Goal: Task Accomplishment & Management: Use online tool/utility

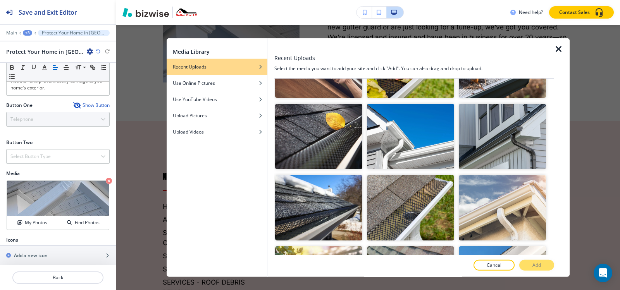
scroll to position [194, 0]
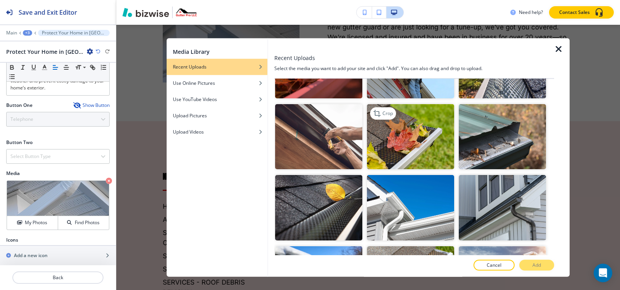
click at [420, 139] on img "button" at bounding box center [410, 137] width 87 height 66
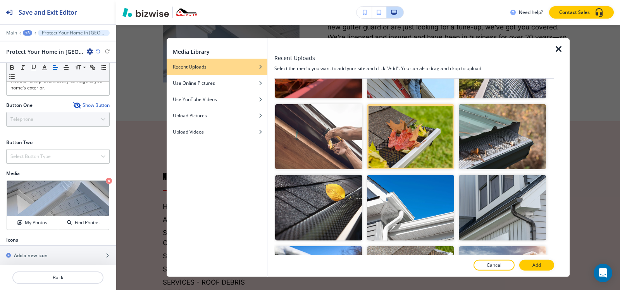
click at [528, 261] on button "Add" at bounding box center [537, 265] width 35 height 11
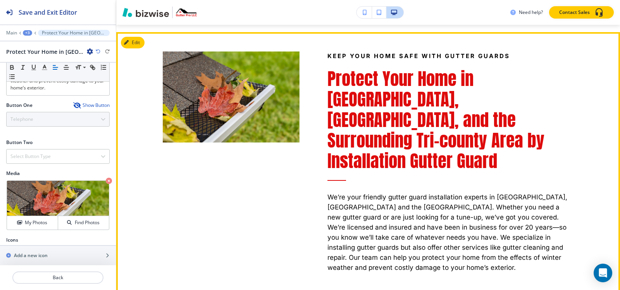
scroll to position [2016, 0]
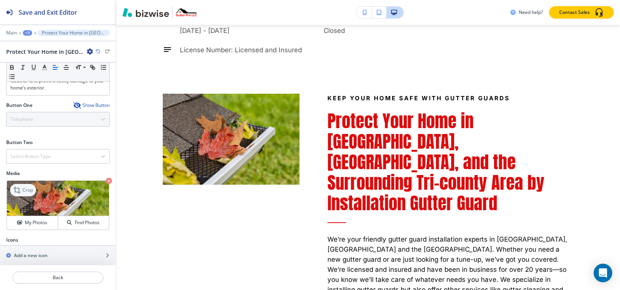
click at [25, 187] on p "Crop" at bounding box center [27, 190] width 10 height 7
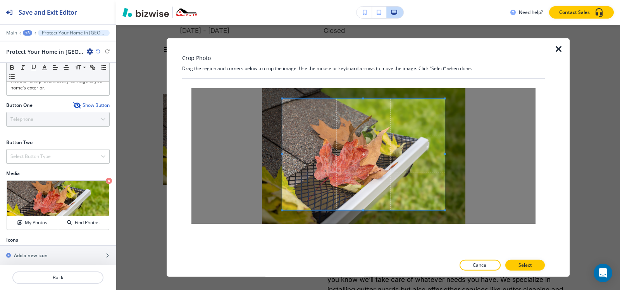
click at [371, 70] on div "Crop Photo Drag the region and corners below to crop the image. Use the mouse o…" at bounding box center [363, 157] width 363 height 239
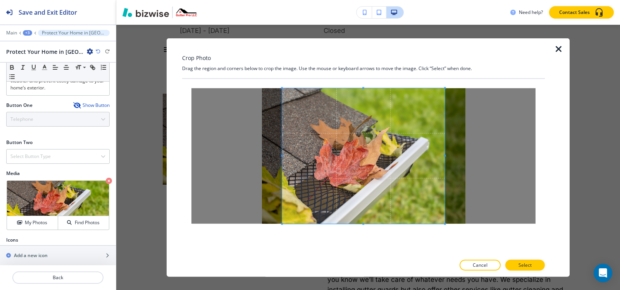
click at [364, 250] on div at bounding box center [363, 167] width 363 height 177
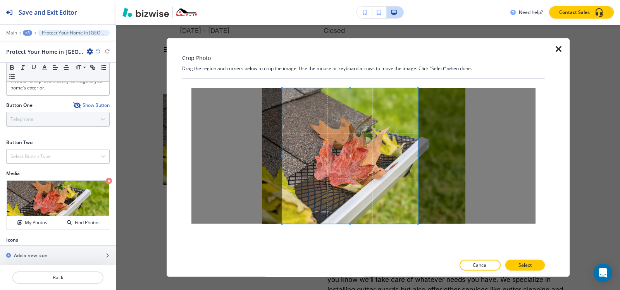
click at [418, 156] on span at bounding box center [419, 156] width 2 height 2
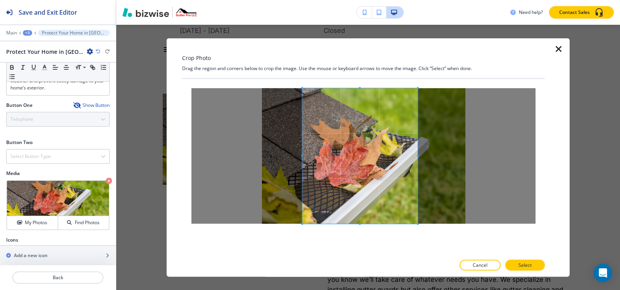
click at [304, 155] on div at bounding box center [360, 156] width 116 height 136
click at [521, 266] on p "Select" at bounding box center [525, 265] width 13 height 7
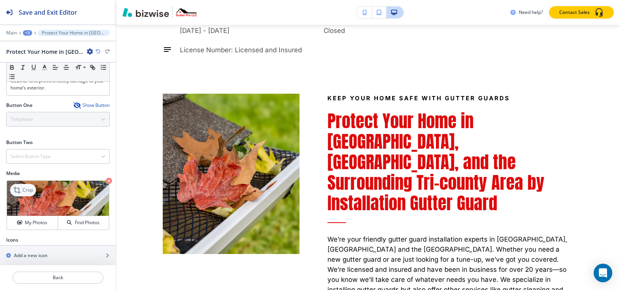
click at [15, 187] on icon at bounding box center [17, 190] width 7 height 7
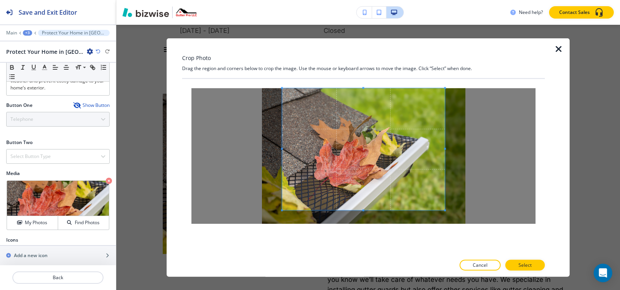
click at [373, 48] on div "Crop Photo Drag the region and corners below to crop the image. Use the mouse o…" at bounding box center [363, 157] width 363 height 239
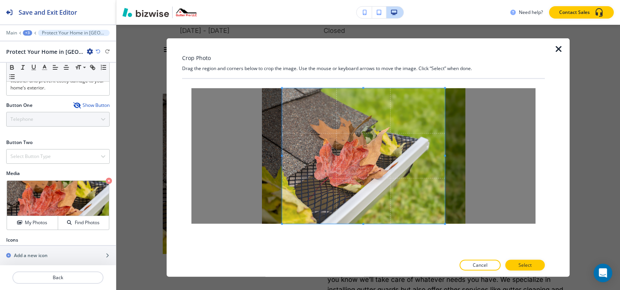
click at [363, 261] on div "Crop Photo Drag the region and corners below to crop the image. Use the mouse o…" at bounding box center [363, 157] width 363 height 239
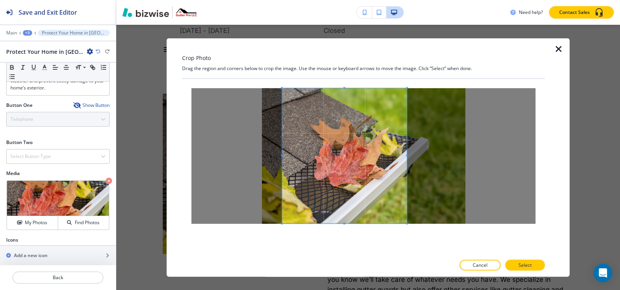
click at [405, 159] on div at bounding box center [344, 155] width 125 height 135
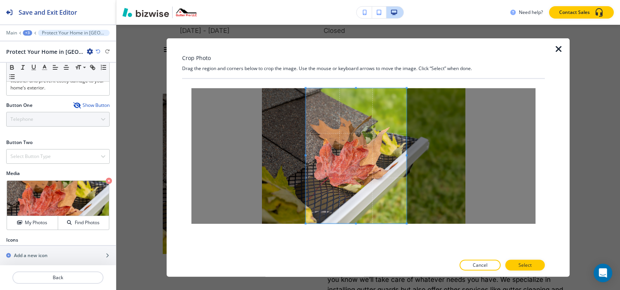
click at [306, 156] on span at bounding box center [306, 156] width 2 height 2
click at [307, 155] on span at bounding box center [308, 156] width 2 height 2
click at [306, 155] on span at bounding box center [307, 156] width 2 height 2
click at [542, 271] on div at bounding box center [363, 274] width 363 height 6
click at [536, 267] on button "Select" at bounding box center [526, 265] width 40 height 11
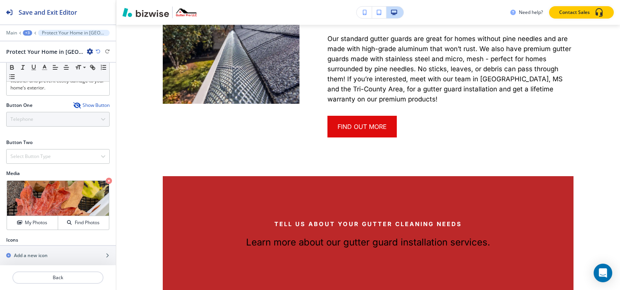
scroll to position [930, 0]
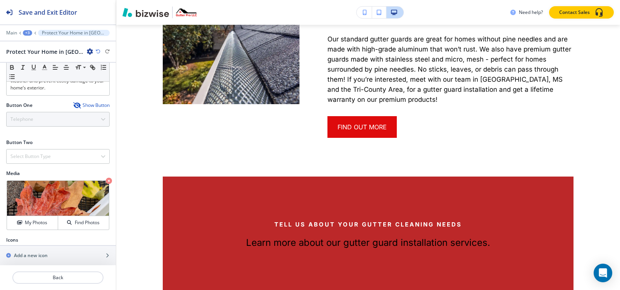
click at [31, 35] on div "+3" at bounding box center [27, 32] width 9 height 5
click at [31, 42] on p "Pages" at bounding box center [48, 45] width 40 height 7
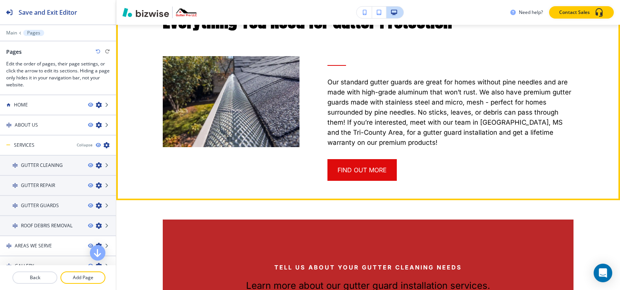
scroll to position [775, 0]
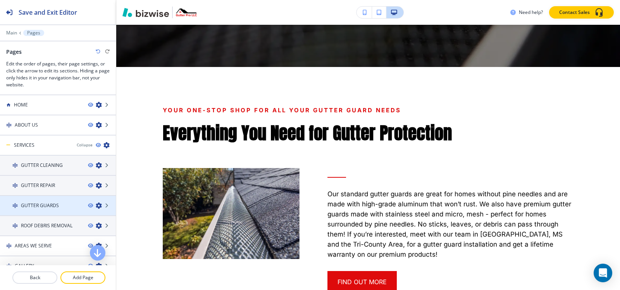
click at [29, 207] on h4 "GUTTER GUARDS" at bounding box center [40, 205] width 38 height 7
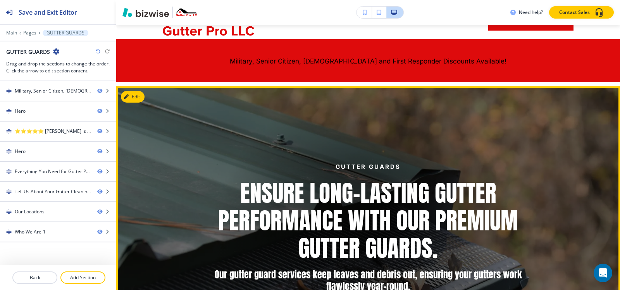
scroll to position [38, 0]
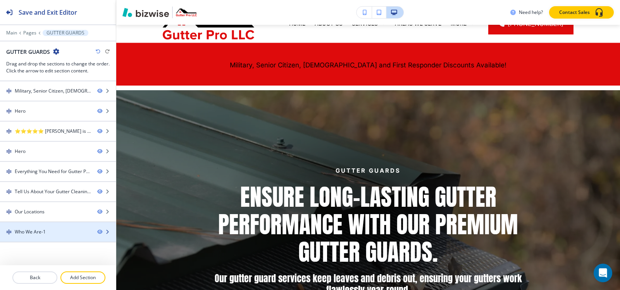
click at [37, 231] on div "Who We Are-1" at bounding box center [30, 232] width 31 height 7
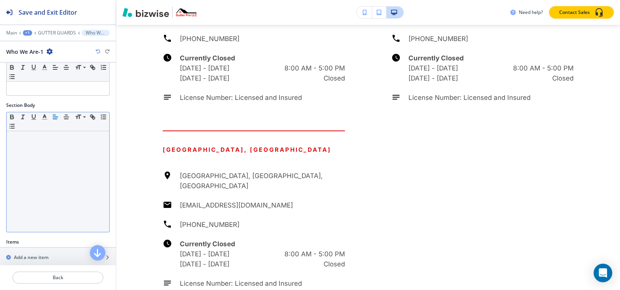
scroll to position [150, 0]
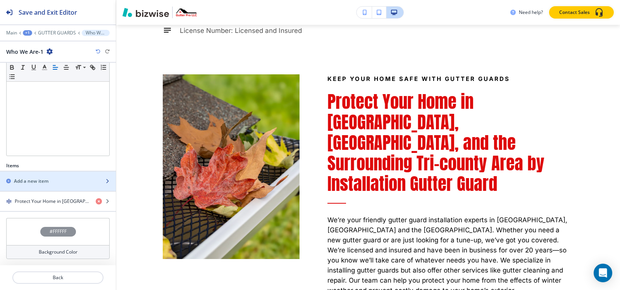
click at [33, 181] on h2 "Add a new item" at bounding box center [31, 181] width 35 height 7
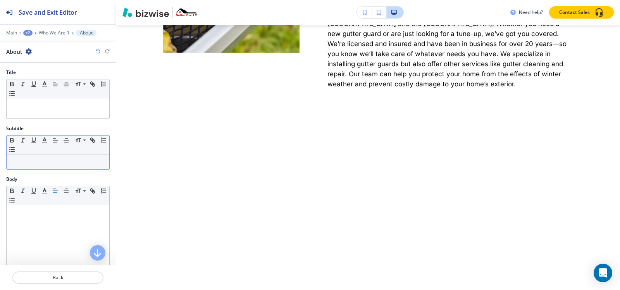
scroll to position [2243, 0]
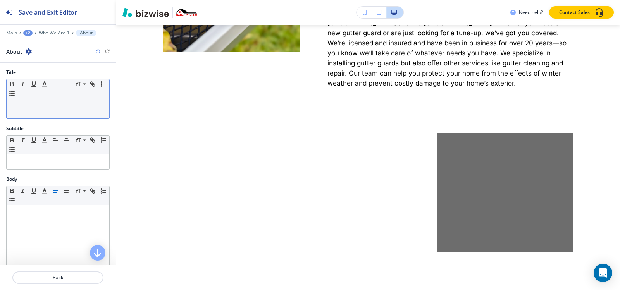
click at [41, 108] on p at bounding box center [57, 105] width 95 height 7
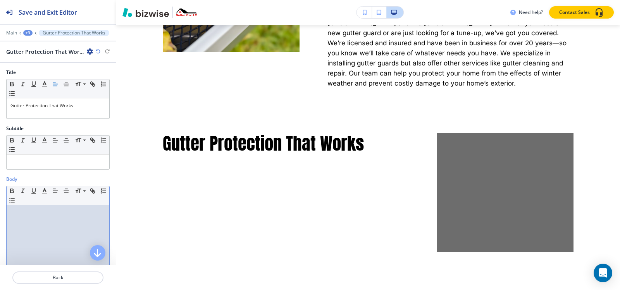
click at [40, 209] on p at bounding box center [57, 212] width 95 height 7
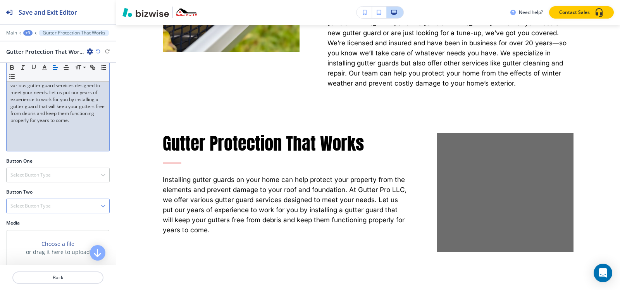
scroll to position [212, 0]
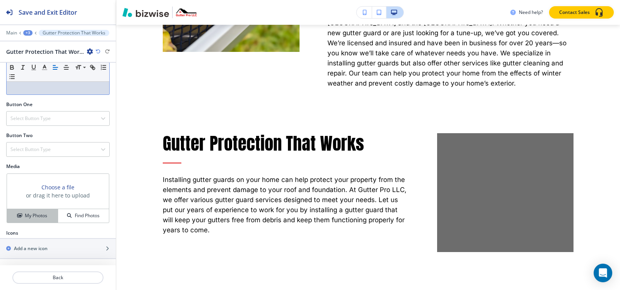
click at [32, 214] on h4 "My Photos" at bounding box center [36, 215] width 22 height 7
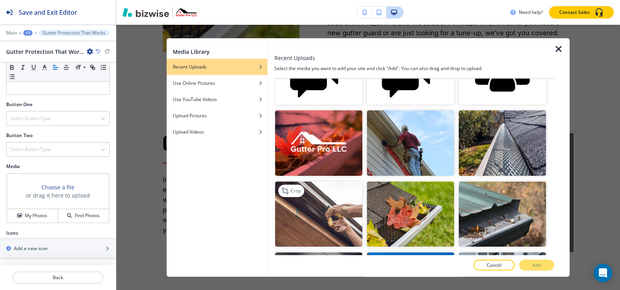
scroll to position [194, 0]
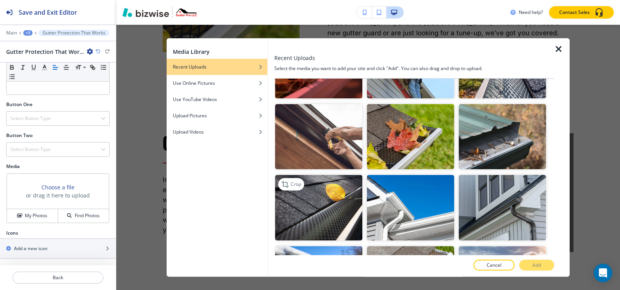
click at [335, 198] on img "button" at bounding box center [318, 208] width 87 height 66
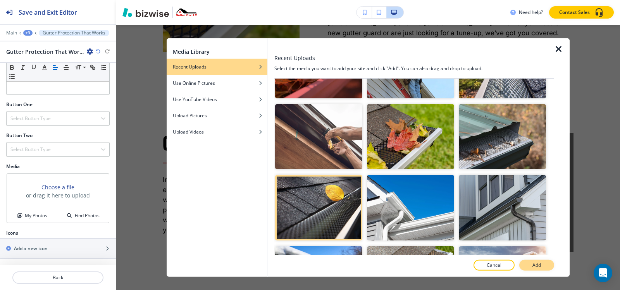
click at [531, 265] on button "Add" at bounding box center [537, 265] width 35 height 11
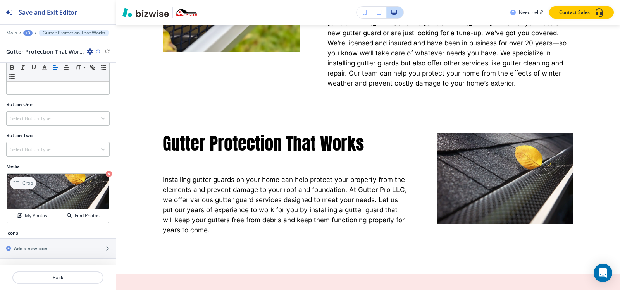
click at [17, 181] on icon at bounding box center [17, 183] width 7 height 7
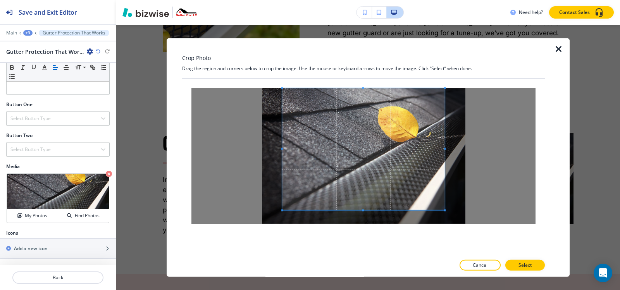
click at [369, 66] on div "Crop Photo Drag the region and corners below to crop the image. Use the mouse o…" at bounding box center [363, 157] width 363 height 239
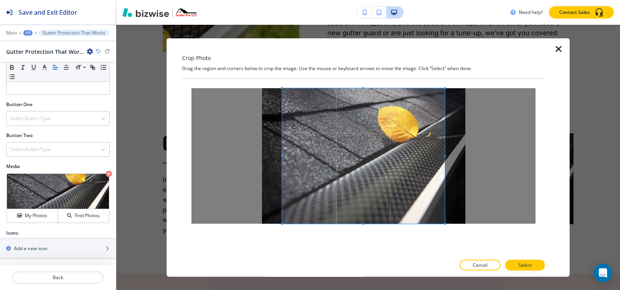
click at [375, 274] on div "Crop Photo Drag the region and corners below to crop the image. Use the mouse o…" at bounding box center [363, 157] width 363 height 239
click at [531, 266] on p "Select" at bounding box center [525, 265] width 13 height 7
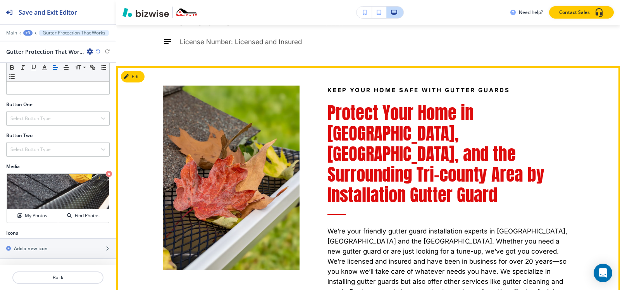
scroll to position [2010, 0]
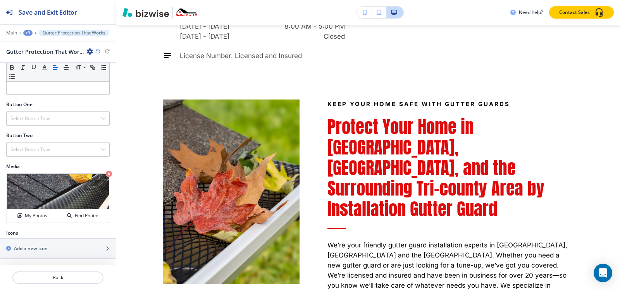
click at [28, 34] on div "+3" at bounding box center [27, 32] width 9 height 5
click at [43, 74] on p "Who We Are-1" at bounding box center [48, 72] width 40 height 7
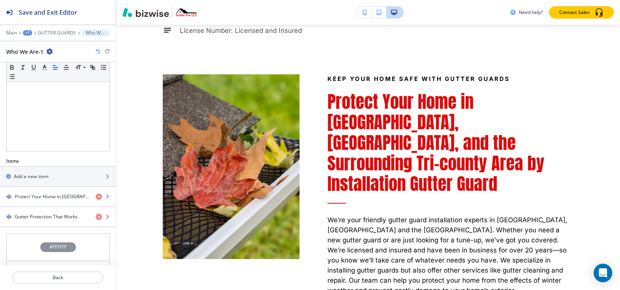
scroll to position [171, 0]
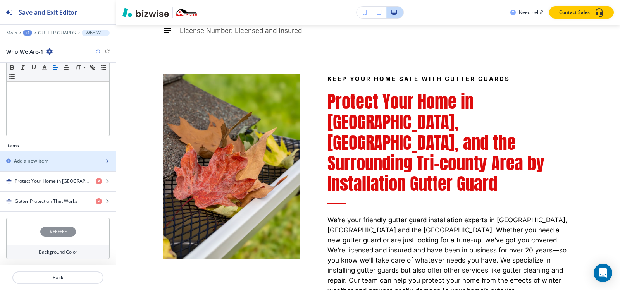
click at [48, 165] on div "button" at bounding box center [58, 168] width 116 height 6
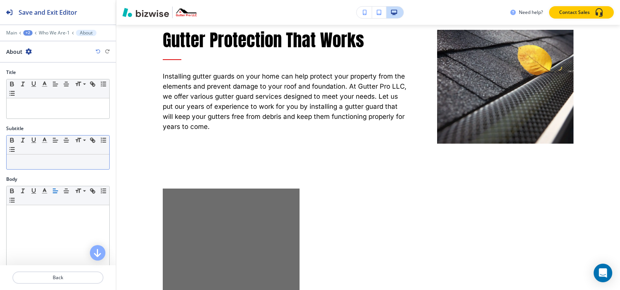
scroll to position [2400, 0]
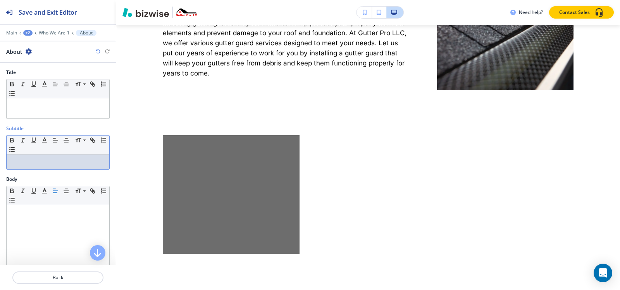
click at [29, 164] on p at bounding box center [57, 162] width 95 height 7
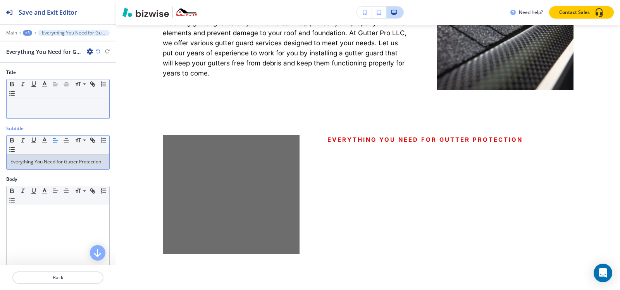
click at [11, 103] on p at bounding box center [57, 105] width 95 height 7
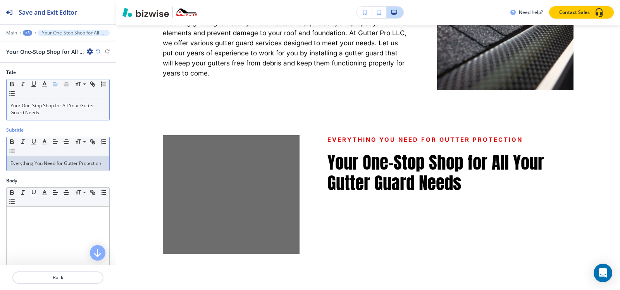
click at [41, 167] on p "Everything You Need for Gutter Protection" at bounding box center [57, 163] width 95 height 7
click at [41, 144] on icon "button" at bounding box center [44, 141] width 7 height 7
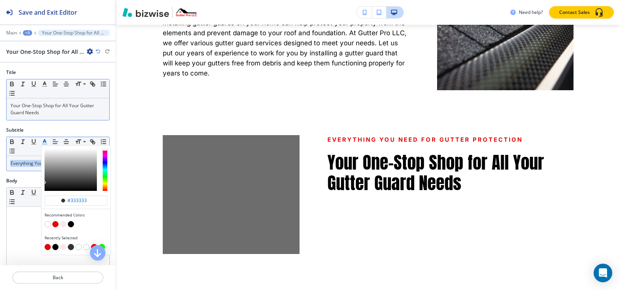
click at [71, 224] on button "button" at bounding box center [71, 224] width 6 height 6
type input "#000000"
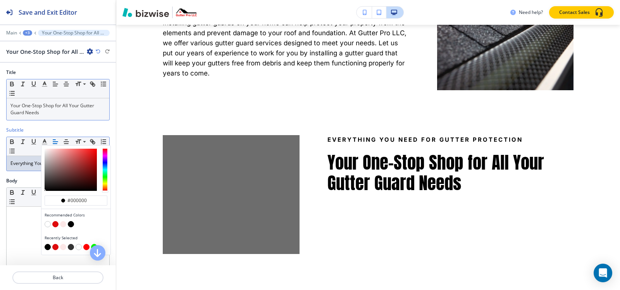
click at [73, 114] on p "Your One-Stop Shop for All Your Gutter Guard Needs" at bounding box center [57, 109] width 95 height 14
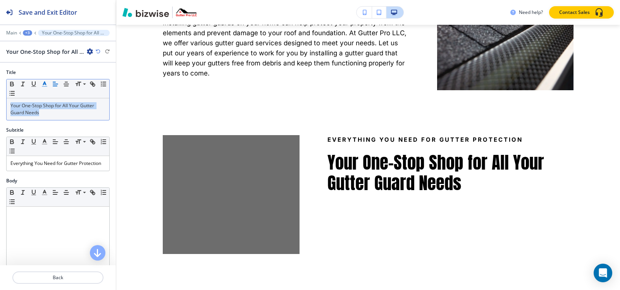
click at [43, 84] on icon "button" at bounding box center [44, 84] width 7 height 7
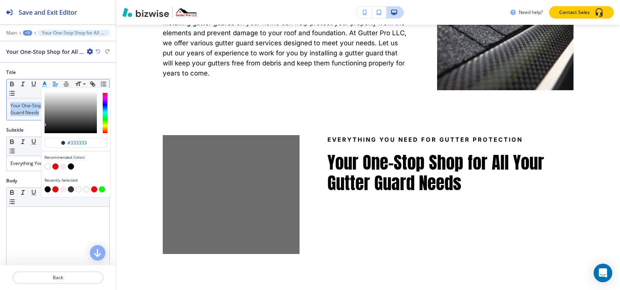
click at [57, 168] on button "button" at bounding box center [55, 167] width 6 height 6
type input "#de0b0c"
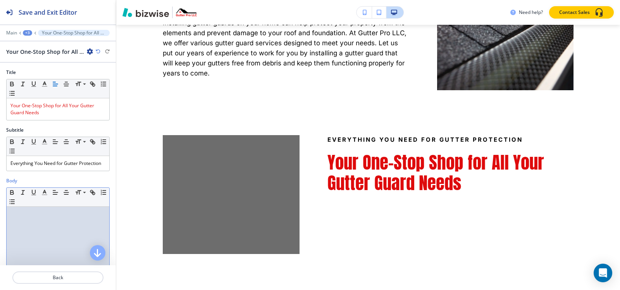
click at [36, 235] on div at bounding box center [58, 257] width 103 height 101
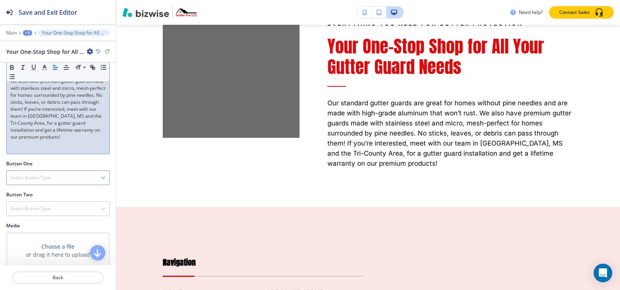
scroll to position [220, 0]
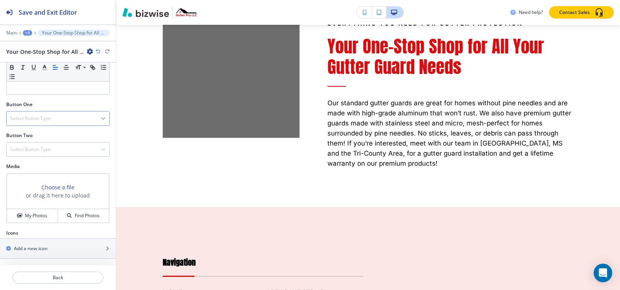
click at [55, 118] on div "Select Button Type" at bounding box center [58, 119] width 103 height 14
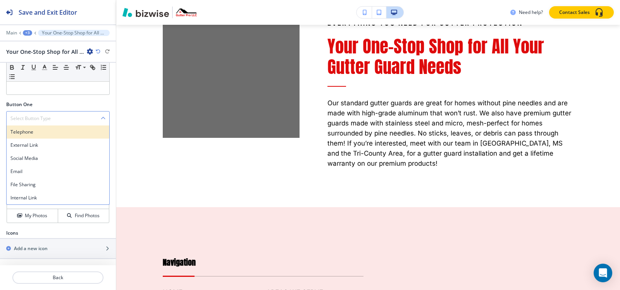
click at [52, 132] on h4 "Telephone" at bounding box center [57, 132] width 95 height 7
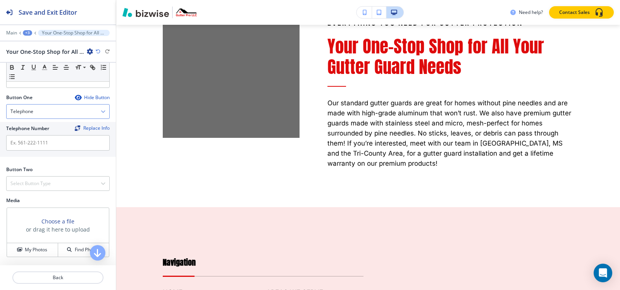
click at [53, 116] on div "Telephone" at bounding box center [58, 112] width 103 height 14
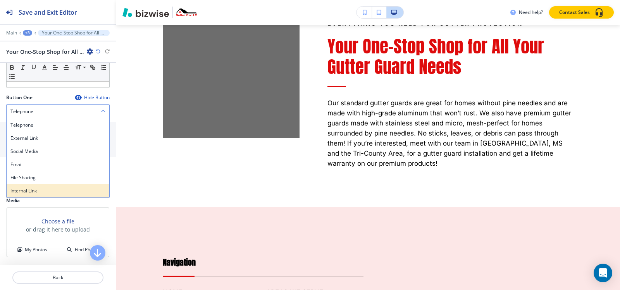
click at [51, 193] on div "Internal Link" at bounding box center [58, 191] width 103 height 13
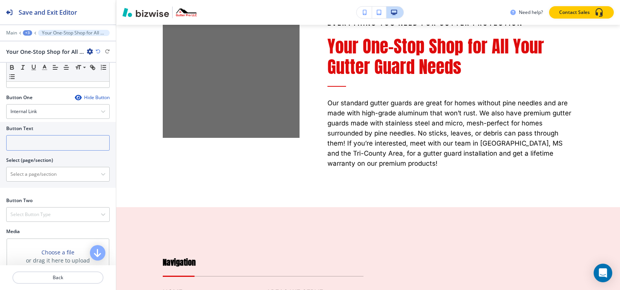
click at [52, 145] on input "text" at bounding box center [58, 143] width 104 height 16
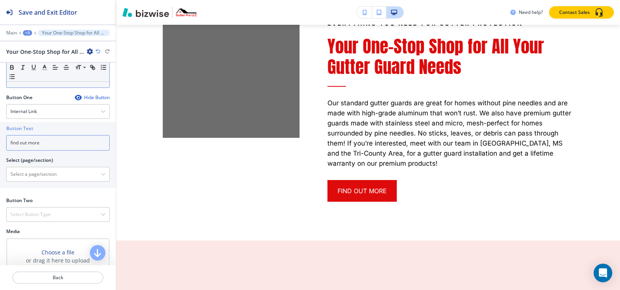
type input "find out more"
click at [42, 175] on \(page\/section\) "Manual Input" at bounding box center [54, 174] width 94 height 13
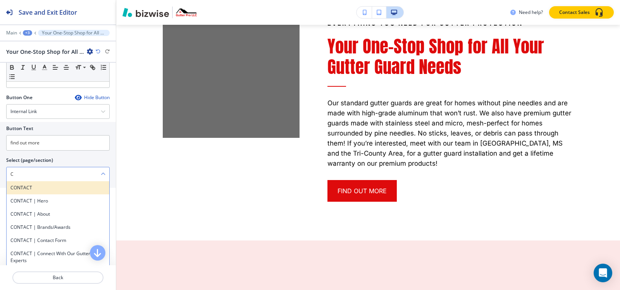
click at [25, 192] on h4 "CONTACT" at bounding box center [57, 188] width 95 height 7
type \(page\/section\) "CONTACT"
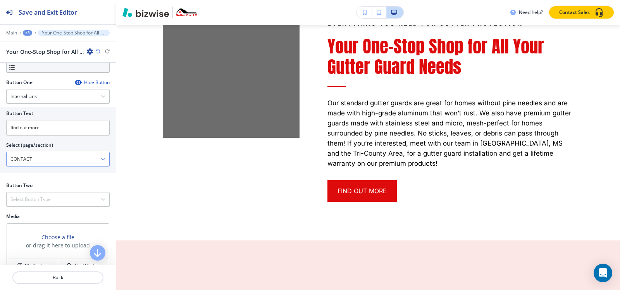
scroll to position [292, 0]
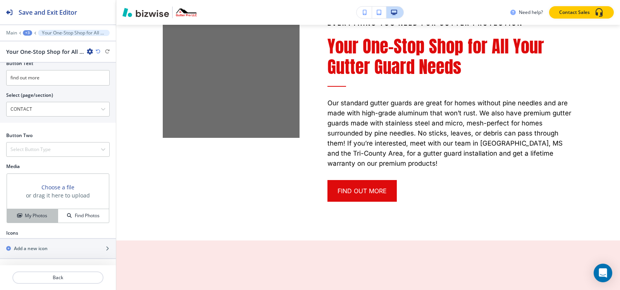
click at [43, 219] on h4 "My Photos" at bounding box center [36, 215] width 22 height 7
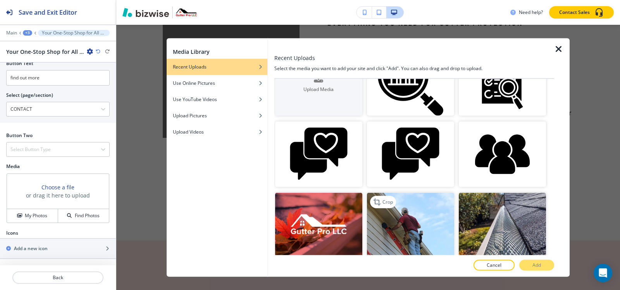
scroll to position [78, 0]
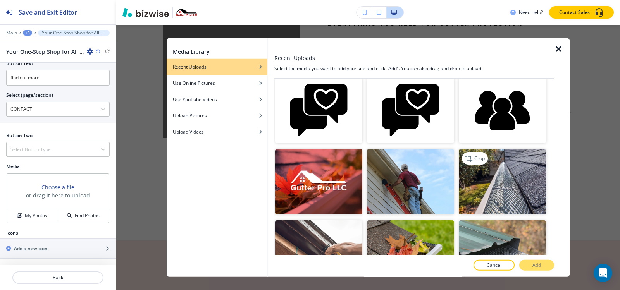
drag, startPoint x: 506, startPoint y: 204, endPoint x: 513, endPoint y: 253, distance: 49.3
click at [506, 204] on img "button" at bounding box center [502, 182] width 87 height 66
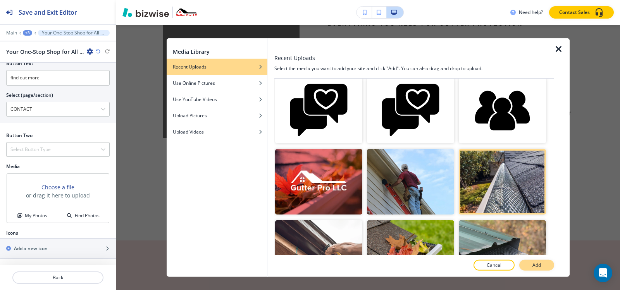
click at [535, 265] on p "Add" at bounding box center [537, 265] width 9 height 7
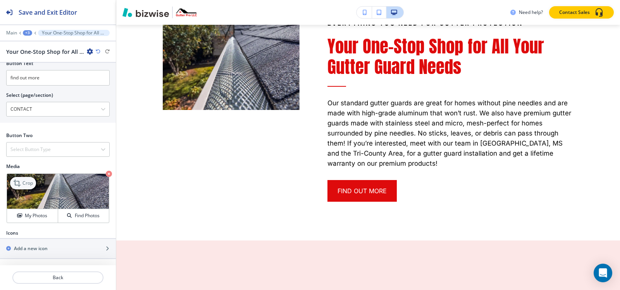
click at [26, 186] on p "Crop" at bounding box center [27, 183] width 10 height 7
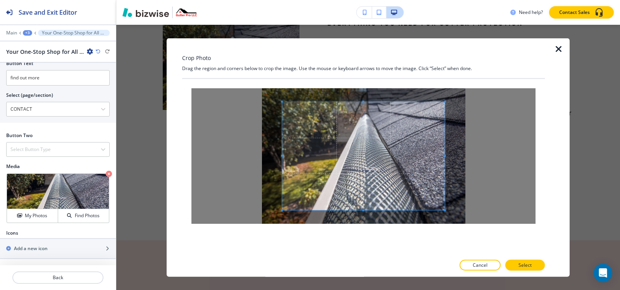
click at [374, 43] on div "Crop Photo Drag the region and corners below to crop the image. Use the mouse o…" at bounding box center [363, 157] width 363 height 239
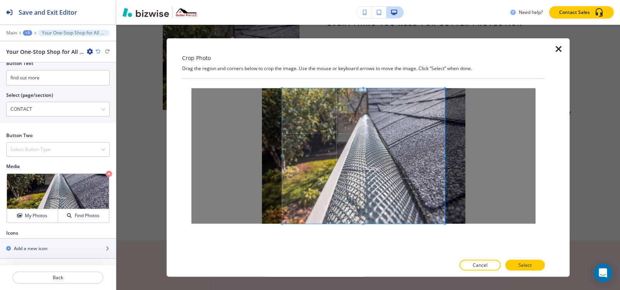
click at [368, 246] on div at bounding box center [363, 167] width 363 height 177
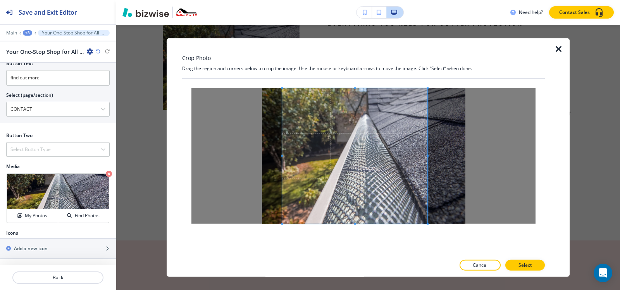
click at [422, 155] on div at bounding box center [354, 156] width 145 height 136
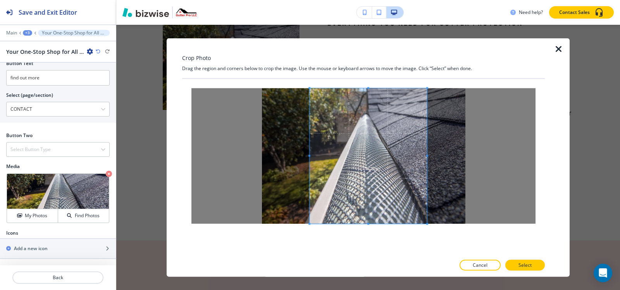
click at [310, 155] on span at bounding box center [310, 156] width 2 height 2
click at [528, 264] on p "Select" at bounding box center [525, 265] width 13 height 7
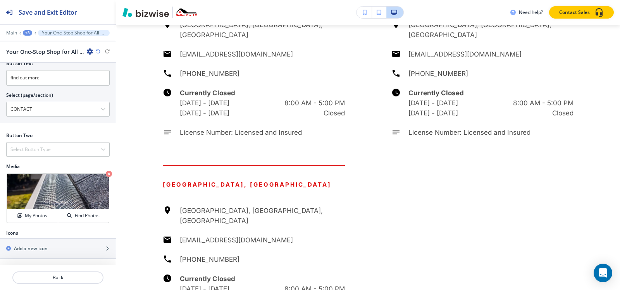
scroll to position [1663, 0]
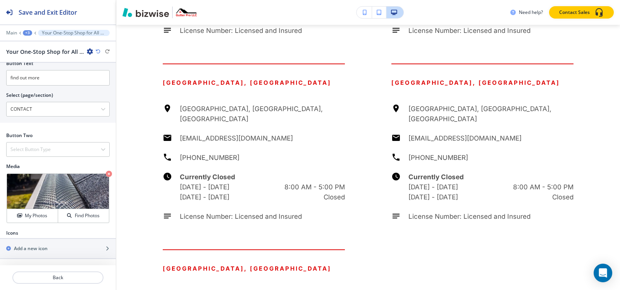
click at [24, 32] on div "+3" at bounding box center [27, 32] width 9 height 5
click at [35, 59] on p "GUTTER GUARDS" at bounding box center [48, 59] width 40 height 7
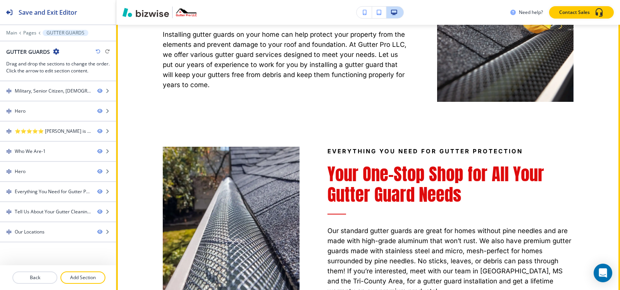
scroll to position [771, 0]
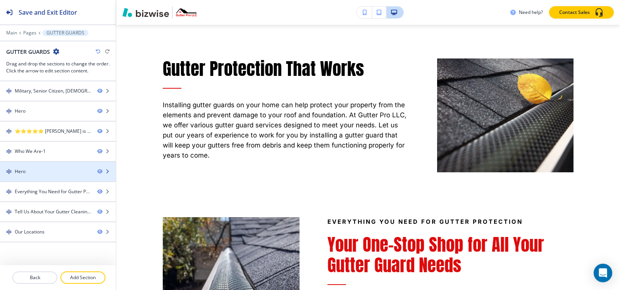
click at [41, 177] on div at bounding box center [58, 178] width 116 height 6
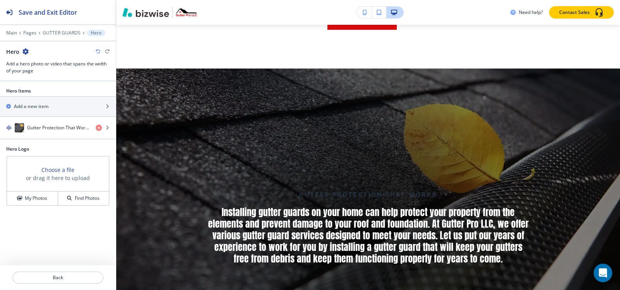
scroll to position [1144, 0]
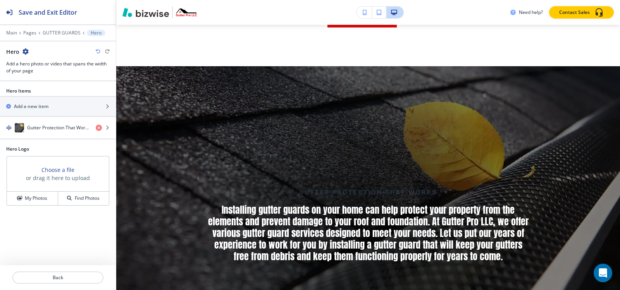
click at [23, 51] on icon "button" at bounding box center [25, 51] width 6 height 6
click at [41, 97] on button "Delete Section" at bounding box center [47, 92] width 50 height 14
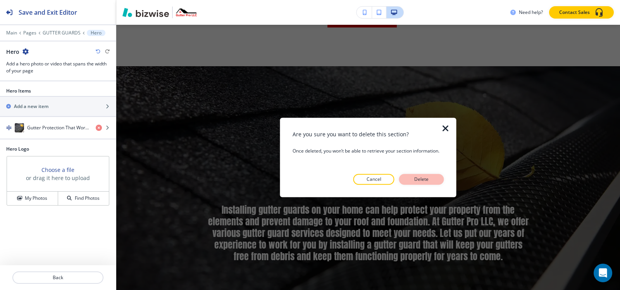
click at [423, 182] on p "Delete" at bounding box center [422, 179] width 19 height 7
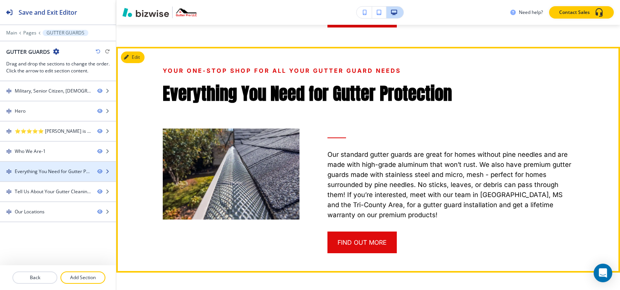
click at [46, 176] on div at bounding box center [58, 178] width 116 height 6
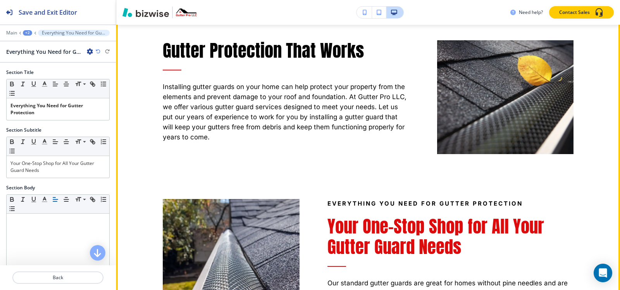
scroll to position [775, 0]
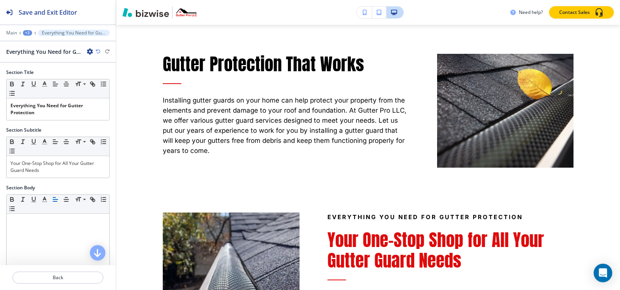
click at [88, 51] on icon "button" at bounding box center [90, 51] width 6 height 6
click at [105, 89] on p "Delete Section" at bounding box center [112, 92] width 40 height 7
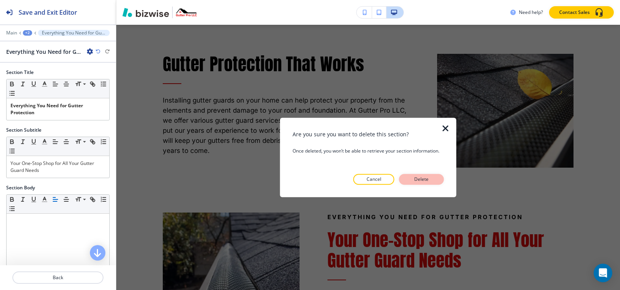
click at [426, 178] on p "Delete" at bounding box center [422, 179] width 19 height 7
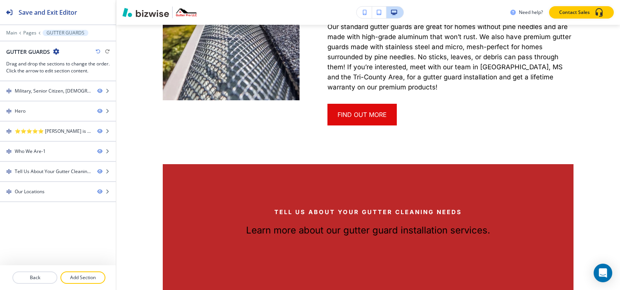
scroll to position [1047, 0]
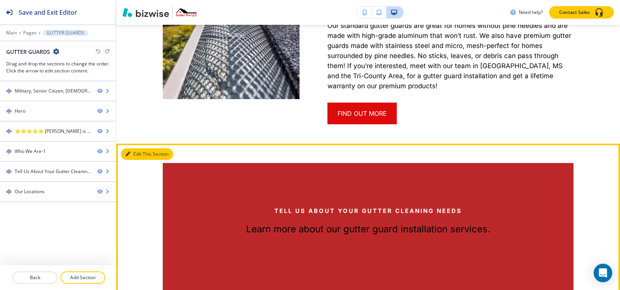
click at [131, 148] on button "Edit This Section" at bounding box center [147, 154] width 52 height 12
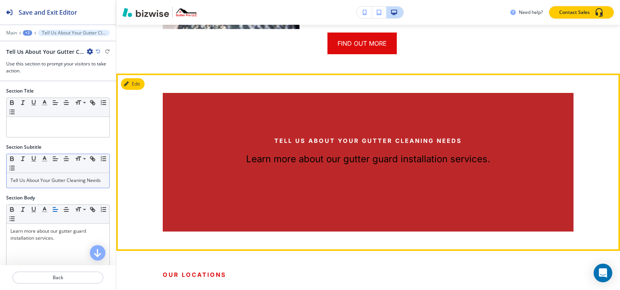
scroll to position [1124, 0]
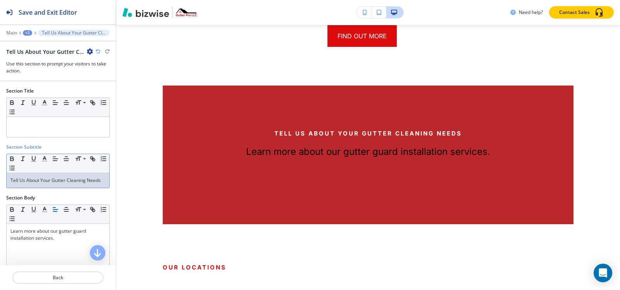
click at [47, 181] on p "Tell Us About Your Gutter Cleaning Needs" at bounding box center [57, 180] width 95 height 7
copy p "Tell Us About Your Gutter Cleaning Needs"
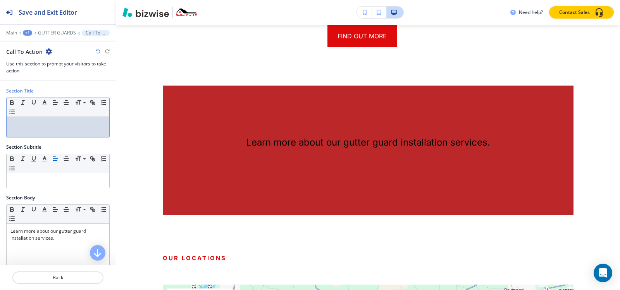
click at [49, 128] on div at bounding box center [58, 127] width 103 height 20
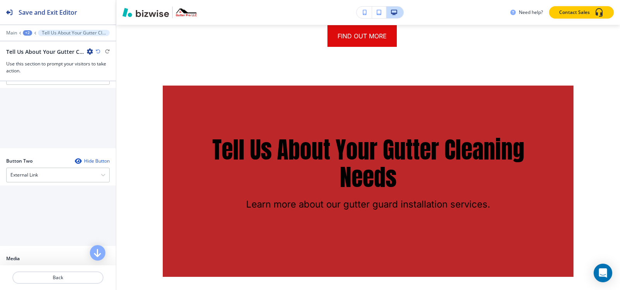
scroll to position [233, 0]
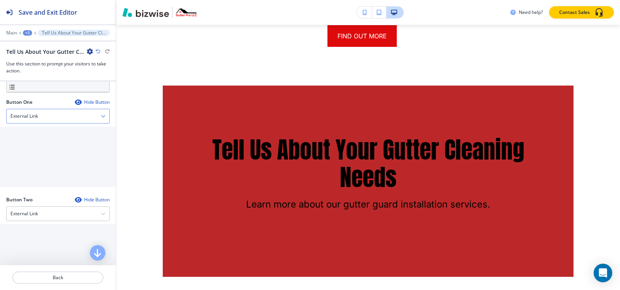
click at [47, 113] on div "External Link" at bounding box center [58, 116] width 103 height 14
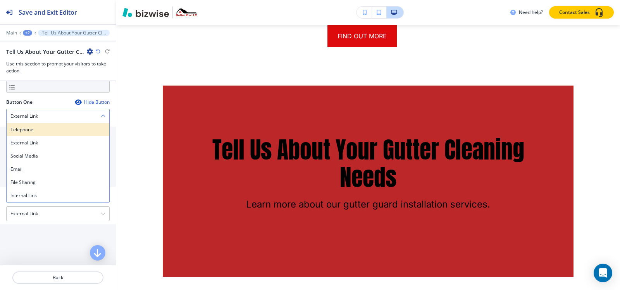
click at [41, 131] on h4 "Telephone" at bounding box center [57, 129] width 95 height 7
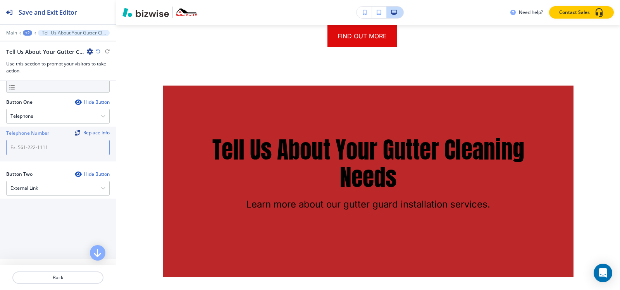
click at [50, 146] on input "text" at bounding box center [58, 148] width 104 height 16
paste input "[PHONE_NUMBER]"
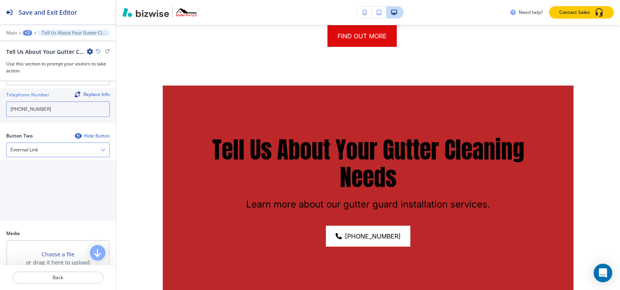
scroll to position [271, 0]
type input "[PHONE_NUMBER]"
click at [43, 150] on div "External Link" at bounding box center [58, 150] width 103 height 14
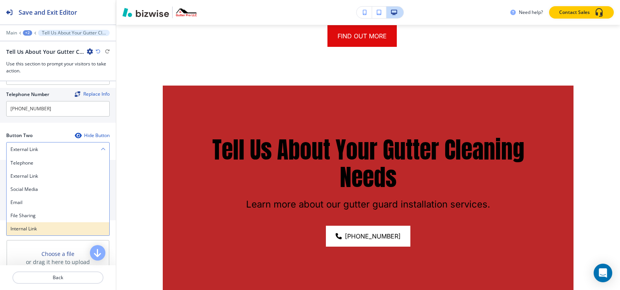
click at [48, 233] on h4 "Internal Link" at bounding box center [57, 229] width 95 height 7
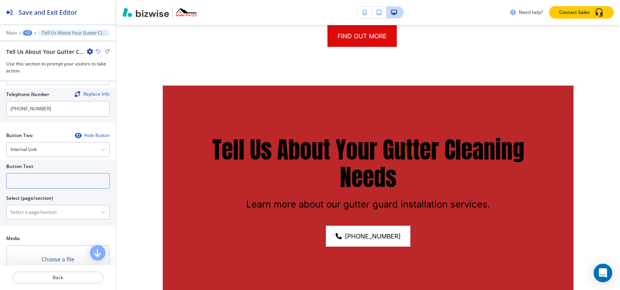
click at [39, 181] on input "text" at bounding box center [58, 181] width 104 height 16
type input "c"
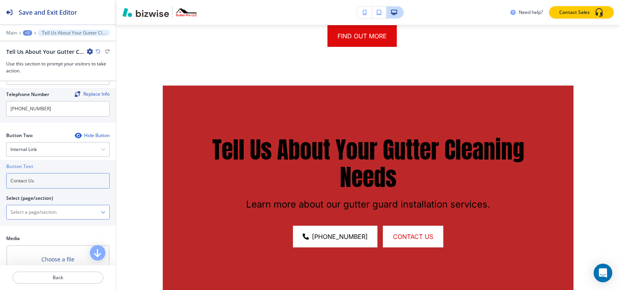
type input "Contact Us"
click at [39, 212] on \(page\/section\) "Manual Input" at bounding box center [54, 212] width 94 height 13
paste \(page\/section\) "Contact Us"
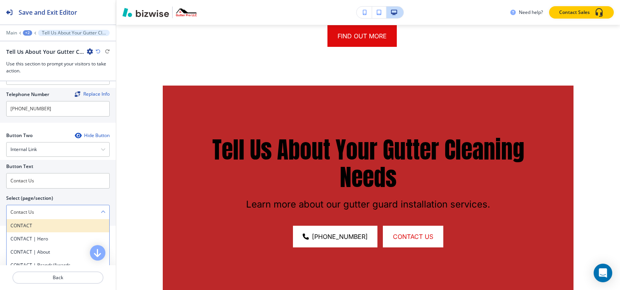
click at [33, 225] on h4 "CONTACT" at bounding box center [57, 226] width 95 height 7
type \(page\/section\) "CONTACT"
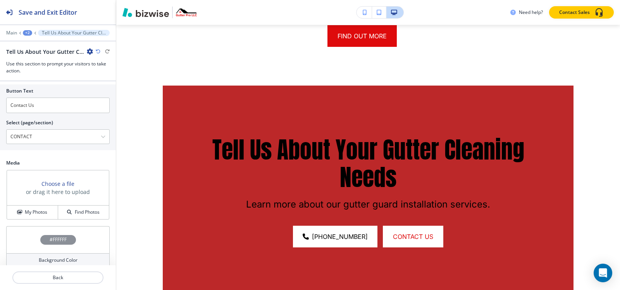
scroll to position [357, 0]
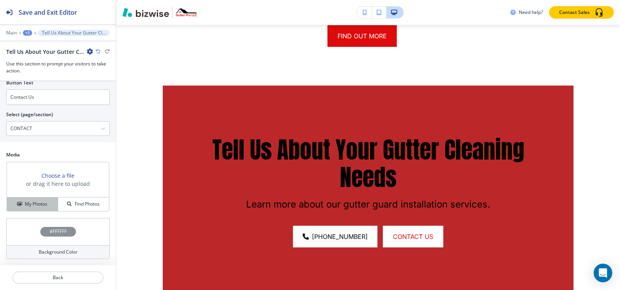
click at [35, 207] on h4 "My Photos" at bounding box center [36, 204] width 22 height 7
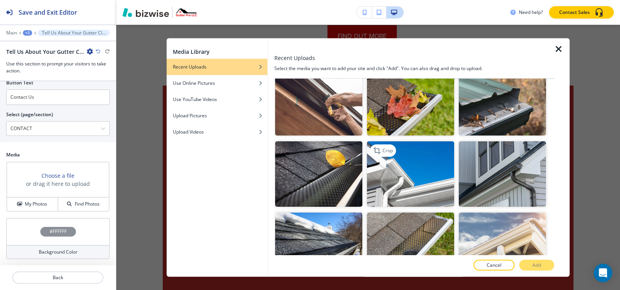
scroll to position [271, 0]
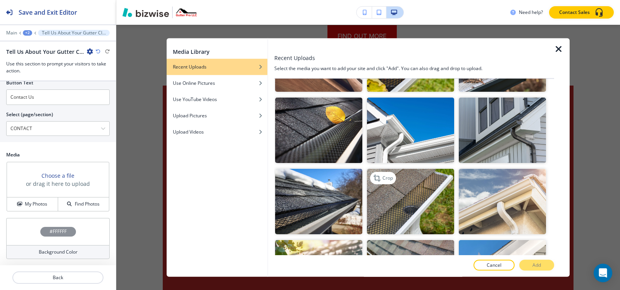
click at [421, 207] on img "button" at bounding box center [410, 202] width 87 height 66
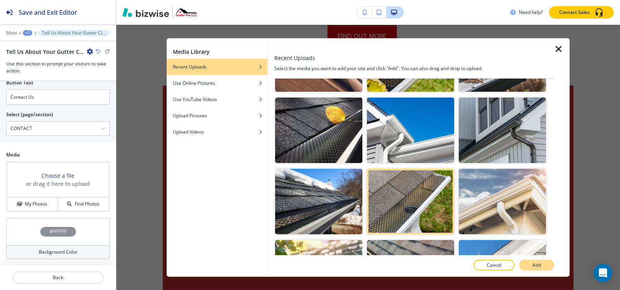
click at [534, 266] on p "Add" at bounding box center [537, 265] width 9 height 7
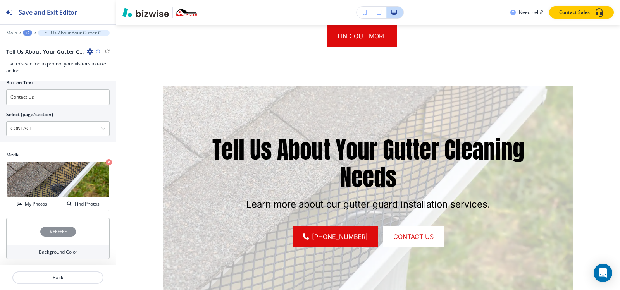
click at [50, 234] on h4 "#FFFFFF" at bounding box center [58, 231] width 17 height 7
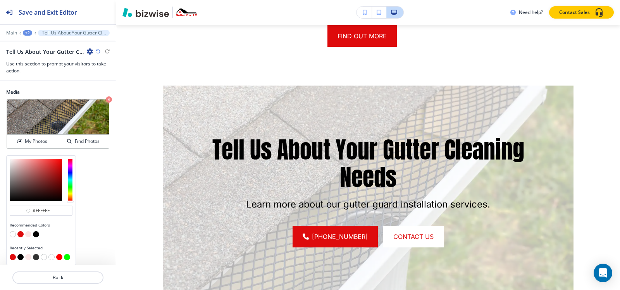
click at [35, 234] on button "button" at bounding box center [36, 234] width 6 height 6
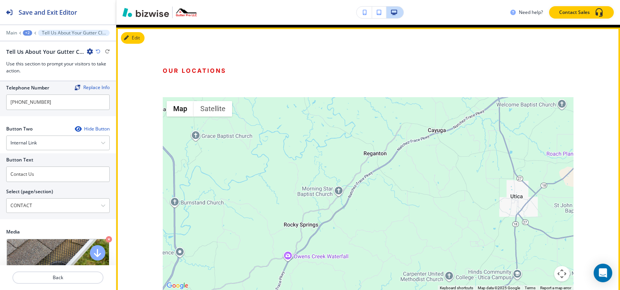
scroll to position [240, 0]
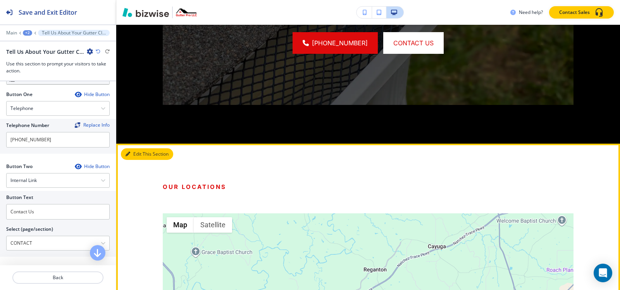
click at [138, 148] on button "Edit This Section" at bounding box center [147, 154] width 52 height 12
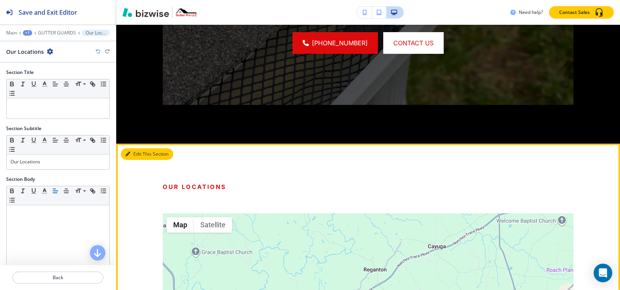
scroll to position [1435, 0]
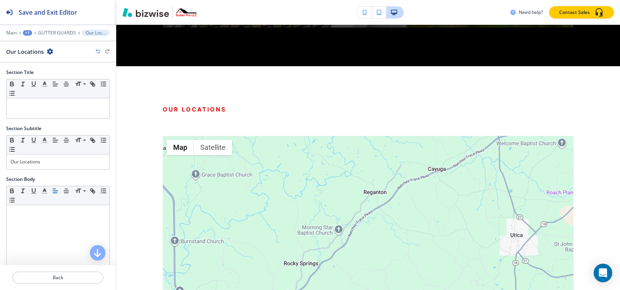
click at [49, 50] on icon "button" at bounding box center [50, 51] width 6 height 6
click at [83, 89] on p "Delete Section" at bounding box center [71, 92] width 40 height 7
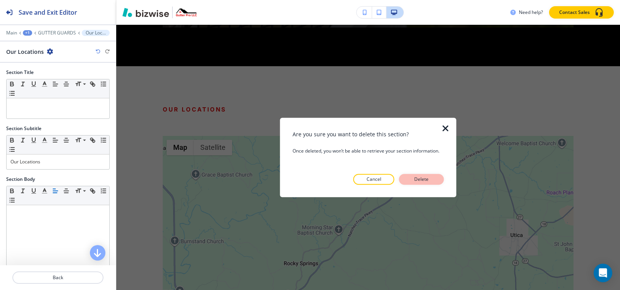
click at [434, 179] on button "Delete" at bounding box center [421, 179] width 45 height 11
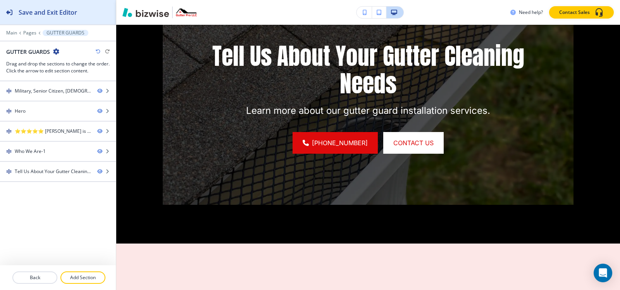
scroll to position [1241, 0]
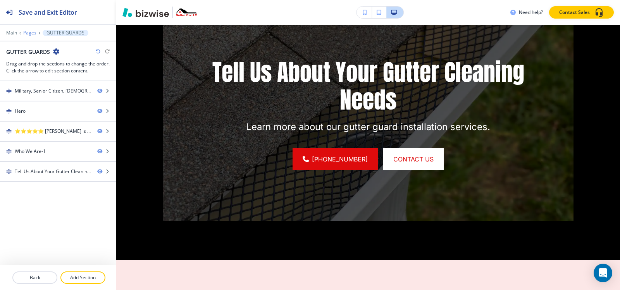
click at [31, 32] on p "Pages" at bounding box center [29, 32] width 13 height 5
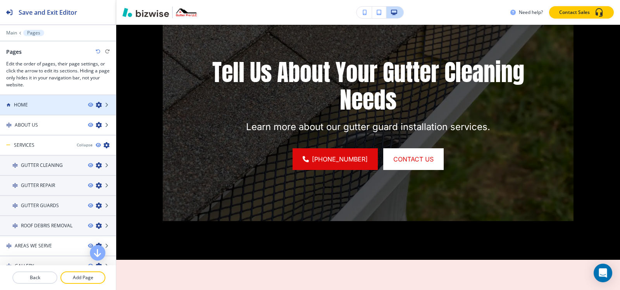
click at [29, 104] on div "HOME" at bounding box center [41, 105] width 82 height 7
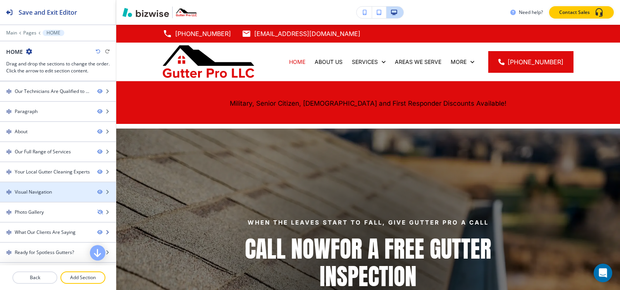
scroll to position [78, 0]
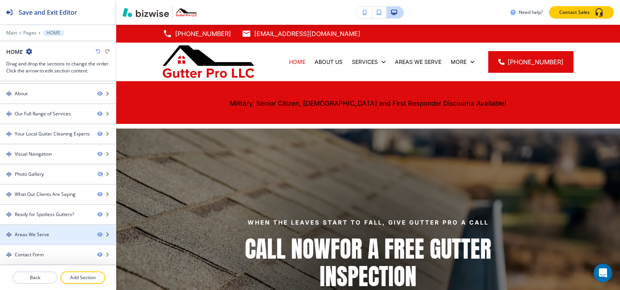
click at [30, 235] on div "Areas We Serve" at bounding box center [32, 234] width 35 height 7
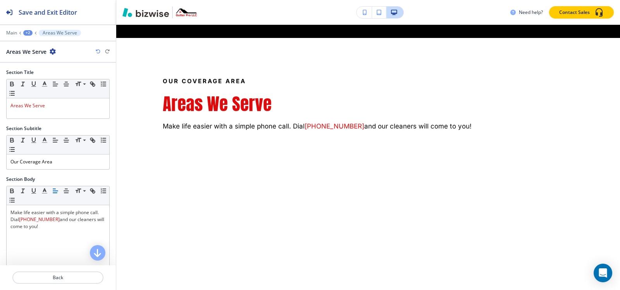
click at [54, 52] on icon "button" at bounding box center [53, 51] width 6 height 6
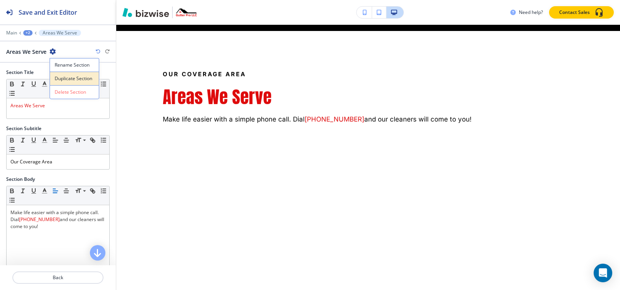
scroll to position [2964, 0]
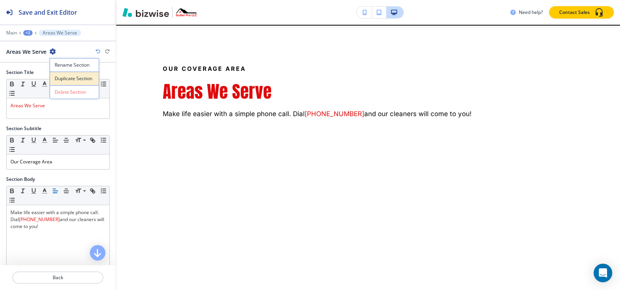
click at [68, 80] on p "Duplicate Section" at bounding box center [75, 78] width 40 height 7
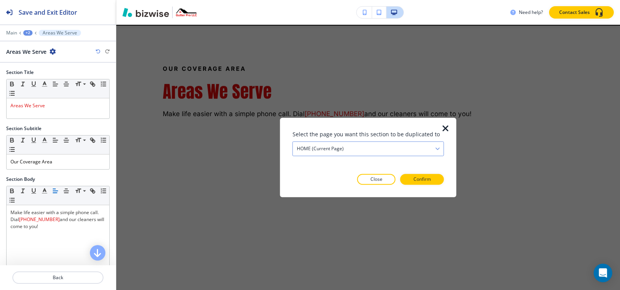
click at [373, 145] on div "HOME (current page)" at bounding box center [368, 149] width 151 height 14
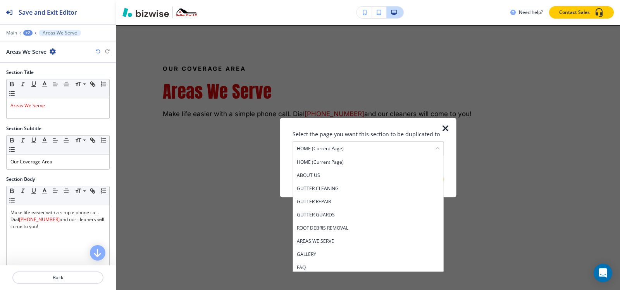
drag, startPoint x: 335, startPoint y: 213, endPoint x: 394, endPoint y: 201, distance: 59.8
click at [335, 213] on h4 "GUTTER GUARDS" at bounding box center [368, 215] width 143 height 7
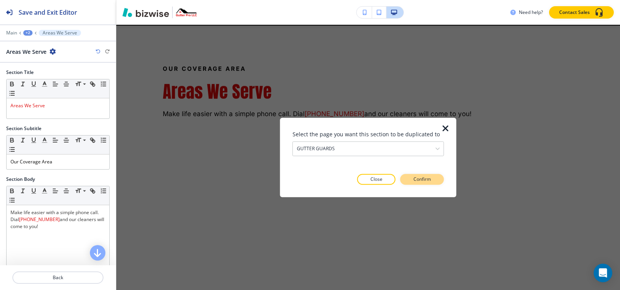
click at [435, 178] on button "Confirm" at bounding box center [423, 179] width 44 height 11
click at [435, 178] on button "Take me there" at bounding box center [416, 179] width 58 height 11
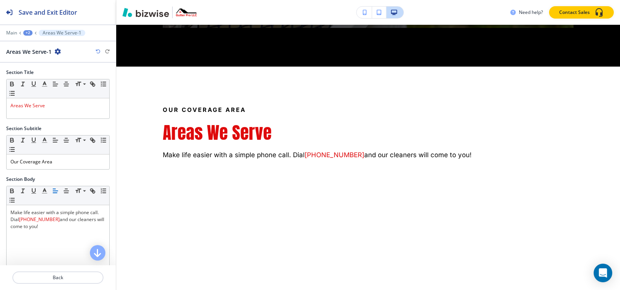
scroll to position [1435, 0]
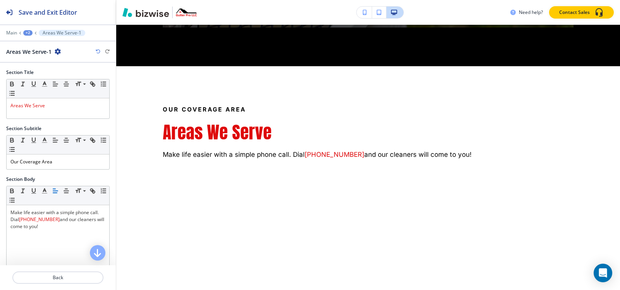
click at [33, 34] on div "Main +2 Areas We Serve-1" at bounding box center [58, 33] width 104 height 6
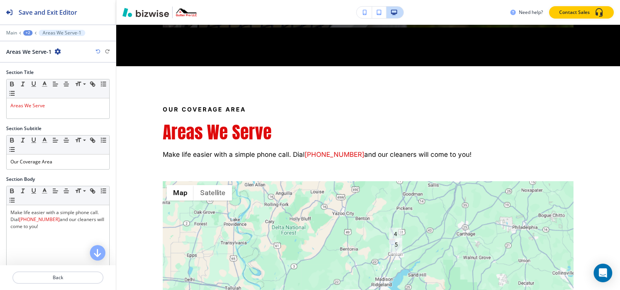
click at [29, 34] on div "+2" at bounding box center [27, 32] width 9 height 5
click at [26, 34] on div "+2" at bounding box center [27, 32] width 9 height 5
click at [91, 26] on div at bounding box center [58, 27] width 116 height 5
click at [57, 50] on icon "button" at bounding box center [58, 51] width 6 height 6
click at [71, 74] on button "Duplicate Section" at bounding box center [80, 79] width 50 height 14
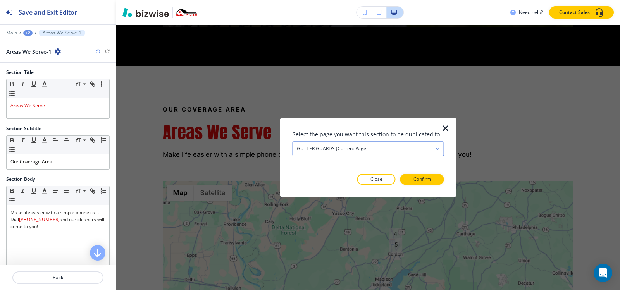
click at [351, 144] on div "GUTTER GUARDS (current page)" at bounding box center [368, 149] width 151 height 14
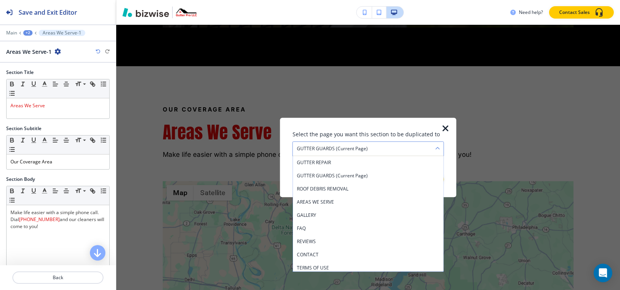
scroll to position [55, 0]
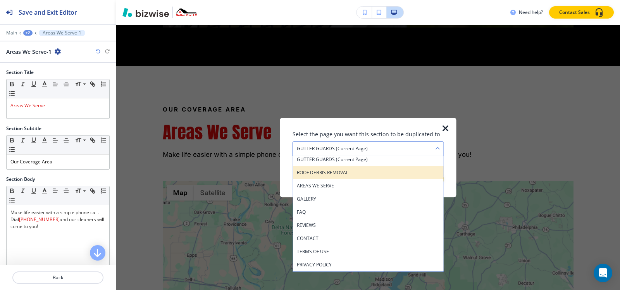
click at [364, 174] on h4 "ROOF DEBRIS REMOVAL" at bounding box center [368, 172] width 143 height 7
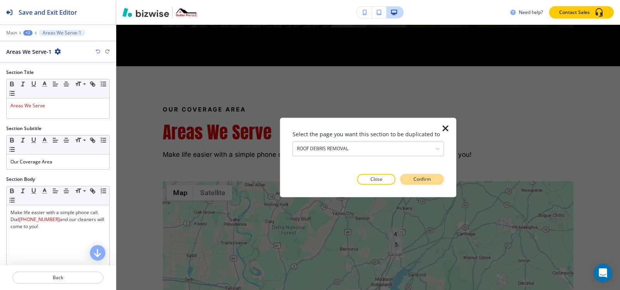
click at [438, 180] on button "Confirm" at bounding box center [423, 179] width 44 height 11
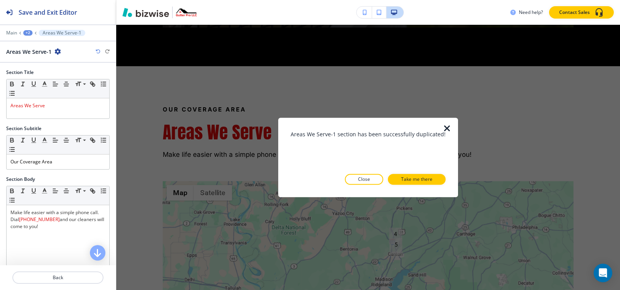
click at [438, 180] on button "Take me there" at bounding box center [417, 179] width 58 height 11
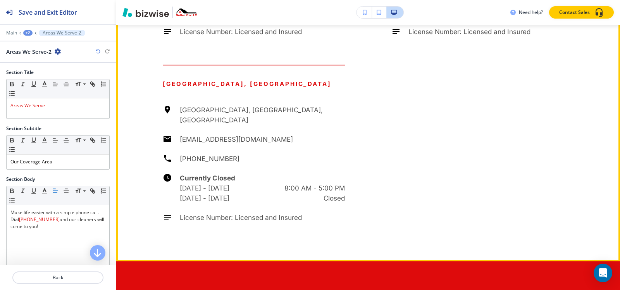
scroll to position [3103, 0]
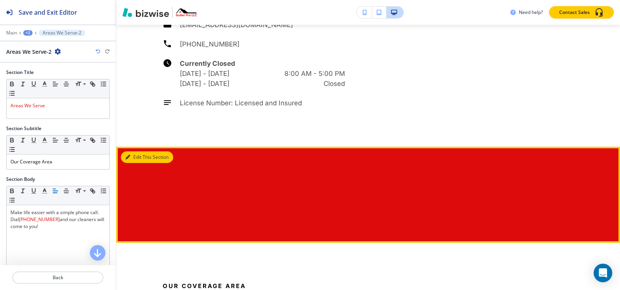
click at [136, 152] on button "Edit This Section" at bounding box center [147, 158] width 52 height 12
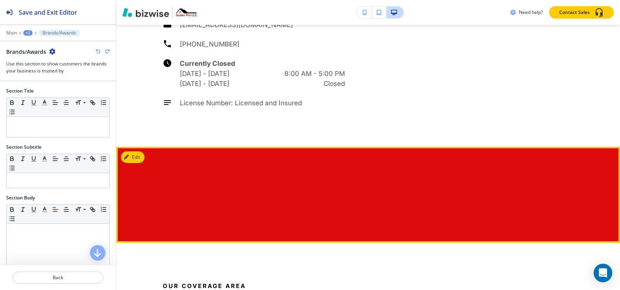
scroll to position [3175, 0]
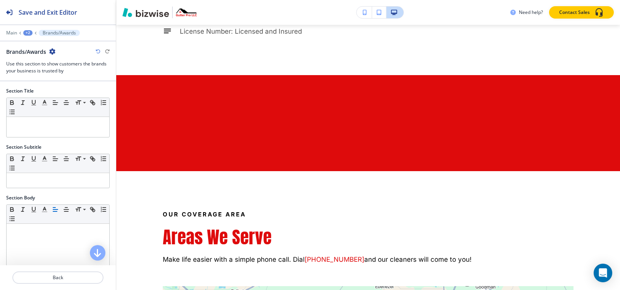
click at [54, 54] on icon "button" at bounding box center [52, 51] width 6 height 6
click at [67, 89] on p "Delete Section" at bounding box center [75, 92] width 40 height 7
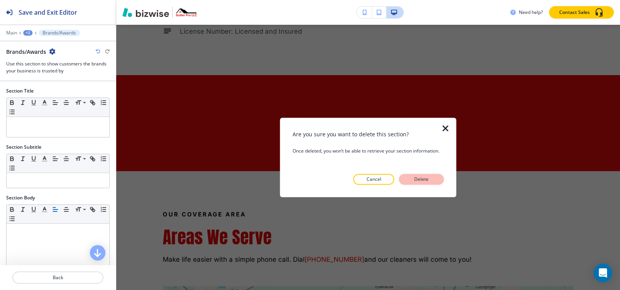
click at [417, 180] on p "Delete" at bounding box center [422, 179] width 19 height 7
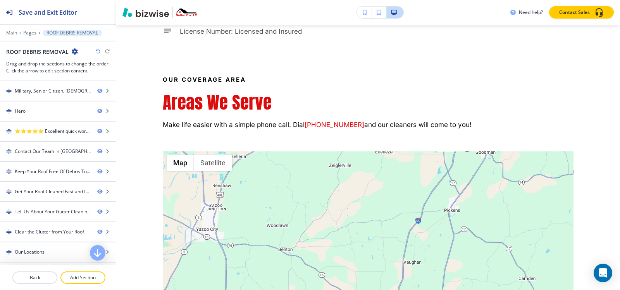
click at [75, 52] on icon "button" at bounding box center [75, 51] width 6 height 6
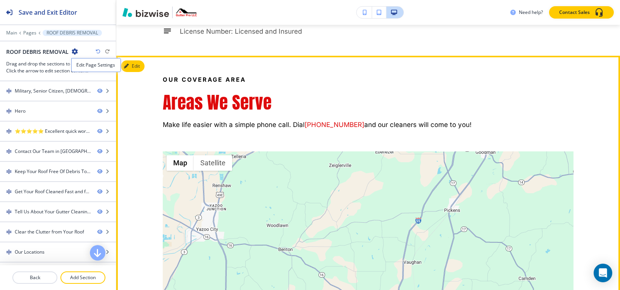
click at [276, 92] on p "Areas We Serve" at bounding box center [368, 102] width 411 height 21
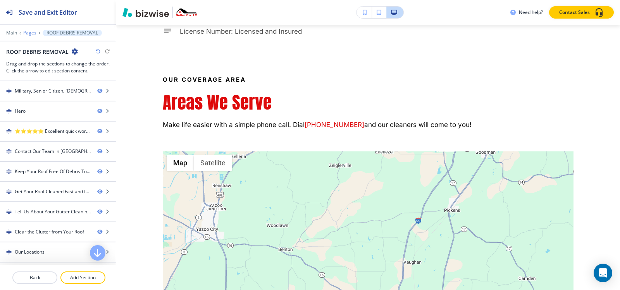
click at [29, 34] on p "Pages" at bounding box center [29, 32] width 13 height 5
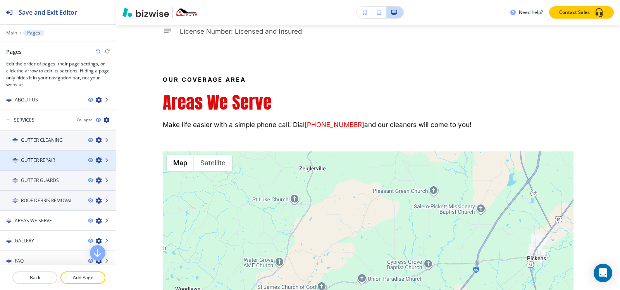
scroll to position [39, 0]
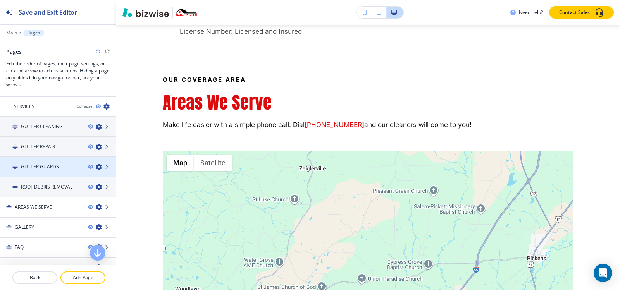
click at [48, 164] on h4 "GUTTER GUARDS" at bounding box center [40, 167] width 38 height 7
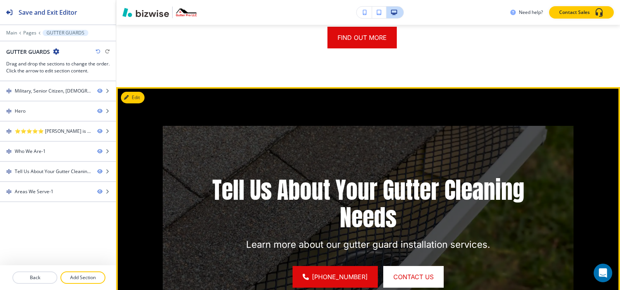
scroll to position [1006, 0]
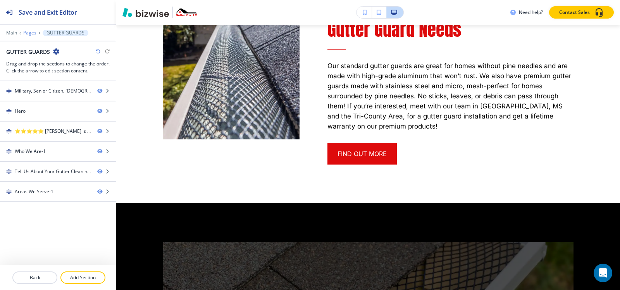
click at [29, 31] on p "Pages" at bounding box center [29, 32] width 13 height 5
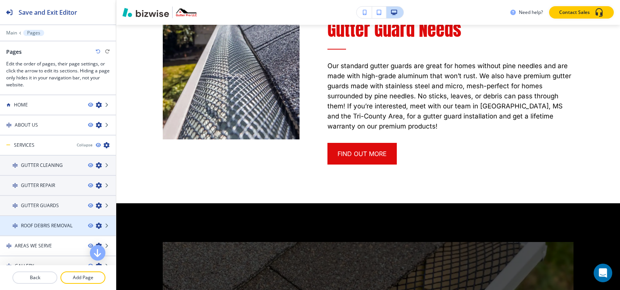
click at [51, 226] on h4 "ROOF DEBRIS REMOVAL" at bounding box center [47, 226] width 52 height 7
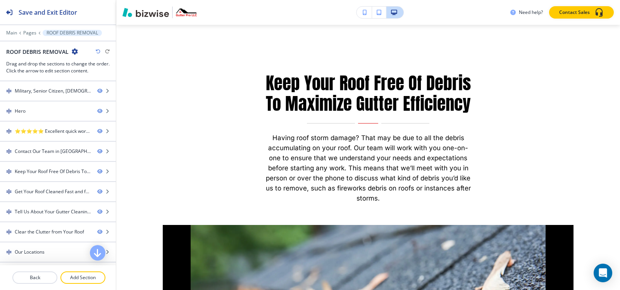
scroll to position [0, 0]
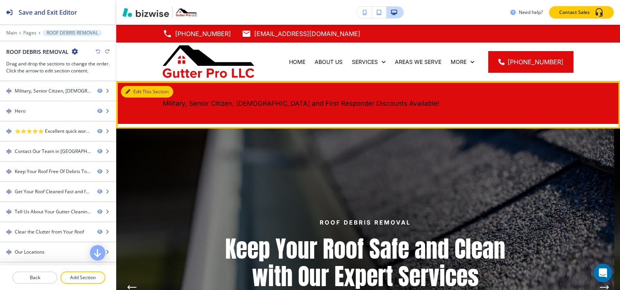
click at [138, 95] on button "Edit This Section" at bounding box center [147, 92] width 52 height 12
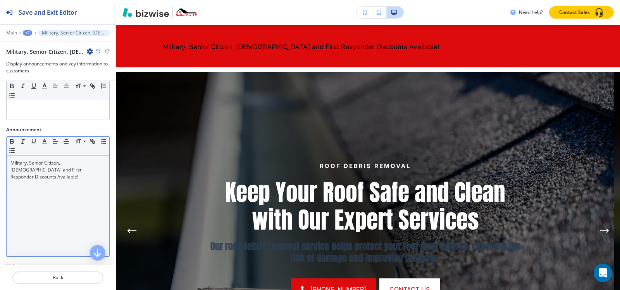
scroll to position [78, 0]
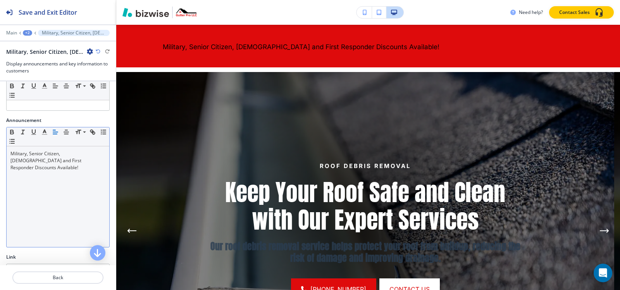
click at [59, 169] on div "Military, Senior Citizen, [DEMOGRAPHIC_DATA] and First Responder Discounts Avai…" at bounding box center [58, 197] width 103 height 101
click at [64, 132] on line "button" at bounding box center [66, 132] width 5 height 0
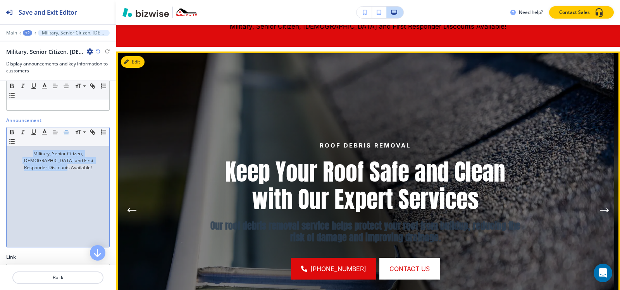
scroll to position [95, 0]
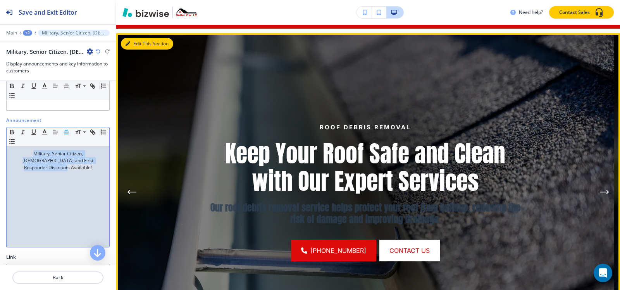
click at [140, 47] on button "Edit This Section" at bounding box center [147, 44] width 52 height 12
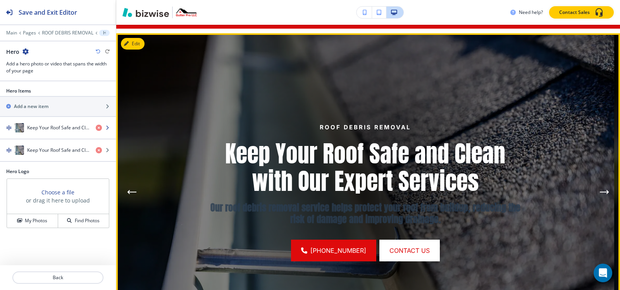
scroll to position [104, 0]
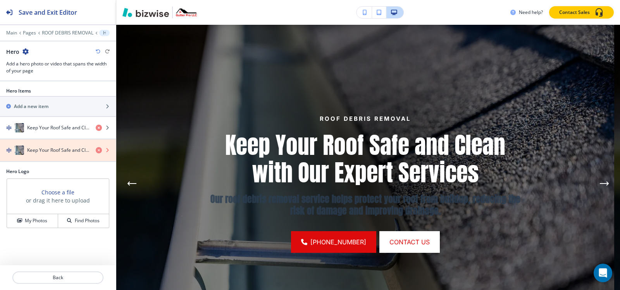
click at [97, 152] on icon "button" at bounding box center [99, 150] width 6 height 6
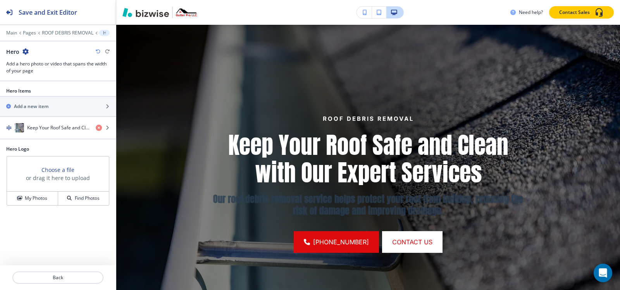
click at [68, 129] on h4 "Keep Your Roof Safe and Clean with Our Expert Services" at bounding box center [58, 127] width 62 height 7
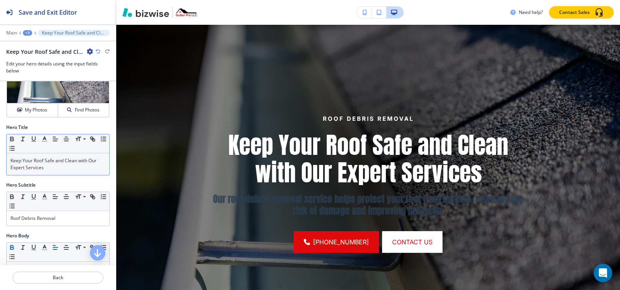
scroll to position [78, 0]
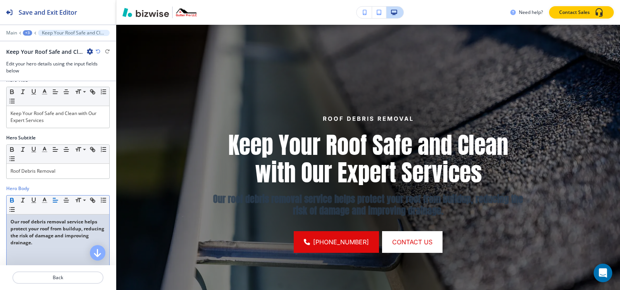
click at [40, 239] on strong "Our roof debris removal service helps protect your roof from buildup, reducing …" at bounding box center [57, 233] width 95 height 28
copy strong "Our roof debris removal service helps protect your roof from buildup, reducing …"
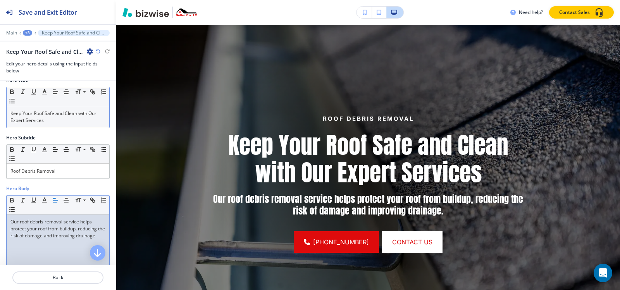
click at [70, 123] on p "Keep Your Roof Safe and Clean with Our Expert Services" at bounding box center [57, 117] width 95 height 14
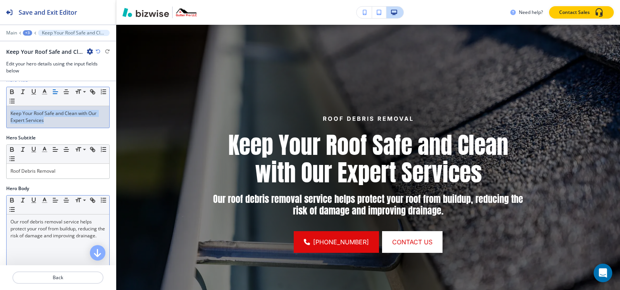
copy p "Keep Your Roof Safe and Clean with Our Expert Services"
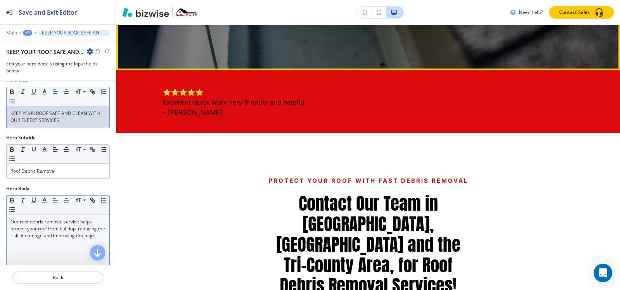
scroll to position [492, 0]
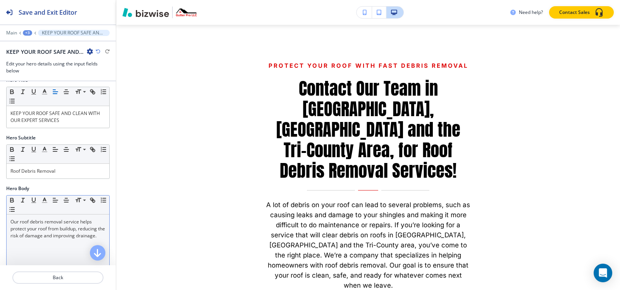
click at [30, 33] on div "+3" at bounding box center [27, 32] width 9 height 5
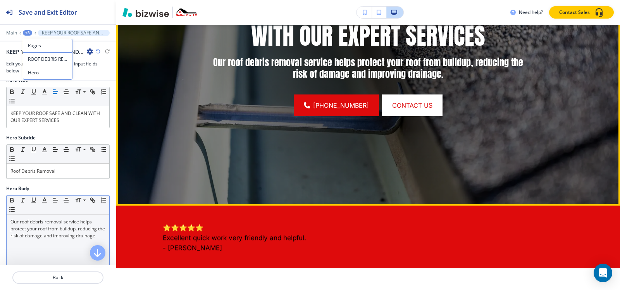
scroll to position [181, 0]
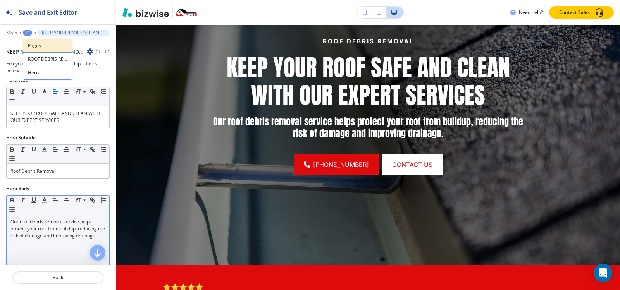
click at [43, 42] on p "Pages" at bounding box center [48, 45] width 40 height 7
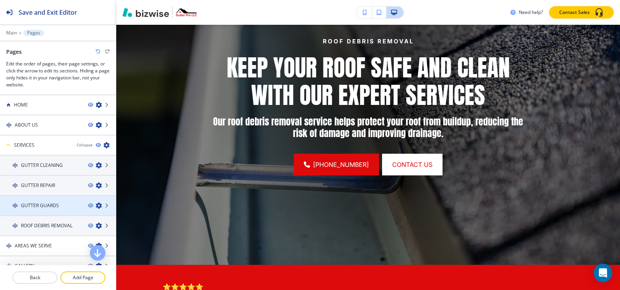
click at [45, 202] on h4 "GUTTER GUARDS" at bounding box center [40, 205] width 38 height 7
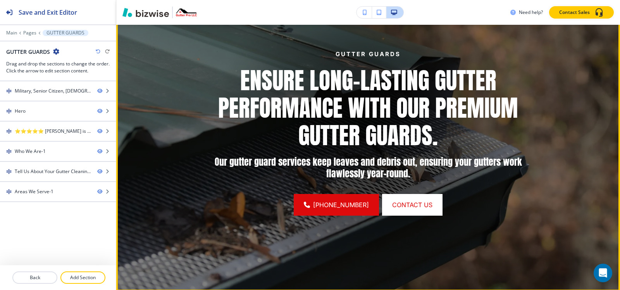
scroll to position [349, 0]
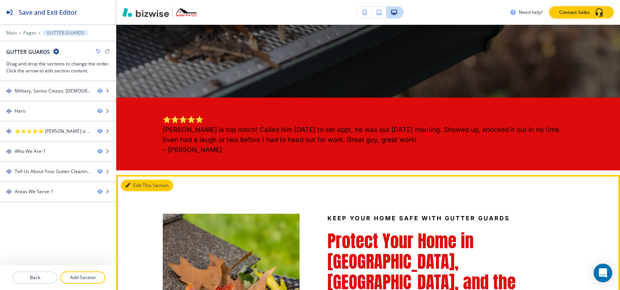
click at [138, 187] on button "Edit This Section" at bounding box center [147, 186] width 52 height 12
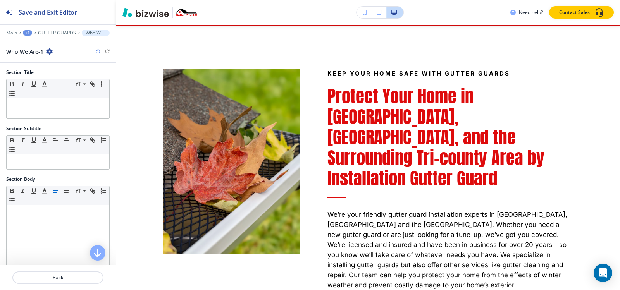
scroll to position [499, 0]
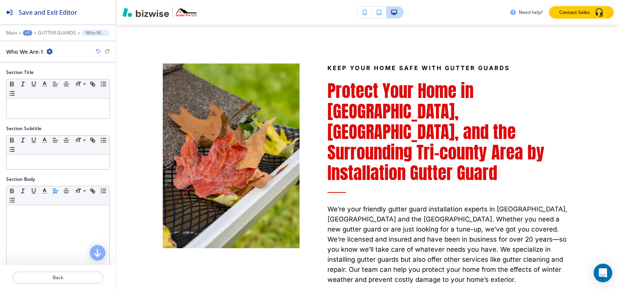
click at [50, 48] on icon "button" at bounding box center [50, 51] width 6 height 6
click at [59, 78] on p "Duplicate Section" at bounding box center [71, 78] width 40 height 7
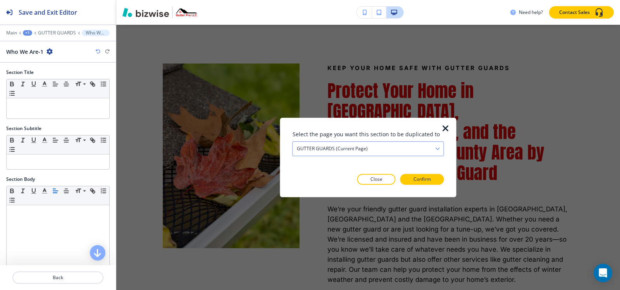
click at [404, 148] on div "GUTTER GUARDS (current page)" at bounding box center [368, 149] width 151 height 14
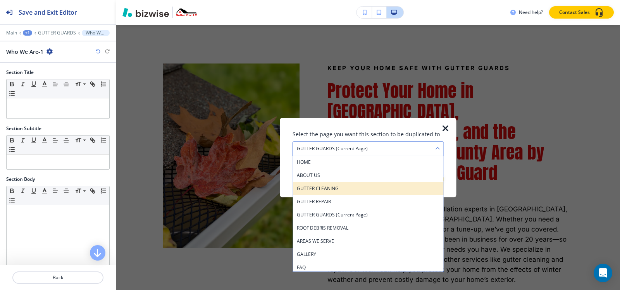
scroll to position [39, 0]
click at [355, 190] on h4 "ROOF DEBRIS REMOVAL" at bounding box center [368, 189] width 143 height 7
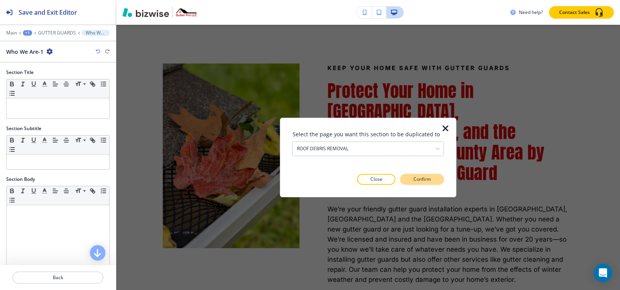
click at [428, 181] on p "Confirm" at bounding box center [422, 179] width 17 height 7
click at [428, 181] on p "Take me there" at bounding box center [415, 179] width 31 height 7
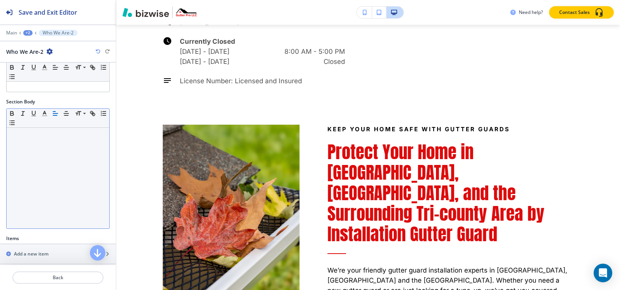
scroll to position [191, 0]
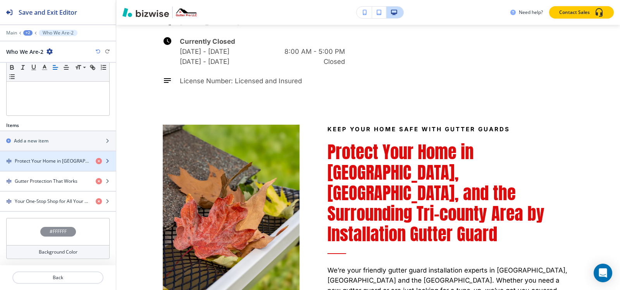
click at [37, 157] on div "button" at bounding box center [58, 155] width 116 height 6
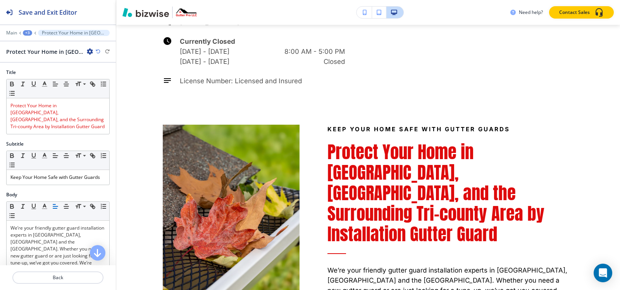
scroll to position [3976, 0]
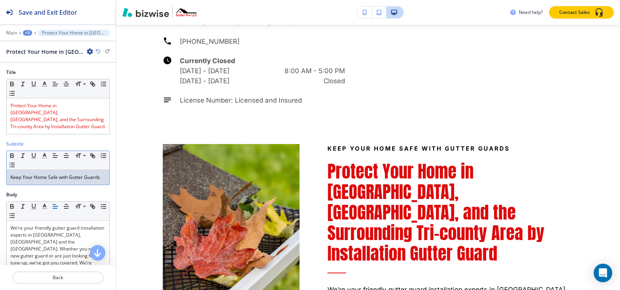
click at [67, 174] on p "Keep Your Home Safe with Gutter Guards" at bounding box center [57, 177] width 95 height 7
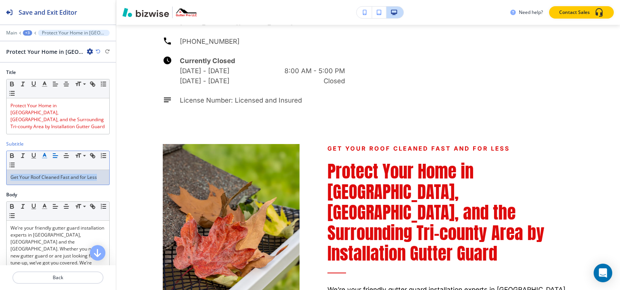
click at [43, 152] on icon "button" at bounding box center [44, 155] width 7 height 7
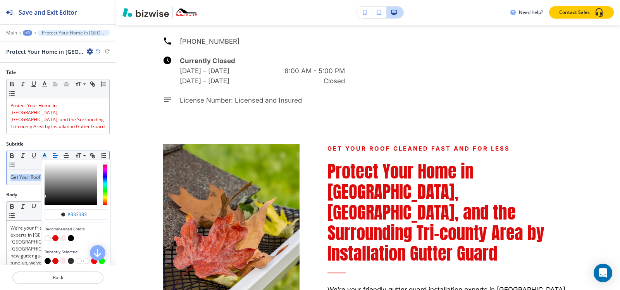
click at [71, 235] on button "button" at bounding box center [71, 238] width 6 height 6
type input "#000000"
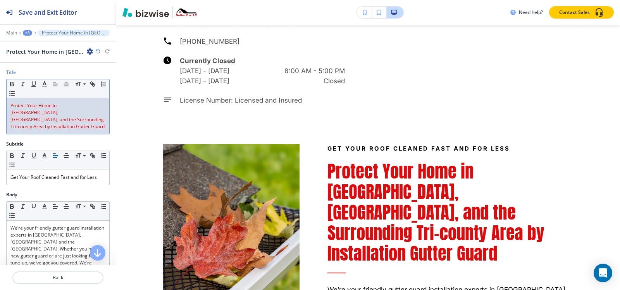
click at [81, 115] on span "Protect Your Home in [GEOGRAPHIC_DATA], [GEOGRAPHIC_DATA], and the Surrounding …" at bounding box center [57, 116] width 95 height 28
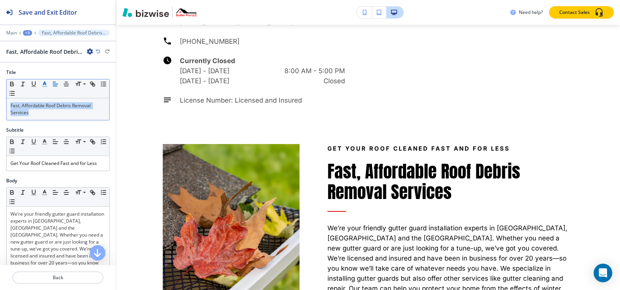
click at [43, 83] on icon "button" at bounding box center [44, 84] width 7 height 7
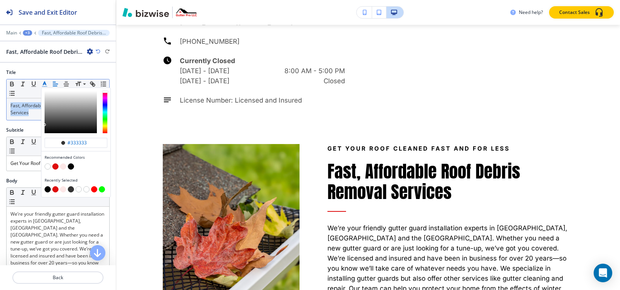
click at [55, 166] on button "button" at bounding box center [55, 167] width 6 height 6
type input "#de0b0c"
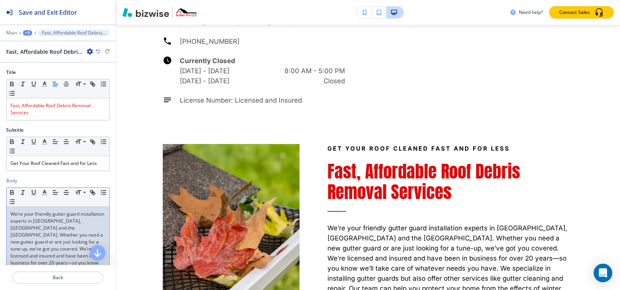
click at [55, 249] on p "We’re your friendly gutter guard installation experts in [GEOGRAPHIC_DATA], [GE…" at bounding box center [57, 263] width 95 height 105
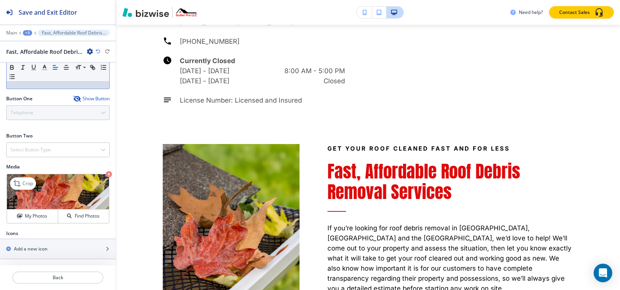
scroll to position [219, 0]
click at [73, 99] on icon "button" at bounding box center [76, 98] width 6 height 6
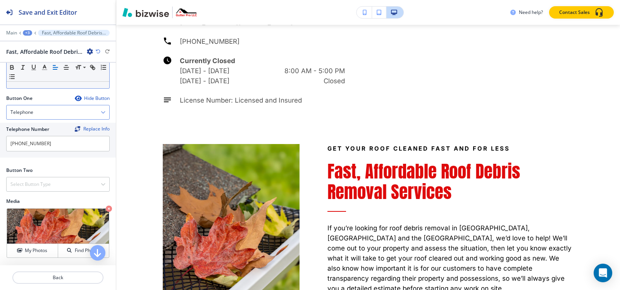
click at [54, 118] on div "Telephone" at bounding box center [58, 112] width 103 height 14
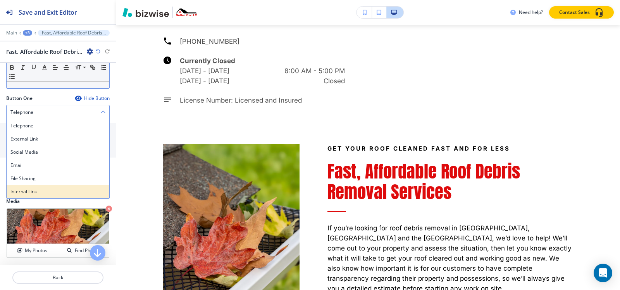
click at [47, 192] on h4 "Internal Link" at bounding box center [57, 191] width 95 height 7
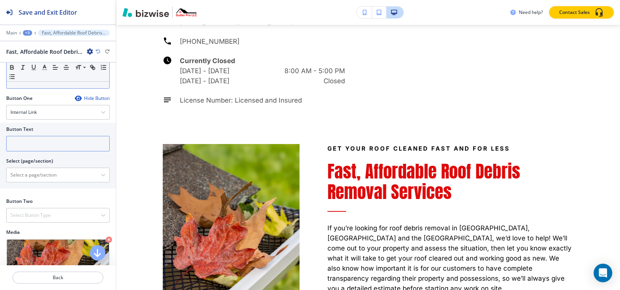
click at [43, 141] on input "text" at bounding box center [58, 144] width 104 height 16
type input "get more info"
click at [43, 173] on \(page\/section\) "Manual Input" at bounding box center [54, 175] width 94 height 13
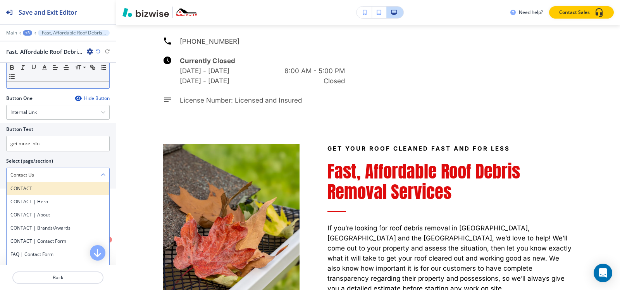
click at [43, 187] on h4 "CONTACT" at bounding box center [57, 188] width 95 height 7
type \(page\/section\) "CONTACT"
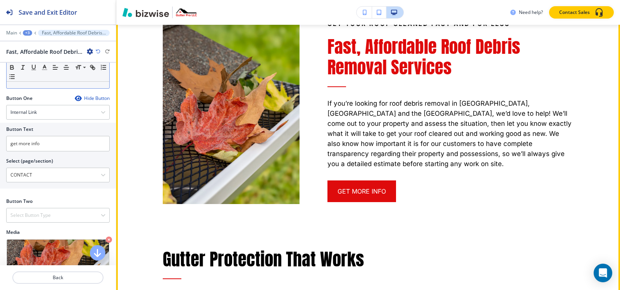
scroll to position [4209, 0]
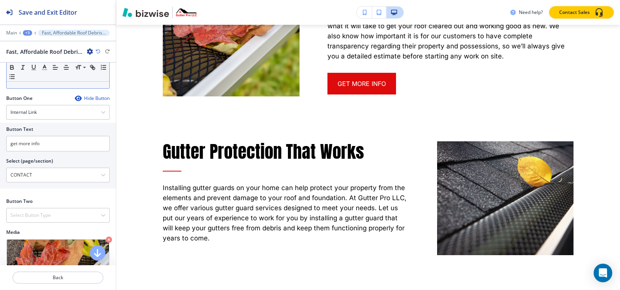
click at [28, 36] on div at bounding box center [58, 38] width 116 height 5
click at [28, 33] on div "+3" at bounding box center [27, 32] width 9 height 5
click at [44, 76] on p "Who We Are-2" at bounding box center [48, 72] width 40 height 7
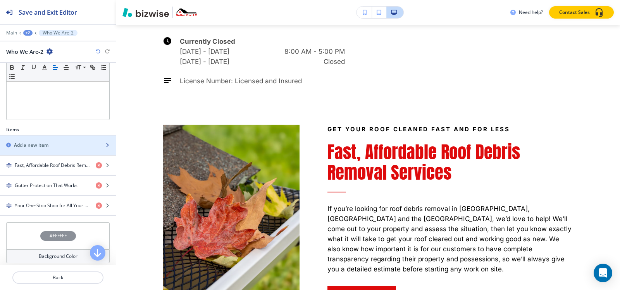
scroll to position [191, 0]
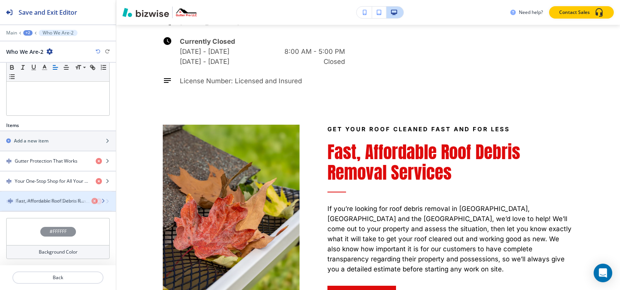
drag, startPoint x: 38, startPoint y: 173, endPoint x: 40, endPoint y: 196, distance: 23.3
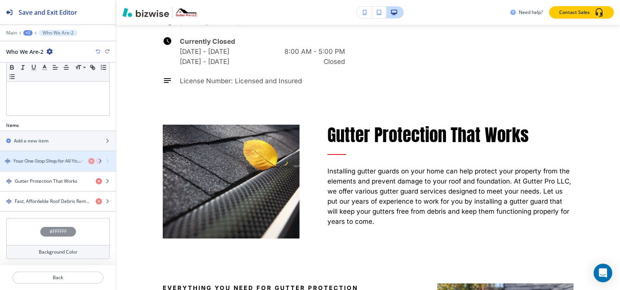
drag, startPoint x: 38, startPoint y: 181, endPoint x: 36, endPoint y: 161, distance: 20.2
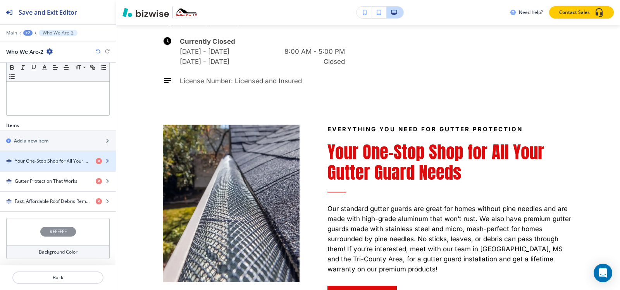
click at [36, 158] on h4 "Your One-Stop Shop for All Your Gutter Guard Needs" at bounding box center [52, 161] width 75 height 7
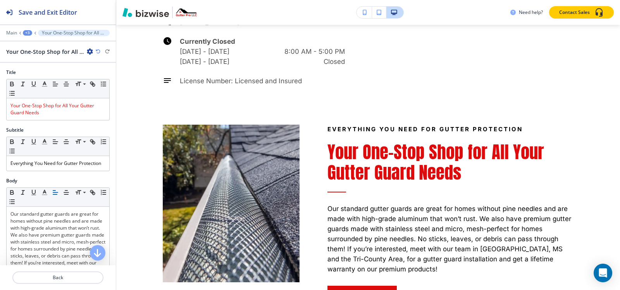
scroll to position [3976, 0]
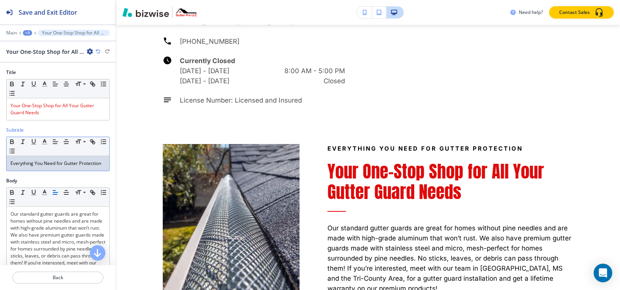
click at [64, 167] on p "Everything You Need for Gutter Protection" at bounding box center [57, 163] width 95 height 7
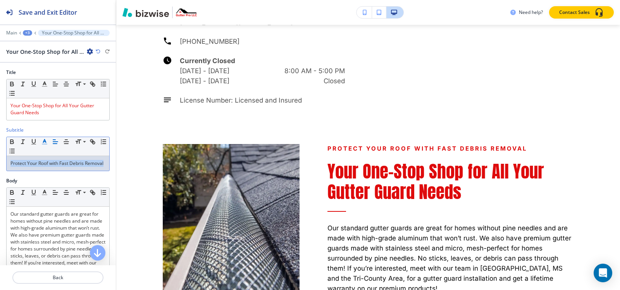
click at [43, 142] on icon "button" at bounding box center [44, 141] width 7 height 7
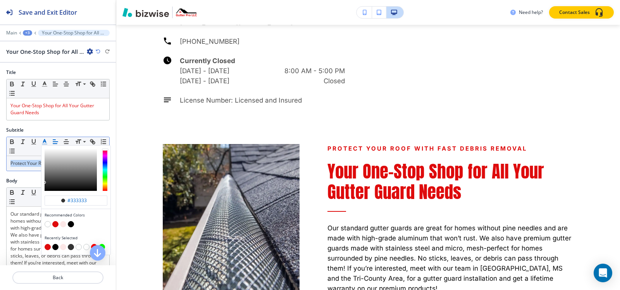
click at [70, 226] on button "button" at bounding box center [71, 224] width 6 height 6
type input "#000000"
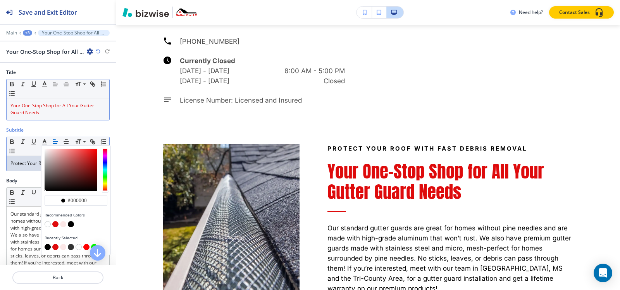
click at [41, 116] on p "Your One-Stop Shop for All Your Gutter Guard Needs" at bounding box center [57, 109] width 95 height 14
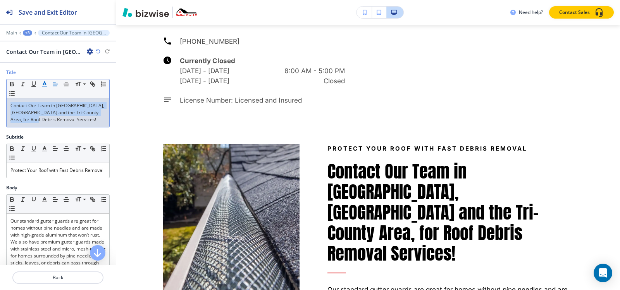
click at [43, 84] on line "button" at bounding box center [44, 84] width 2 height 0
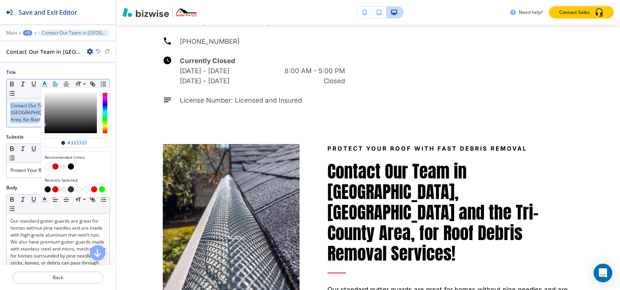
click at [56, 166] on button "button" at bounding box center [55, 167] width 6 height 6
type input "#de0b0c"
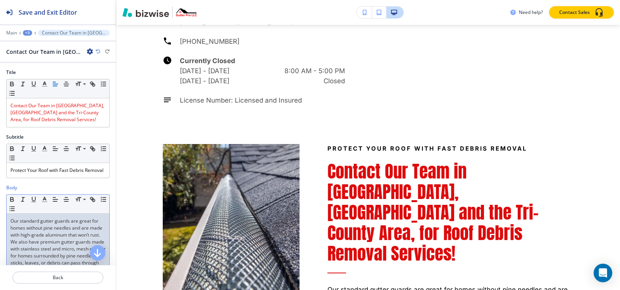
click at [26, 230] on p "Our standard gutter guards are great for homes without pine needles and are mad…" at bounding box center [57, 260] width 95 height 84
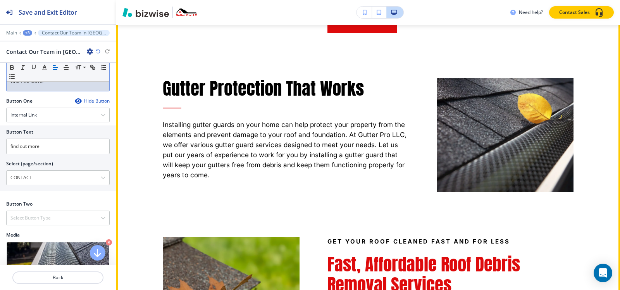
scroll to position [4248, 0]
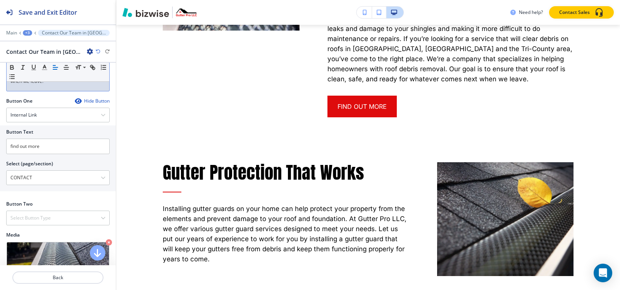
click at [75, 104] on icon "button" at bounding box center [78, 101] width 6 height 6
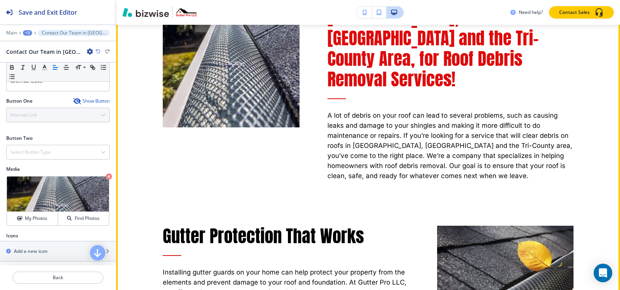
scroll to position [4054, 0]
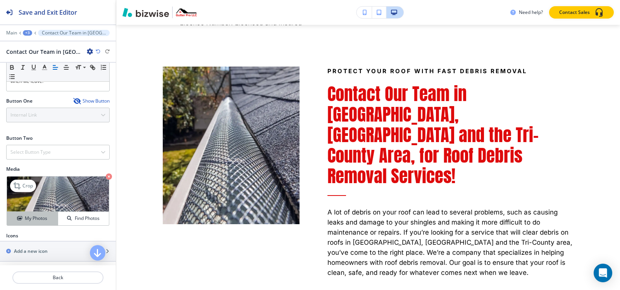
click at [25, 222] on h4 "My Photos" at bounding box center [36, 218] width 22 height 7
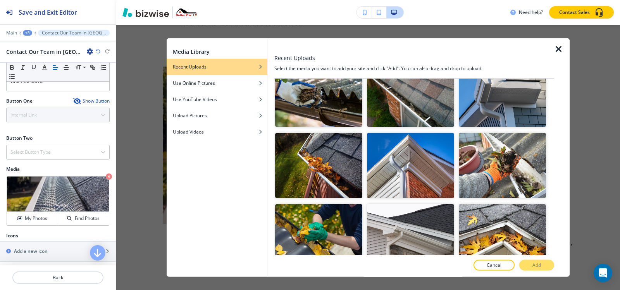
scroll to position [411, 0]
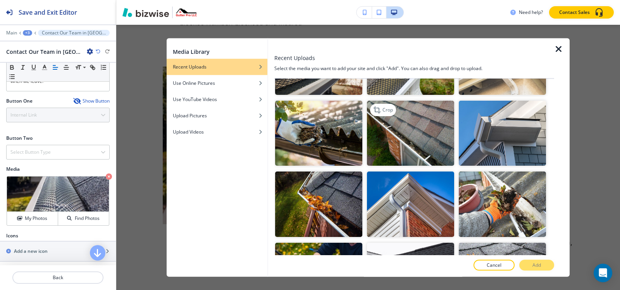
click at [422, 126] on img "button" at bounding box center [410, 133] width 87 height 66
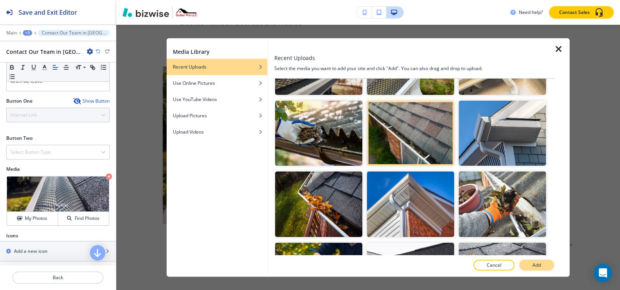
click at [535, 264] on p "Add" at bounding box center [537, 265] width 9 height 7
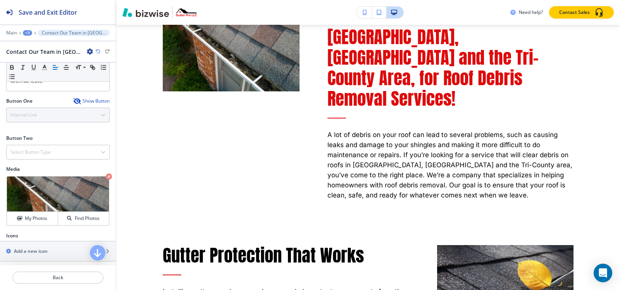
scroll to position [3976, 0]
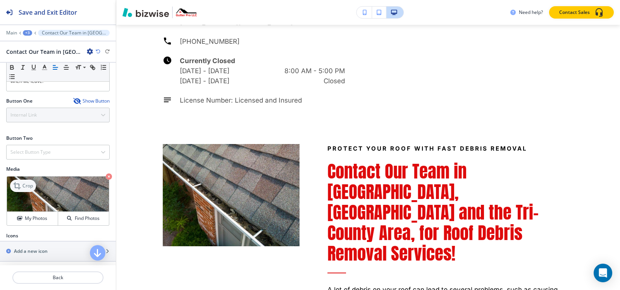
click at [24, 190] on p "Crop" at bounding box center [27, 186] width 10 height 7
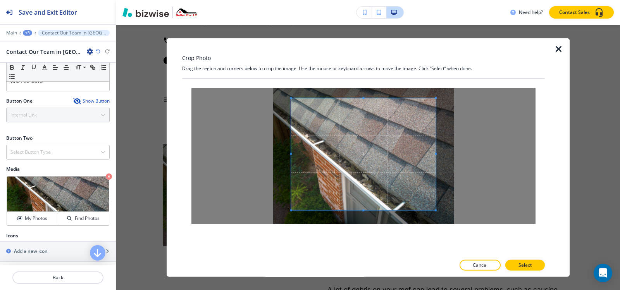
click at [362, 42] on div "Crop Photo Drag the region and corners below to crop the image. Use the mouse o…" at bounding box center [363, 157] width 363 height 239
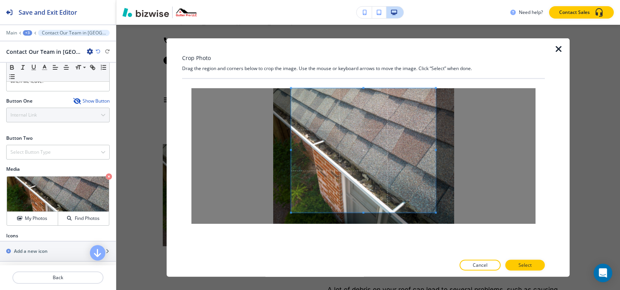
click at [367, 245] on div at bounding box center [363, 167] width 363 height 177
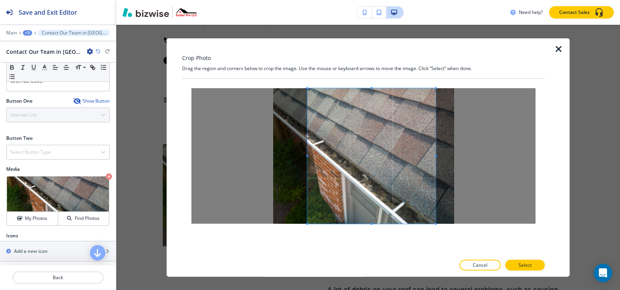
click at [308, 157] on span at bounding box center [307, 156] width 2 height 2
click at [525, 269] on button "Select" at bounding box center [526, 265] width 40 height 11
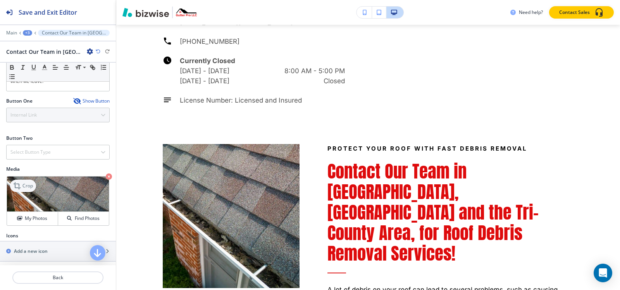
click at [24, 189] on div "Crop" at bounding box center [23, 186] width 26 height 12
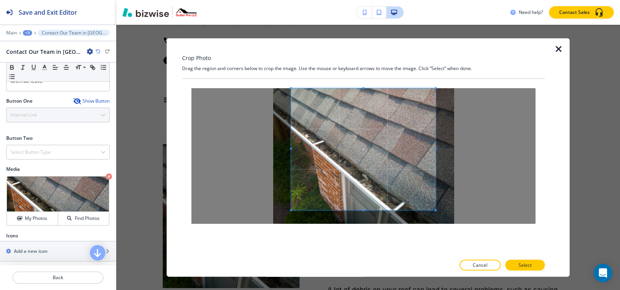
click at [363, 62] on div "Crop Photo Drag the region and corners below to crop the image. Use the mouse o…" at bounding box center [363, 157] width 363 height 239
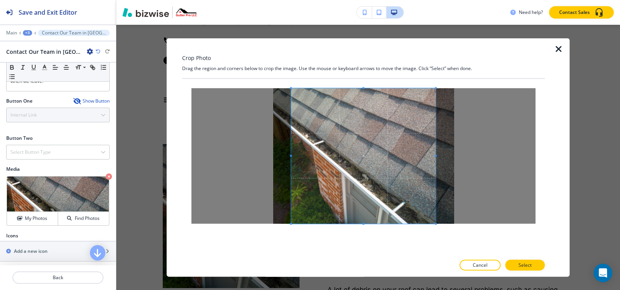
click at [361, 252] on div at bounding box center [363, 167] width 363 height 177
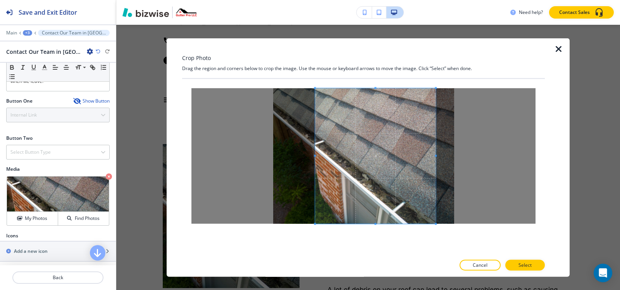
click at [315, 156] on span at bounding box center [315, 156] width 2 height 2
click at [426, 157] on span at bounding box center [427, 156] width 2 height 2
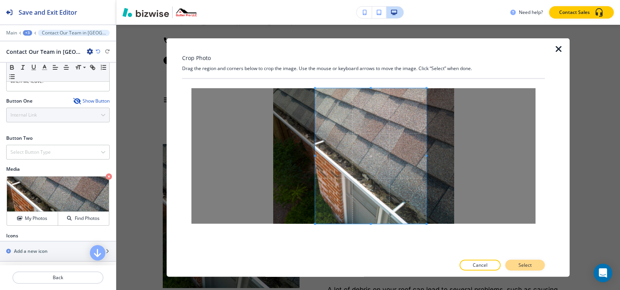
click at [523, 268] on p "Select" at bounding box center [525, 265] width 13 height 7
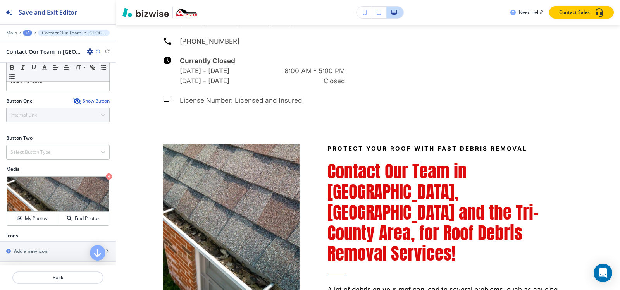
click at [28, 34] on div "+3" at bounding box center [27, 32] width 9 height 5
click at [43, 73] on p "Who We Are-2" at bounding box center [48, 72] width 40 height 7
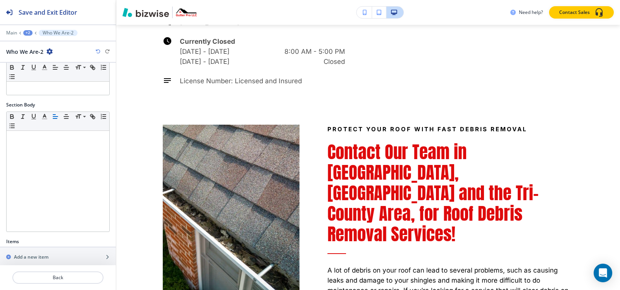
scroll to position [191, 0]
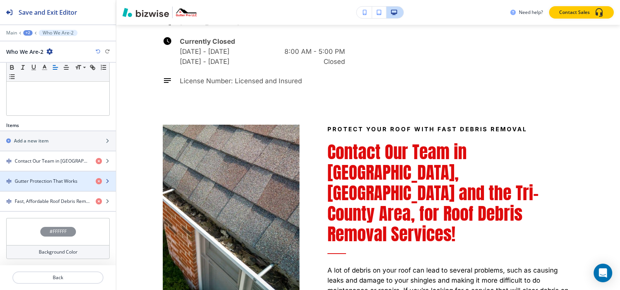
click at [48, 177] on div "button" at bounding box center [58, 175] width 116 height 6
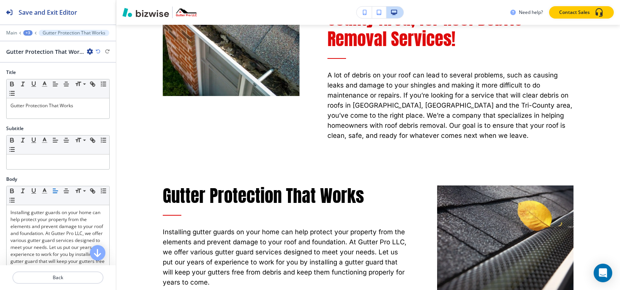
scroll to position [4192, 0]
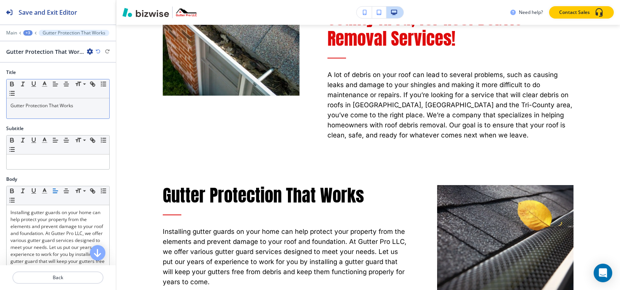
click at [53, 110] on div "Gutter Protection That Works" at bounding box center [58, 108] width 103 height 20
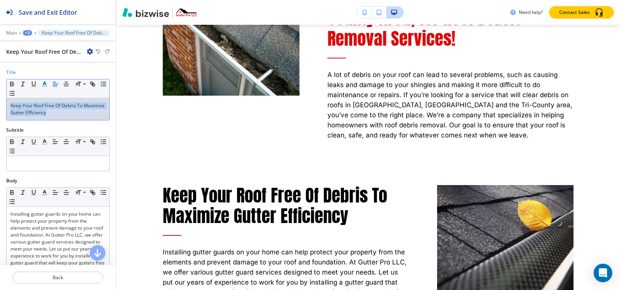
click at [44, 85] on icon "button" at bounding box center [44, 84] width 7 height 7
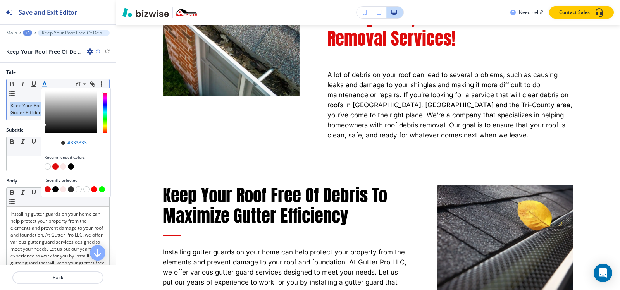
click at [55, 167] on button "button" at bounding box center [55, 167] width 6 height 6
type input "#de0b0c"
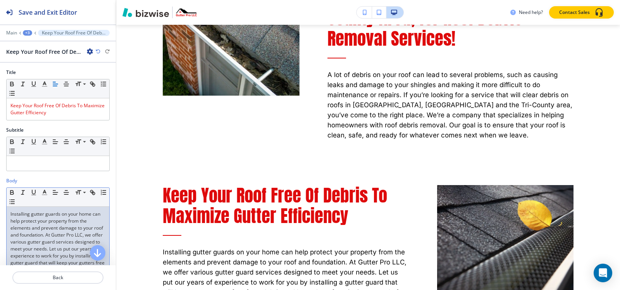
click at [45, 230] on p "Installing gutter guards on your home can help protect your property from the e…" at bounding box center [57, 246] width 95 height 70
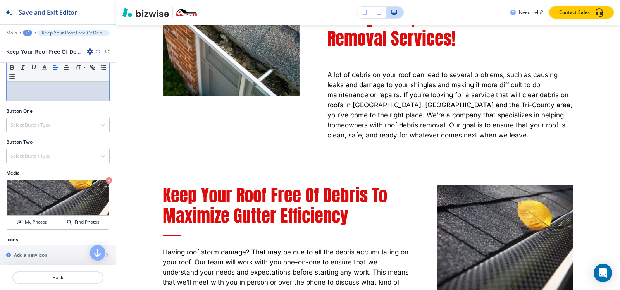
scroll to position [213, 0]
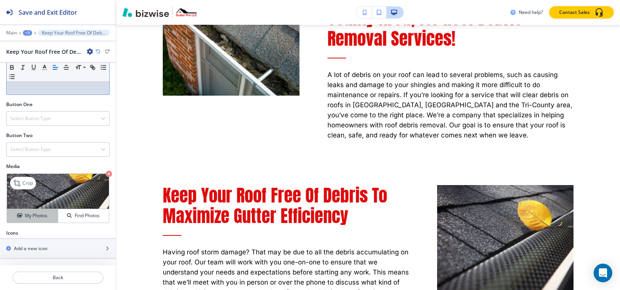
click at [24, 211] on button "My Photos" at bounding box center [32, 216] width 51 height 14
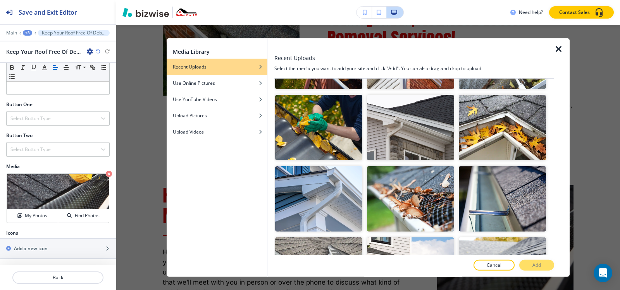
scroll to position [582, 0]
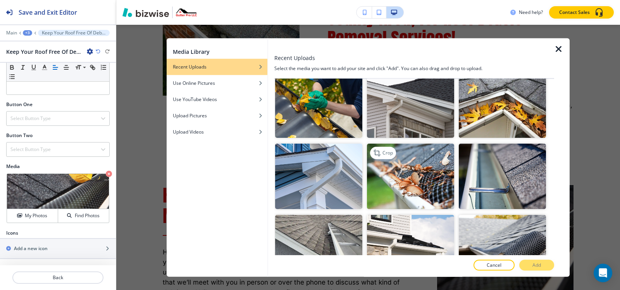
click at [435, 157] on img "button" at bounding box center [410, 177] width 87 height 66
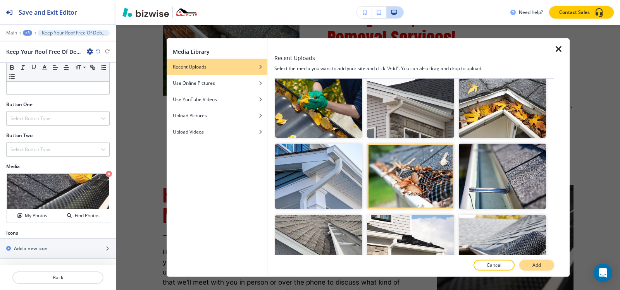
click at [528, 261] on button "Add" at bounding box center [537, 265] width 35 height 11
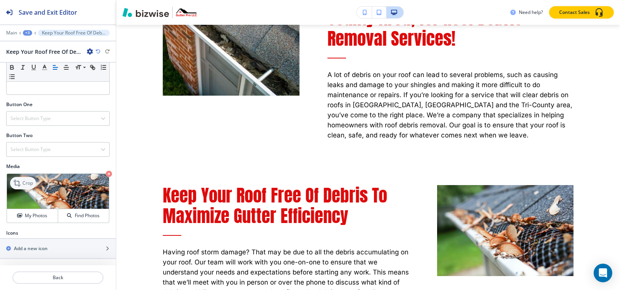
click at [17, 181] on icon at bounding box center [17, 183] width 7 height 7
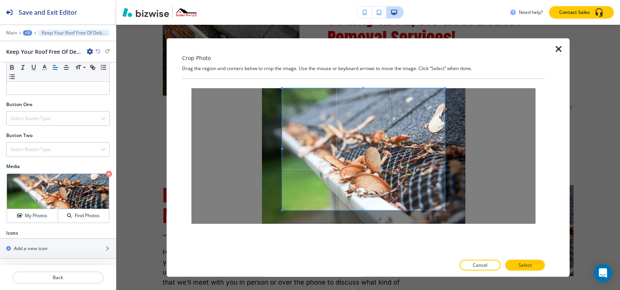
click at [364, 58] on div "Crop Photo Drag the region and corners below to crop the image. Use the mouse o…" at bounding box center [363, 157] width 363 height 239
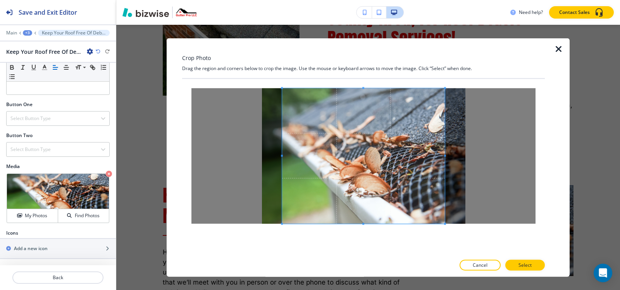
click at [380, 270] on div "Crop Photo Drag the region and corners below to crop the image. Use the mouse o…" at bounding box center [363, 157] width 363 height 239
click at [519, 264] on p "Select" at bounding box center [525, 265] width 13 height 7
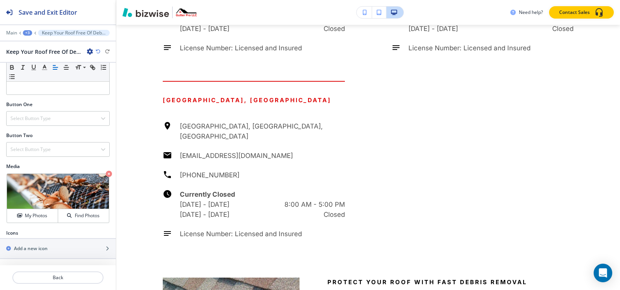
scroll to position [3649, 0]
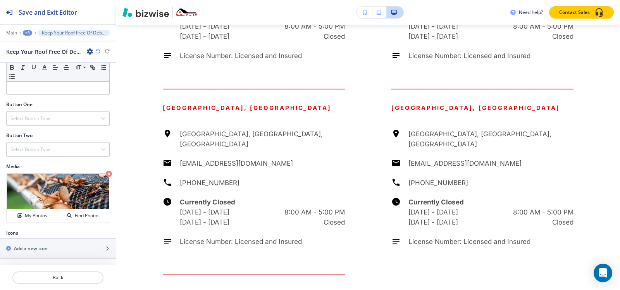
click at [26, 32] on div "+3" at bounding box center [27, 32] width 9 height 5
click at [37, 57] on p "ROOF DEBRIS REMOVAL" at bounding box center [48, 59] width 40 height 7
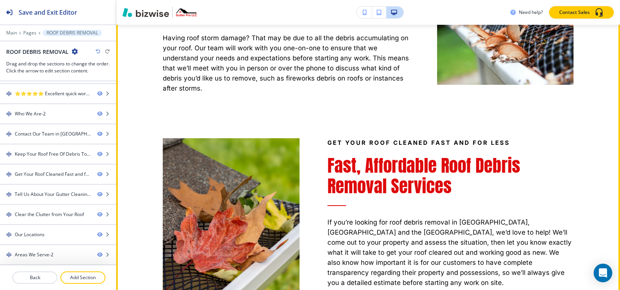
scroll to position [0, 0]
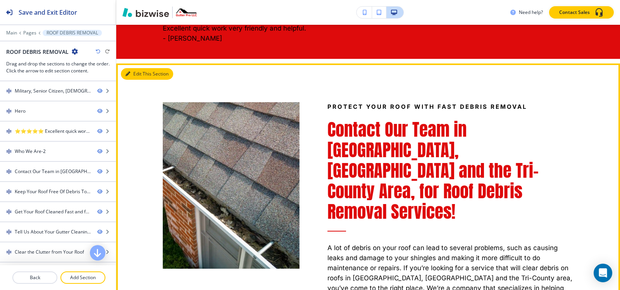
click at [130, 74] on button "Edit This Section" at bounding box center [147, 74] width 52 height 12
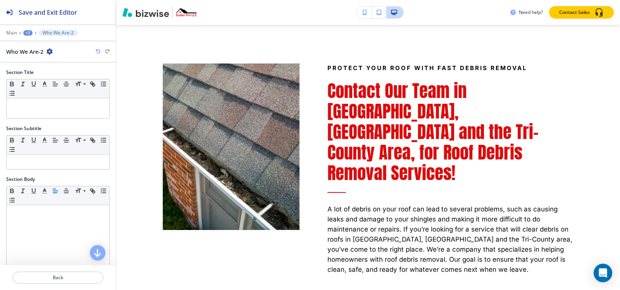
scroll to position [191, 0]
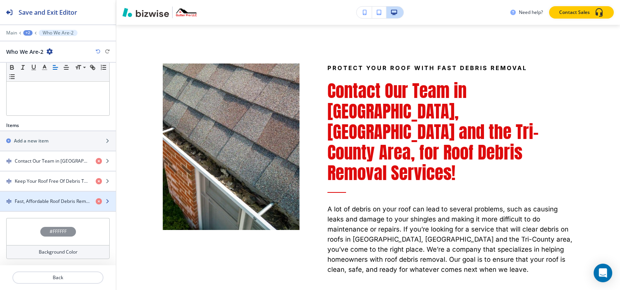
click at [32, 202] on h4 "Fast, Affordable Roof Debris Removal Services" at bounding box center [52, 201] width 75 height 7
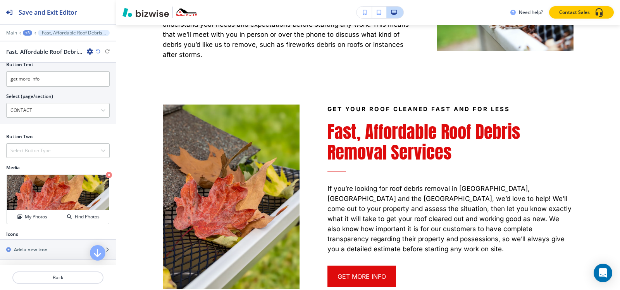
scroll to position [285, 0]
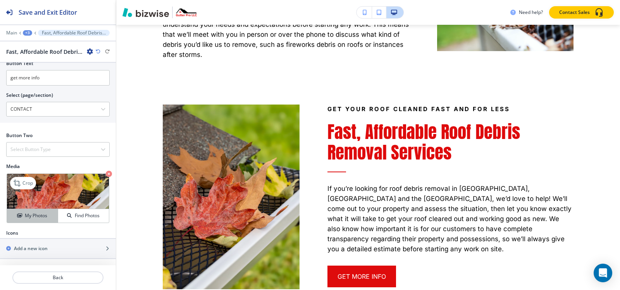
click at [29, 222] on button "My Photos" at bounding box center [32, 216] width 51 height 14
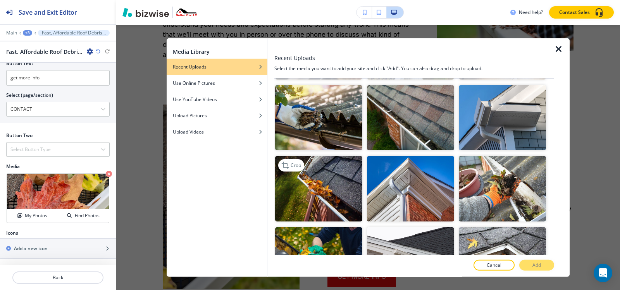
scroll to position [582, 0]
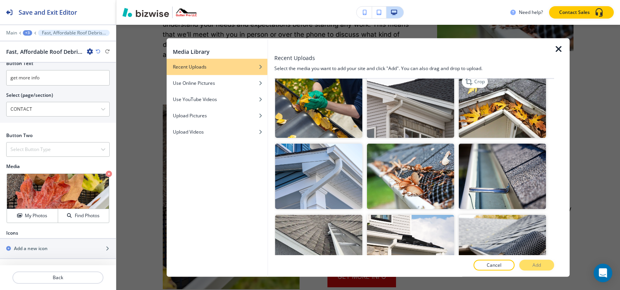
click at [508, 90] on img "button" at bounding box center [502, 106] width 87 height 66
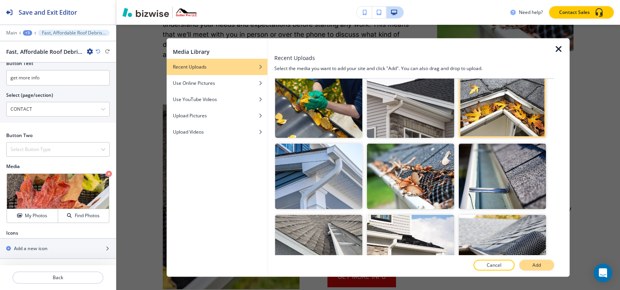
click at [546, 266] on button "Add" at bounding box center [537, 265] width 35 height 11
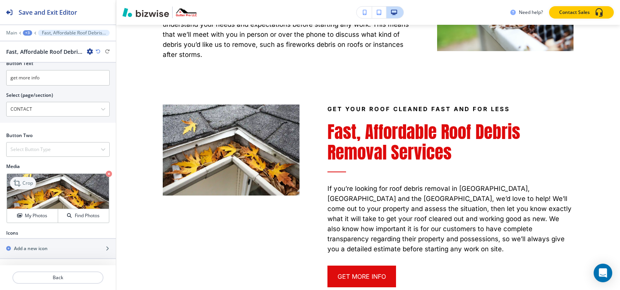
click at [21, 183] on icon at bounding box center [17, 183] width 9 height 9
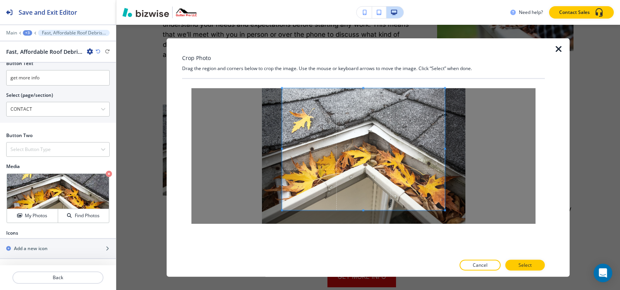
click at [363, 80] on div at bounding box center [363, 156] width 363 height 154
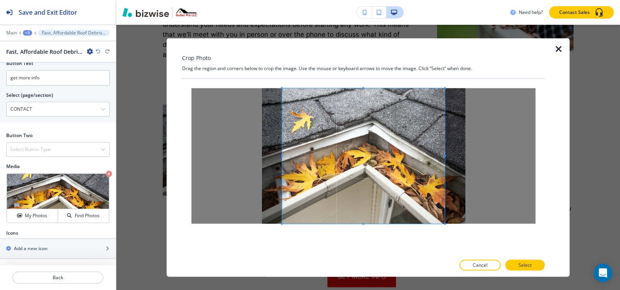
click at [364, 245] on div at bounding box center [363, 167] width 363 height 177
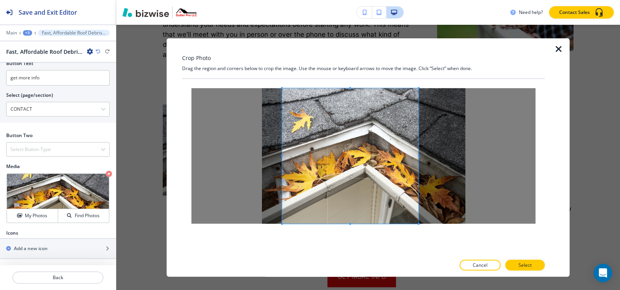
click at [419, 161] on span at bounding box center [419, 156] width 2 height 136
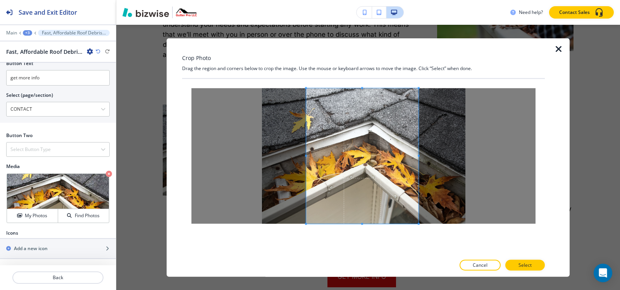
click at [306, 156] on span at bounding box center [306, 156] width 2 height 2
click at [518, 266] on button "Select" at bounding box center [526, 265] width 40 height 11
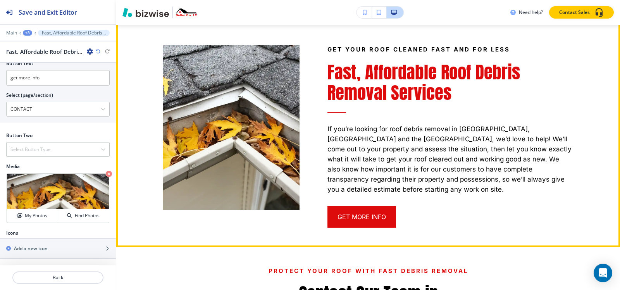
scroll to position [988, 0]
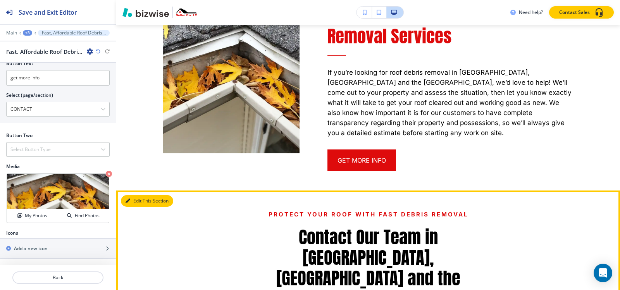
click at [138, 195] on button "Edit This Section" at bounding box center [147, 201] width 52 height 12
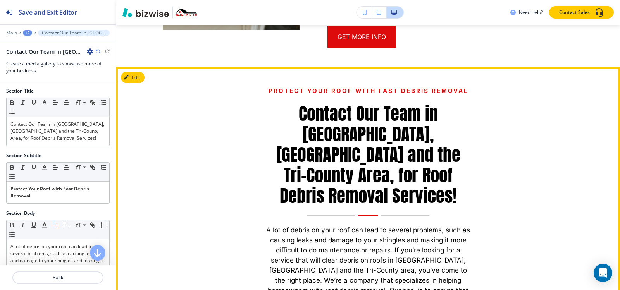
scroll to position [1113, 0]
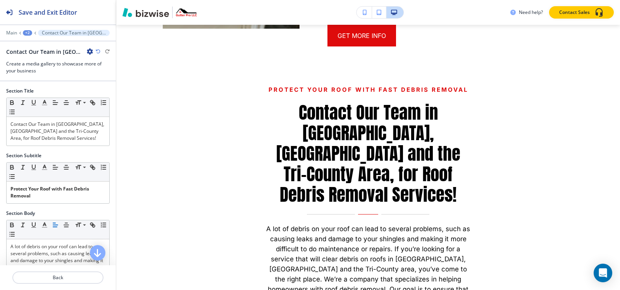
click at [89, 50] on icon "button" at bounding box center [90, 51] width 6 height 6
click at [123, 97] on button "Delete Section" at bounding box center [112, 92] width 50 height 14
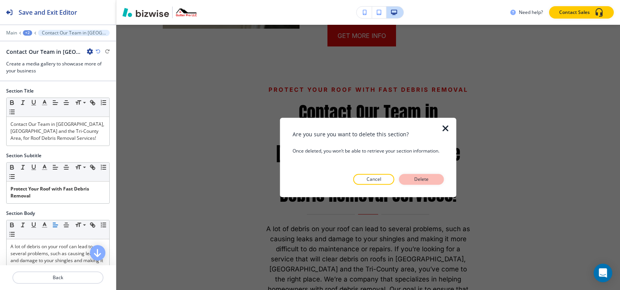
click at [433, 183] on button "Delete" at bounding box center [421, 179] width 45 height 11
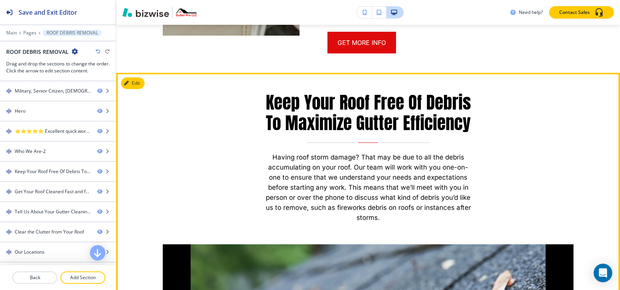
scroll to position [1036, 0]
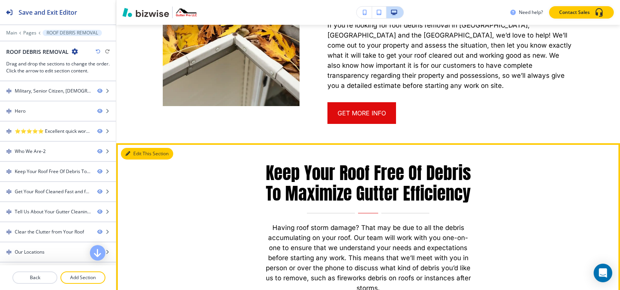
click at [132, 148] on button "Edit This Section" at bounding box center [147, 154] width 52 height 12
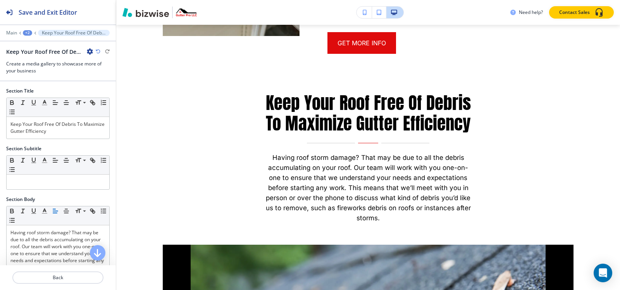
scroll to position [1113, 0]
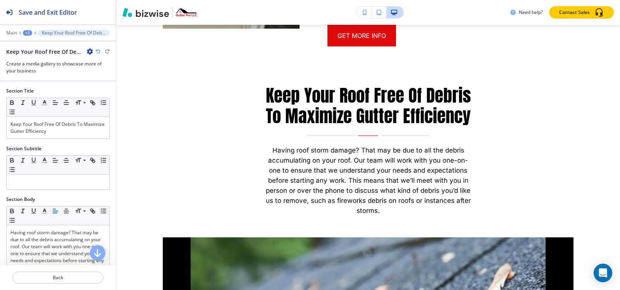
click at [90, 52] on icon "button" at bounding box center [90, 51] width 6 height 6
click at [104, 96] on button "Delete Section" at bounding box center [112, 92] width 50 height 14
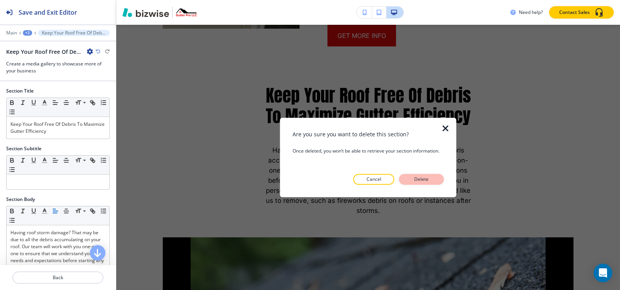
click at [419, 180] on p "Delete" at bounding box center [422, 179] width 19 height 7
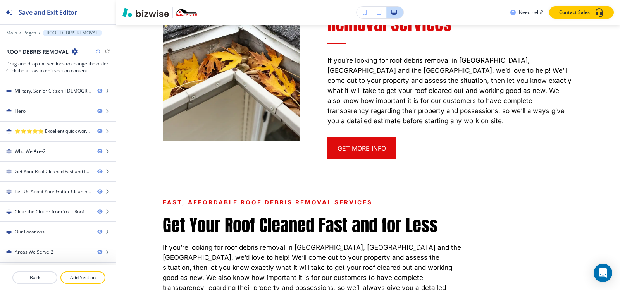
scroll to position [997, 0]
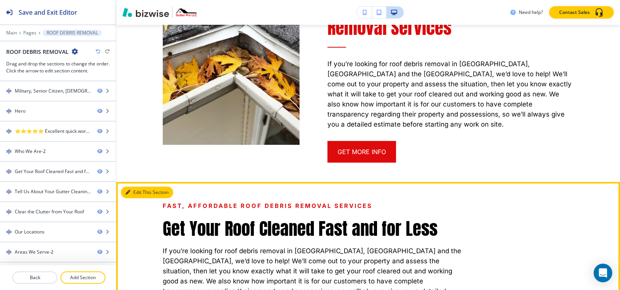
click at [138, 187] on button "Edit This Section" at bounding box center [147, 193] width 52 height 12
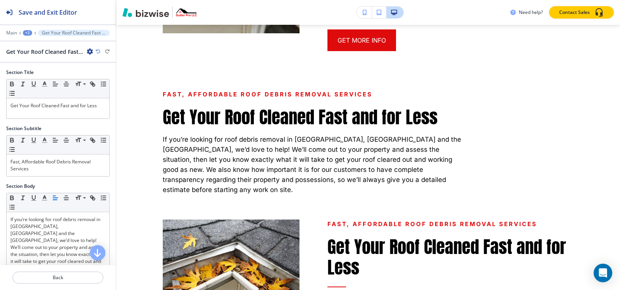
scroll to position [1113, 0]
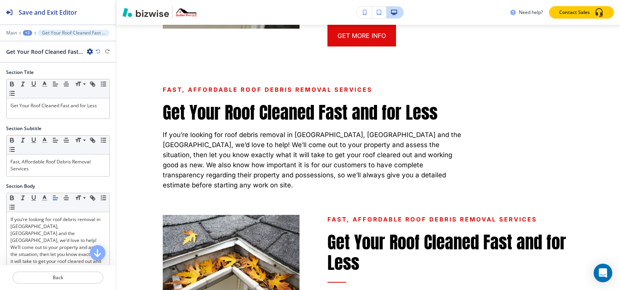
click at [88, 51] on icon "button" at bounding box center [90, 51] width 6 height 6
click at [103, 92] on p "Delete Section" at bounding box center [112, 92] width 40 height 7
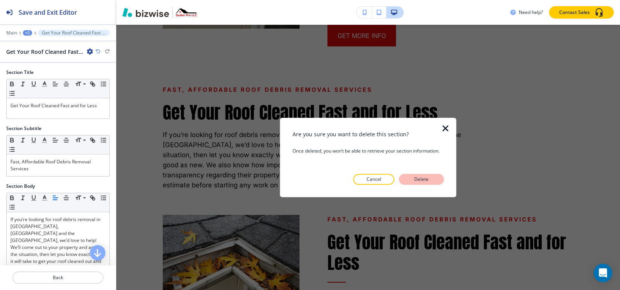
click at [437, 181] on button "Delete" at bounding box center [421, 179] width 45 height 11
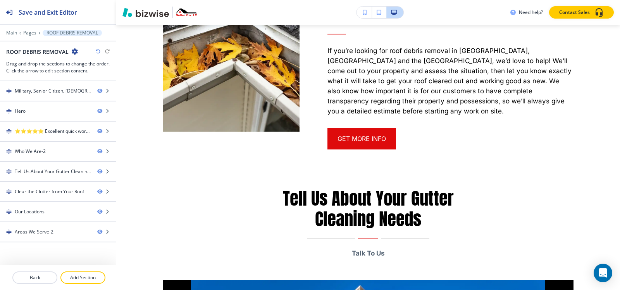
scroll to position [997, 0]
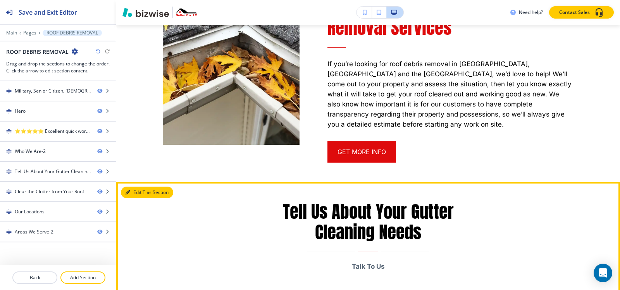
click at [132, 187] on button "Edit This Section" at bounding box center [147, 193] width 52 height 12
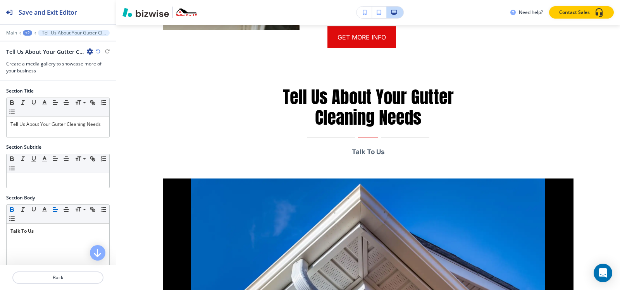
scroll to position [1113, 0]
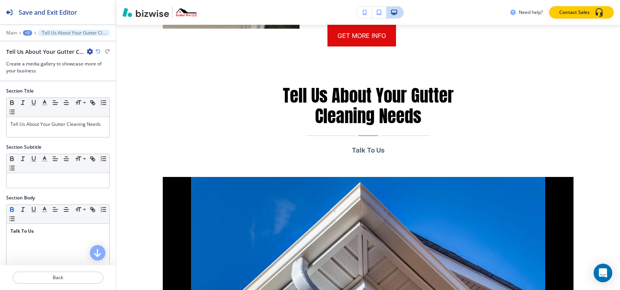
click at [88, 51] on icon "button" at bounding box center [90, 51] width 6 height 6
click at [102, 95] on p "Delete Section" at bounding box center [112, 92] width 40 height 7
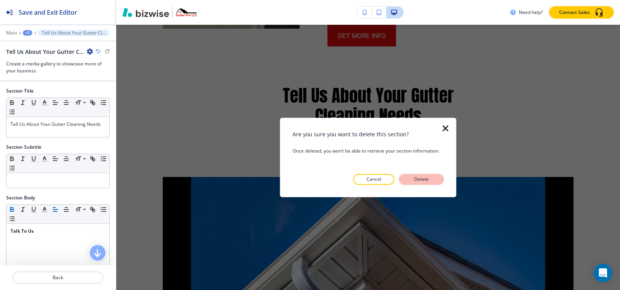
click at [423, 181] on p "Delete" at bounding box center [422, 179] width 19 height 7
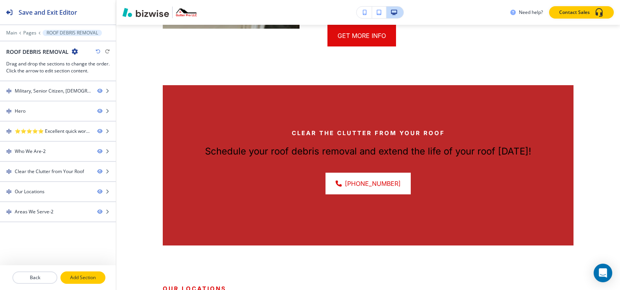
click at [94, 274] on p "Add Section" at bounding box center [82, 277] width 43 height 7
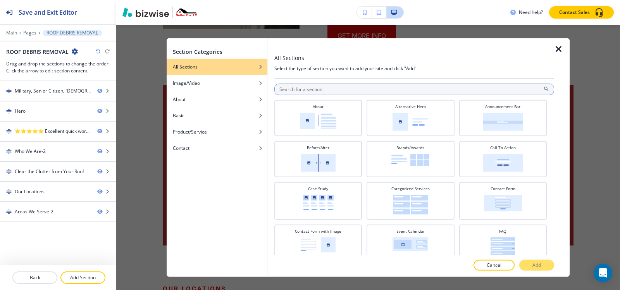
click at [331, 93] on input "text" at bounding box center [414, 89] width 280 height 12
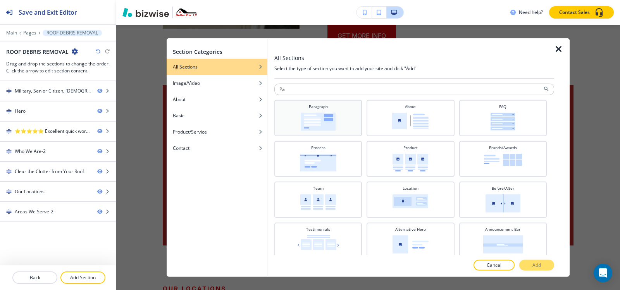
type input "Pa"
click at [336, 110] on div "Paragraph" at bounding box center [318, 117] width 80 height 27
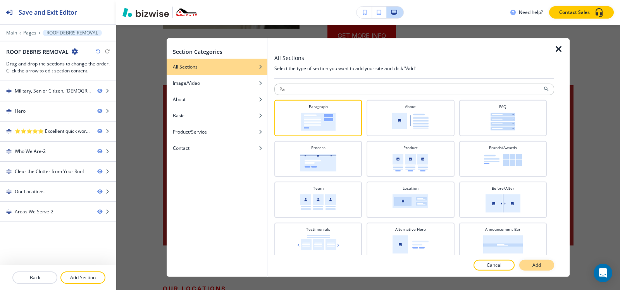
click at [539, 263] on p "Add" at bounding box center [537, 265] width 9 height 7
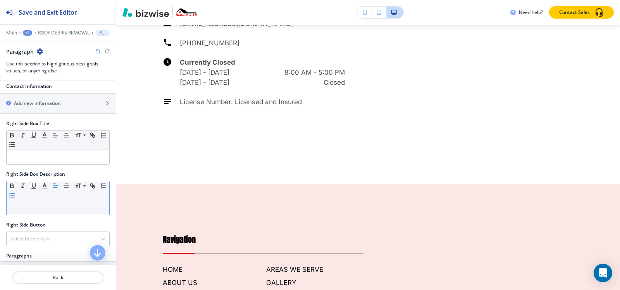
scroll to position [325, 0]
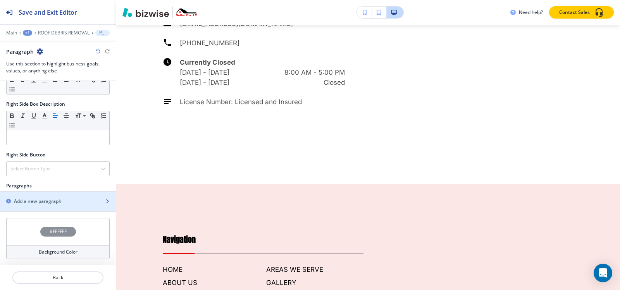
click at [27, 204] on h2 "Add a new paragraph" at bounding box center [38, 201] width 48 height 7
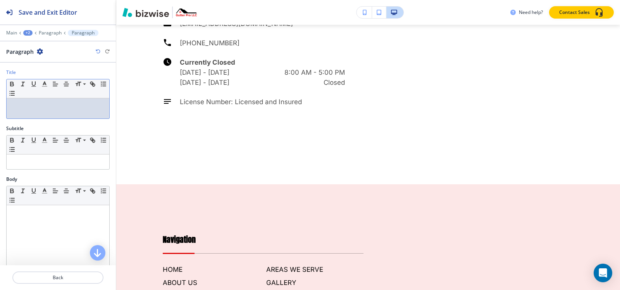
click at [38, 113] on div at bounding box center [58, 108] width 103 height 20
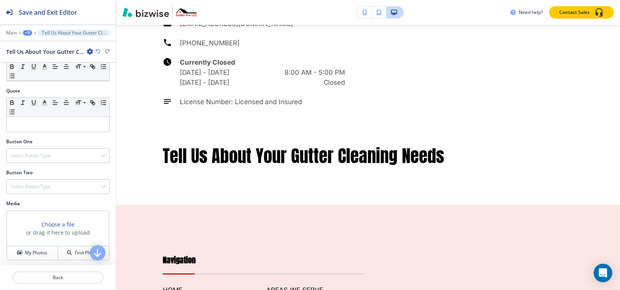
scroll to position [228, 0]
click at [41, 157] on div "Select Button Type" at bounding box center [58, 154] width 103 height 14
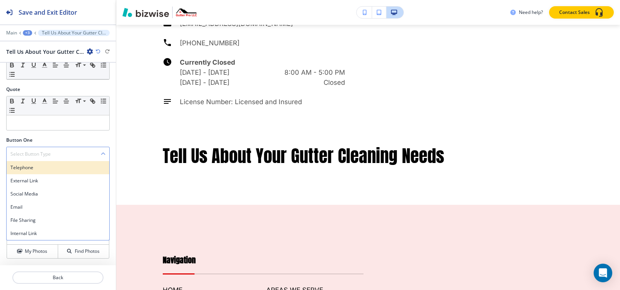
click at [38, 168] on h4 "Telephone" at bounding box center [57, 167] width 95 height 7
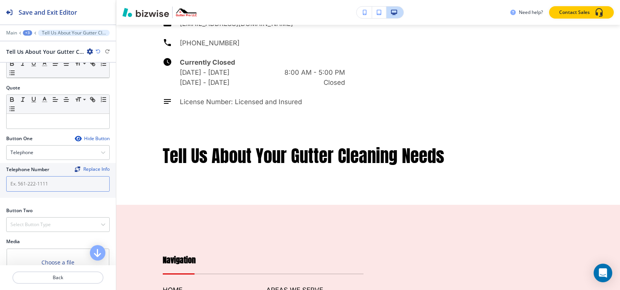
click at [47, 180] on input "text" at bounding box center [58, 184] width 104 height 16
paste input "[PHONE_NUMBER]"
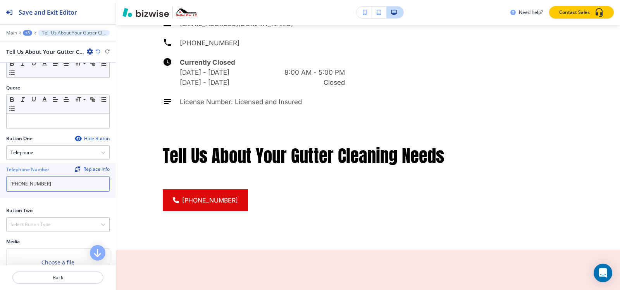
type input "[PHONE_NUMBER]"
click at [25, 33] on div "+3" at bounding box center [27, 32] width 9 height 5
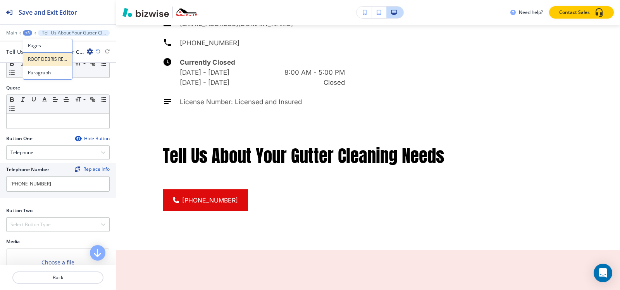
click at [33, 57] on p "ROOF DEBRIS REMOVAL" at bounding box center [48, 59] width 40 height 7
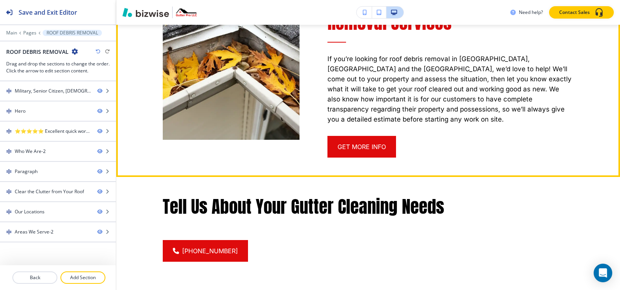
scroll to position [997, 0]
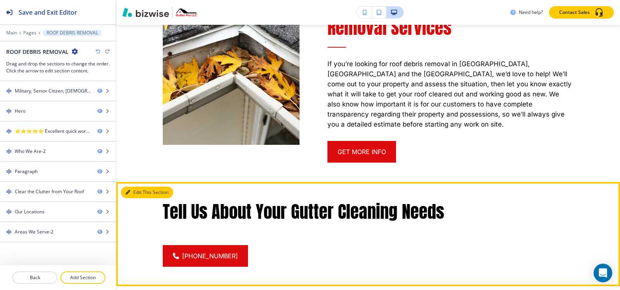
click at [131, 187] on button "Edit This Section" at bounding box center [147, 193] width 52 height 12
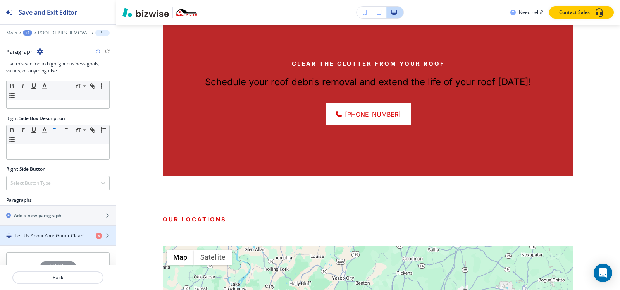
scroll to position [345, 0]
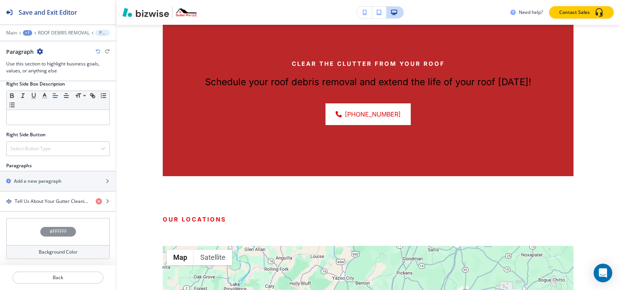
click at [43, 233] on div "#FFFFFF" at bounding box center [58, 232] width 36 height 10
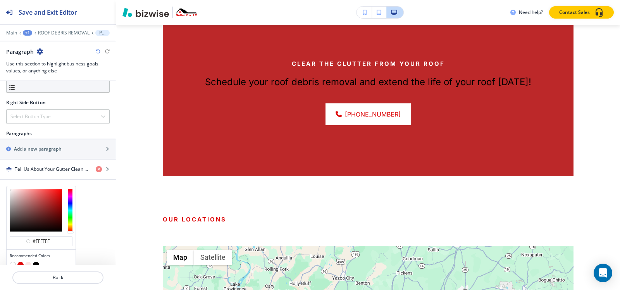
scroll to position [408, 0]
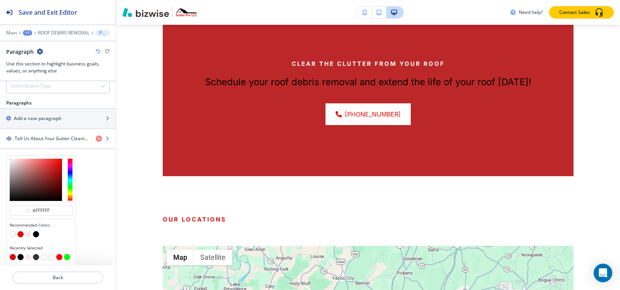
click at [26, 235] on button "button" at bounding box center [28, 234] width 6 height 6
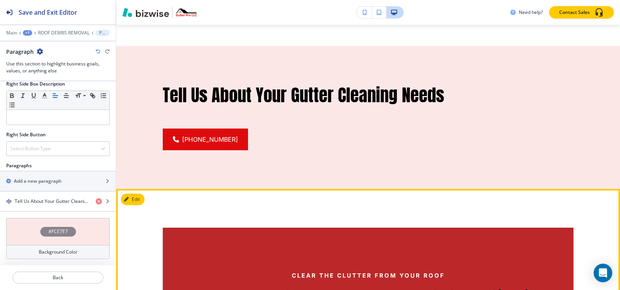
scroll to position [1151, 0]
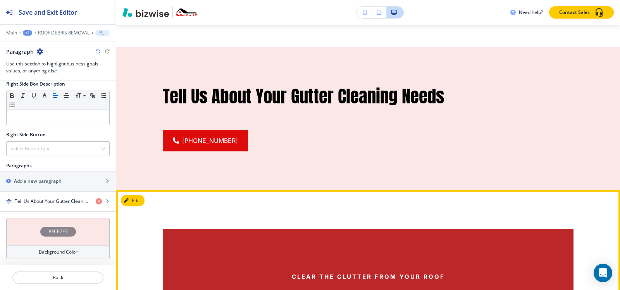
click at [128, 199] on icon "button" at bounding box center [126, 201] width 5 height 5
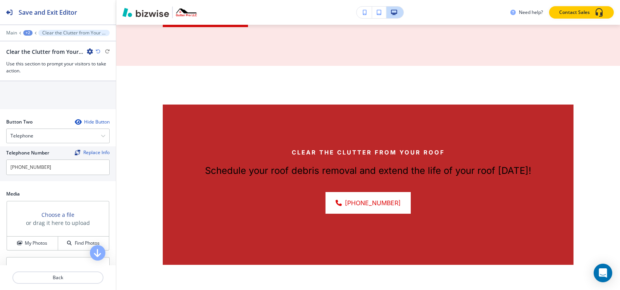
scroll to position [272, 0]
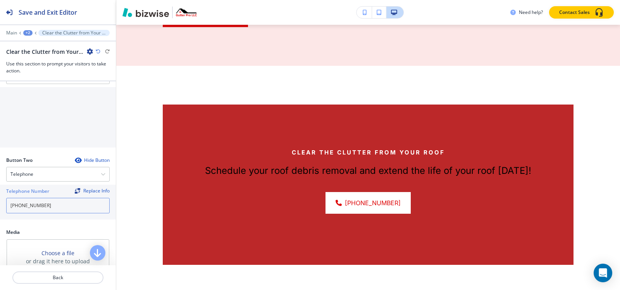
click at [62, 210] on input "[PHONE_NUMBER]" at bounding box center [58, 206] width 104 height 16
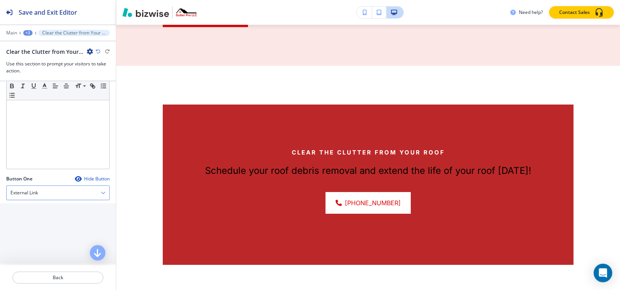
click at [62, 192] on div "External Link" at bounding box center [58, 193] width 103 height 14
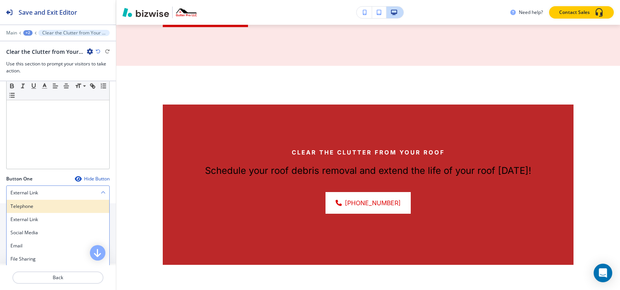
click at [42, 204] on h4 "Telephone" at bounding box center [57, 206] width 95 height 7
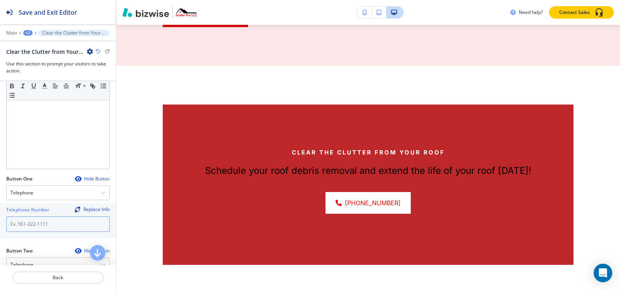
click at [41, 226] on input "text" at bounding box center [58, 225] width 104 height 16
paste input "[PHONE_NUMBER]"
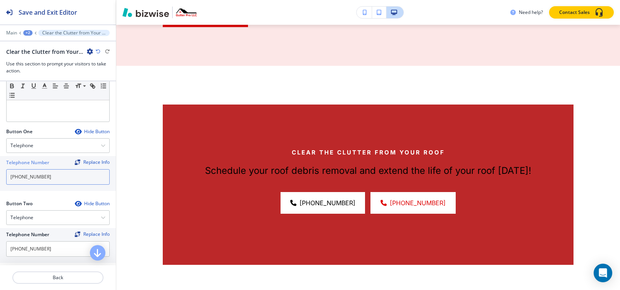
scroll to position [272, 0]
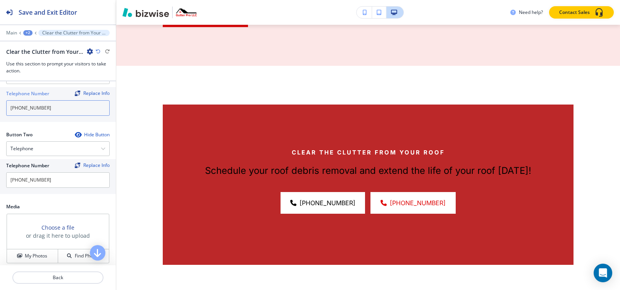
type input "[PHONE_NUMBER]"
click at [55, 156] on div "Button Two Hide Button Telephone Telephone External Link Social Media Email Fil…" at bounding box center [58, 164] width 104 height 66
click at [55, 153] on div "Telephone" at bounding box center [58, 149] width 103 height 14
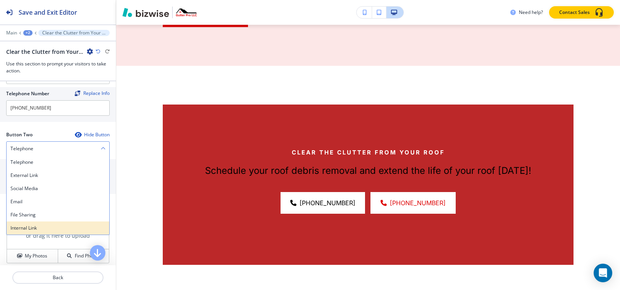
click at [57, 229] on h4 "Internal Link" at bounding box center [57, 228] width 95 height 7
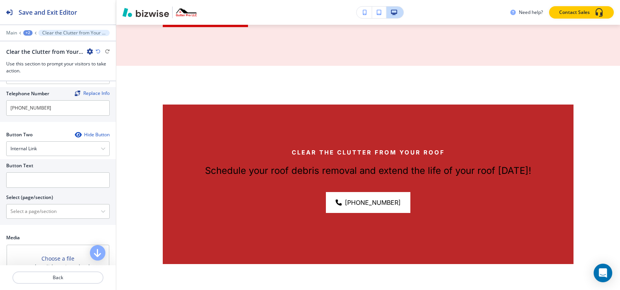
click at [54, 171] on div at bounding box center [58, 170] width 104 height 3
click at [52, 183] on input "text" at bounding box center [58, 181] width 104 height 16
type input "c"
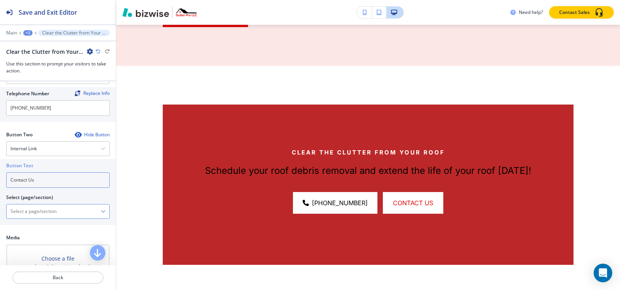
type input "Contact Us"
click at [48, 213] on \(page\/section\) "Manual Input" at bounding box center [54, 211] width 94 height 13
paste \(page\/section\) "Contact Us"
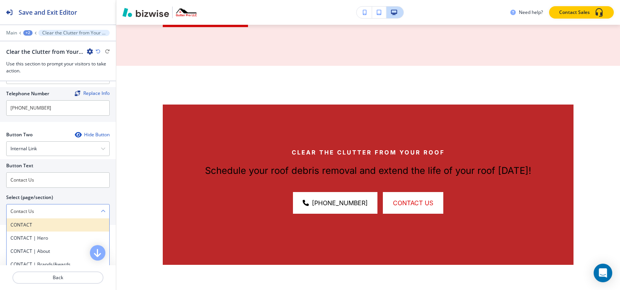
click at [27, 229] on div "CONTACT" at bounding box center [58, 225] width 103 height 13
type \(page\/section\) "CONTACT"
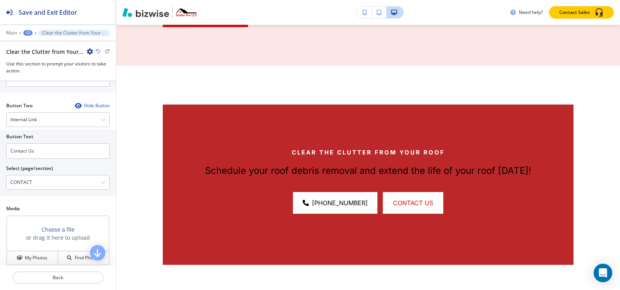
scroll to position [355, 0]
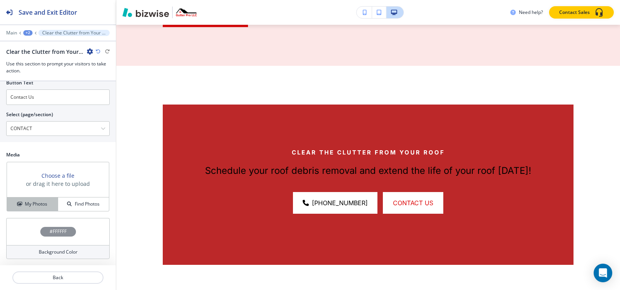
click at [25, 207] on h4 "My Photos" at bounding box center [36, 204] width 22 height 7
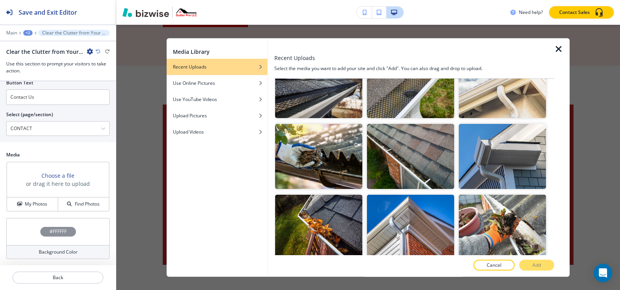
scroll to position [620, 0]
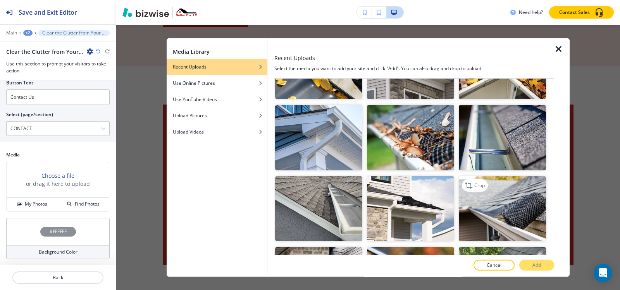
click at [476, 206] on img "button" at bounding box center [502, 209] width 87 height 66
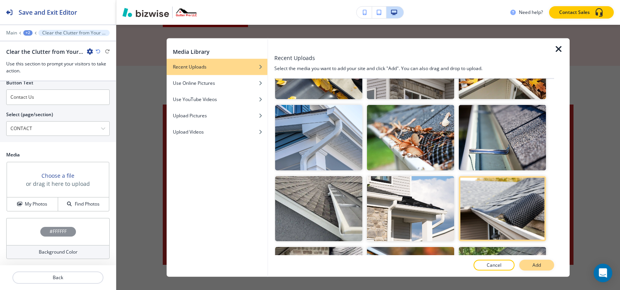
click at [533, 269] on button "Add" at bounding box center [537, 265] width 35 height 11
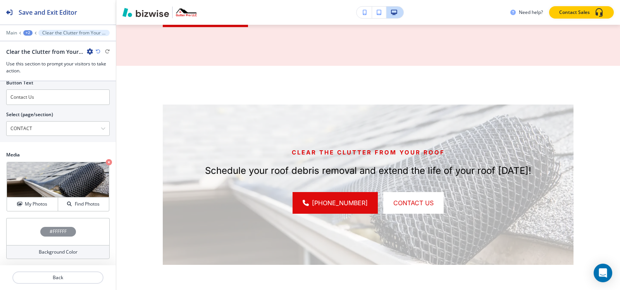
click at [55, 227] on div "#FFFFFF" at bounding box center [58, 232] width 36 height 10
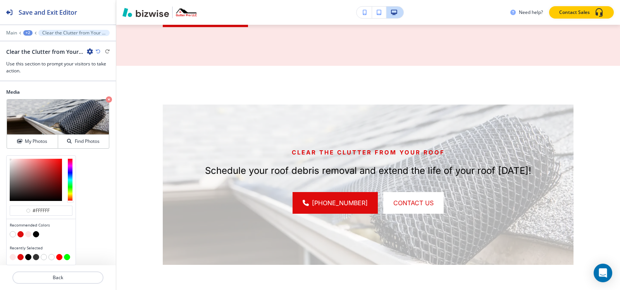
click at [36, 237] on button "button" at bounding box center [36, 234] width 6 height 6
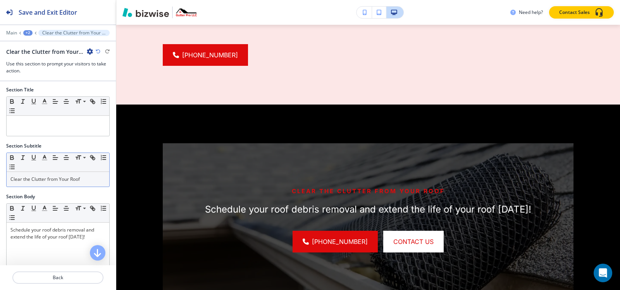
scroll to position [0, 0]
click at [99, 183] on div "Clear the Clutter from Your Roof" at bounding box center [58, 180] width 103 height 15
copy p "Clear the Clutter from Your Roof"
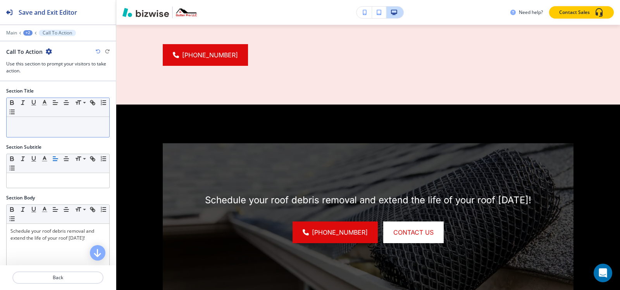
drag, startPoint x: 82, startPoint y: 120, endPoint x: 82, endPoint y: 124, distance: 4.3
click at [82, 121] on div "Small Normal Large Huge" at bounding box center [58, 118] width 104 height 40
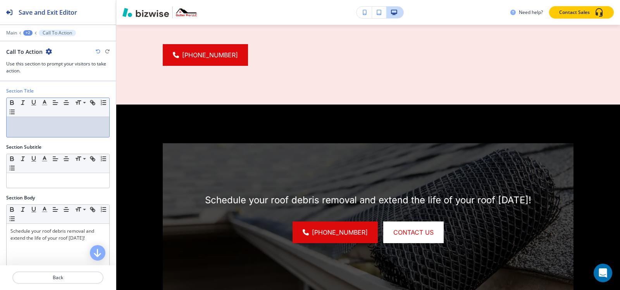
click at [82, 125] on p at bounding box center [57, 124] width 95 height 7
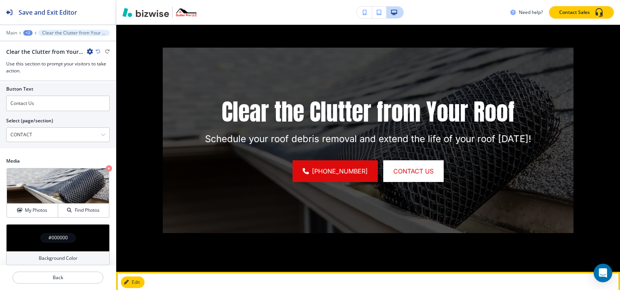
scroll to position [1431, 0]
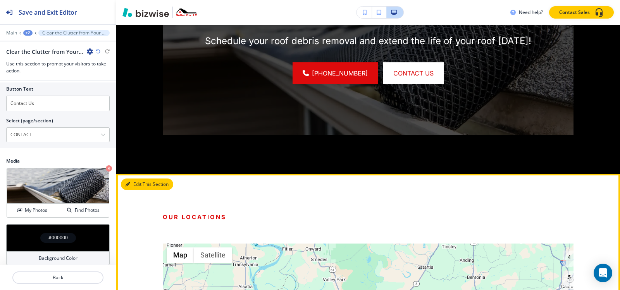
click at [139, 179] on button "Edit This Section" at bounding box center [147, 185] width 52 height 12
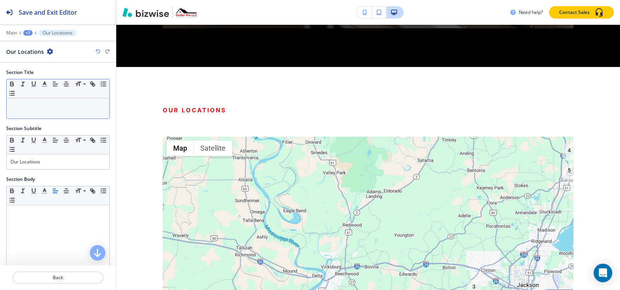
scroll to position [1539, 0]
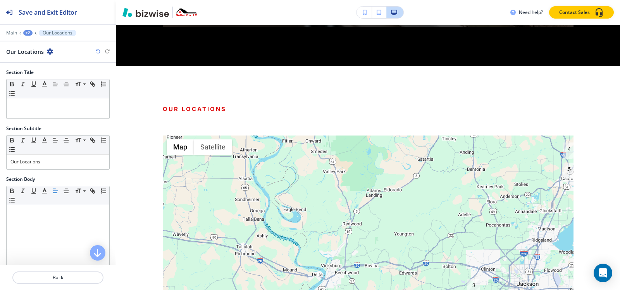
click at [47, 52] on icon "button" at bounding box center [50, 51] width 6 height 6
click at [64, 94] on p "Delete Section" at bounding box center [71, 92] width 40 height 7
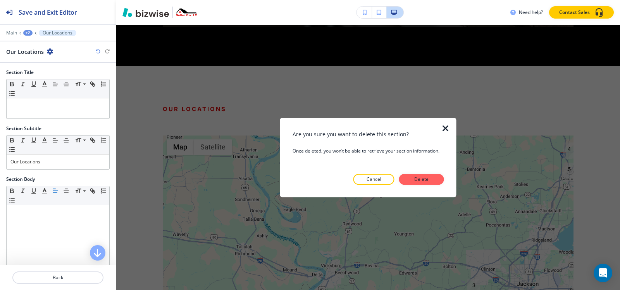
click at [432, 173] on div "Are you sure you want to delete this section? Once deleted, you won’t be able t…" at bounding box center [369, 157] width 152 height 55
click at [432, 183] on button "Delete" at bounding box center [421, 179] width 45 height 11
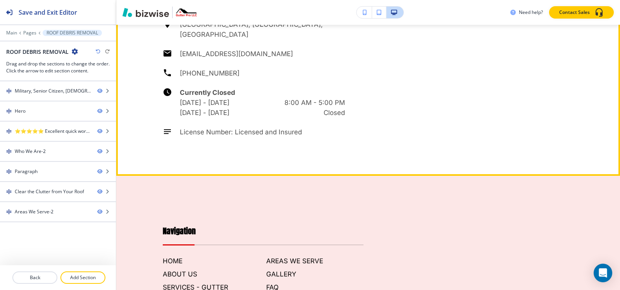
scroll to position [2392, 0]
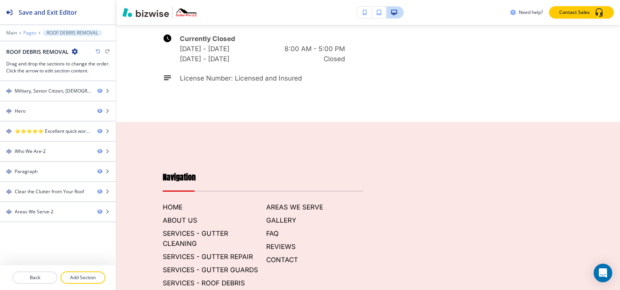
click at [26, 31] on p "Pages" at bounding box center [29, 32] width 13 height 5
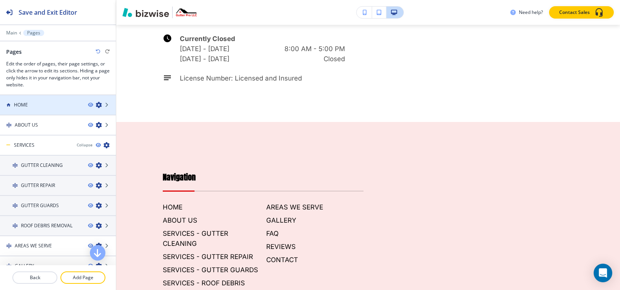
click at [33, 96] on div at bounding box center [58, 98] width 116 height 6
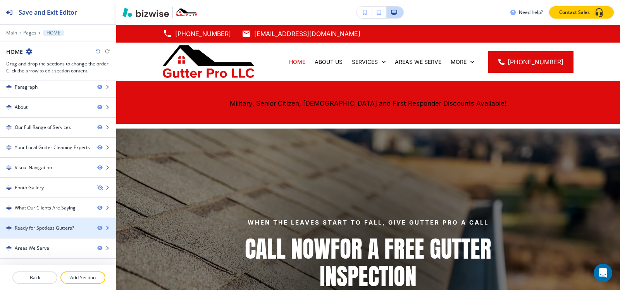
scroll to position [78, 0]
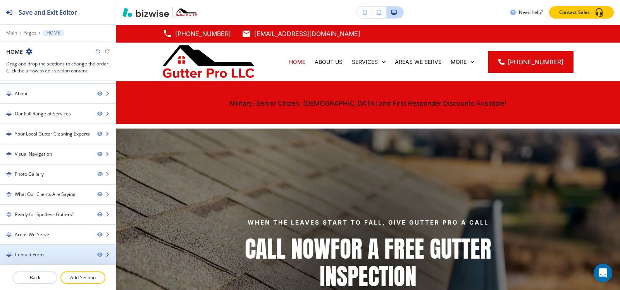
click at [38, 259] on div at bounding box center [58, 262] width 116 height 6
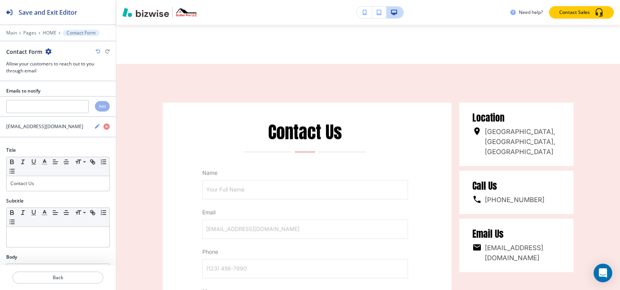
scroll to position [3843, 0]
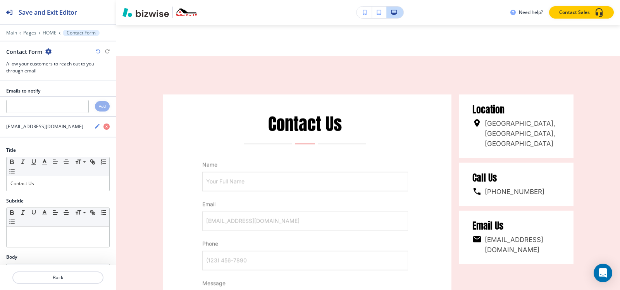
click at [48, 53] on icon "button" at bounding box center [48, 51] width 6 height 6
click at [60, 76] on p "Duplicate Section" at bounding box center [70, 78] width 40 height 7
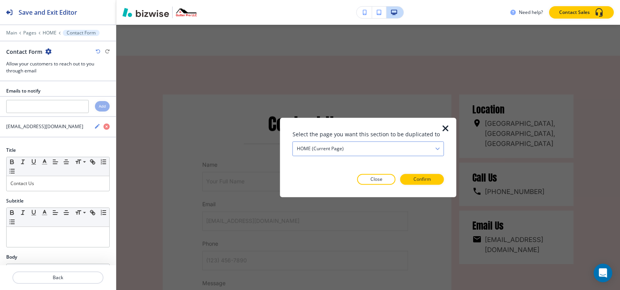
click at [332, 143] on div "HOME (current page)" at bounding box center [368, 149] width 151 height 14
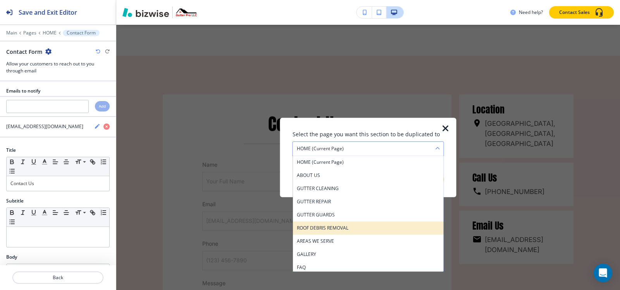
click at [346, 225] on h4 "ROOF DEBRIS REMOVAL" at bounding box center [368, 228] width 143 height 7
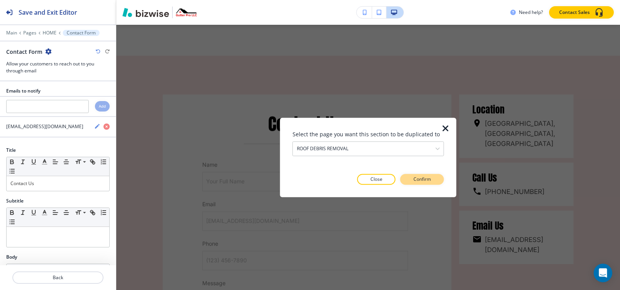
click at [437, 181] on button "Confirm" at bounding box center [423, 179] width 44 height 11
click at [437, 181] on button "Take me there" at bounding box center [416, 179] width 58 height 11
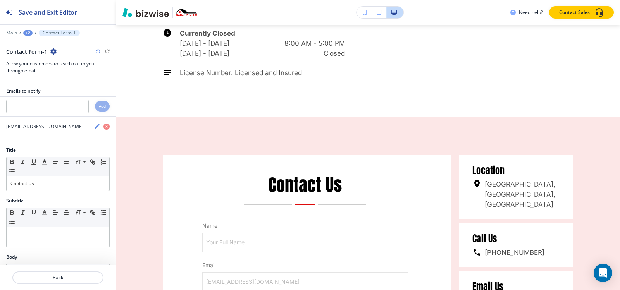
scroll to position [2418, 0]
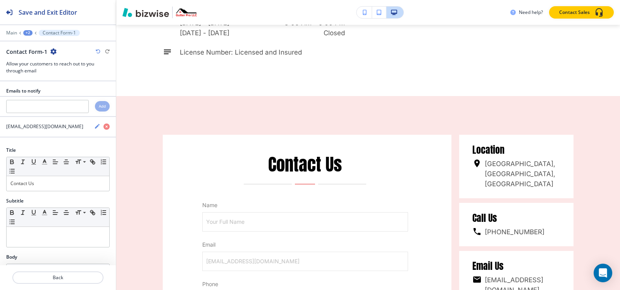
click at [29, 33] on div "+2" at bounding box center [27, 32] width 9 height 5
click at [33, 45] on p "Pages" at bounding box center [48, 45] width 40 height 7
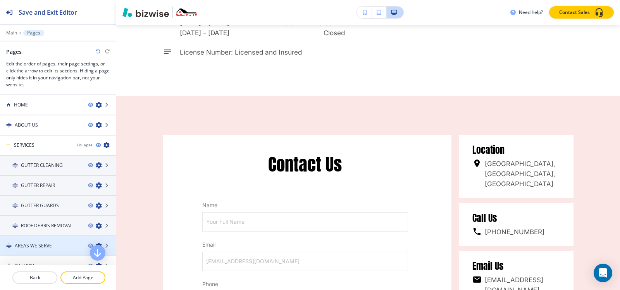
click at [60, 245] on div "AREAS WE SERVE" at bounding box center [41, 246] width 82 height 7
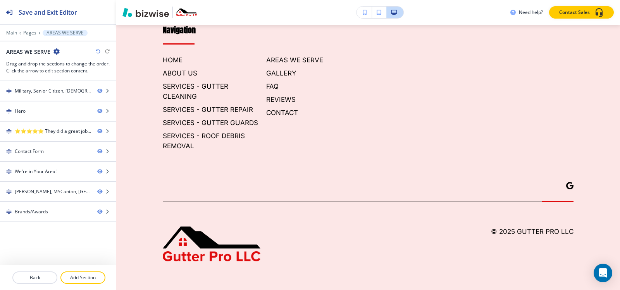
scroll to position [0, 0]
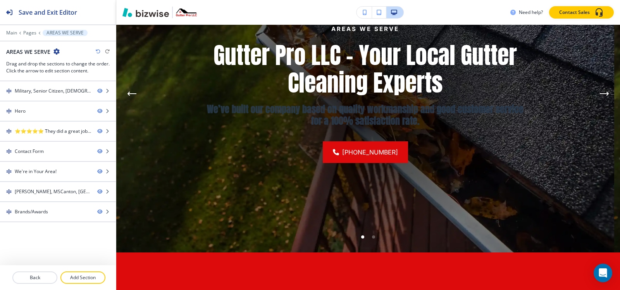
click at [380, 183] on div at bounding box center [366, 94] width 318 height 318
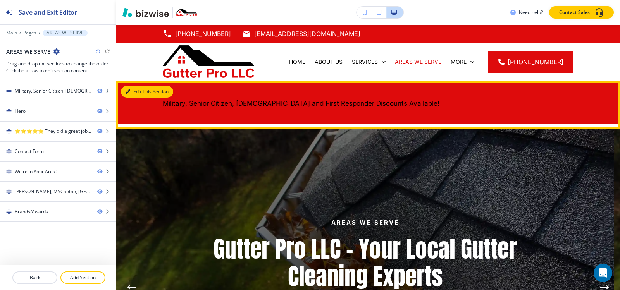
click at [141, 89] on button "Edit This Section" at bounding box center [147, 92] width 52 height 12
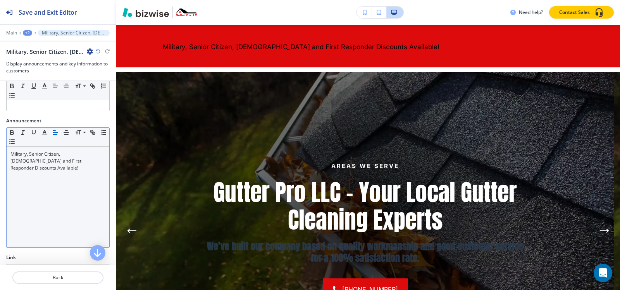
scroll to position [78, 0]
click at [56, 174] on div "Military, Senior Citizen, [DEMOGRAPHIC_DATA] and First Responder Discounts Avai…" at bounding box center [58, 197] width 103 height 101
click at [76, 131] on icon at bounding box center [78, 132] width 5 height 4
click at [64, 132] on icon "button" at bounding box center [66, 132] width 7 height 7
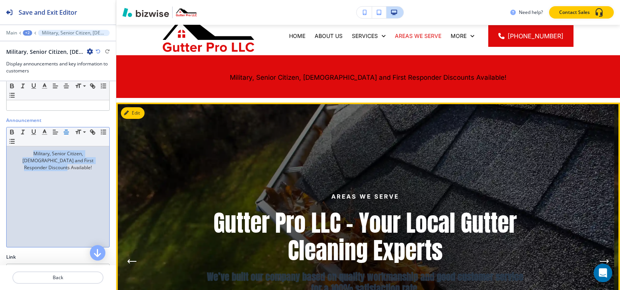
scroll to position [18, 0]
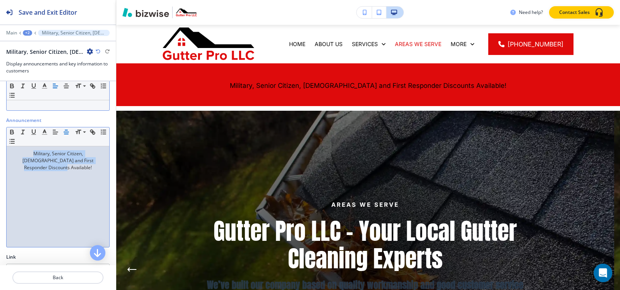
drag, startPoint x: 65, startPoint y: 185, endPoint x: 55, endPoint y: 83, distance: 102.4
click at [65, 185] on div "Military, Senior Citizen, [DEMOGRAPHIC_DATA] and First Responder Discounts Avai…" at bounding box center [58, 197] width 103 height 101
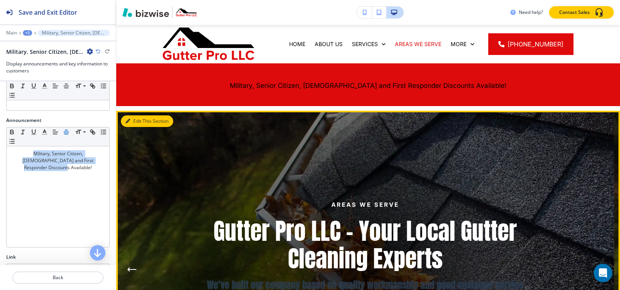
click at [132, 124] on button "Edit This Section" at bounding box center [147, 122] width 52 height 12
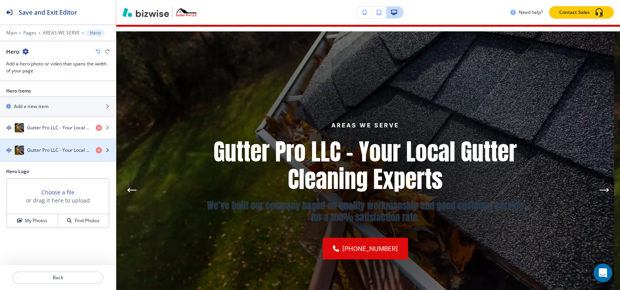
scroll to position [104, 0]
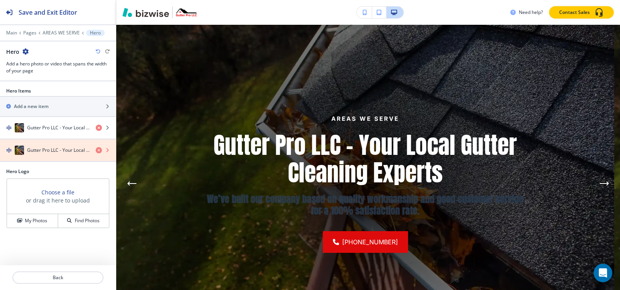
click at [100, 149] on icon "button" at bounding box center [99, 150] width 6 height 6
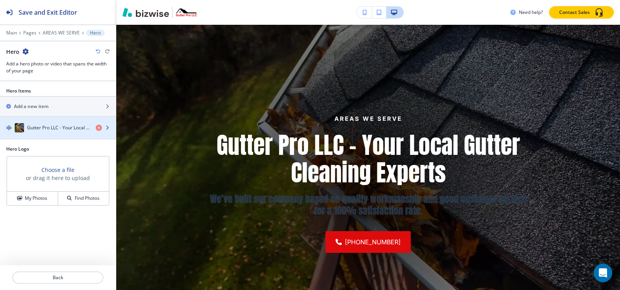
click at [77, 128] on h4 "Gutter Pro LLC - Your Local Gutter Cleaning Experts" at bounding box center [58, 127] width 62 height 7
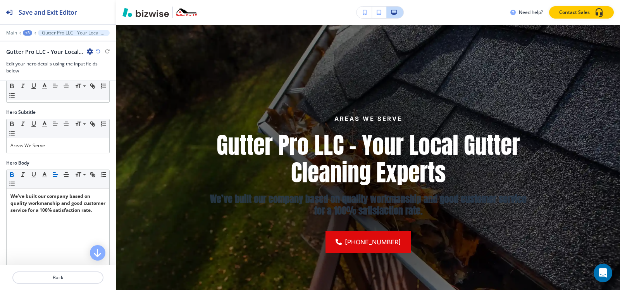
scroll to position [116, 0]
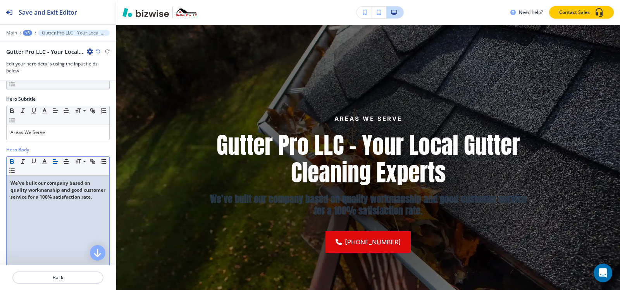
click at [70, 192] on strong "We’ve built our company based on quality workmanship and good customer service …" at bounding box center [58, 190] width 96 height 21
copy strong "We’ve built our company based on quality workmanship and good customer service …"
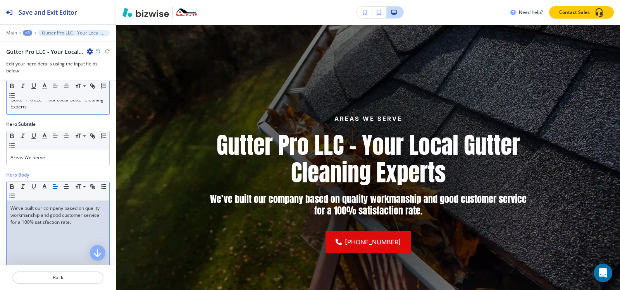
scroll to position [78, 0]
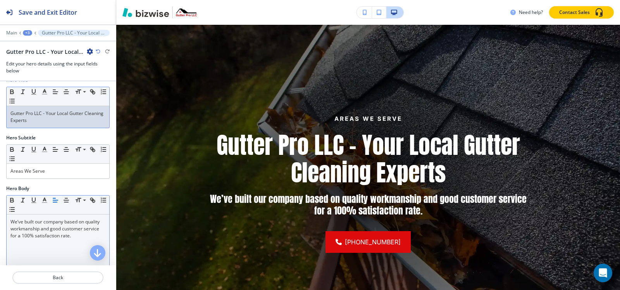
click at [63, 117] on p "Gutter Pro LLC - Your Local Gutter Cleaning Experts" at bounding box center [57, 117] width 95 height 14
copy p "Gutter Pro LLC - Your Local Gutter Cleaning Experts"
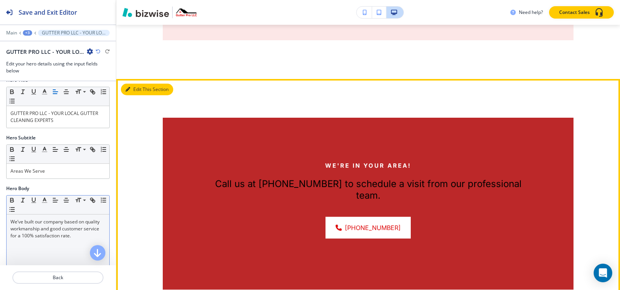
click at [131, 90] on button "Edit This Section" at bounding box center [147, 90] width 52 height 12
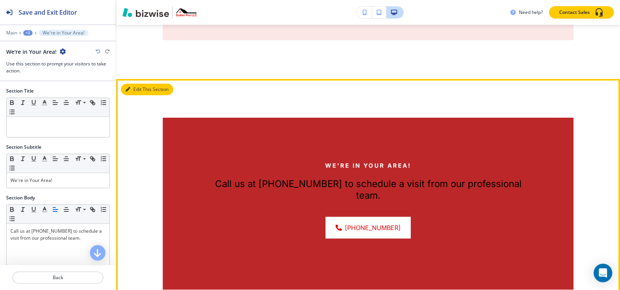
scroll to position [817, 0]
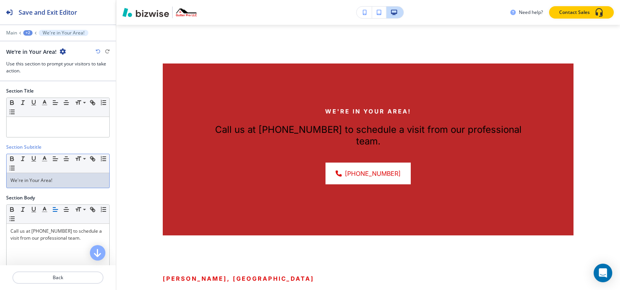
click at [68, 183] on p "We're in Your Area!" at bounding box center [57, 180] width 95 height 7
copy p "We're in Your Area!"
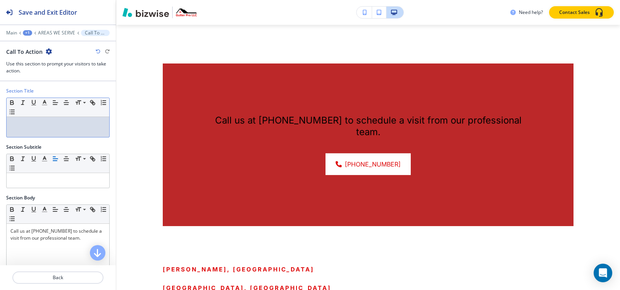
click at [50, 127] on p at bounding box center [57, 124] width 95 height 7
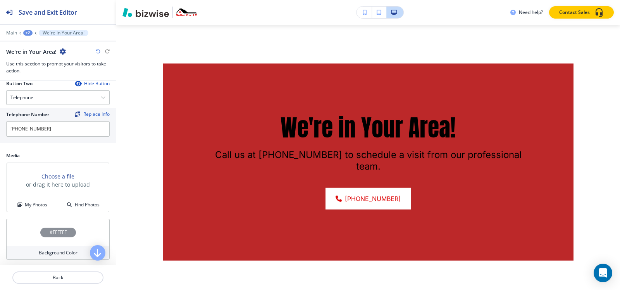
scroll to position [271, 0]
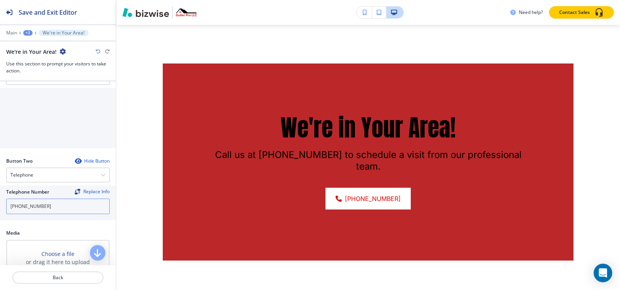
click at [52, 206] on input "[PHONE_NUMBER]" at bounding box center [58, 207] width 104 height 16
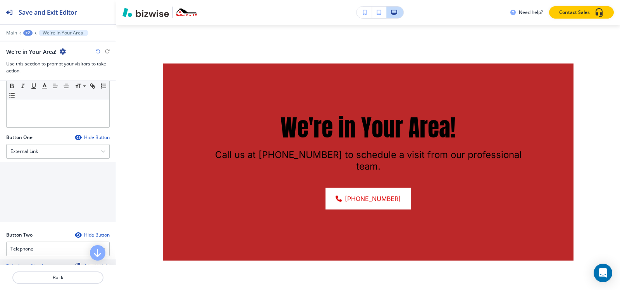
scroll to position [194, 0]
click at [59, 157] on div "External Link" at bounding box center [58, 155] width 103 height 14
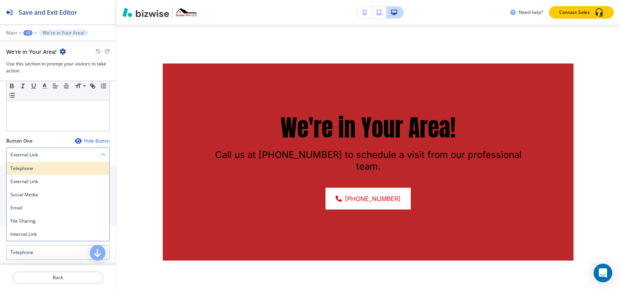
click at [34, 167] on h4 "Telephone" at bounding box center [57, 168] width 95 height 7
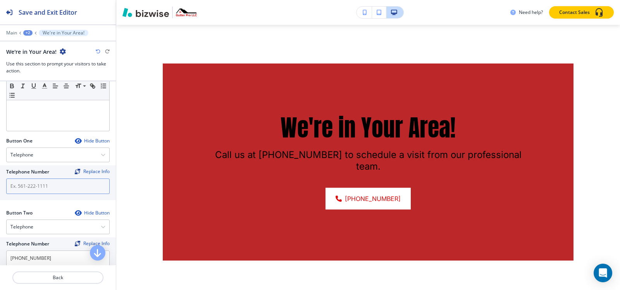
click at [40, 181] on input "text" at bounding box center [58, 187] width 104 height 16
paste input "[PHONE_NUMBER]"
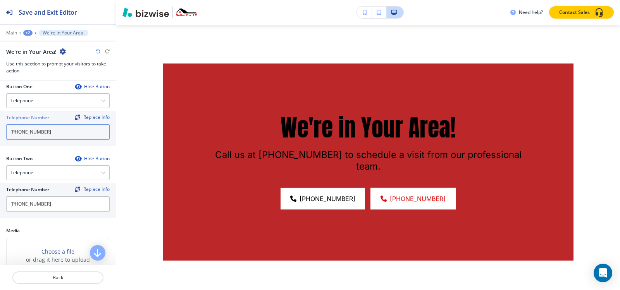
scroll to position [324, 0]
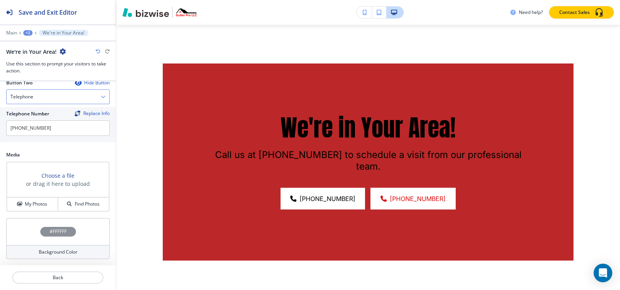
type input "[PHONE_NUMBER]"
click at [39, 97] on div "Telephone" at bounding box center [58, 97] width 103 height 14
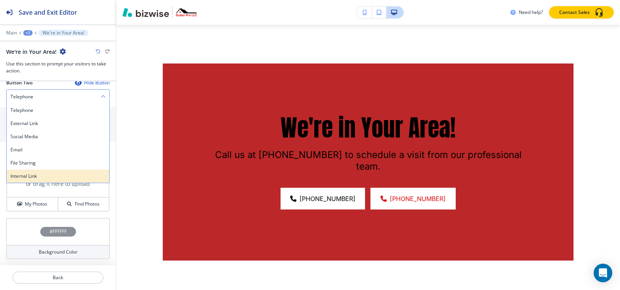
click at [38, 180] on div "Internal Link" at bounding box center [58, 176] width 103 height 13
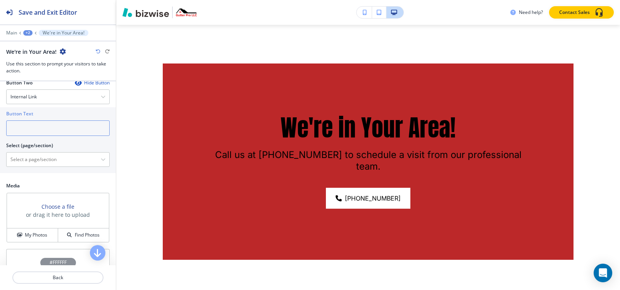
drag, startPoint x: 41, startPoint y: 126, endPoint x: 50, endPoint y: 126, distance: 8.5
click at [43, 125] on input "text" at bounding box center [58, 129] width 104 height 16
type input "c"
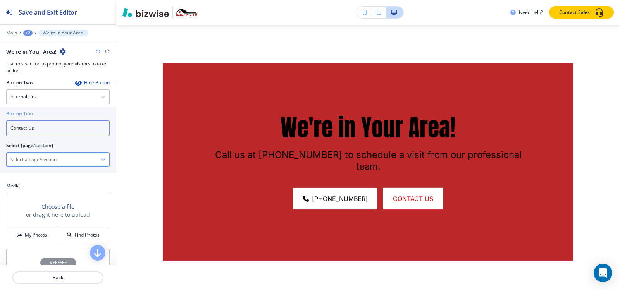
type input "Contact Us"
click at [51, 163] on \(page\/section\) "Manual Input" at bounding box center [54, 159] width 94 height 13
paste \(page\/section\) "Contact Us"
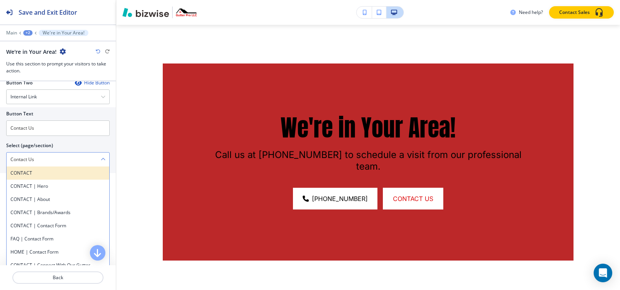
click at [24, 175] on h4 "CONTACT" at bounding box center [57, 173] width 95 height 7
type \(page\/section\) "CONTACT"
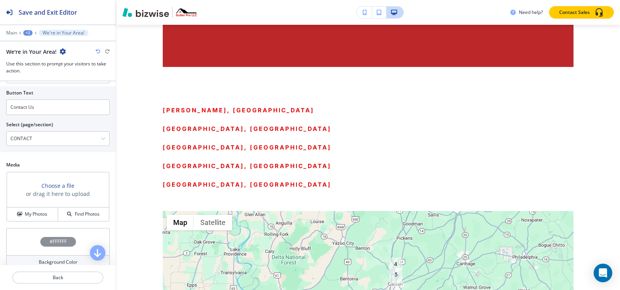
scroll to position [355, 0]
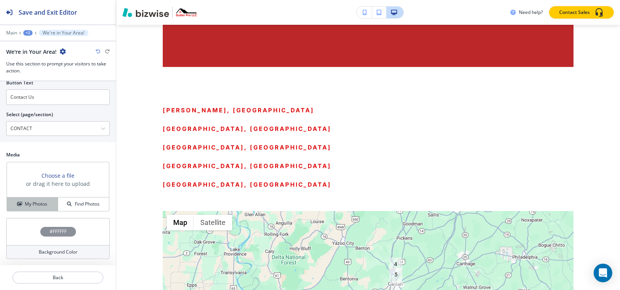
click at [35, 206] on h4 "My Photos" at bounding box center [36, 204] width 22 height 7
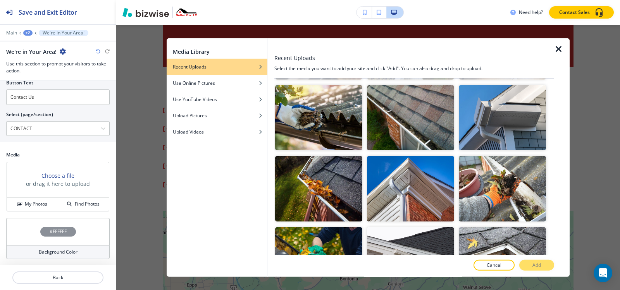
scroll to position [620, 0]
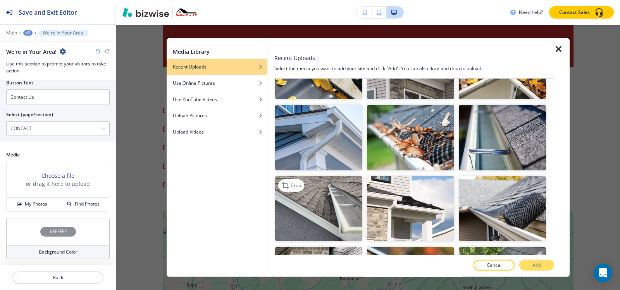
click at [276, 195] on img "button" at bounding box center [318, 209] width 87 height 66
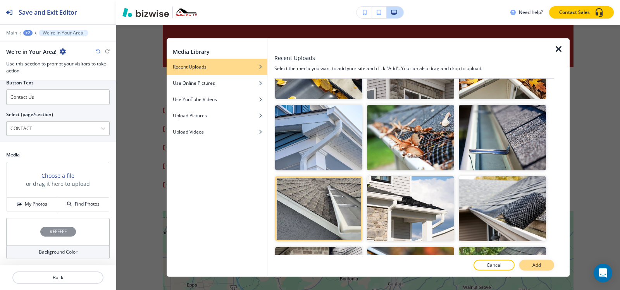
click at [539, 269] on p "Add" at bounding box center [537, 265] width 9 height 7
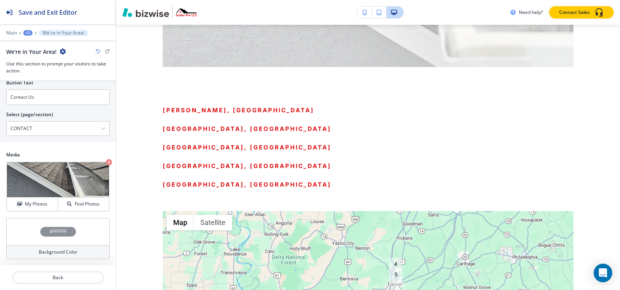
click at [52, 226] on div "#FFFFFF" at bounding box center [58, 231] width 104 height 27
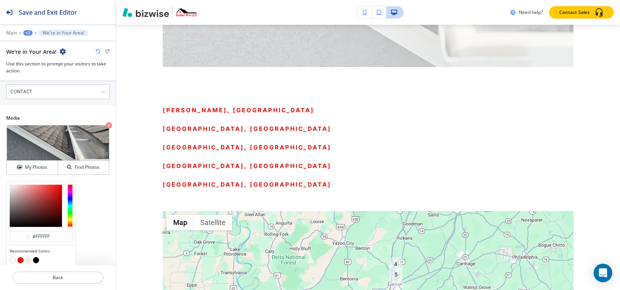
scroll to position [418, 0]
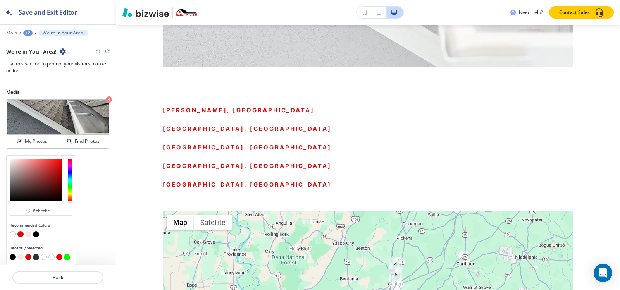
click at [34, 237] on button "button" at bounding box center [36, 234] width 6 height 6
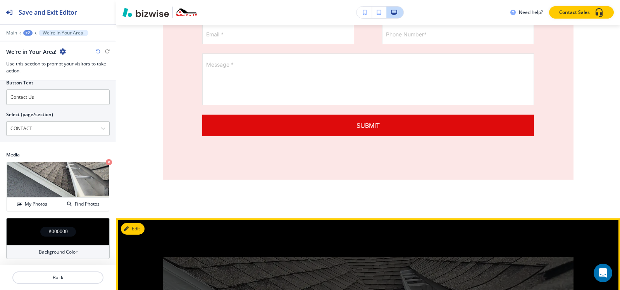
scroll to position [468, 0]
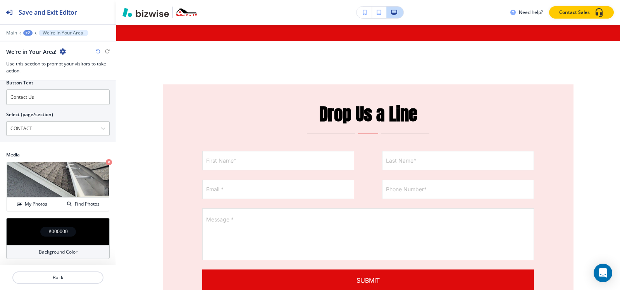
click at [24, 33] on div "+2" at bounding box center [27, 32] width 9 height 5
click at [39, 41] on button "Pages" at bounding box center [48, 46] width 50 height 14
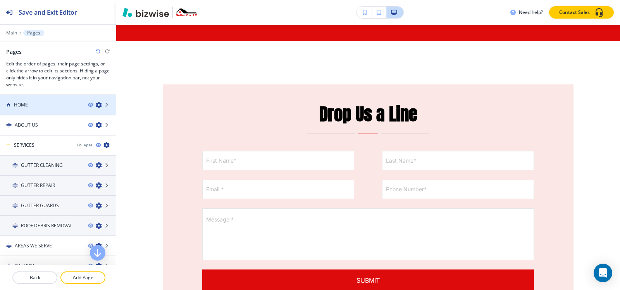
click at [37, 108] on div "HOME" at bounding box center [41, 105] width 82 height 7
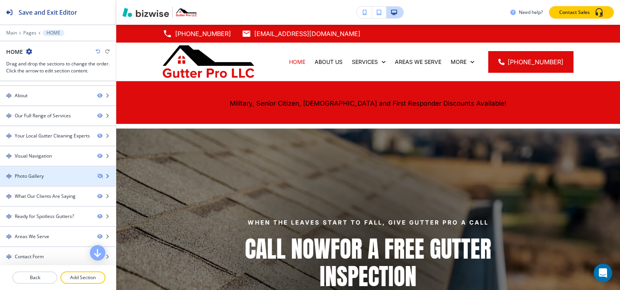
scroll to position [78, 0]
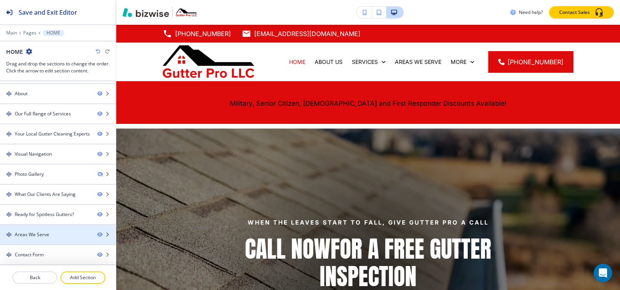
click at [37, 230] on div at bounding box center [58, 228] width 116 height 6
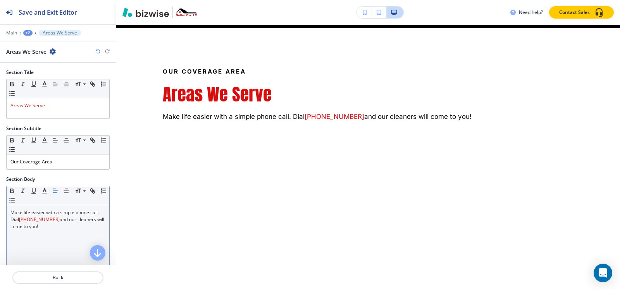
scroll to position [2964, 0]
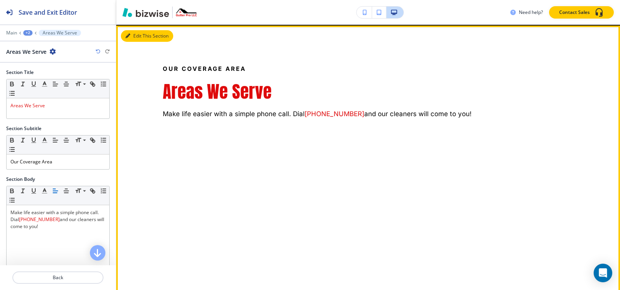
click at [134, 42] on button "Edit This Section" at bounding box center [147, 36] width 52 height 12
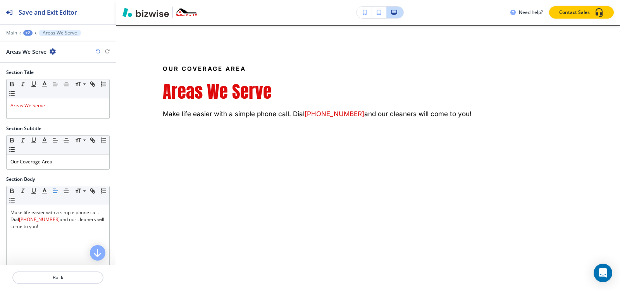
click at [52, 51] on icon "button" at bounding box center [53, 51] width 6 height 6
click at [60, 73] on button "Duplicate Section" at bounding box center [75, 79] width 50 height 14
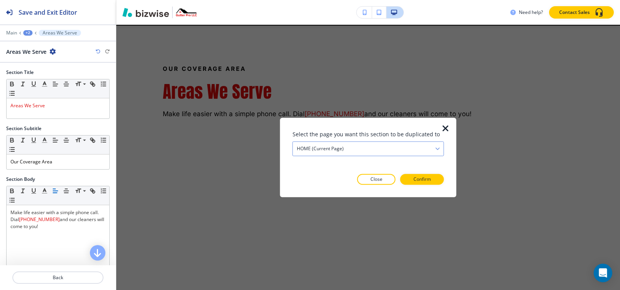
click at [344, 148] on div "HOME (current page)" at bounding box center [368, 149] width 151 height 14
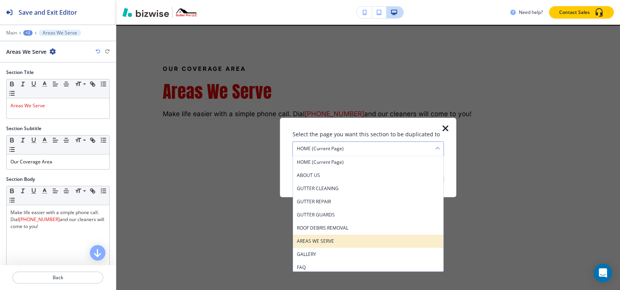
click at [332, 243] on h4 "AREAS WE SERVE" at bounding box center [368, 241] width 143 height 7
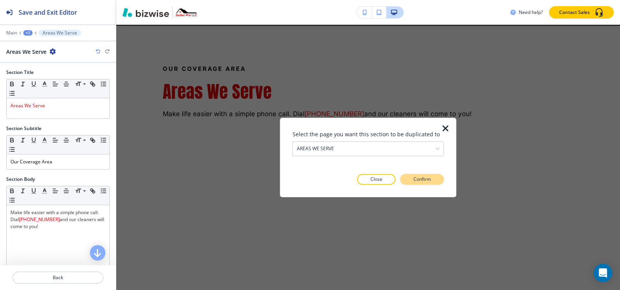
click at [439, 182] on button "Confirm" at bounding box center [423, 179] width 44 height 11
click at [439, 182] on button "Take me there" at bounding box center [416, 179] width 58 height 11
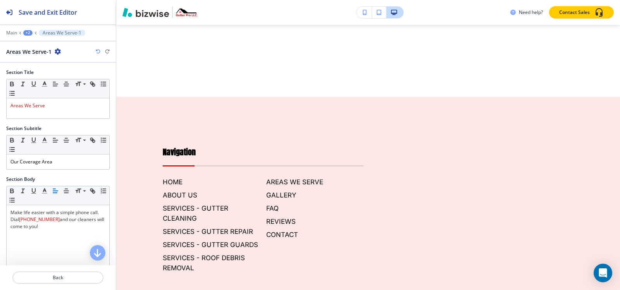
scroll to position [0, 0]
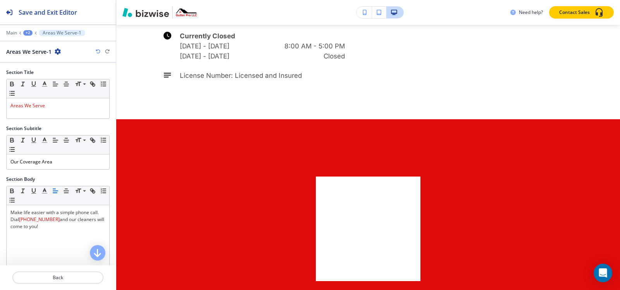
click at [26, 31] on div "+2" at bounding box center [27, 32] width 9 height 5
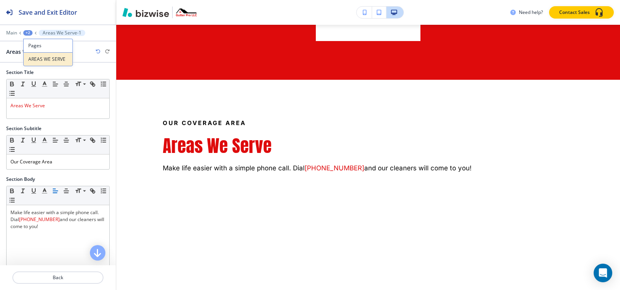
scroll to position [2188, 0]
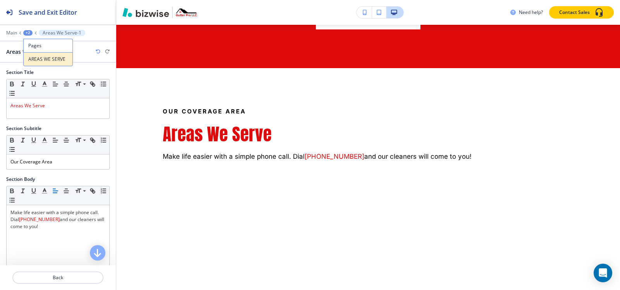
click at [36, 58] on p "AREAS WE SERVE" at bounding box center [48, 59] width 40 height 7
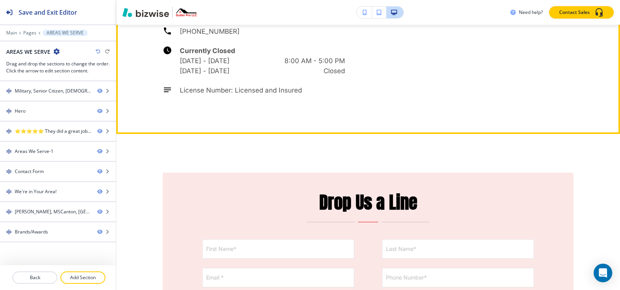
scroll to position [1265, 0]
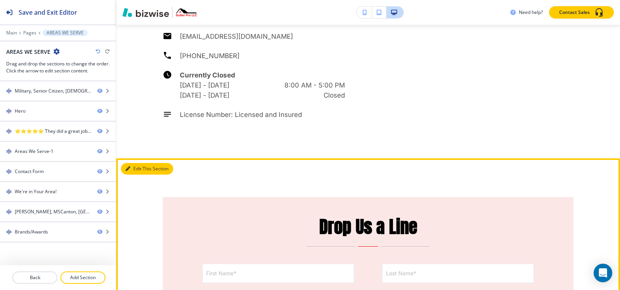
click at [135, 163] on button "Edit This Section" at bounding box center [147, 169] width 52 height 12
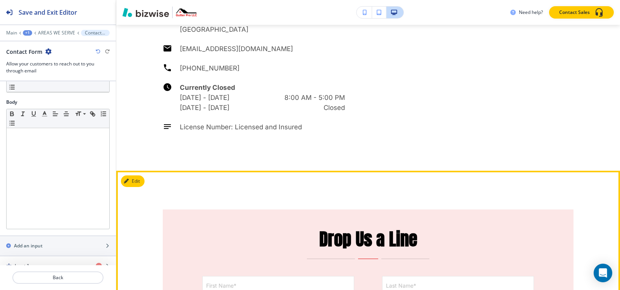
scroll to position [1252, 0]
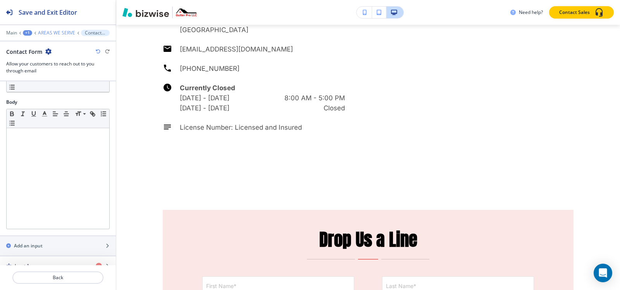
click at [57, 33] on p "AREAS WE SERVE" at bounding box center [56, 32] width 37 height 5
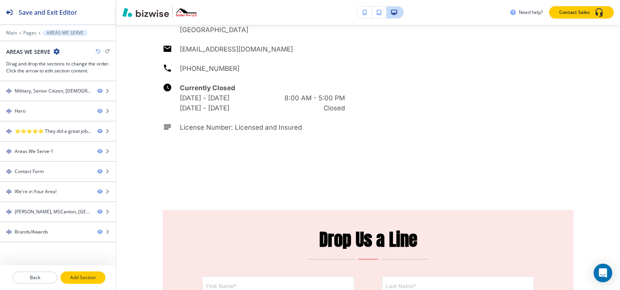
click at [76, 278] on p "Add Section" at bounding box center [82, 277] width 43 height 7
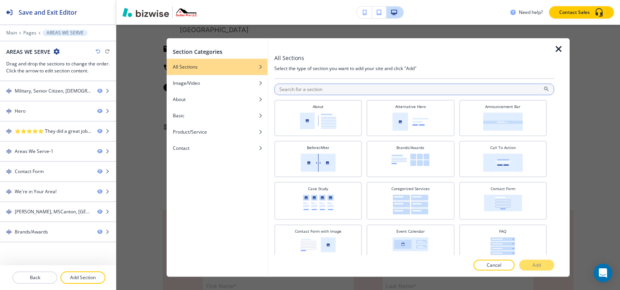
click at [348, 88] on input "text" at bounding box center [414, 89] width 280 height 12
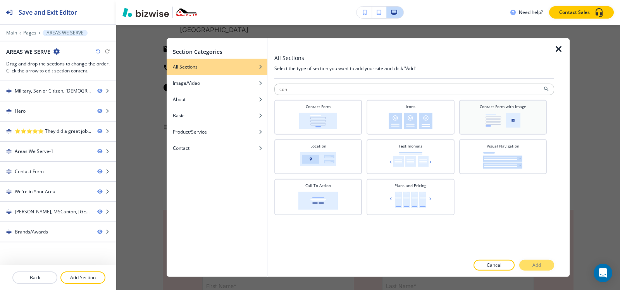
type input "con"
click at [516, 117] on img at bounding box center [503, 119] width 35 height 15
click at [533, 264] on p "Add" at bounding box center [537, 265] width 9 height 7
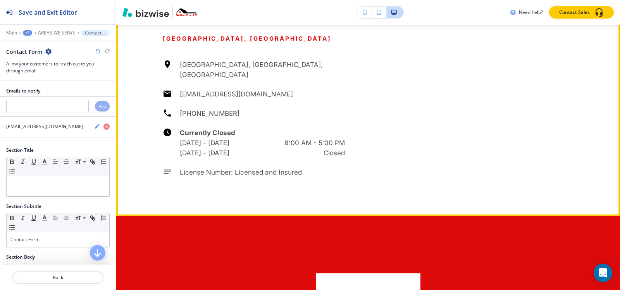
scroll to position [2834, 0]
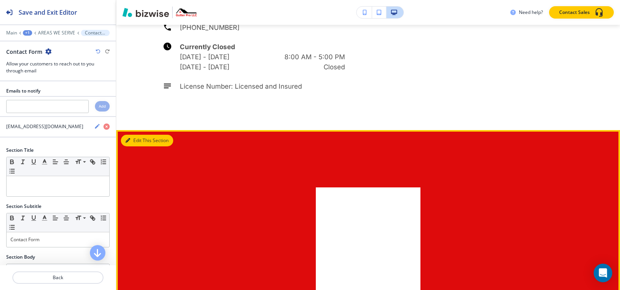
click at [135, 135] on button "Edit This Section" at bounding box center [147, 141] width 52 height 12
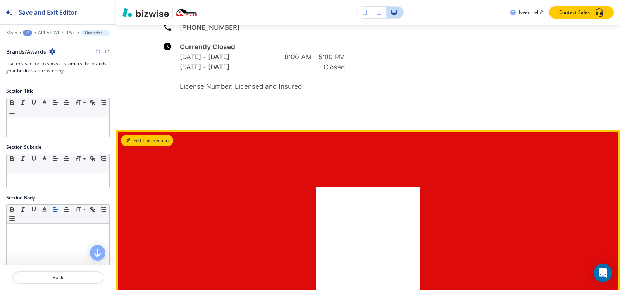
scroll to position [2867, 0]
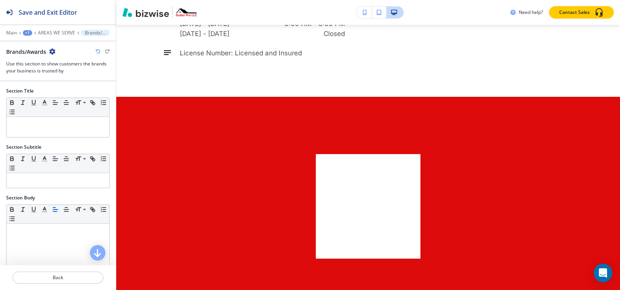
click at [52, 53] on icon "button" at bounding box center [52, 51] width 6 height 6
click at [67, 91] on p "Delete Section" at bounding box center [75, 92] width 40 height 7
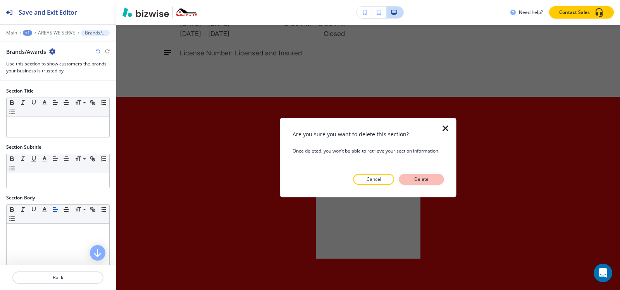
click at [439, 176] on button "Delete" at bounding box center [421, 179] width 45 height 11
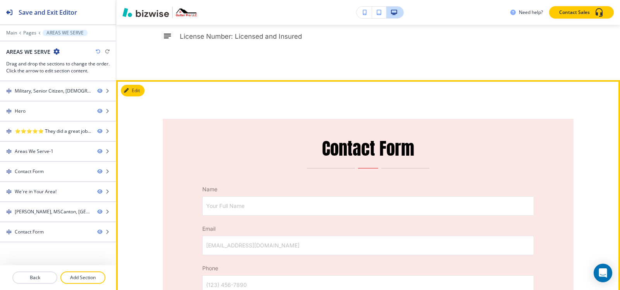
scroll to position [2814, 0]
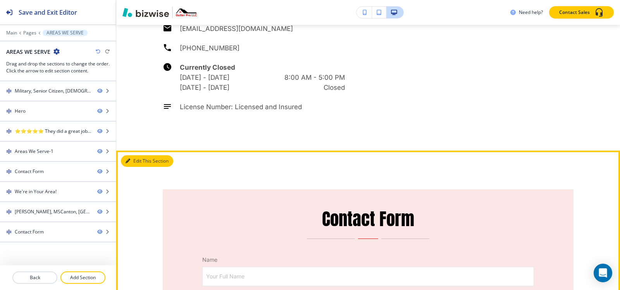
click at [128, 159] on icon "button" at bounding box center [128, 161] width 5 height 5
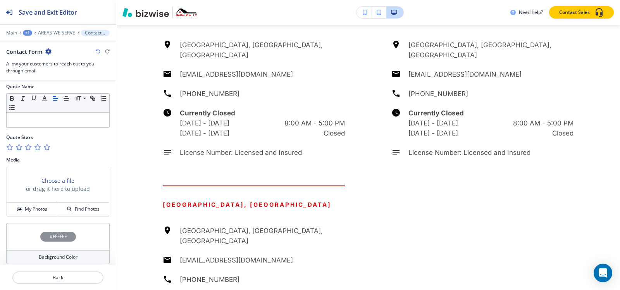
scroll to position [363, 0]
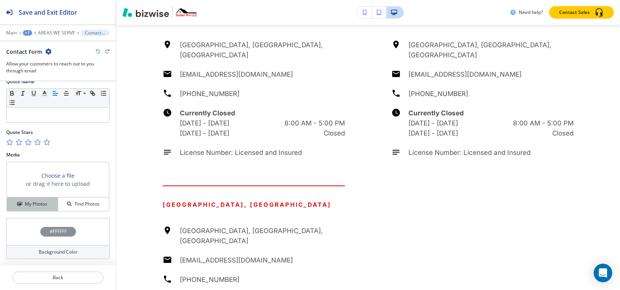
click at [33, 204] on h4 "My Photos" at bounding box center [36, 204] width 22 height 7
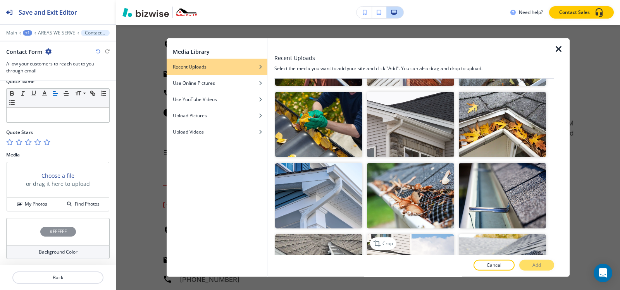
scroll to position [504, 0]
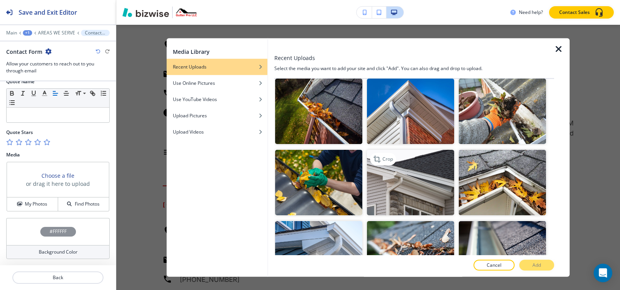
click at [412, 187] on img "button" at bounding box center [410, 183] width 87 height 66
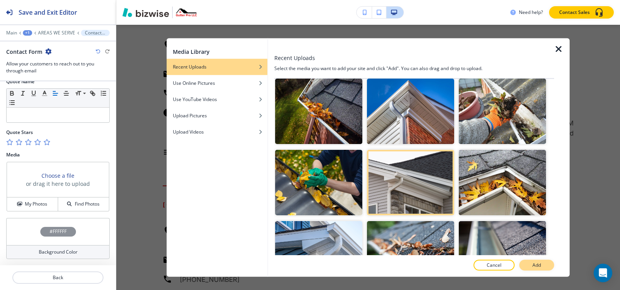
click at [542, 266] on button "Add" at bounding box center [537, 265] width 35 height 11
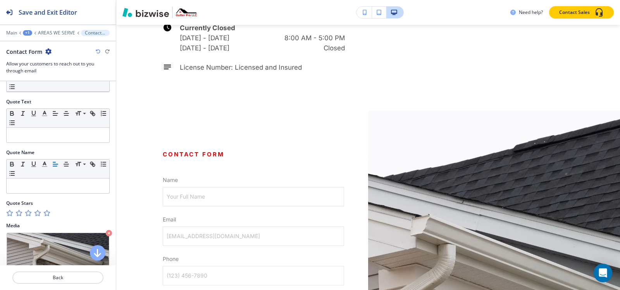
scroll to position [286, 0]
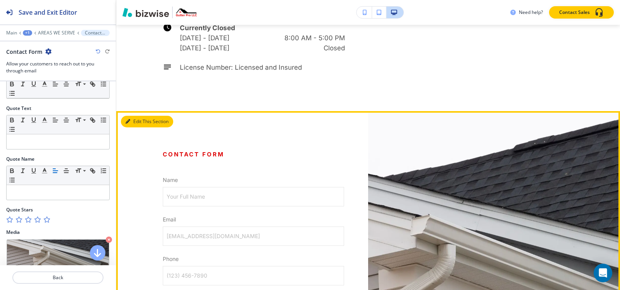
click at [133, 116] on button "Edit This Section" at bounding box center [147, 122] width 52 height 12
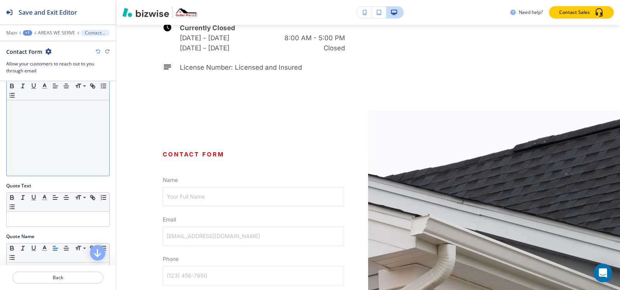
scroll to position [92, 0]
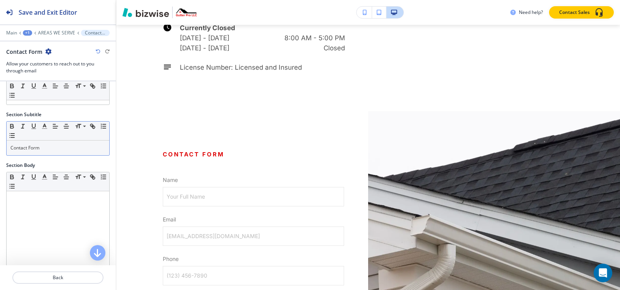
click at [55, 153] on div "Contact Form" at bounding box center [58, 148] width 103 height 15
copy p "Contact Form"
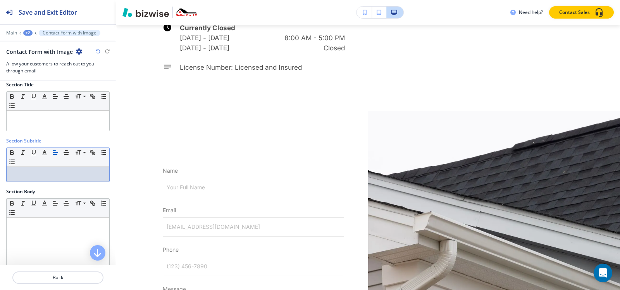
scroll to position [14, 0]
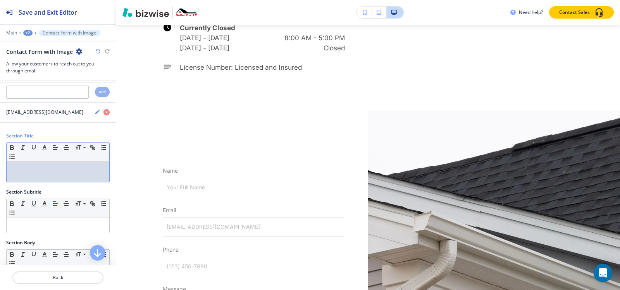
click at [53, 169] on p at bounding box center [57, 169] width 95 height 7
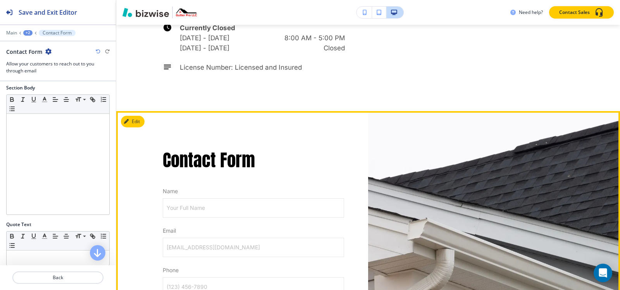
scroll to position [2737, 0]
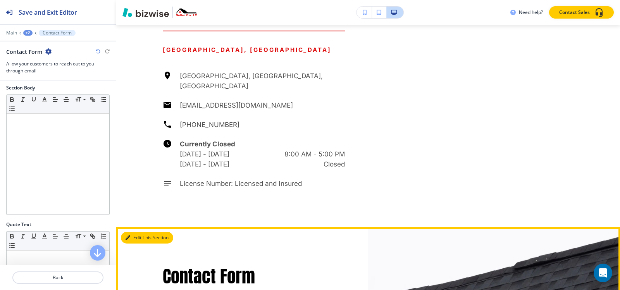
click at [130, 232] on button "Edit This Section" at bounding box center [147, 238] width 52 height 12
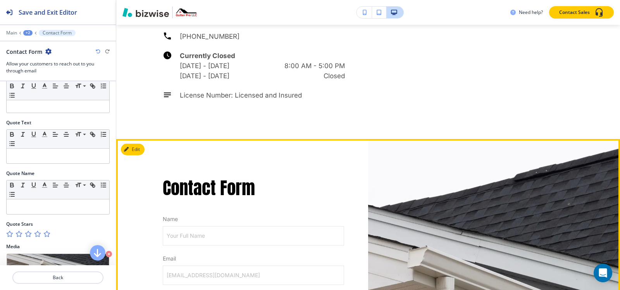
scroll to position [2814, 0]
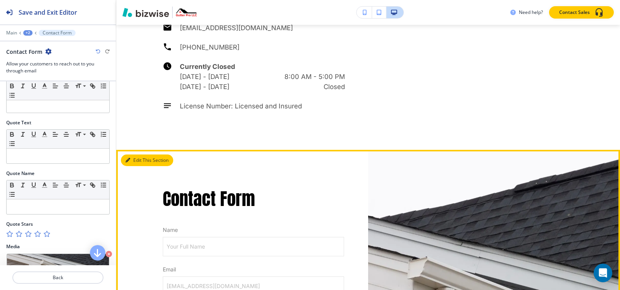
click at [137, 155] on button "Edit This Section" at bounding box center [147, 161] width 52 height 12
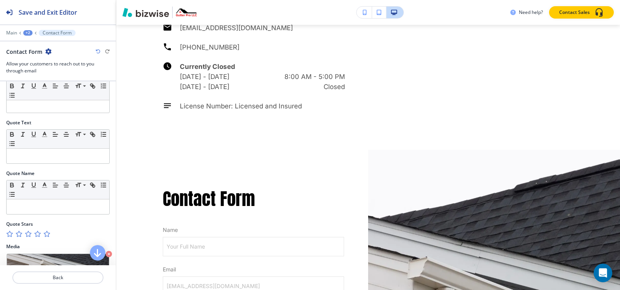
click at [46, 52] on icon "button" at bounding box center [48, 51] width 6 height 6
click at [78, 91] on p "Delete Section" at bounding box center [70, 92] width 40 height 7
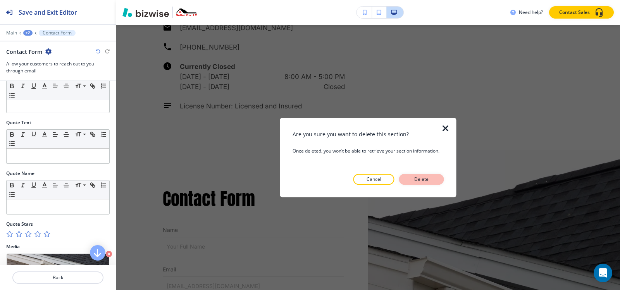
click at [421, 181] on p "Delete" at bounding box center [422, 179] width 19 height 7
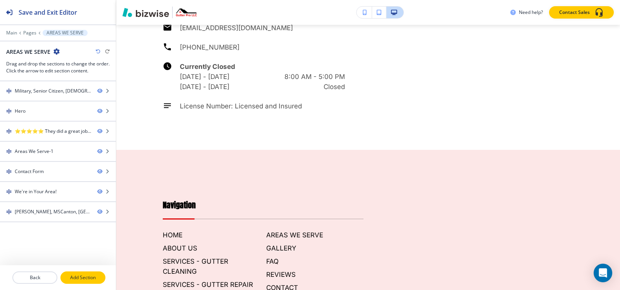
click at [83, 274] on button "Add Section" at bounding box center [82, 278] width 45 height 12
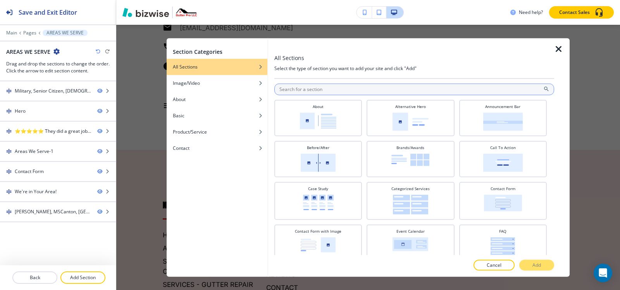
click at [327, 92] on input "text" at bounding box center [414, 89] width 280 height 12
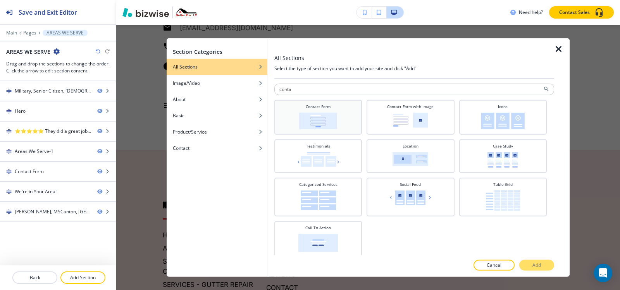
type input "conta"
click at [339, 118] on div "Contact Form" at bounding box center [318, 117] width 80 height 26
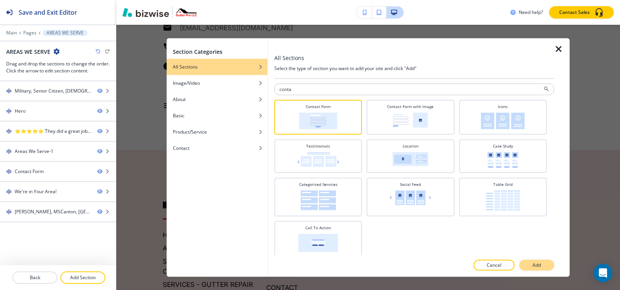
click at [540, 267] on p "Add" at bounding box center [537, 265] width 9 height 7
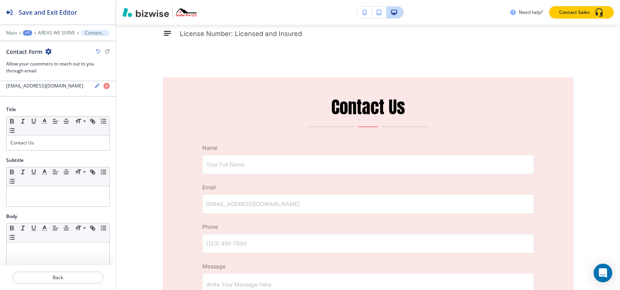
scroll to position [25, 0]
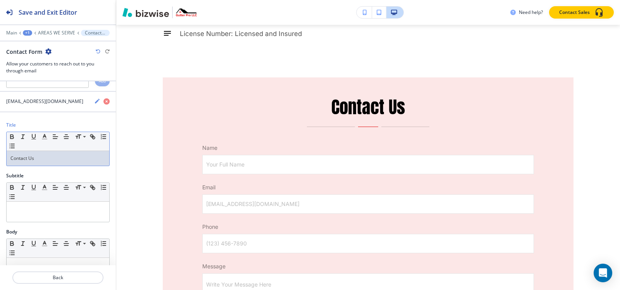
click at [60, 158] on p "Contact Us" at bounding box center [57, 158] width 95 height 7
paste div
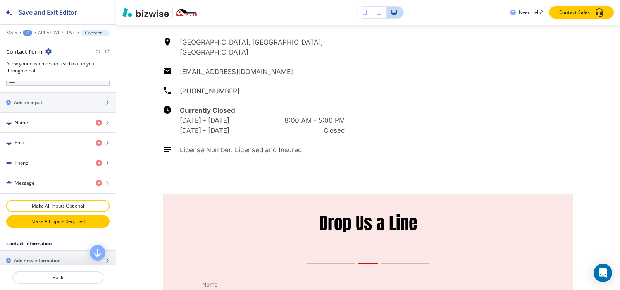
scroll to position [297, 0]
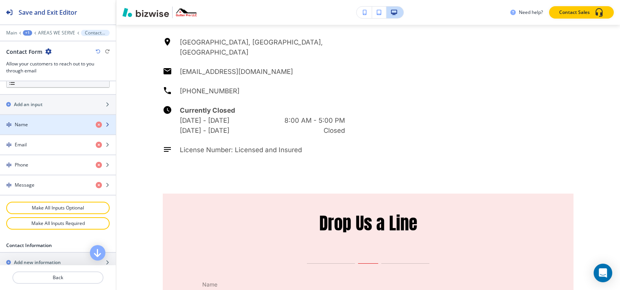
click at [33, 124] on div "Name" at bounding box center [45, 124] width 90 height 7
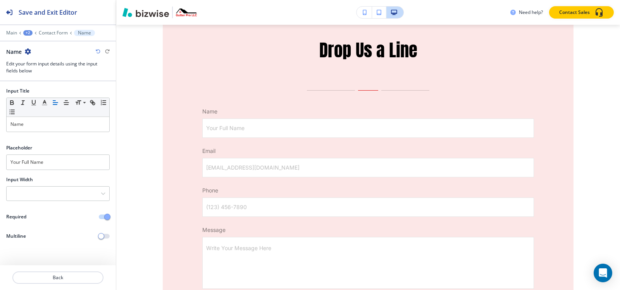
scroll to position [2955, 0]
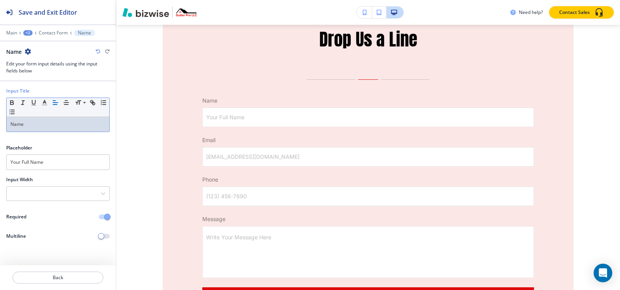
click at [57, 128] on div "Name" at bounding box center [58, 124] width 103 height 15
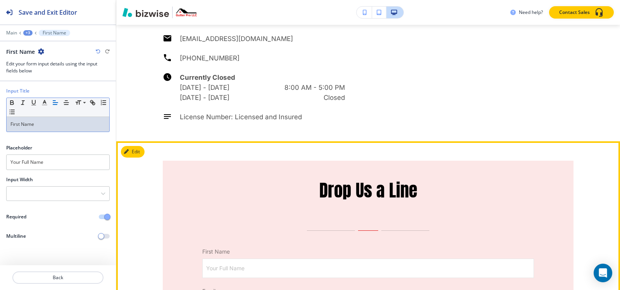
scroll to position [2800, 0]
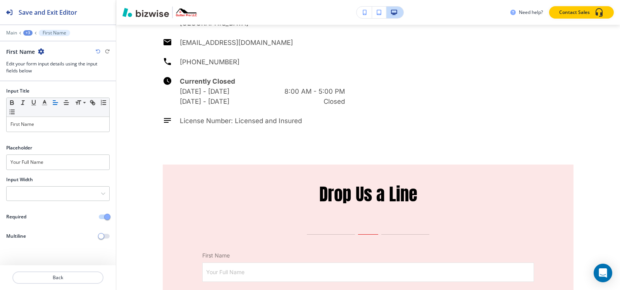
click at [68, 143] on div at bounding box center [58, 141] width 116 height 6
click at [40, 202] on div "Input Width 25% 33% 50% 100%" at bounding box center [58, 191] width 116 height 31
click at [38, 190] on div at bounding box center [58, 194] width 103 height 14
click at [36, 233] on h4 "50%" at bounding box center [57, 233] width 95 height 7
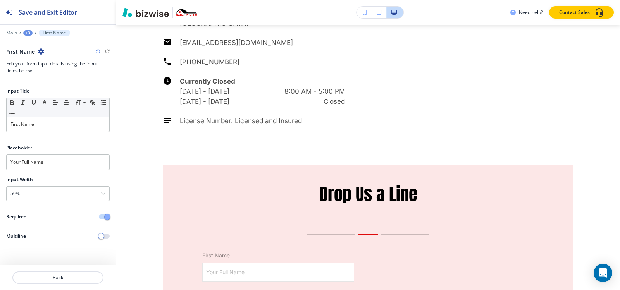
click at [26, 34] on div "+3" at bounding box center [27, 32] width 9 height 5
click at [38, 73] on p "Contact Form" at bounding box center [48, 72] width 40 height 7
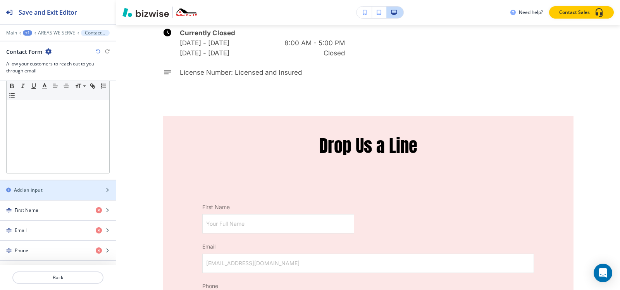
scroll to position [271, 0]
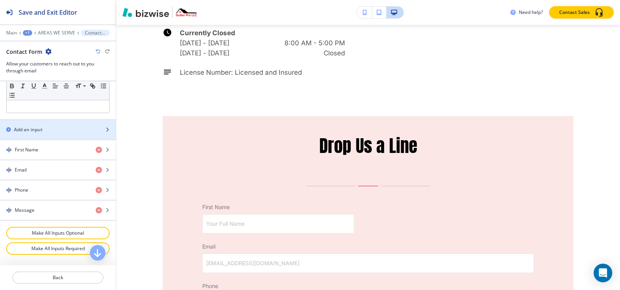
click at [44, 130] on div "Add an input" at bounding box center [49, 129] width 99 height 7
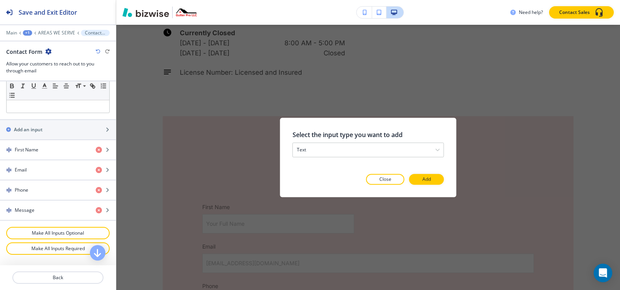
click at [423, 176] on button "Add" at bounding box center [426, 179] width 35 height 11
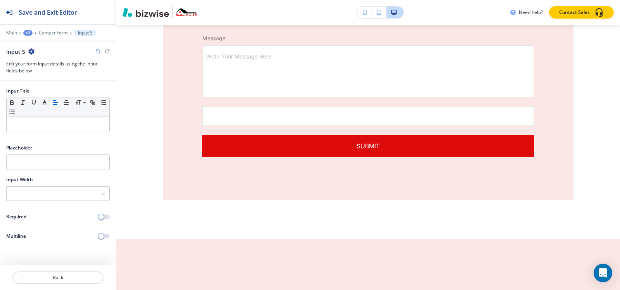
scroll to position [3145, 0]
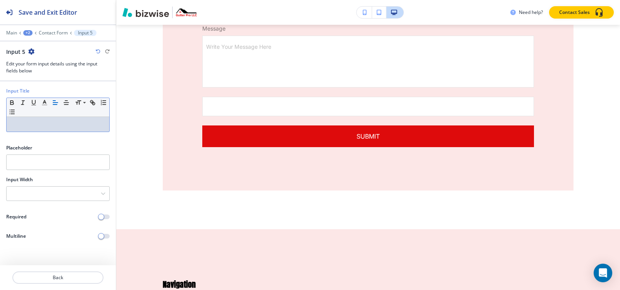
click at [55, 119] on div at bounding box center [58, 124] width 103 height 15
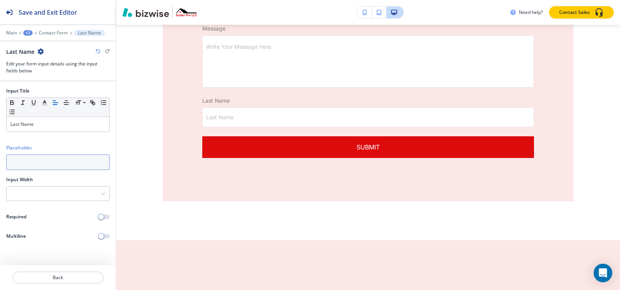
click at [54, 165] on input "text" at bounding box center [58, 163] width 104 height 16
paste input "Last Name"
type input "Last Name"
click at [36, 197] on div at bounding box center [58, 194] width 103 height 14
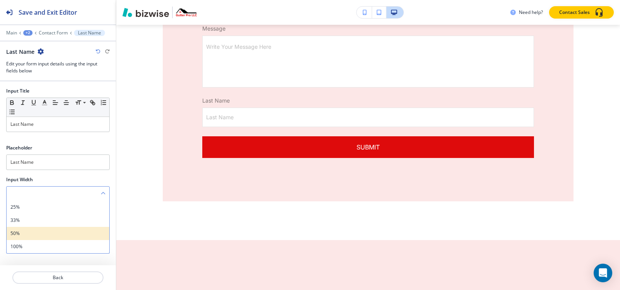
click at [39, 234] on h4 "50%" at bounding box center [57, 233] width 95 height 7
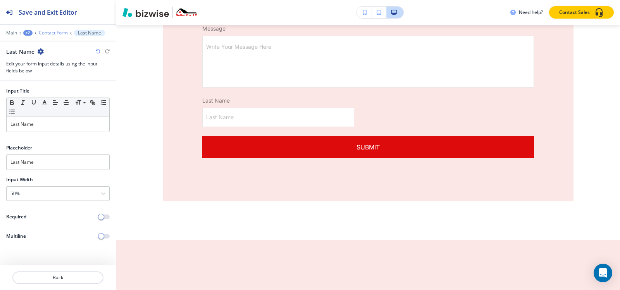
click at [46, 31] on p "Contact Form" at bounding box center [53, 32] width 29 height 5
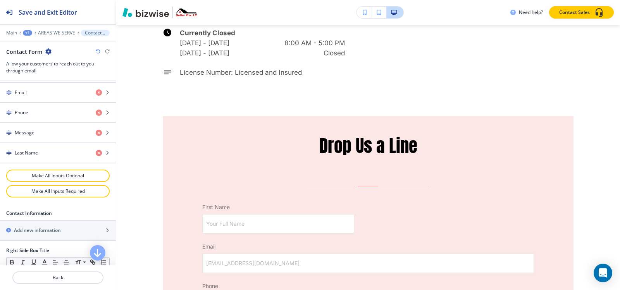
scroll to position [310, 0]
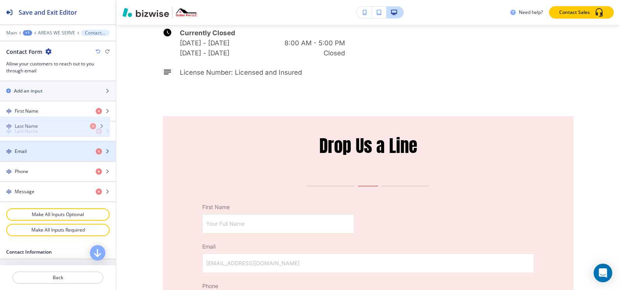
drag, startPoint x: 34, startPoint y: 190, endPoint x: 34, endPoint y: 124, distance: 65.5
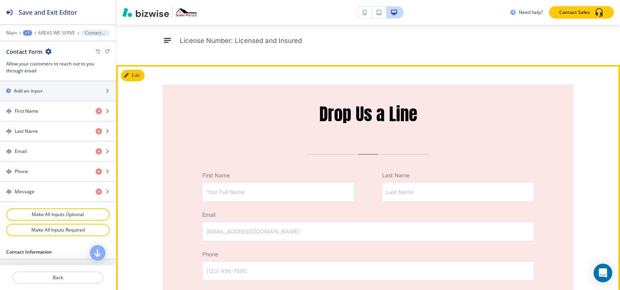
scroll to position [2887, 0]
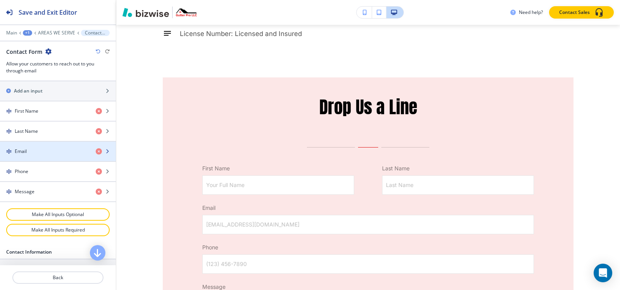
click at [46, 157] on div "button" at bounding box center [58, 158] width 116 height 6
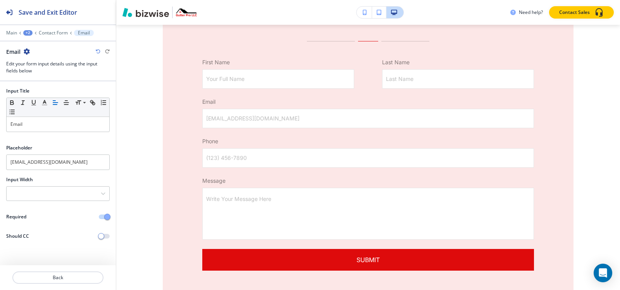
scroll to position [2994, 0]
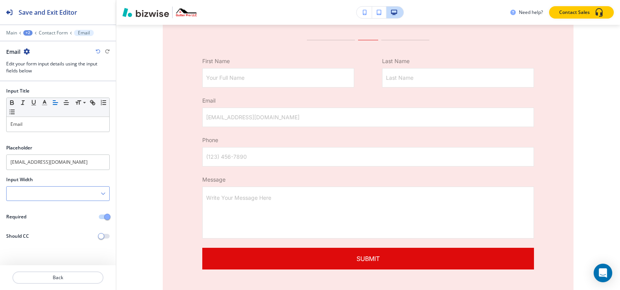
click at [43, 198] on div at bounding box center [58, 194] width 103 height 14
click at [33, 232] on h4 "50%" at bounding box center [57, 233] width 95 height 7
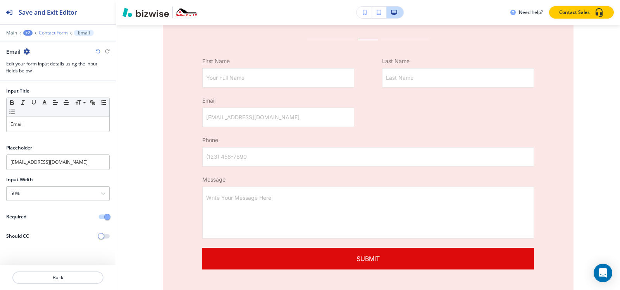
click at [55, 33] on p "Contact Form" at bounding box center [53, 32] width 29 height 5
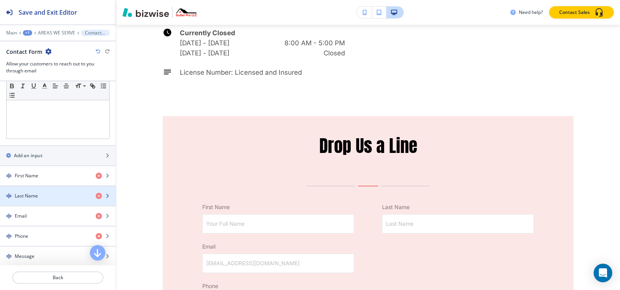
scroll to position [349, 0]
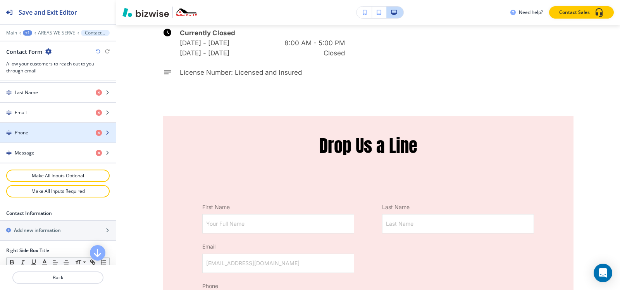
click at [44, 138] on div "button" at bounding box center [58, 139] width 116 height 6
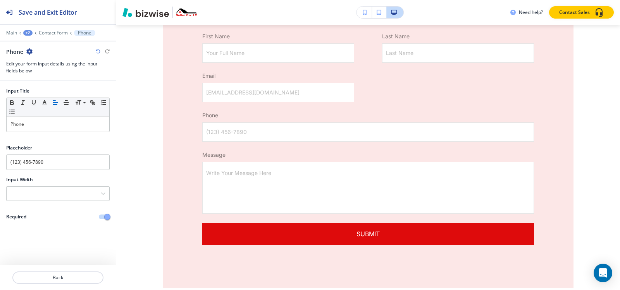
scroll to position [3034, 0]
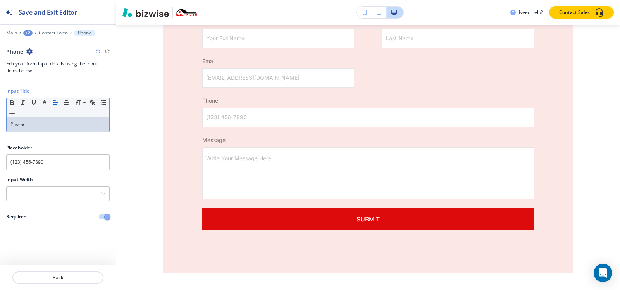
click at [48, 124] on p "Phone" at bounding box center [57, 124] width 95 height 7
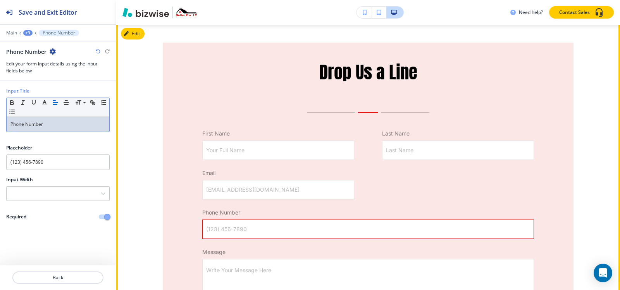
scroll to position [2917, 0]
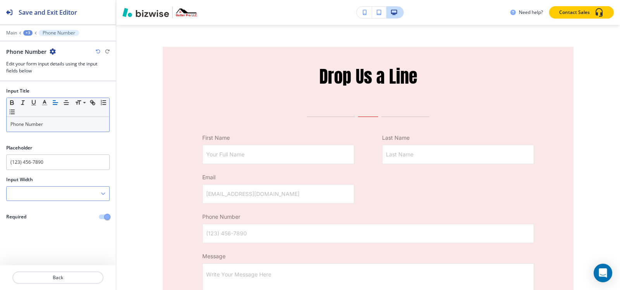
click at [25, 199] on div at bounding box center [58, 194] width 103 height 14
click at [36, 234] on h4 "50%" at bounding box center [57, 233] width 95 height 7
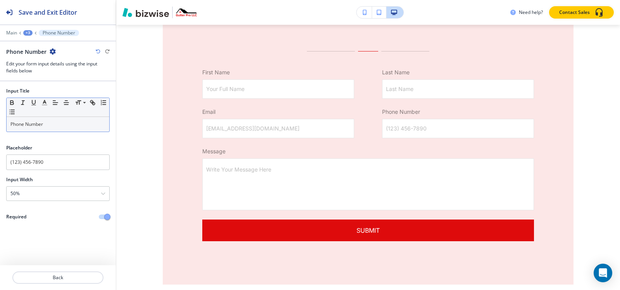
scroll to position [2995, 0]
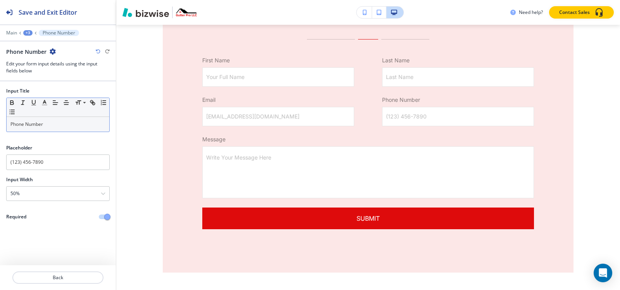
click at [28, 30] on div "+3" at bounding box center [27, 32] width 9 height 5
click at [38, 72] on p "Contact Form" at bounding box center [48, 72] width 40 height 7
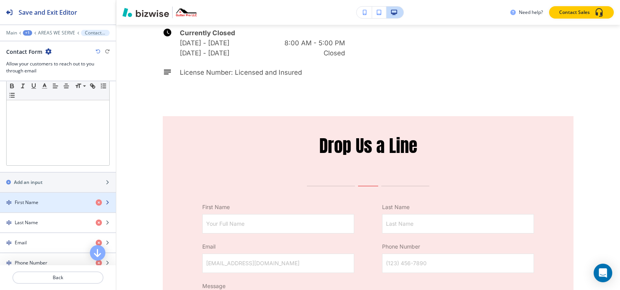
scroll to position [233, 0]
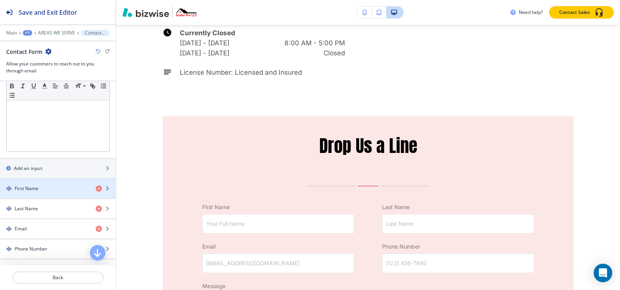
click at [34, 195] on div "button" at bounding box center [58, 195] width 116 height 6
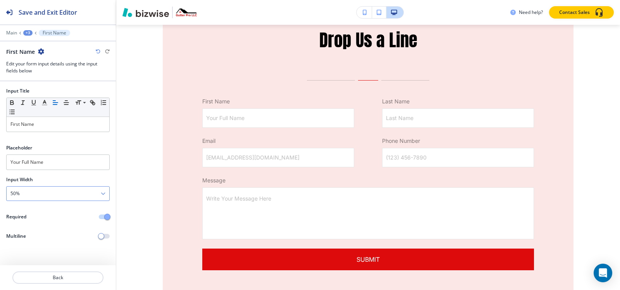
scroll to position [2955, 0]
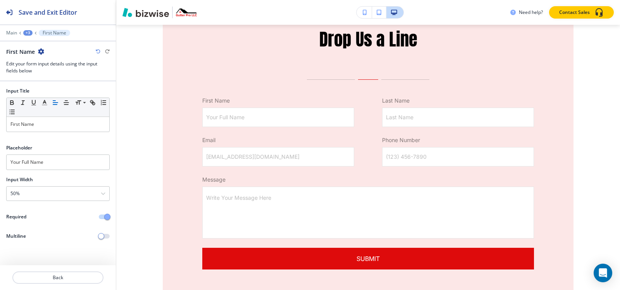
click at [31, 30] on div "Save and Exit Editor Main +3 First Name First Name Edit your form input details…" at bounding box center [58, 40] width 116 height 81
click at [31, 30] on button "+3" at bounding box center [27, 32] width 9 height 5
click at [42, 73] on p "Contact Form" at bounding box center [48, 72] width 40 height 7
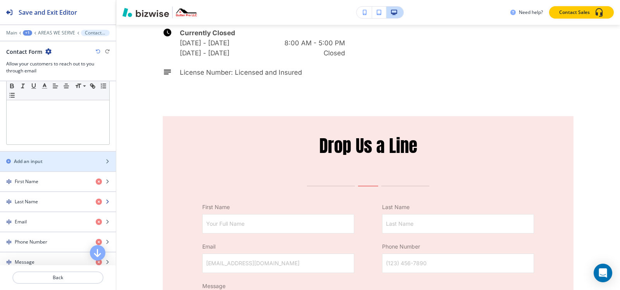
scroll to position [271, 0]
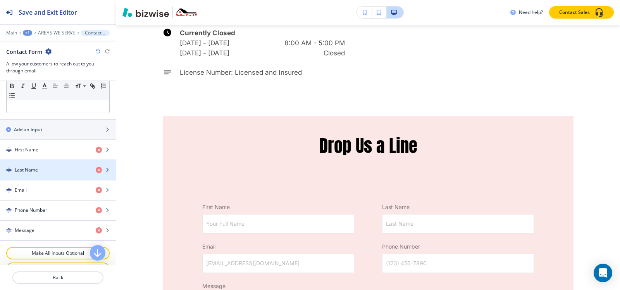
click at [26, 174] on div "button" at bounding box center [58, 177] width 116 height 6
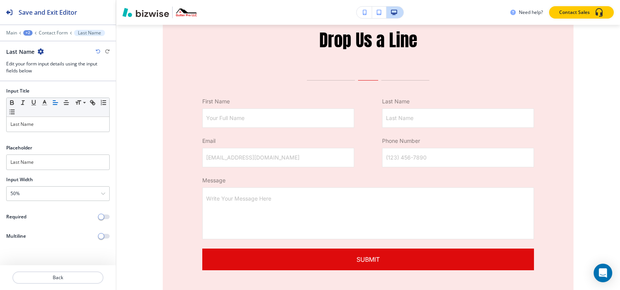
scroll to position [2955, 0]
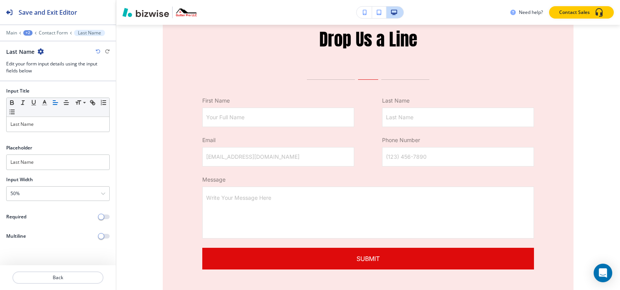
click at [104, 214] on div "Required" at bounding box center [58, 217] width 116 height 7
click at [105, 216] on button "button" at bounding box center [104, 217] width 11 height 5
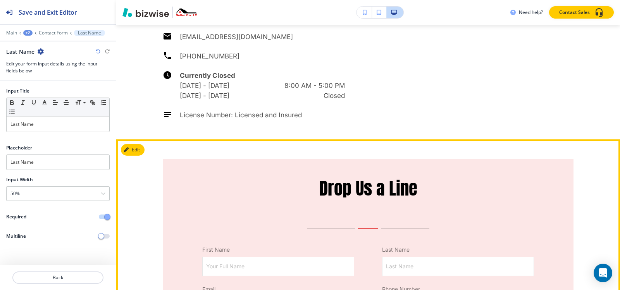
scroll to position [2800, 0]
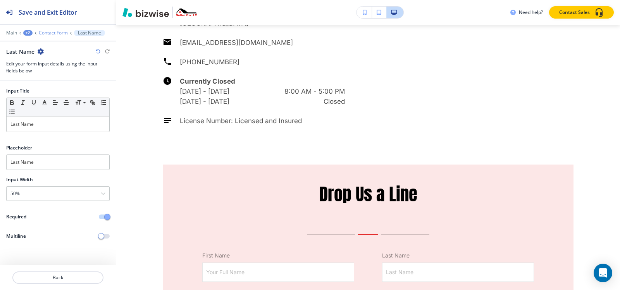
click at [52, 32] on p "Contact Form" at bounding box center [53, 32] width 29 height 5
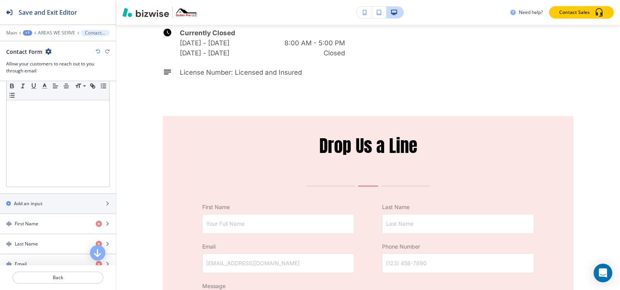
scroll to position [349, 0]
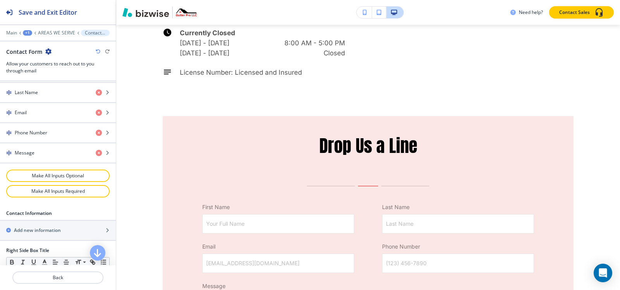
click at [53, 28] on div at bounding box center [58, 27] width 116 height 5
click at [54, 35] on p "AREAS WE SERVE" at bounding box center [56, 32] width 37 height 5
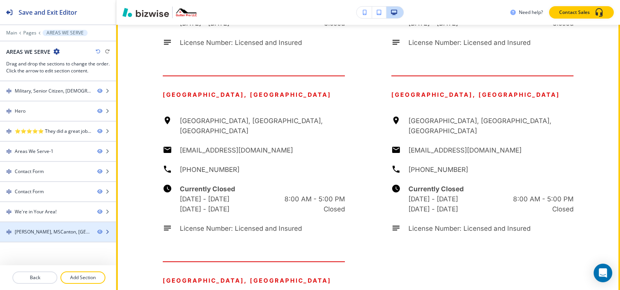
scroll to position [1349, 0]
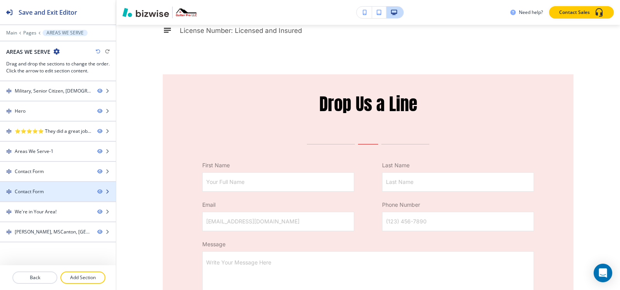
click at [53, 191] on div "Contact Form" at bounding box center [45, 191] width 91 height 7
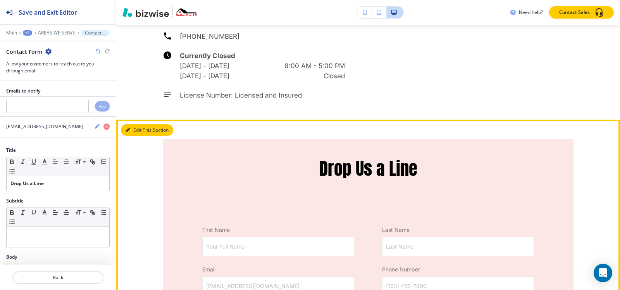
click at [136, 124] on button "Edit This Section" at bounding box center [147, 130] width 52 height 12
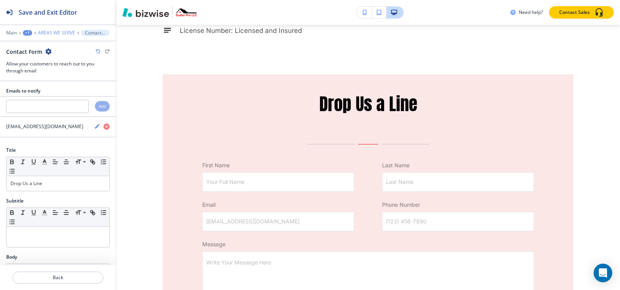
click at [52, 31] on p "AREAS WE SERVE" at bounding box center [56, 32] width 37 height 5
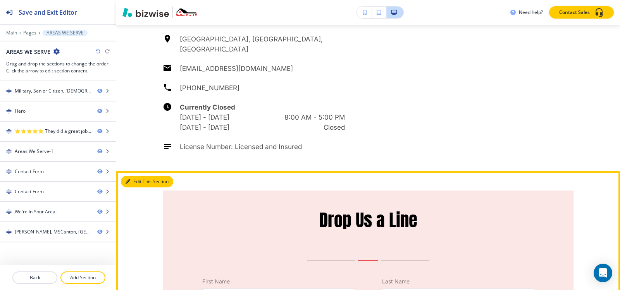
click at [130, 180] on icon "button" at bounding box center [128, 182] width 5 height 5
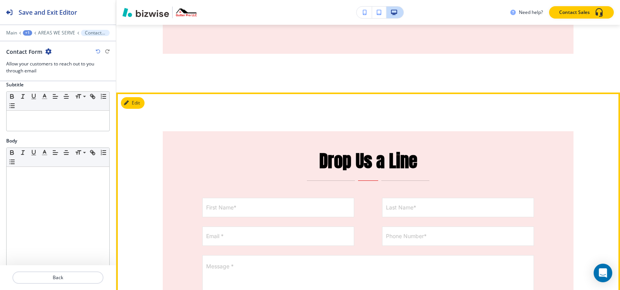
scroll to position [1659, 0]
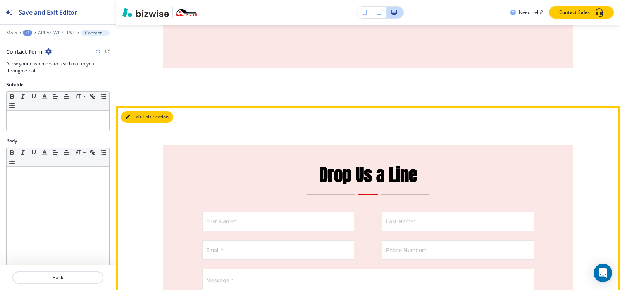
click at [131, 111] on button "Edit This Section" at bounding box center [147, 117] width 52 height 12
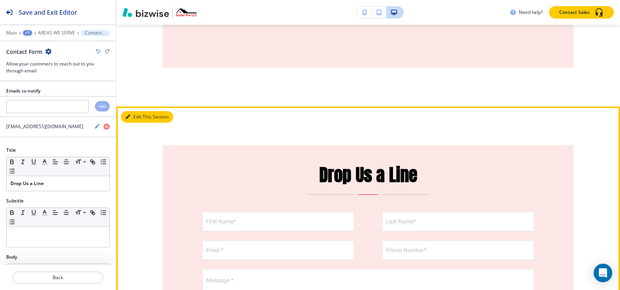
scroll to position [1711, 0]
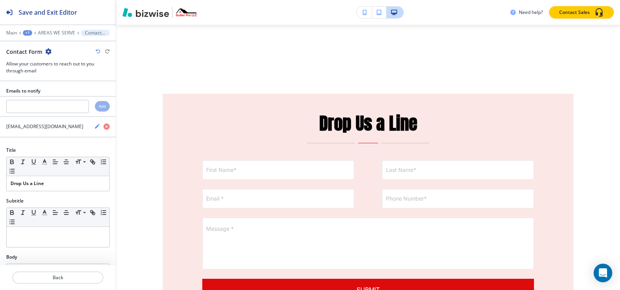
click at [48, 52] on icon "button" at bounding box center [48, 51] width 6 height 6
click at [67, 93] on p "Delete Section" at bounding box center [70, 92] width 40 height 7
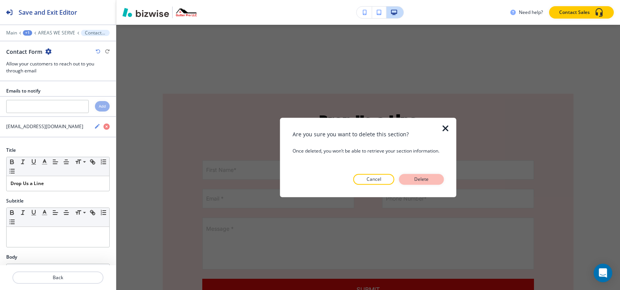
click at [423, 181] on p "Delete" at bounding box center [422, 179] width 19 height 7
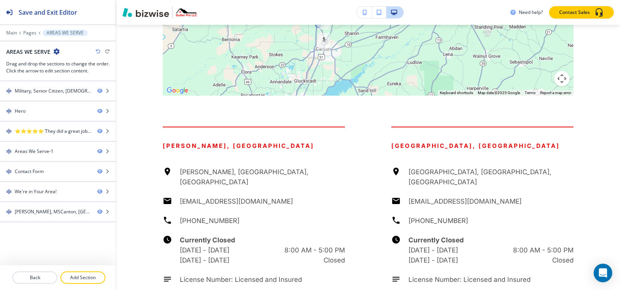
scroll to position [741, 0]
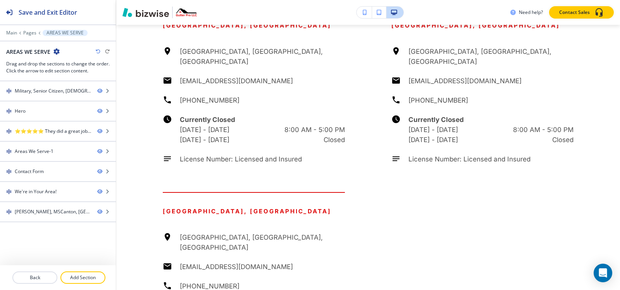
scroll to position [1051, 0]
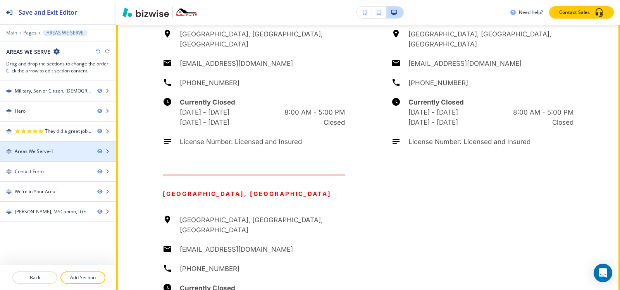
click at [49, 149] on div "Areas We Serve-1" at bounding box center [34, 151] width 39 height 7
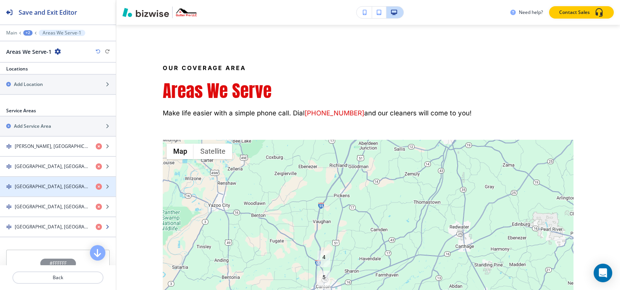
scroll to position [279, 0]
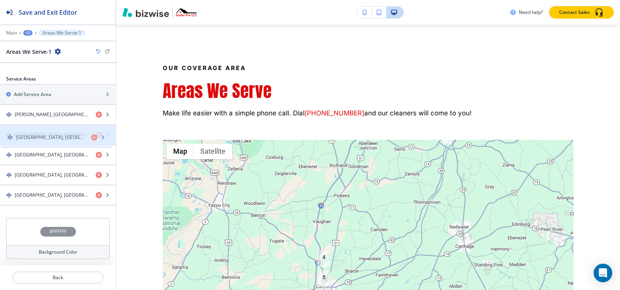
drag, startPoint x: 38, startPoint y: 199, endPoint x: 39, endPoint y: 141, distance: 57.8
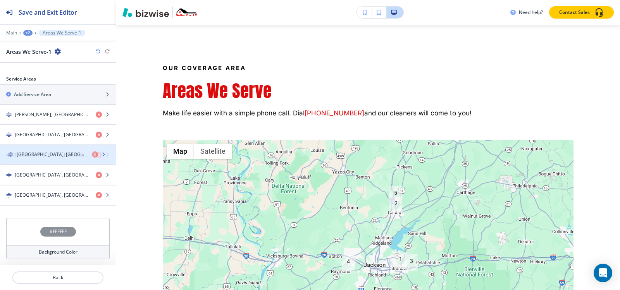
drag, startPoint x: 39, startPoint y: 171, endPoint x: 41, endPoint y: 151, distance: 20.6
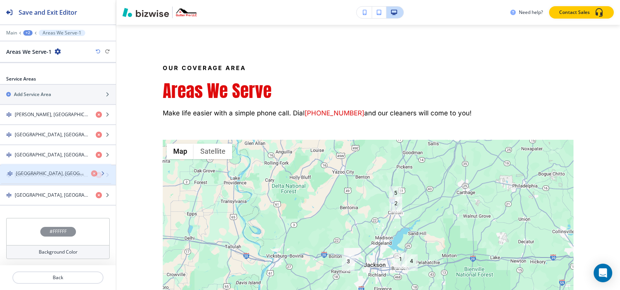
drag, startPoint x: 36, startPoint y: 193, endPoint x: 38, endPoint y: 171, distance: 21.7
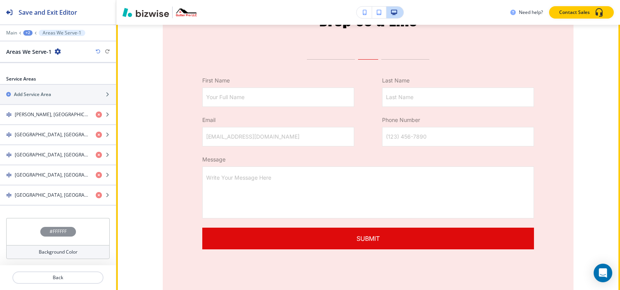
scroll to position [1459, 0]
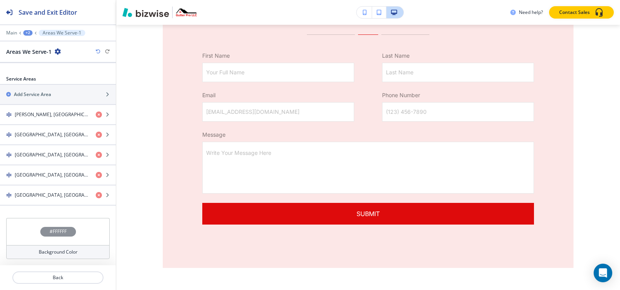
click at [27, 33] on div "+2" at bounding box center [27, 32] width 9 height 5
click at [34, 48] on p "Pages" at bounding box center [48, 45] width 40 height 7
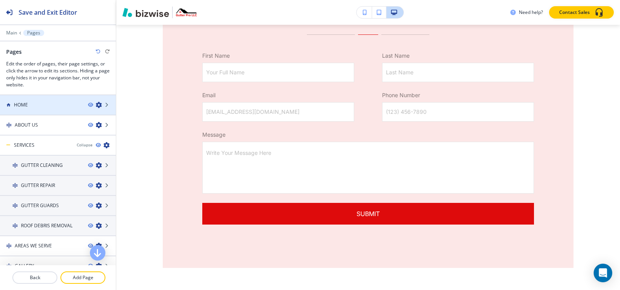
click at [39, 105] on div "HOME" at bounding box center [41, 105] width 82 height 7
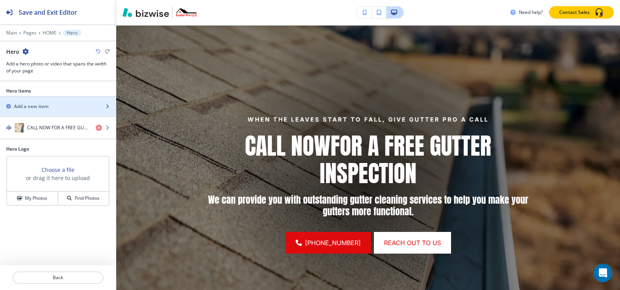
scroll to position [104, 0]
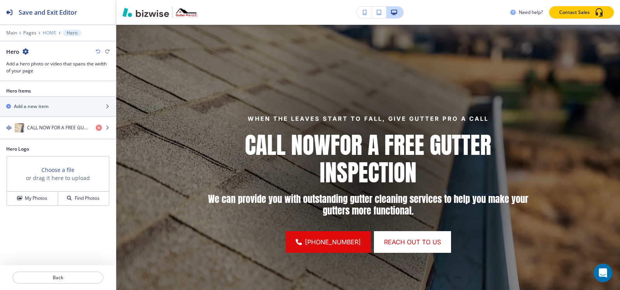
click at [47, 34] on p "HOME" at bounding box center [50, 32] width 14 height 5
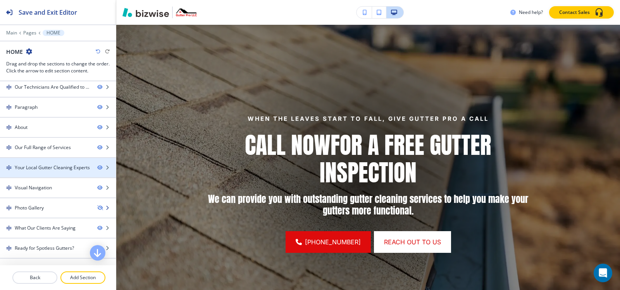
scroll to position [78, 0]
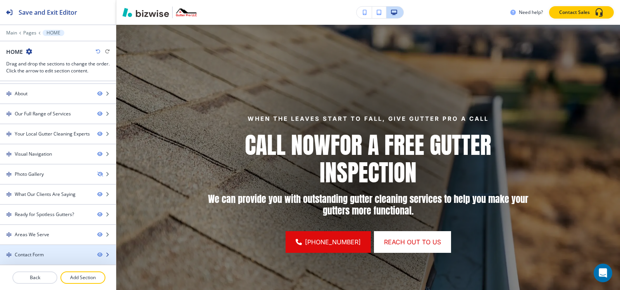
click at [29, 255] on div "Contact Form" at bounding box center [29, 255] width 29 height 7
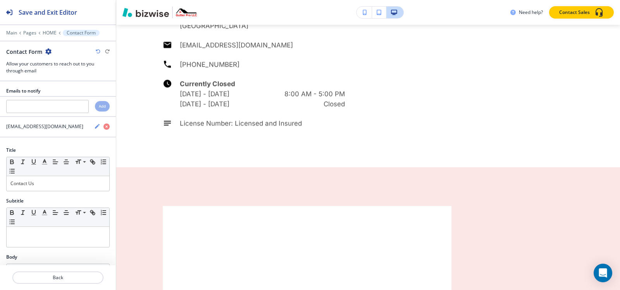
click at [49, 52] on icon "button" at bounding box center [48, 51] width 6 height 6
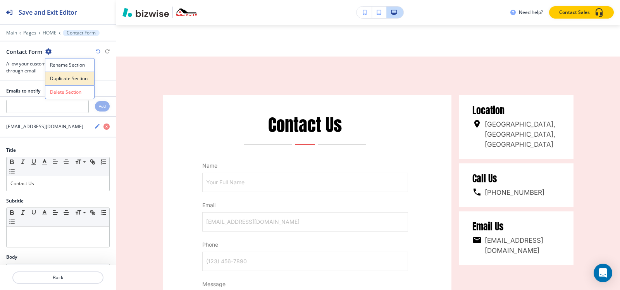
scroll to position [3843, 0]
click at [47, 78] on button "Duplicate Section" at bounding box center [70, 79] width 50 height 14
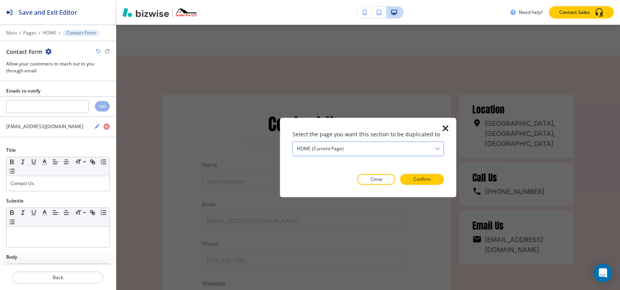
click at [383, 148] on div "HOME (current page)" at bounding box center [368, 149] width 151 height 14
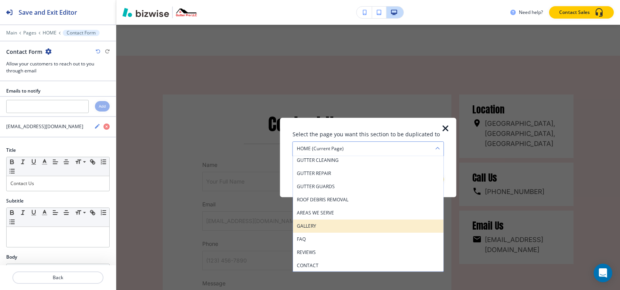
scroll to position [17, 0]
click at [333, 228] on h4 "AREAS WE SERVE" at bounding box center [368, 224] width 143 height 7
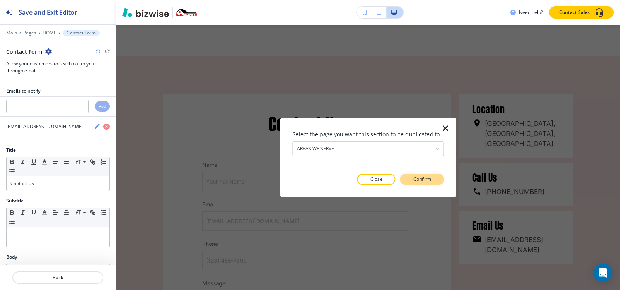
click at [427, 180] on p "Confirm" at bounding box center [422, 179] width 17 height 7
click at [427, 180] on p "Take me there" at bounding box center [415, 179] width 31 height 7
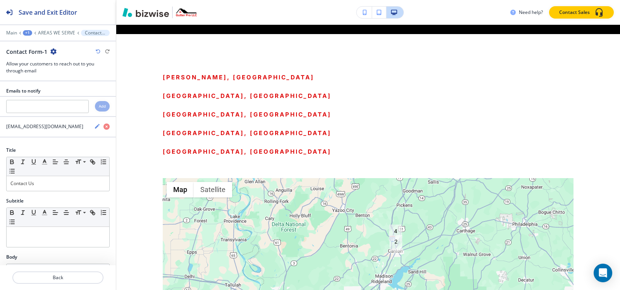
scroll to position [2068, 0]
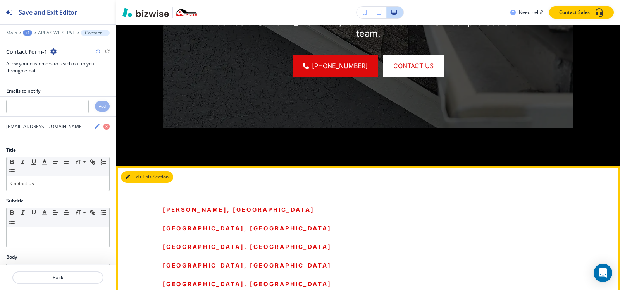
click at [130, 171] on button "Edit This Section" at bounding box center [147, 177] width 52 height 12
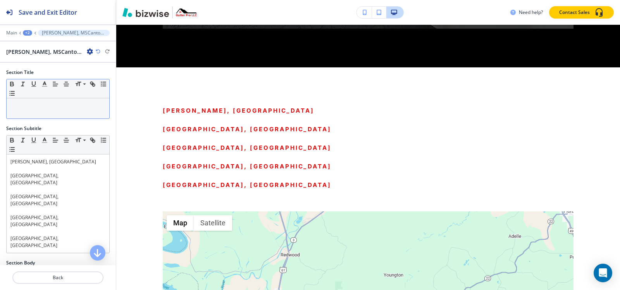
scroll to position [1974, 0]
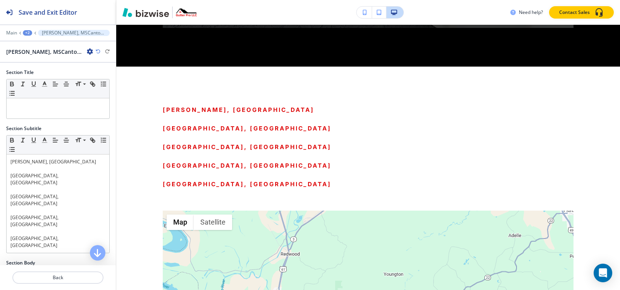
click at [87, 51] on icon "button" at bounding box center [90, 51] width 6 height 6
drag, startPoint x: 105, startPoint y: 88, endPoint x: 114, endPoint y: 90, distance: 9.1
click at [105, 88] on button "Delete Section" at bounding box center [112, 92] width 50 height 14
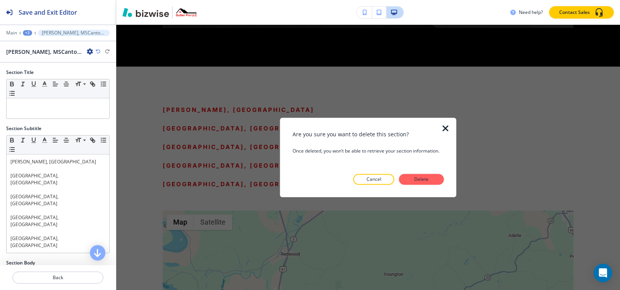
drag, startPoint x: 430, startPoint y: 181, endPoint x: 426, endPoint y: 183, distance: 4.9
click at [430, 181] on p "Delete" at bounding box center [422, 179] width 19 height 7
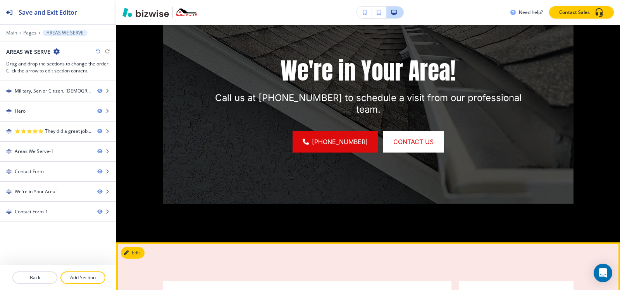
scroll to position [1780, 0]
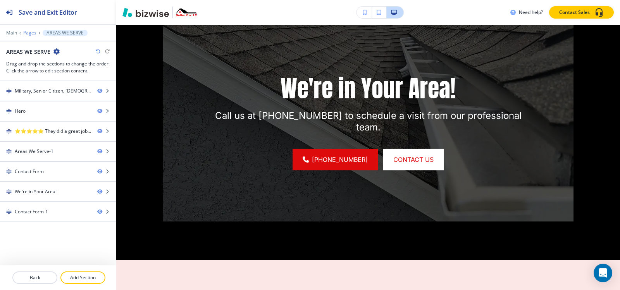
click at [28, 32] on p "Pages" at bounding box center [29, 32] width 13 height 5
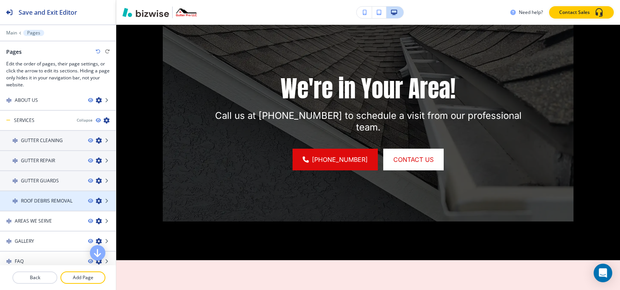
scroll to position [39, 0]
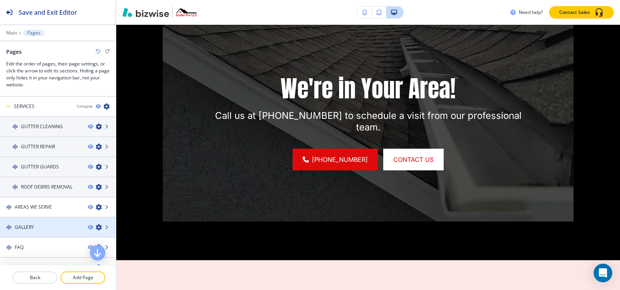
click at [28, 229] on h4 "GALLERY" at bounding box center [24, 227] width 19 height 7
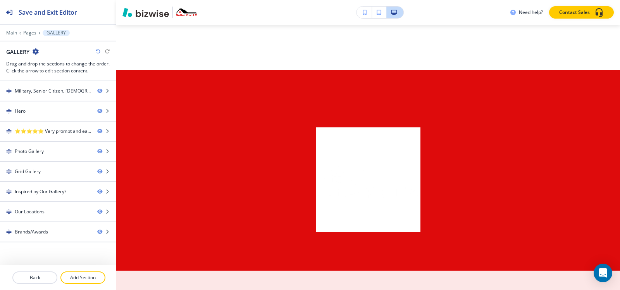
scroll to position [0, 0]
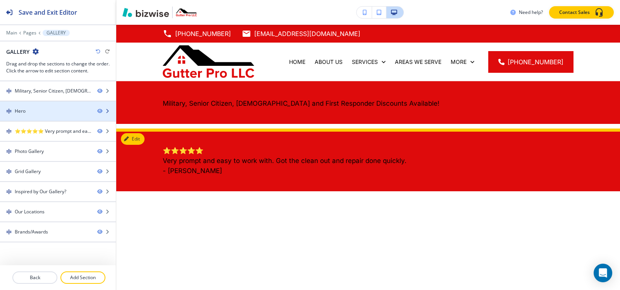
click at [31, 118] on div at bounding box center [58, 118] width 116 height 6
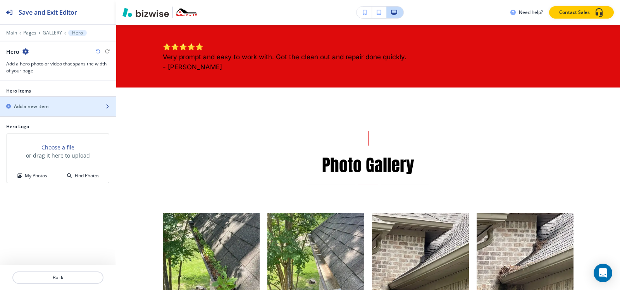
click at [34, 111] on div "button" at bounding box center [58, 113] width 116 height 6
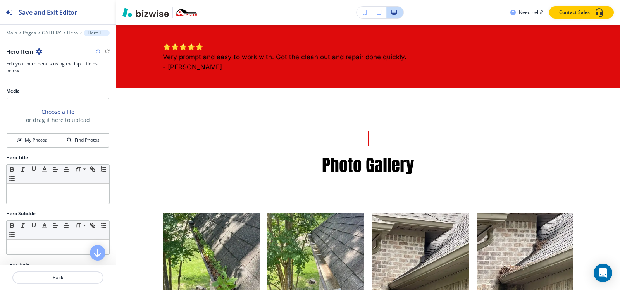
scroll to position [344, 0]
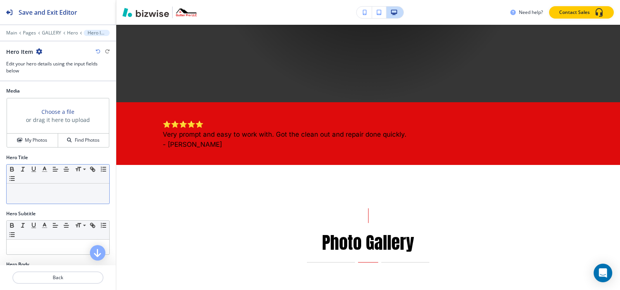
click at [41, 194] on p at bounding box center [57, 191] width 95 height 7
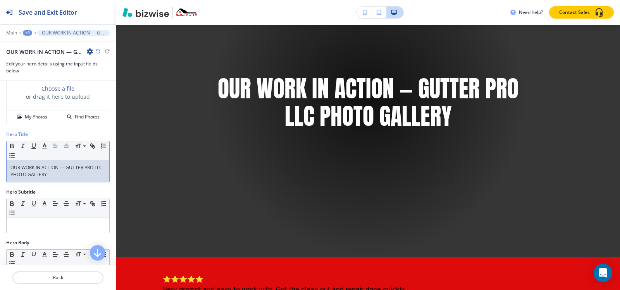
scroll to position [78, 0]
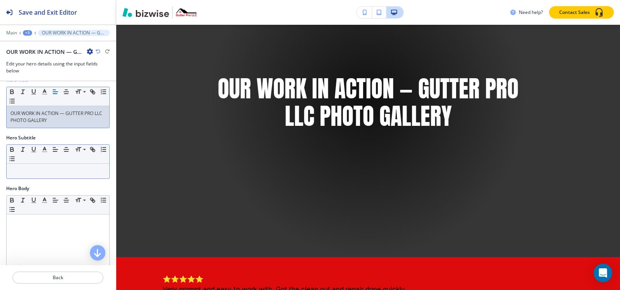
click at [40, 173] on p at bounding box center [57, 171] width 95 height 7
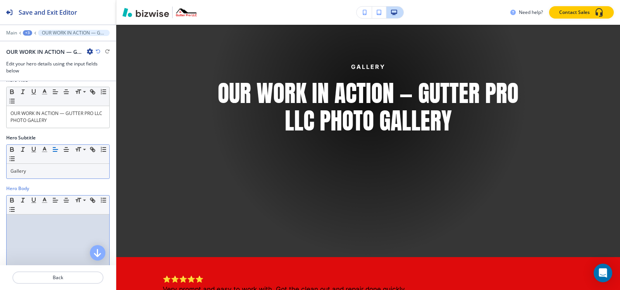
click at [42, 234] on div at bounding box center [58, 265] width 103 height 101
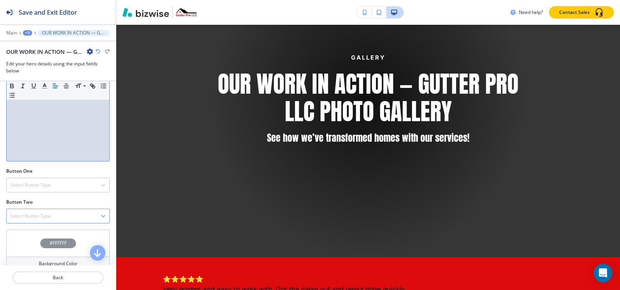
scroll to position [233, 0]
click at [36, 181] on h4 "Select Button Type" at bounding box center [30, 184] width 40 height 7
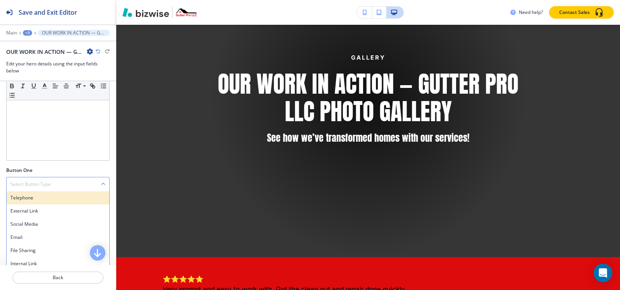
click at [36, 195] on h4 "Telephone" at bounding box center [57, 198] width 95 height 7
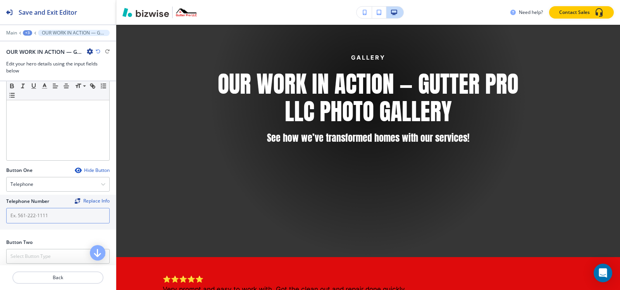
click at [48, 209] on input "text" at bounding box center [58, 216] width 104 height 16
paste input "[PHONE_NUMBER]"
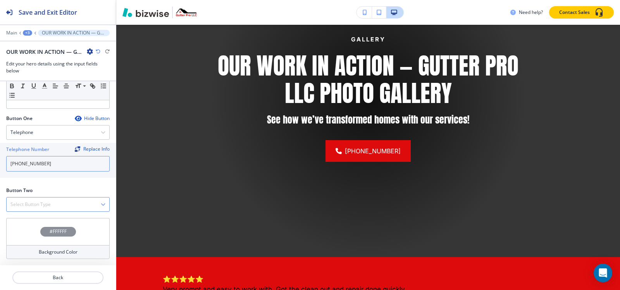
type input "[PHONE_NUMBER]"
click at [46, 203] on h4 "Select Button Type" at bounding box center [30, 204] width 40 height 7
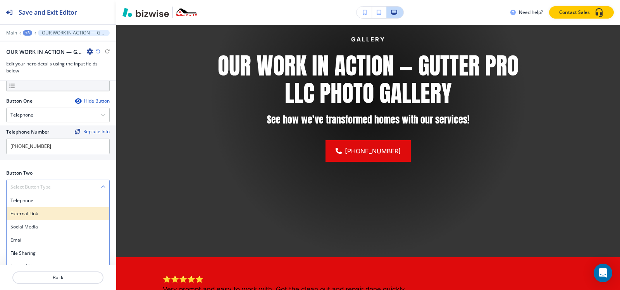
scroll to position [310, 0]
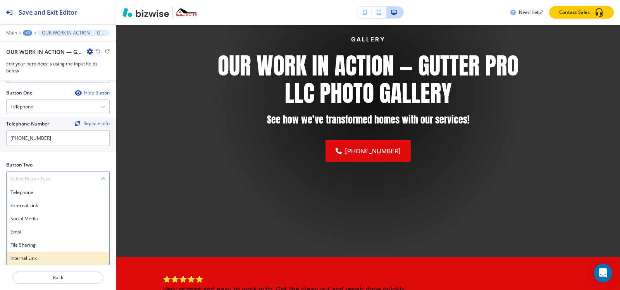
click at [38, 257] on h4 "Internal Link" at bounding box center [57, 258] width 95 height 7
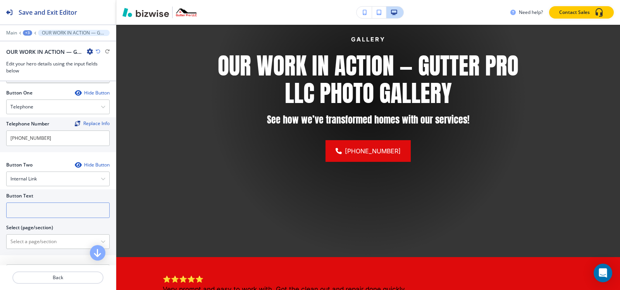
click at [46, 208] on input "text" at bounding box center [58, 211] width 104 height 16
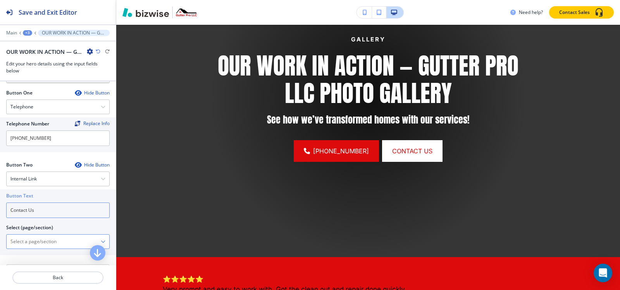
type input "Contact Us"
click at [40, 239] on \(page\/section\) "Manual Input" at bounding box center [54, 241] width 94 height 13
paste \(page\/section\) "Contact Us"
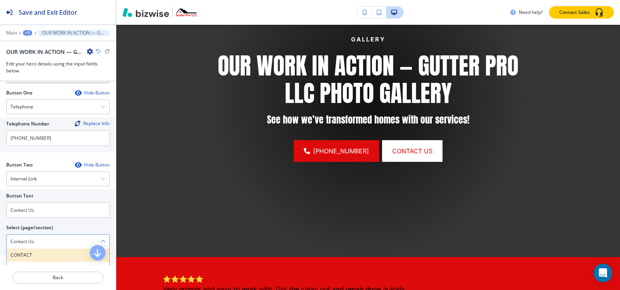
click at [36, 256] on h4 "CONTACT" at bounding box center [57, 255] width 95 height 7
type \(page\/section\) "CONTACT"
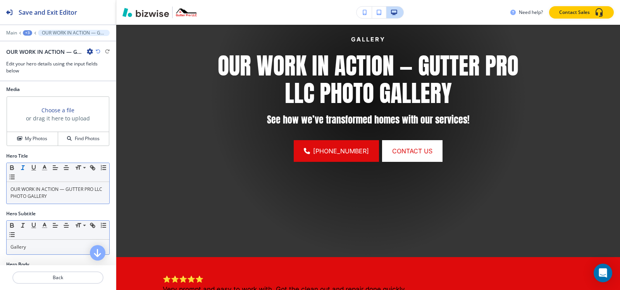
scroll to position [0, 0]
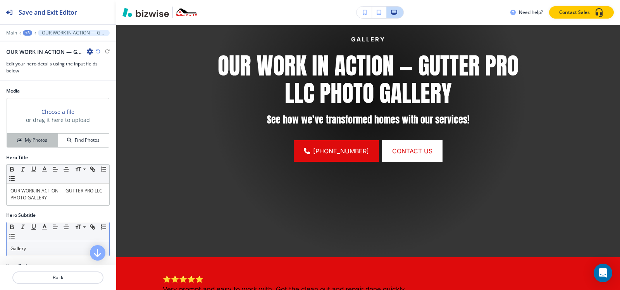
click at [34, 140] on h4 "My Photos" at bounding box center [36, 140] width 22 height 7
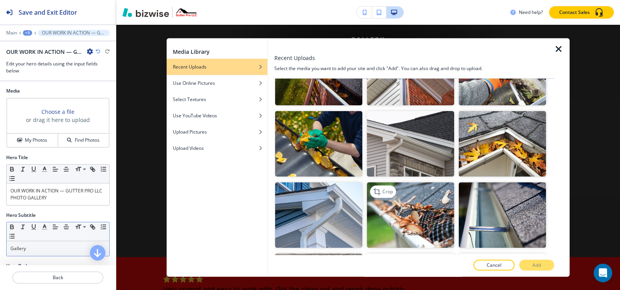
scroll to position [582, 0]
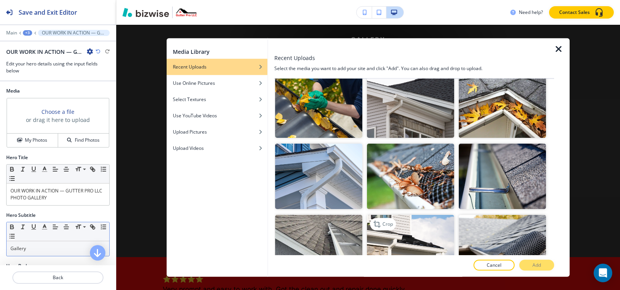
click at [426, 236] on img "button" at bounding box center [410, 248] width 87 height 66
click at [524, 263] on button "Add" at bounding box center [537, 265] width 35 height 11
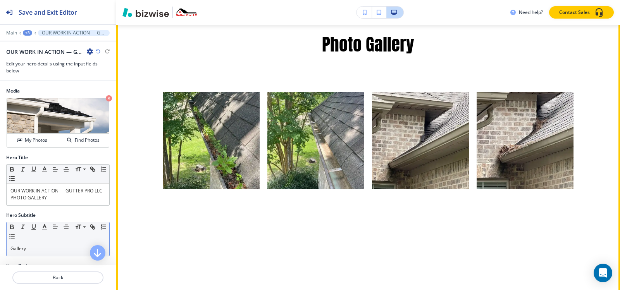
scroll to position [388, 0]
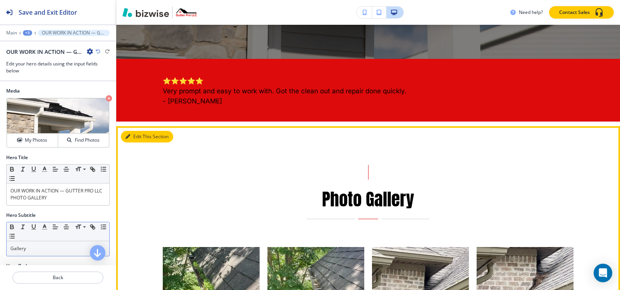
click at [133, 139] on button "Edit This Section" at bounding box center [147, 137] width 52 height 12
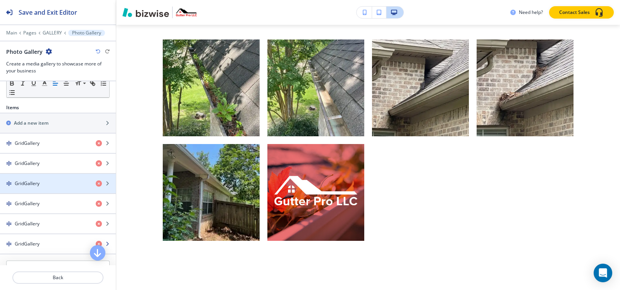
scroll to position [270, 0]
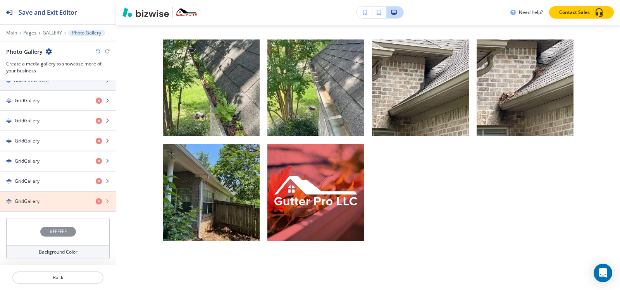
click at [96, 203] on icon "button" at bounding box center [99, 202] width 6 height 6
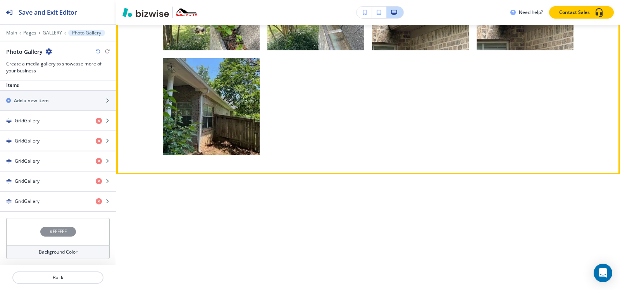
scroll to position [751, 0]
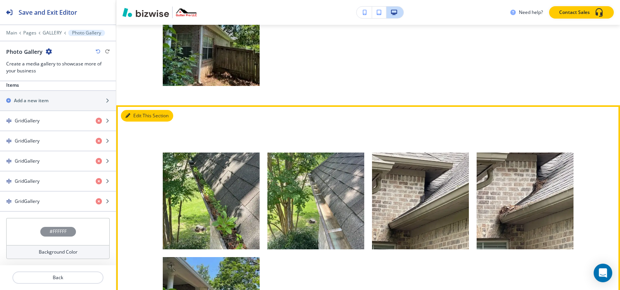
click at [133, 116] on button "Edit This Section" at bounding box center [147, 116] width 52 height 12
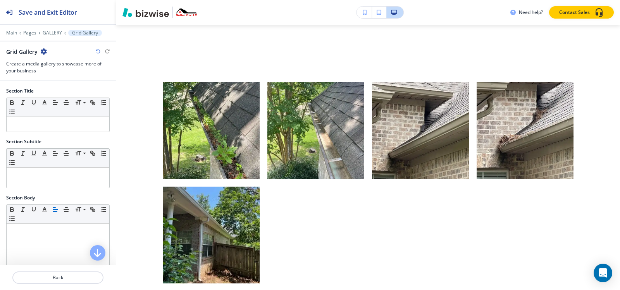
scroll to position [829, 0]
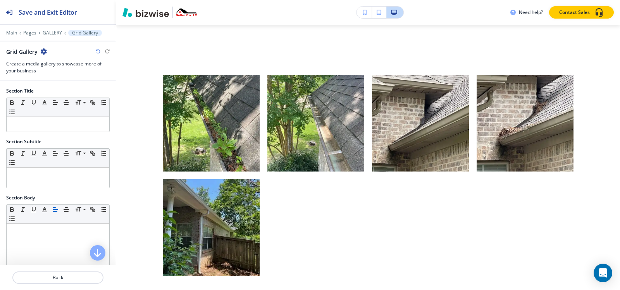
click at [41, 54] on icon "button" at bounding box center [44, 51] width 6 height 6
click at [72, 88] on button "Delete Section" at bounding box center [65, 92] width 50 height 14
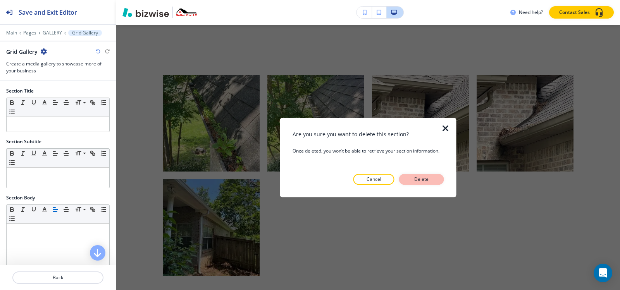
click at [413, 180] on p "Delete" at bounding box center [422, 179] width 19 height 7
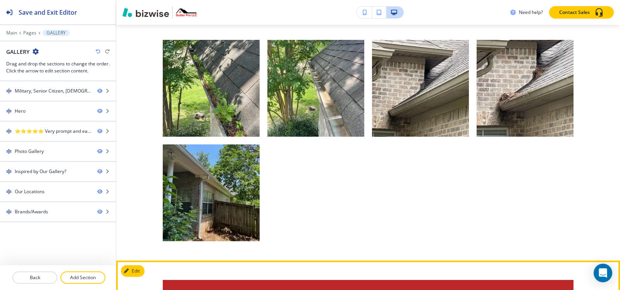
scroll to position [718, 0]
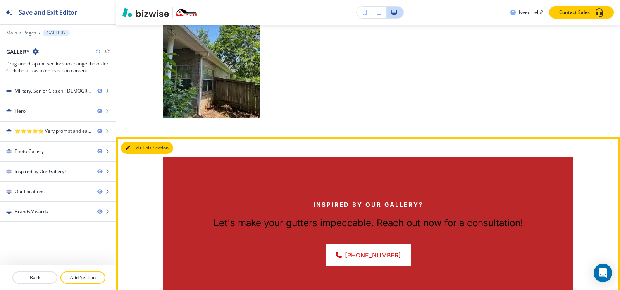
click at [134, 142] on button "Edit This Section" at bounding box center [147, 148] width 52 height 12
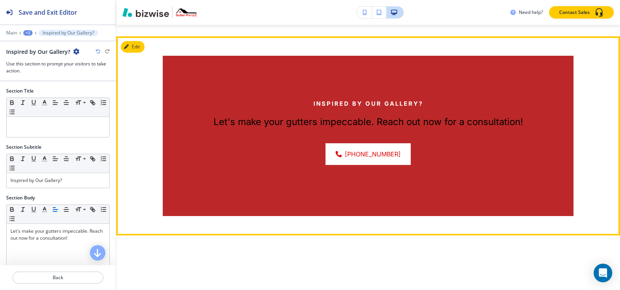
scroll to position [829, 0]
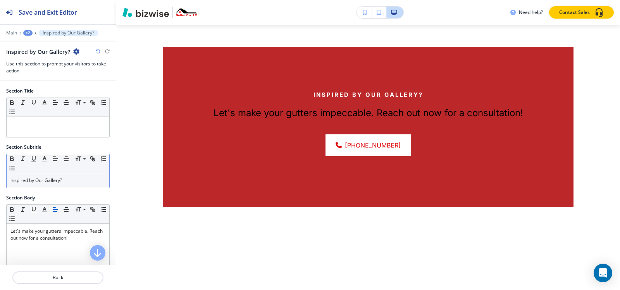
click at [78, 180] on p "Inspired by Our Gallery?" at bounding box center [57, 180] width 95 height 7
copy p "Inspired by Our Gallery?"
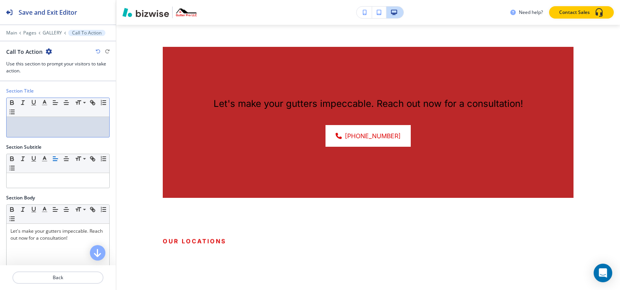
click at [39, 119] on div at bounding box center [58, 127] width 103 height 20
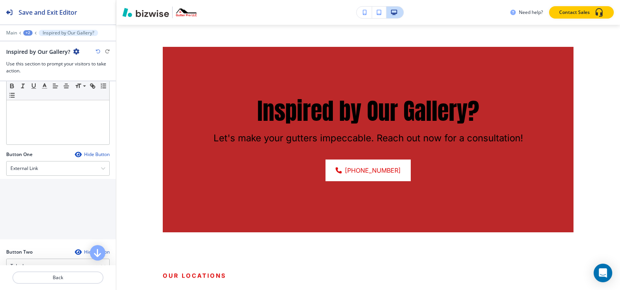
scroll to position [194, 0]
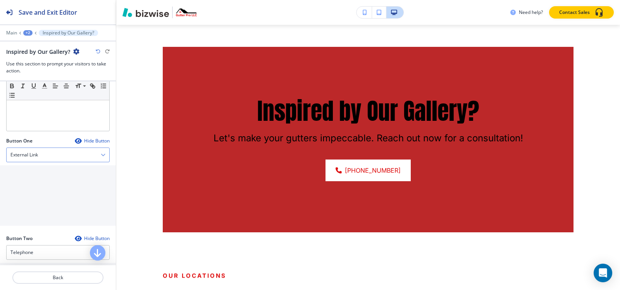
click at [44, 157] on div "External Link" at bounding box center [58, 155] width 103 height 14
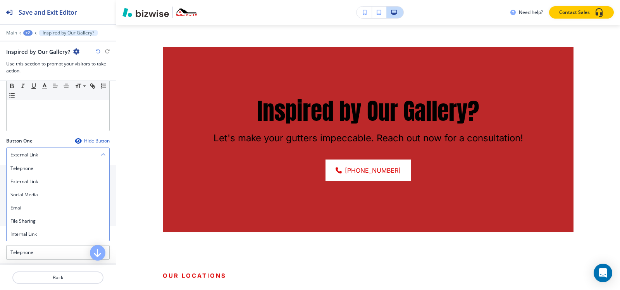
click at [44, 157] on div "External Link" at bounding box center [58, 155] width 103 height 14
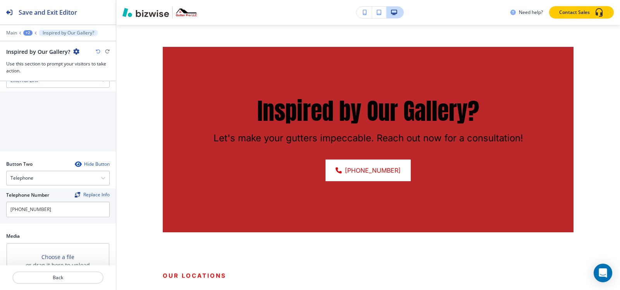
scroll to position [349, 0]
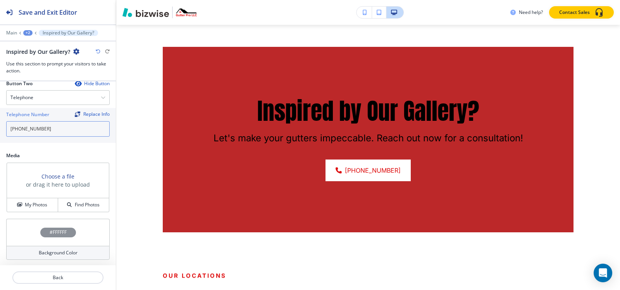
click at [62, 133] on input "[PHONE_NUMBER]" at bounding box center [58, 129] width 104 height 16
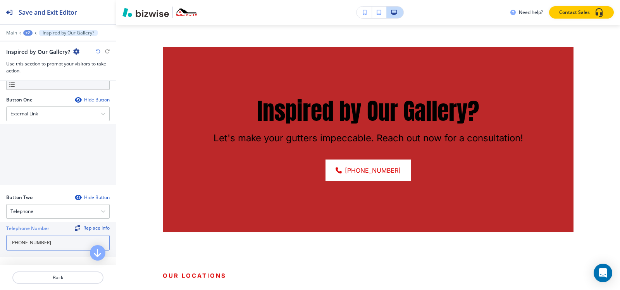
scroll to position [233, 0]
click at [60, 126] on div "Button One Hide Button External Link Telephone External Link Social Media Email…" at bounding box center [58, 144] width 104 height 91
click at [60, 116] on div "External Link" at bounding box center [58, 116] width 103 height 14
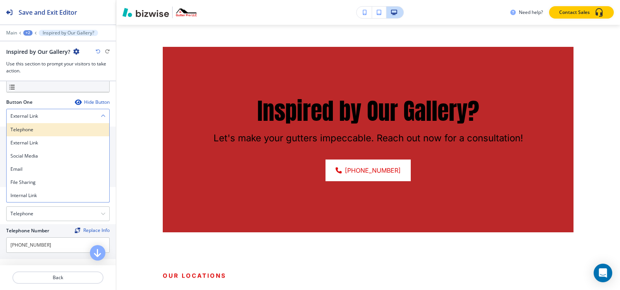
click at [54, 132] on h4 "Telephone" at bounding box center [57, 129] width 95 height 7
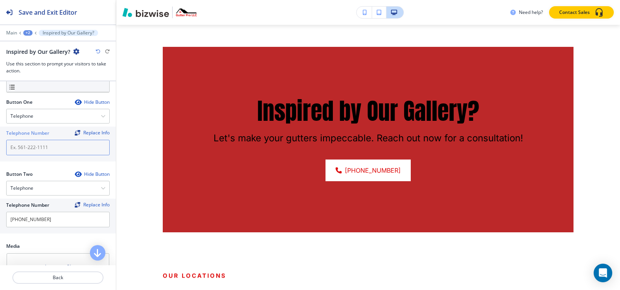
click at [49, 152] on input "text" at bounding box center [58, 148] width 104 height 16
paste input "[PHONE_NUMBER]"
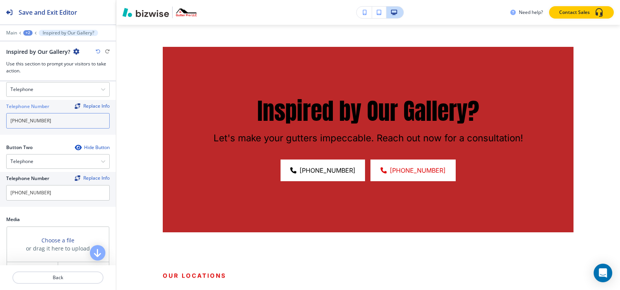
scroll to position [310, 0]
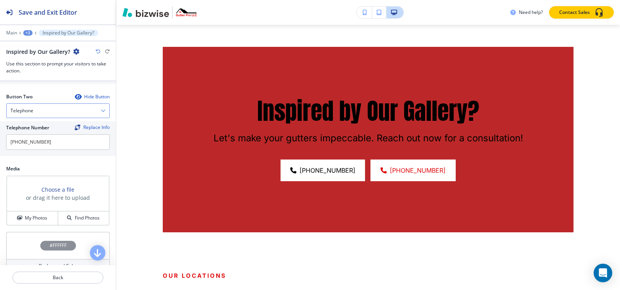
type input "[PHONE_NUMBER]"
click at [45, 113] on div "Telephone" at bounding box center [58, 111] width 103 height 14
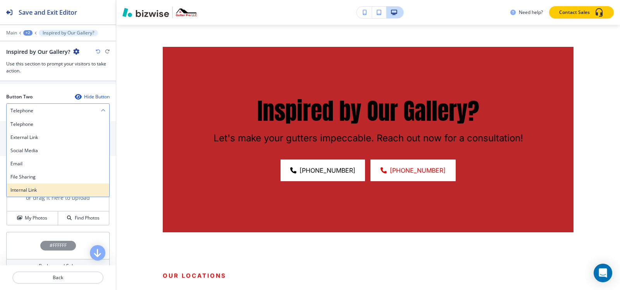
click at [39, 187] on h4 "Internal Link" at bounding box center [57, 190] width 95 height 7
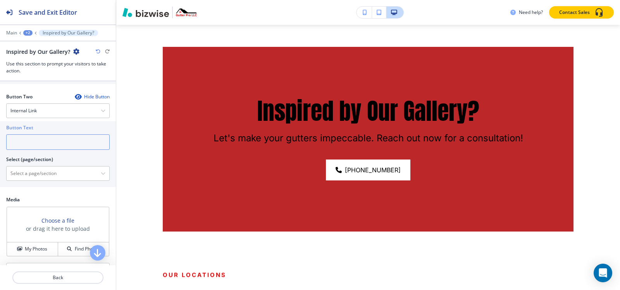
click at [35, 140] on input "text" at bounding box center [58, 143] width 104 height 16
type input "c"
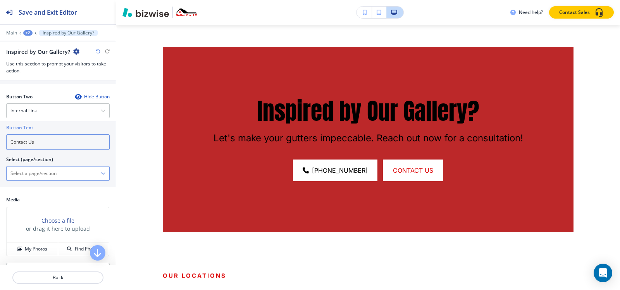
type input "Contact Us"
click at [36, 171] on \(page\/section\) "Manual Input" at bounding box center [54, 173] width 94 height 13
paste \(page\/section\) "Contact Us"
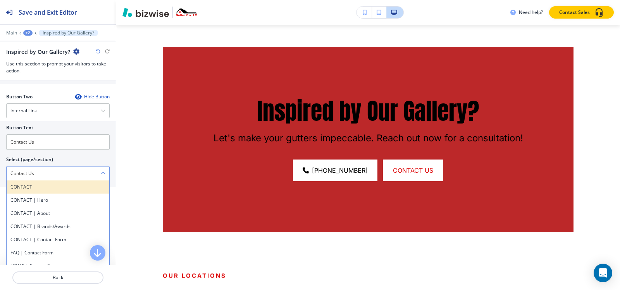
click at [31, 189] on h4 "CONTACT" at bounding box center [57, 187] width 95 height 7
type \(page\/section\) "CONTACT"
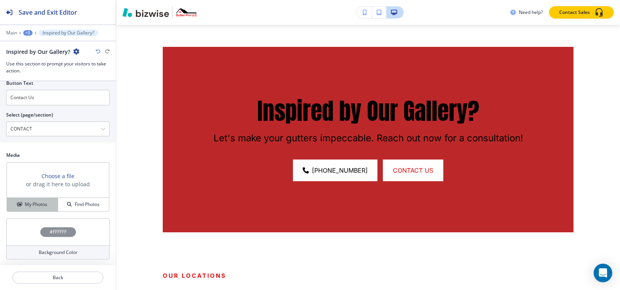
scroll to position [355, 0]
click at [15, 202] on div "My Photos" at bounding box center [32, 204] width 51 height 7
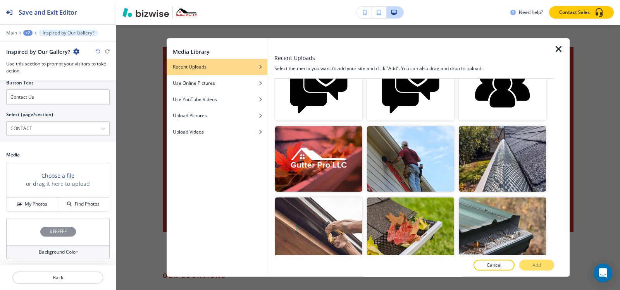
scroll to position [155, 0]
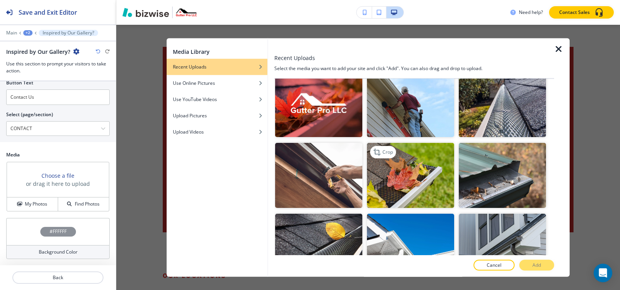
click at [409, 154] on img "button" at bounding box center [410, 176] width 87 height 66
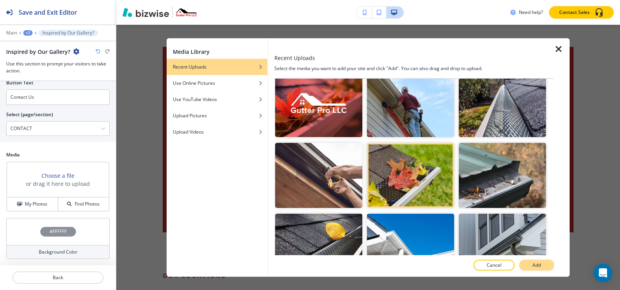
click at [547, 268] on button "Add" at bounding box center [537, 265] width 35 height 11
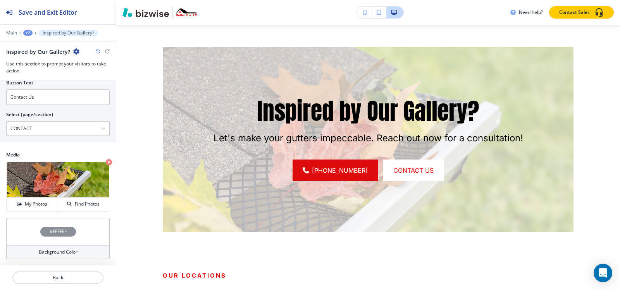
click at [44, 233] on div "#FFFFFF" at bounding box center [58, 232] width 36 height 10
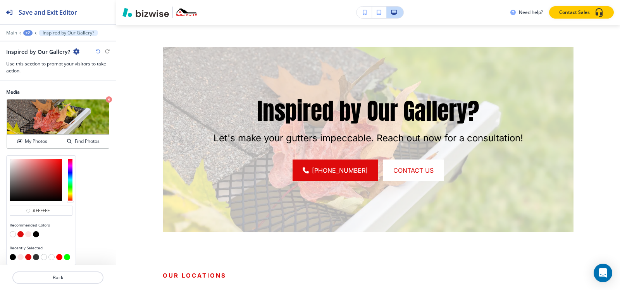
click at [38, 233] on button "button" at bounding box center [36, 234] width 6 height 6
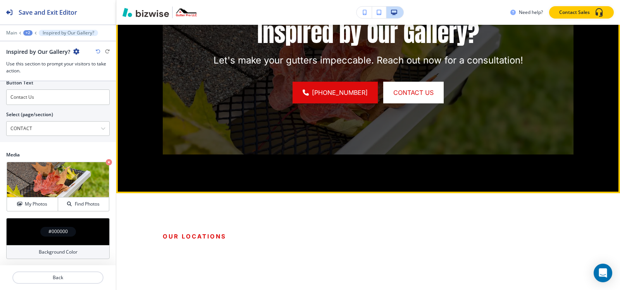
scroll to position [1003, 0]
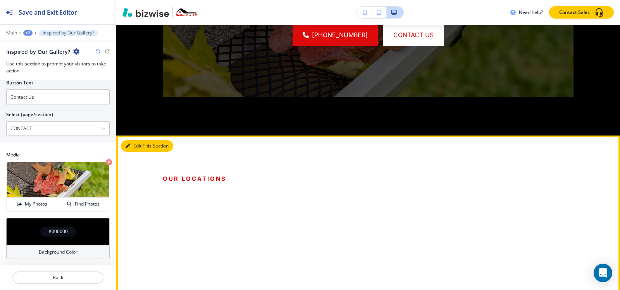
click at [133, 141] on button "Edit This Section" at bounding box center [147, 146] width 52 height 12
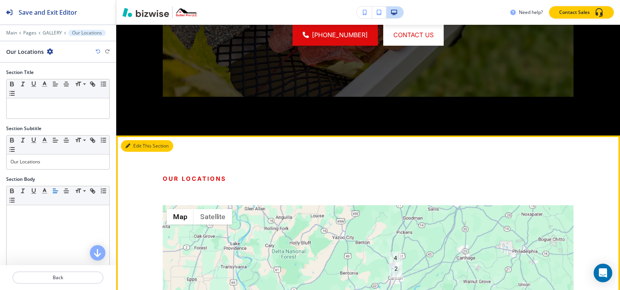
scroll to position [1111, 0]
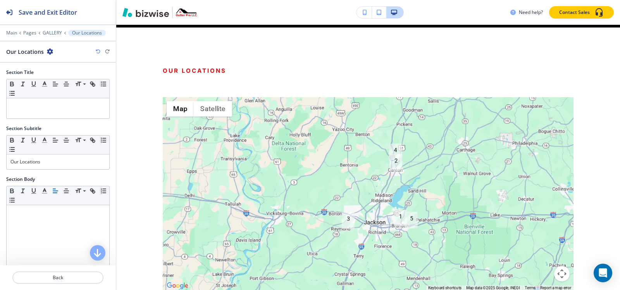
click at [50, 52] on icon "button" at bounding box center [50, 51] width 6 height 6
click at [58, 88] on button "Delete Section" at bounding box center [71, 92] width 50 height 14
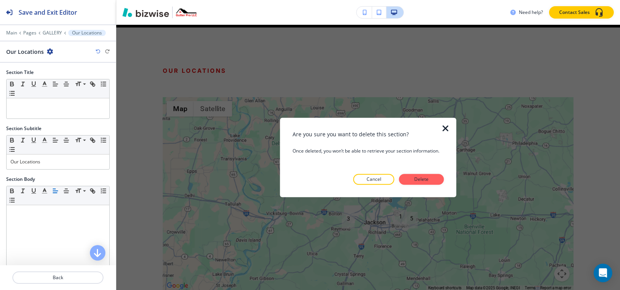
drag, startPoint x: 418, startPoint y: 176, endPoint x: 406, endPoint y: 167, distance: 14.4
click at [419, 176] on button "Delete" at bounding box center [421, 179] width 45 height 11
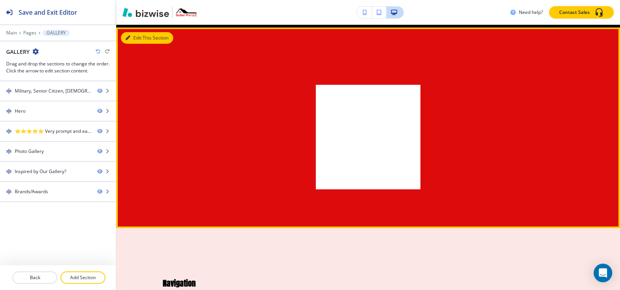
click at [140, 35] on button "Edit This Section" at bounding box center [147, 38] width 52 height 12
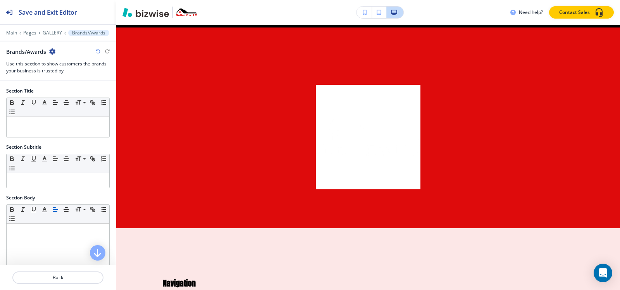
click at [54, 52] on icon "button" at bounding box center [52, 51] width 6 height 6
click at [67, 91] on p "Delete Section" at bounding box center [75, 92] width 40 height 7
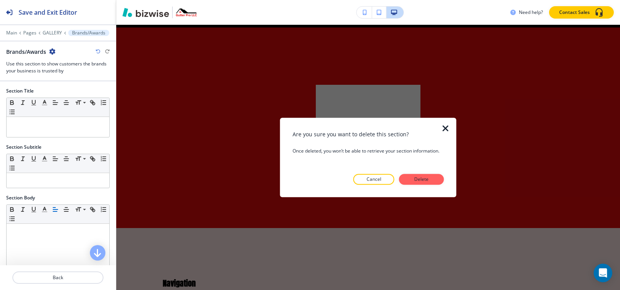
drag, startPoint x: 428, startPoint y: 180, endPoint x: 418, endPoint y: 173, distance: 12.7
click at [428, 178] on p "Delete" at bounding box center [422, 179] width 19 height 7
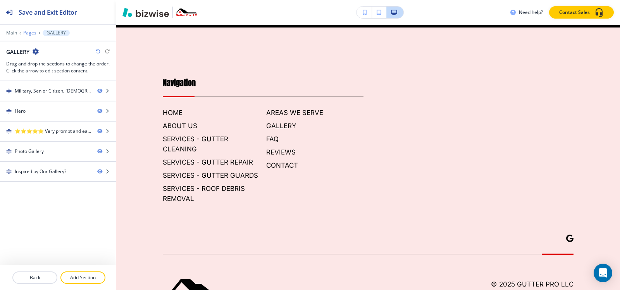
click at [33, 33] on p "Pages" at bounding box center [29, 32] width 13 height 5
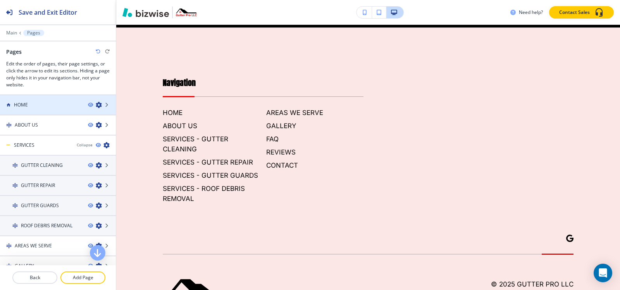
click at [32, 96] on div at bounding box center [58, 98] width 116 height 6
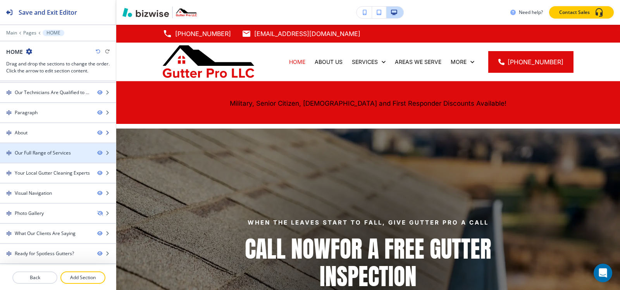
scroll to position [78, 0]
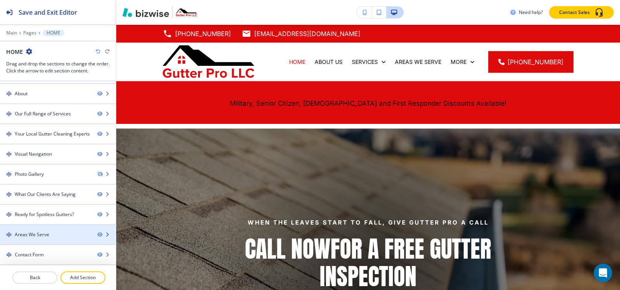
click at [36, 235] on div "Areas We Serve" at bounding box center [32, 234] width 35 height 7
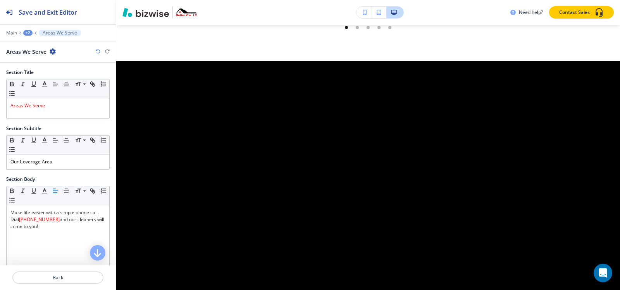
click at [54, 52] on icon "button" at bounding box center [53, 51] width 6 height 6
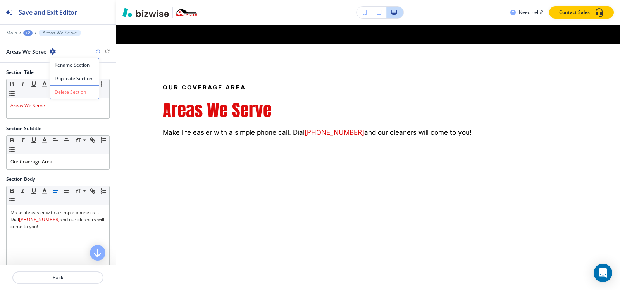
click at [59, 77] on p "Duplicate Section" at bounding box center [75, 78] width 40 height 7
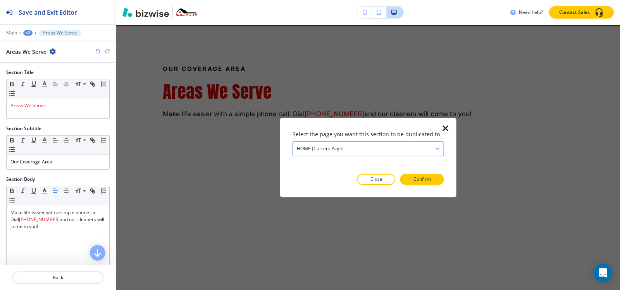
click at [373, 148] on div "HOME (current page)" at bounding box center [368, 149] width 151 height 14
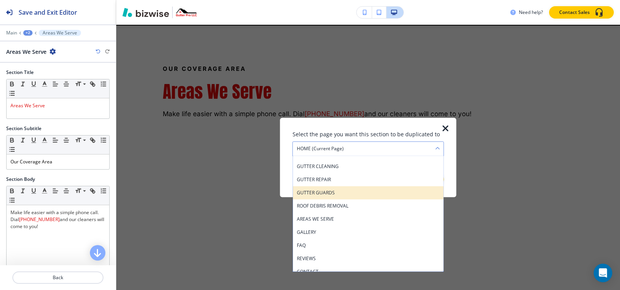
scroll to position [39, 0]
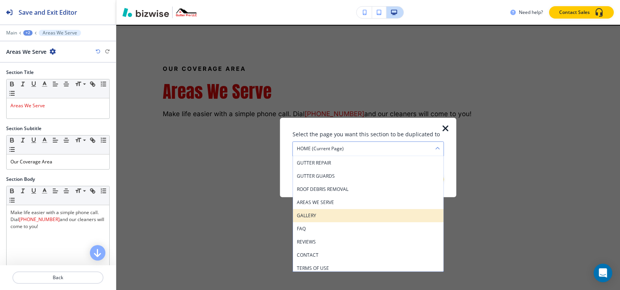
click at [330, 214] on h4 "GALLERY" at bounding box center [368, 215] width 143 height 7
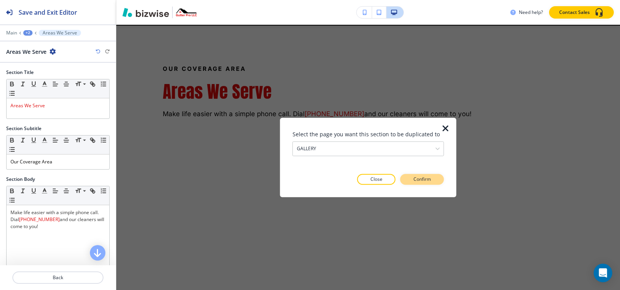
click at [438, 182] on button "Confirm" at bounding box center [423, 179] width 44 height 11
click at [437, 182] on button "Take me there" at bounding box center [416, 179] width 58 height 11
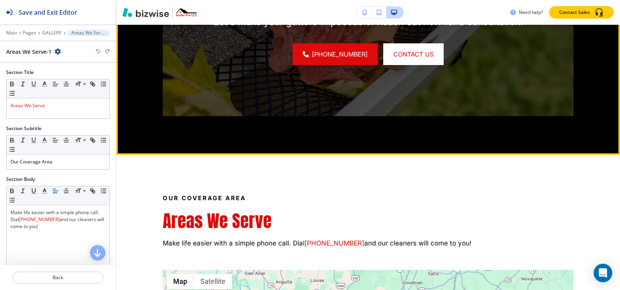
scroll to position [1034, 0]
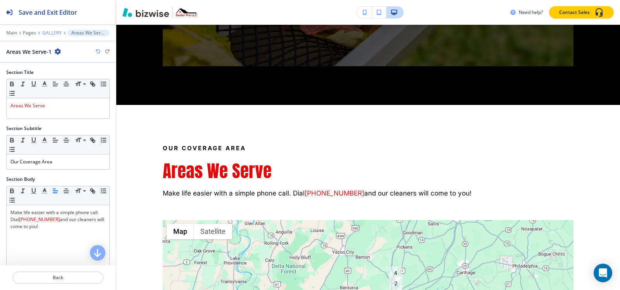
click at [47, 32] on p "GALLERY" at bounding box center [51, 32] width 19 height 5
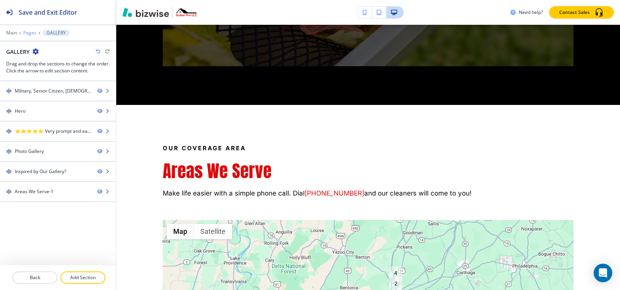
click at [30, 32] on p "Pages" at bounding box center [29, 32] width 13 height 5
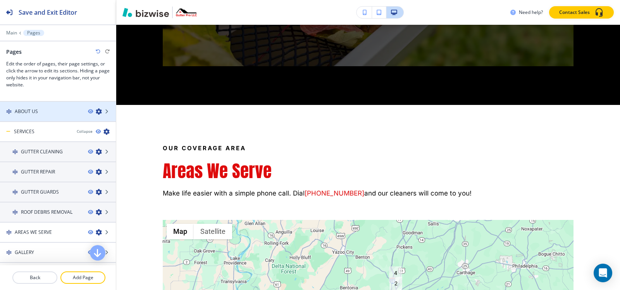
scroll to position [0, 0]
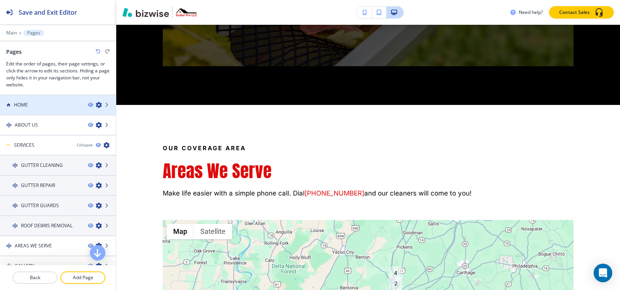
click at [45, 104] on div "HOME" at bounding box center [41, 105] width 82 height 7
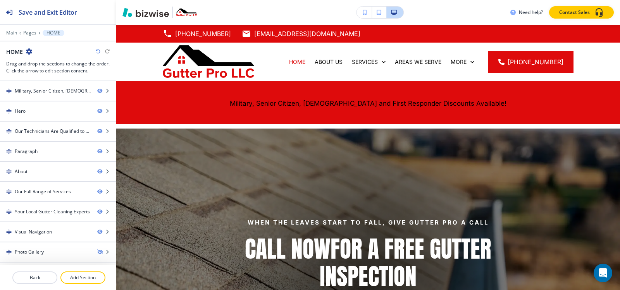
scroll to position [78, 0]
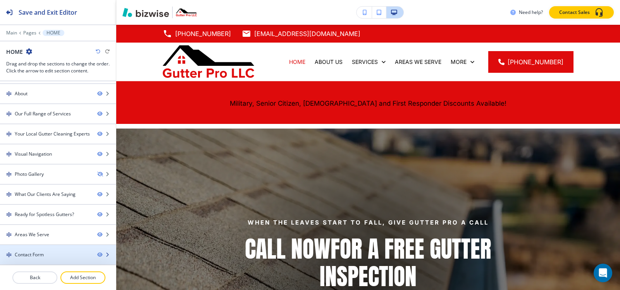
click at [40, 257] on div "Contact Form" at bounding box center [29, 255] width 29 height 7
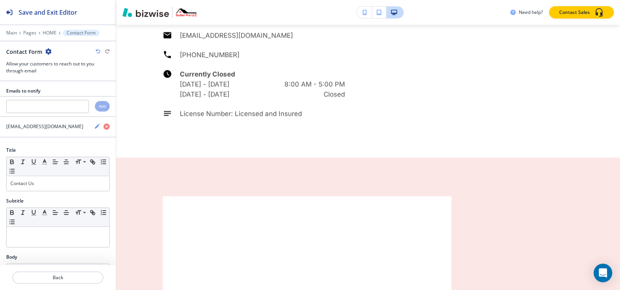
click at [47, 53] on icon "button" at bounding box center [48, 51] width 6 height 6
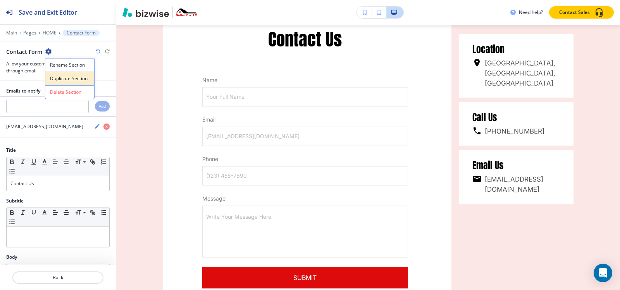
scroll to position [3936, 0]
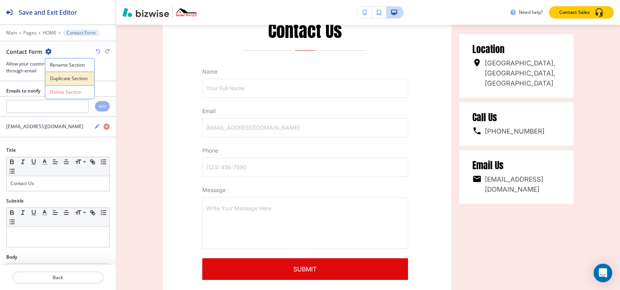
click at [57, 75] on p "Duplicate Section" at bounding box center [70, 78] width 40 height 7
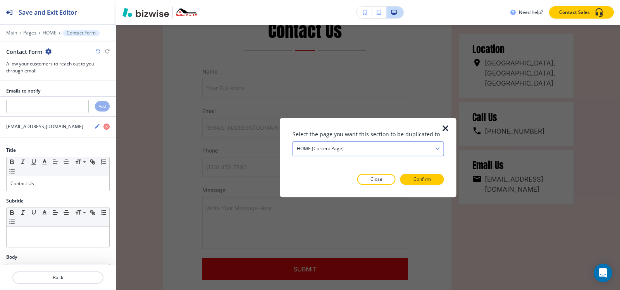
click at [342, 150] on h4 "HOME (current page)" at bounding box center [320, 148] width 47 height 7
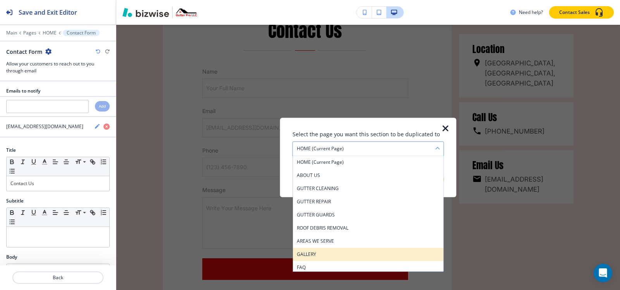
click at [325, 253] on h4 "GALLERY" at bounding box center [368, 254] width 143 height 7
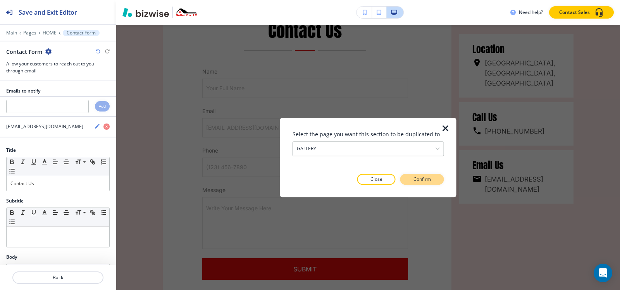
click at [413, 179] on button "Confirm" at bounding box center [423, 179] width 44 height 11
click at [413, 179] on p "Take me there" at bounding box center [415, 179] width 31 height 7
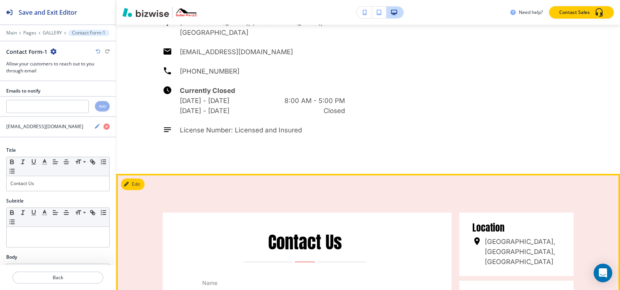
scroll to position [1719, 0]
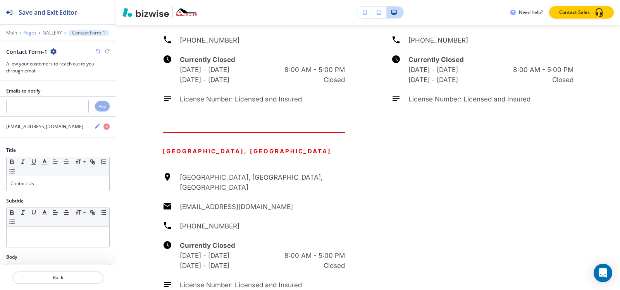
click at [27, 35] on p "Pages" at bounding box center [29, 32] width 13 height 5
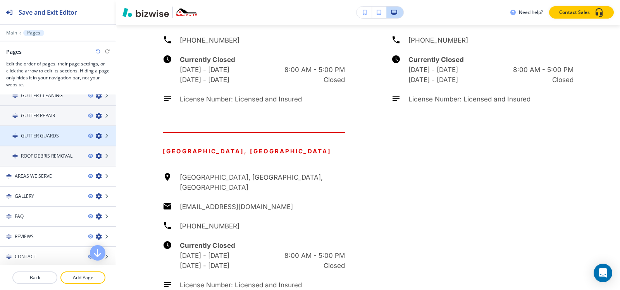
scroll to position [112, 0]
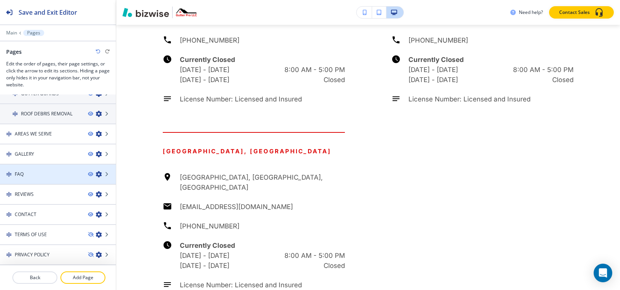
click at [31, 180] on div at bounding box center [58, 181] width 116 height 6
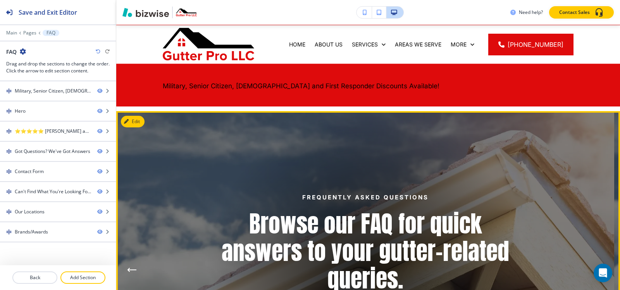
scroll to position [0, 0]
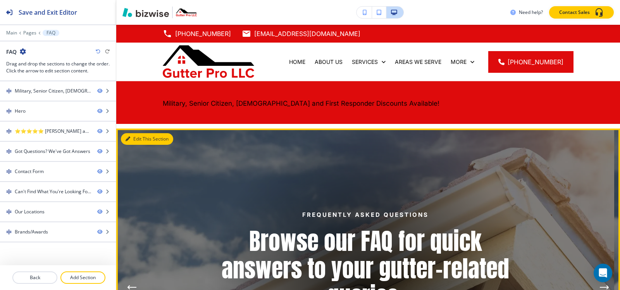
click at [140, 137] on button "Edit This Section" at bounding box center [147, 139] width 52 height 12
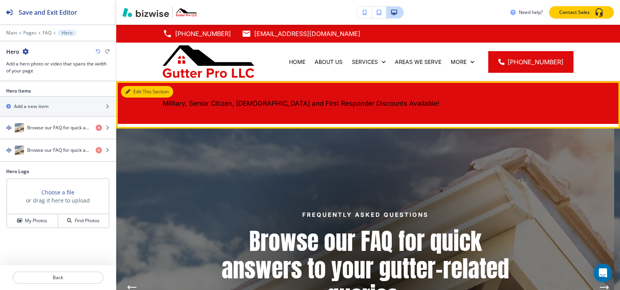
click at [139, 90] on button "Edit This Section" at bounding box center [147, 92] width 52 height 12
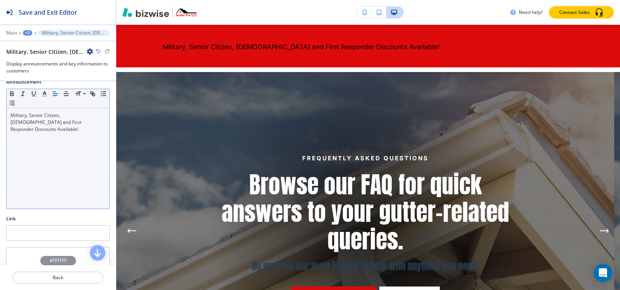
scroll to position [116, 0]
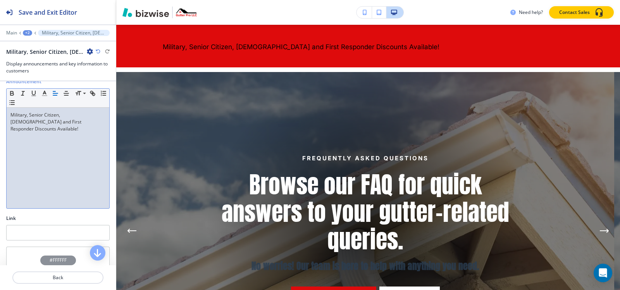
click at [55, 138] on div "Military, Senior Citizen, [DEMOGRAPHIC_DATA] and First Responder Discounts Avai…" at bounding box center [58, 158] width 103 height 101
click at [64, 94] on icon "button" at bounding box center [66, 93] width 7 height 7
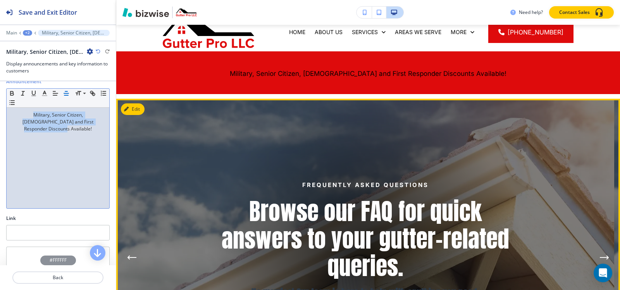
scroll to position [18, 0]
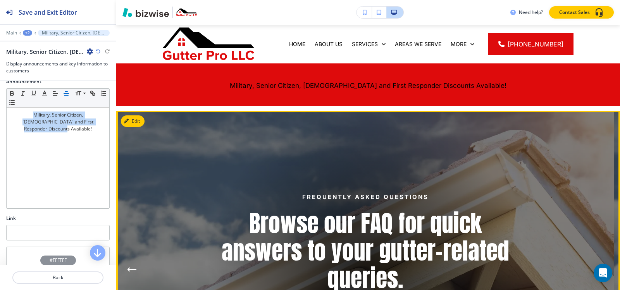
click at [147, 121] on img at bounding box center [365, 270] width 498 height 318
click at [144, 121] on button "Edit This Section" at bounding box center [147, 122] width 52 height 12
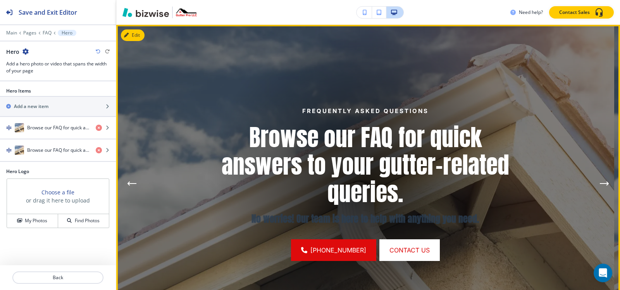
scroll to position [143, 0]
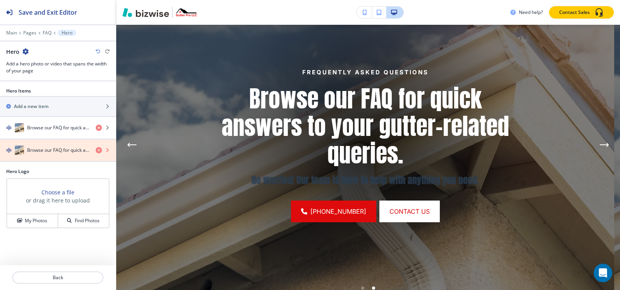
click at [100, 148] on icon "button" at bounding box center [99, 150] width 6 height 6
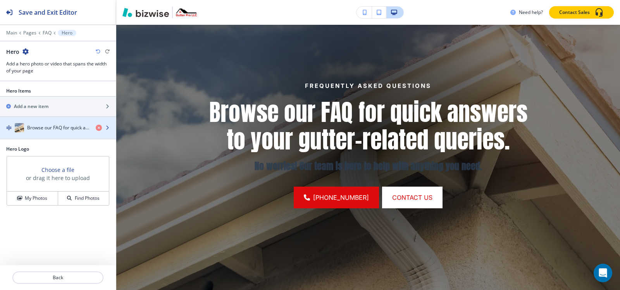
click at [68, 135] on div "button" at bounding box center [58, 136] width 116 height 6
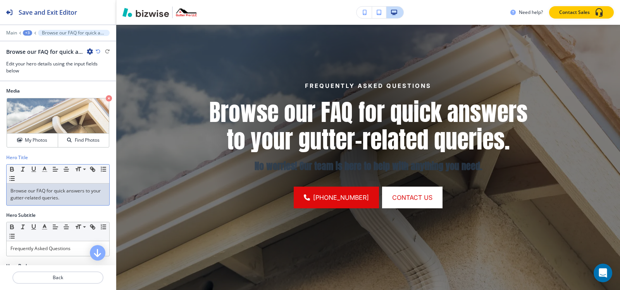
click at [50, 186] on div "Browse our FAQ for quick answers to your gutter-related queries." at bounding box center [58, 195] width 103 height 22
copy p "Browse our FAQ for quick answers to your gutter-related queries."
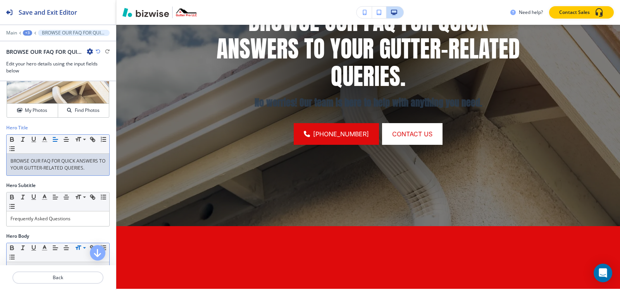
scroll to position [78, 0]
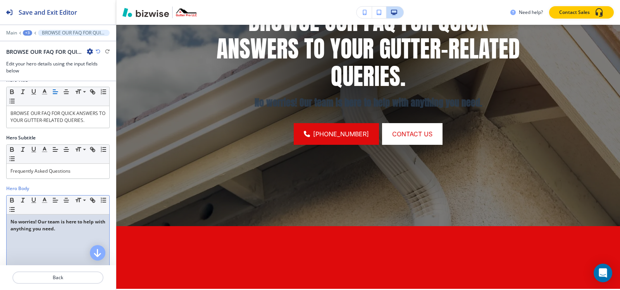
click at [73, 228] on p "No worries! Our team is here to help with anything you need." at bounding box center [57, 226] width 95 height 14
copy strong "No worries! Our team is here to help with anything you need."
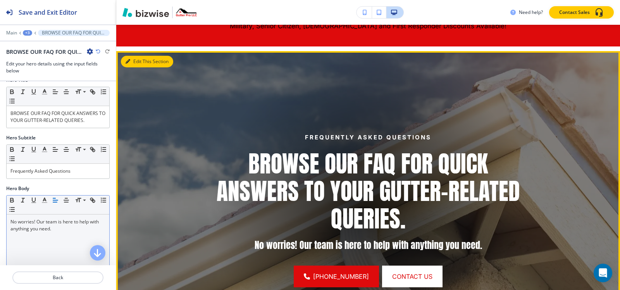
click at [140, 63] on button "Edit This Section" at bounding box center [147, 62] width 52 height 12
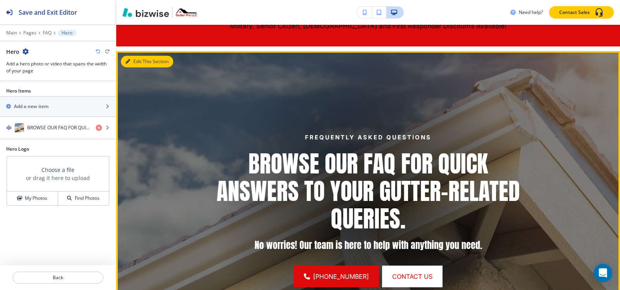
scroll to position [104, 0]
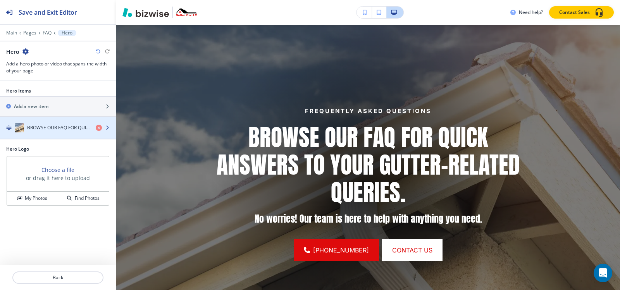
click at [76, 134] on div "button" at bounding box center [58, 136] width 116 height 6
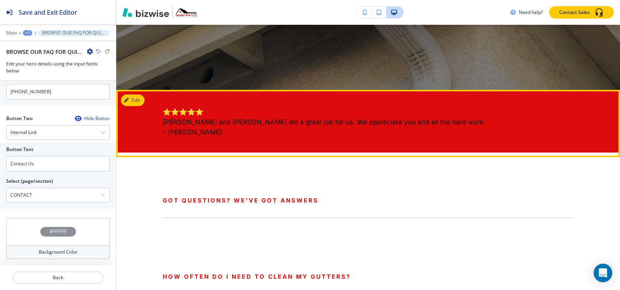
scroll to position [453, 0]
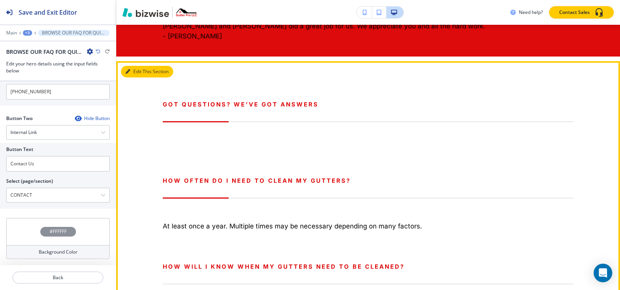
click at [135, 71] on button "Edit This Section" at bounding box center [147, 72] width 52 height 12
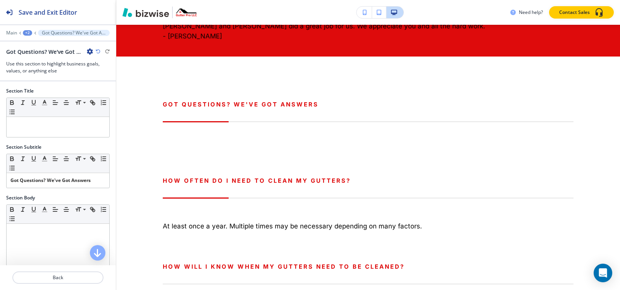
scroll to position [489, 0]
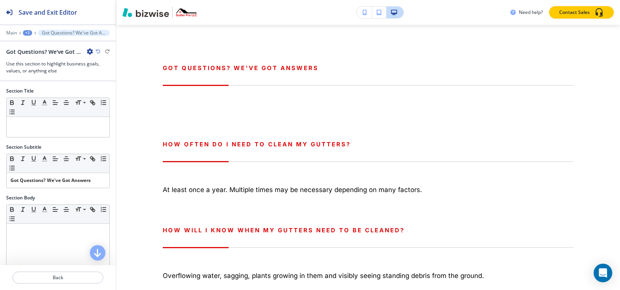
click at [90, 50] on icon "button" at bounding box center [90, 51] width 6 height 6
click at [104, 96] on button "Delete Section" at bounding box center [112, 92] width 50 height 14
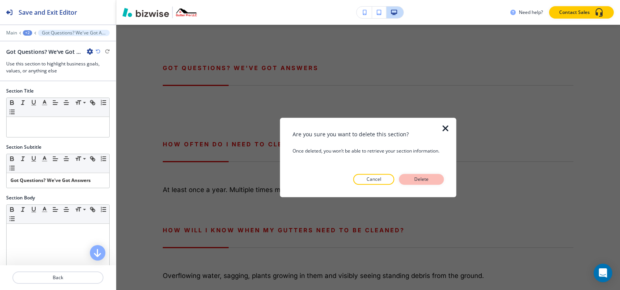
click at [418, 180] on p "Delete" at bounding box center [422, 179] width 19 height 7
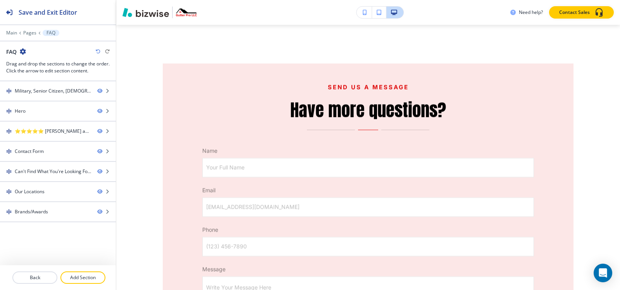
drag, startPoint x: 86, startPoint y: 273, endPoint x: 98, endPoint y: 257, distance: 21.0
click at [86, 272] on button "Add Section" at bounding box center [82, 278] width 45 height 12
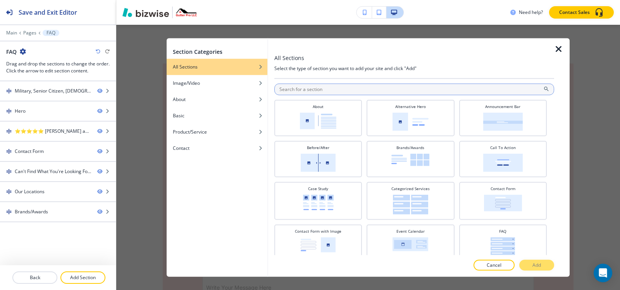
click at [311, 94] on input "text" at bounding box center [414, 89] width 280 height 12
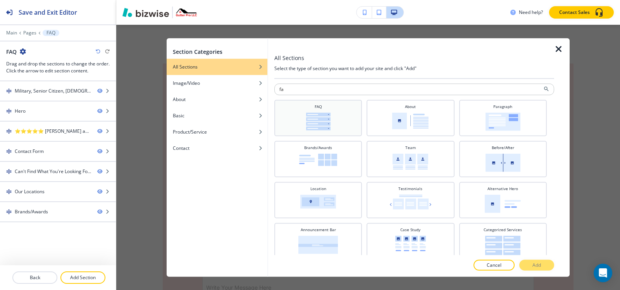
type input "fa"
click at [314, 112] on div "FAQ" at bounding box center [318, 117] width 80 height 27
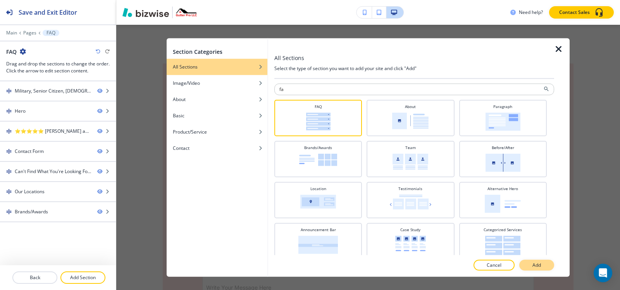
click at [539, 264] on p "Add" at bounding box center [537, 265] width 9 height 7
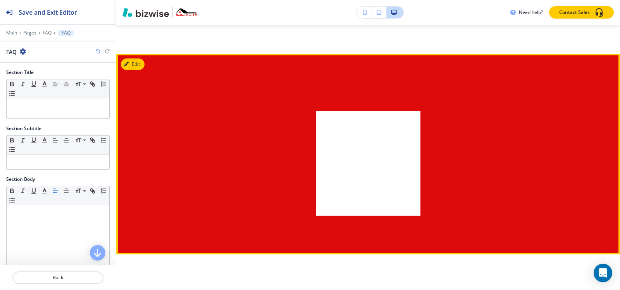
scroll to position [1828, 0]
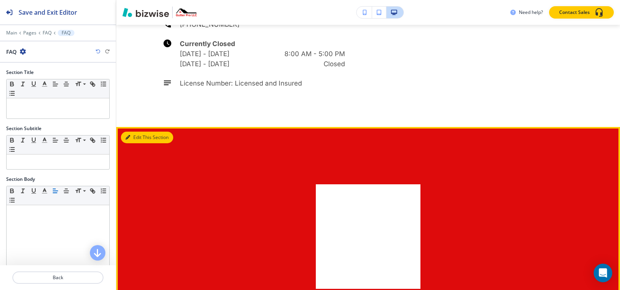
click at [137, 132] on button "Edit This Section" at bounding box center [147, 138] width 52 height 12
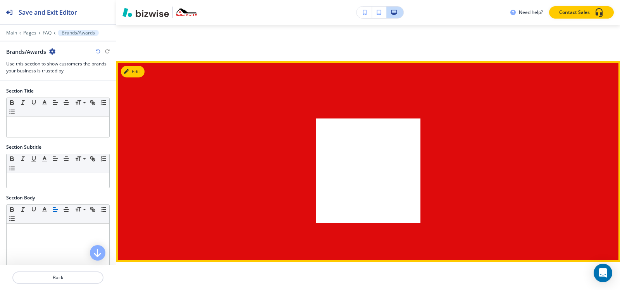
scroll to position [1901, 0]
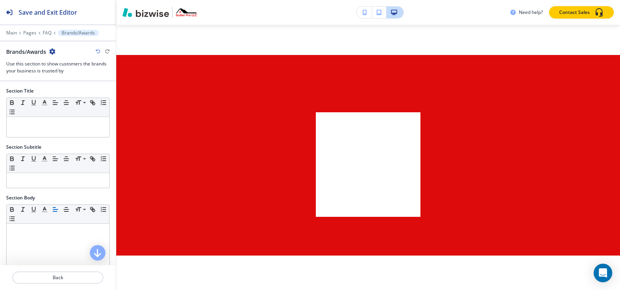
click at [52, 51] on icon "button" at bounding box center [52, 51] width 6 height 6
click at [67, 88] on button "Delete Section" at bounding box center [75, 92] width 50 height 14
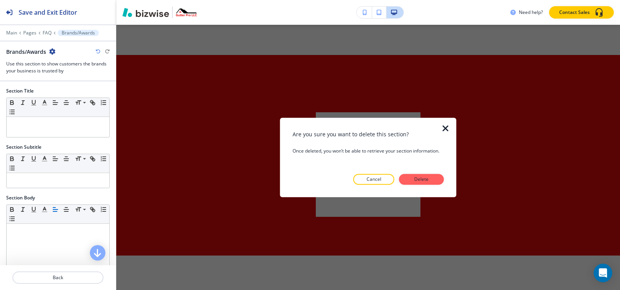
click at [431, 183] on p "Delete" at bounding box center [422, 179] width 19 height 7
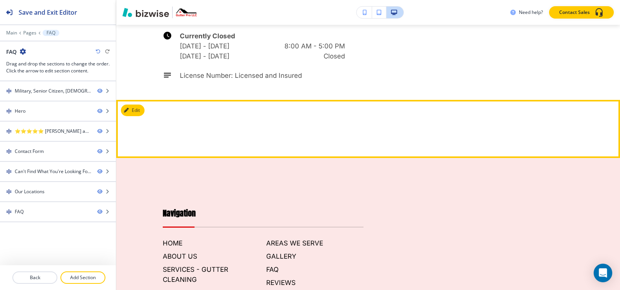
scroll to position [1798, 0]
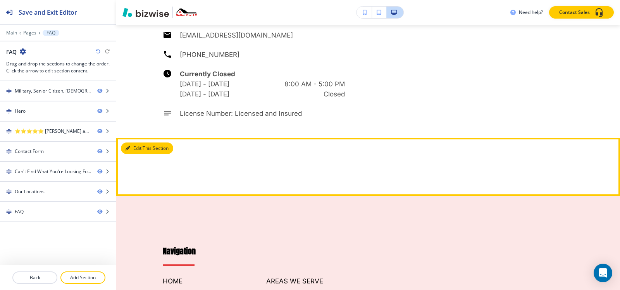
click at [138, 143] on button "Edit This Section" at bounding box center [147, 149] width 52 height 12
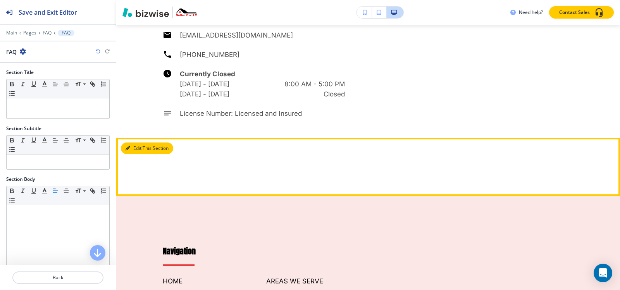
scroll to position [1881, 0]
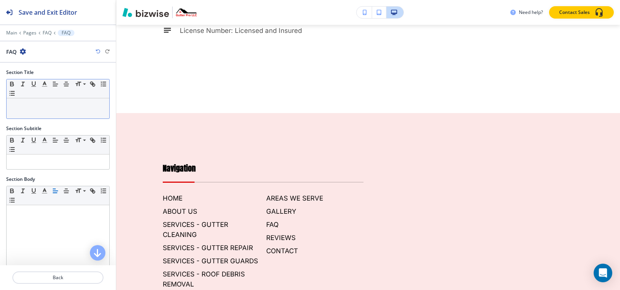
click at [43, 104] on p at bounding box center [57, 105] width 95 height 7
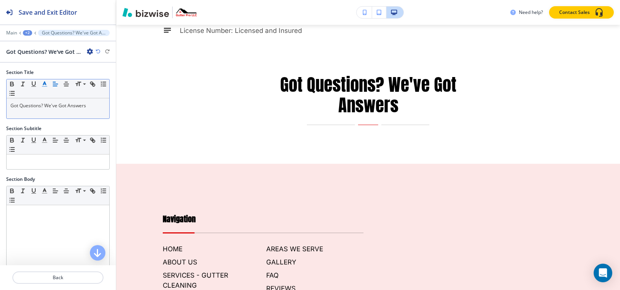
click at [46, 86] on icon "button" at bounding box center [44, 84] width 7 height 7
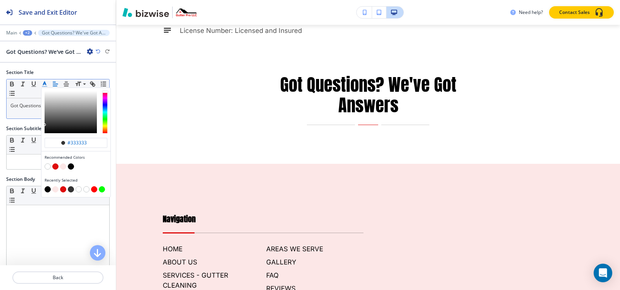
click at [56, 166] on button "button" at bounding box center [55, 167] width 6 height 6
type input "#de0b0c"
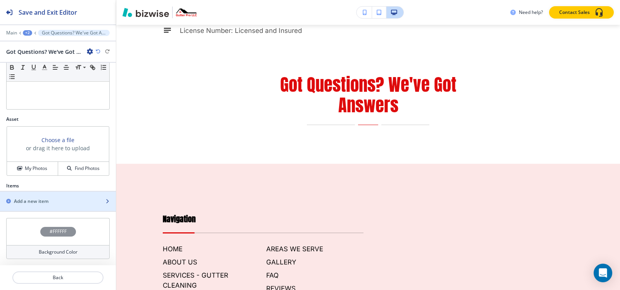
scroll to position [197, 0]
click at [38, 194] on div "Add a new item" at bounding box center [58, 201] width 116 height 19
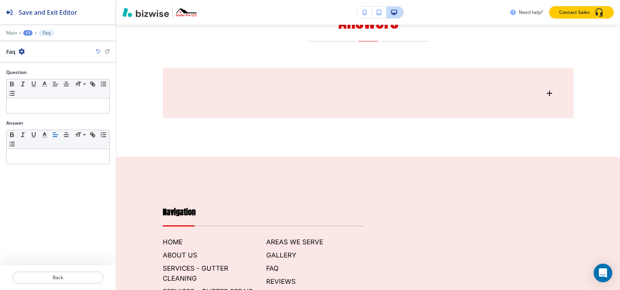
scroll to position [1978, 0]
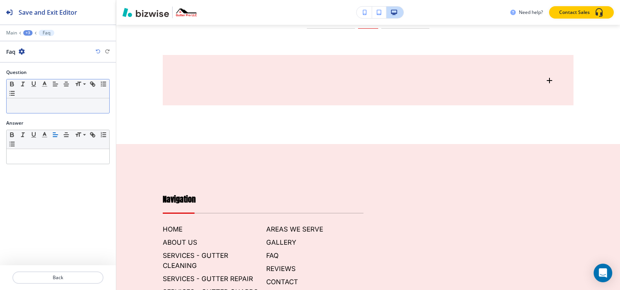
click at [47, 105] on p at bounding box center [57, 105] width 95 height 7
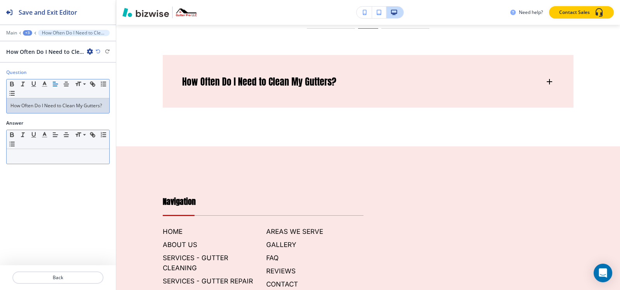
click at [47, 159] on p at bounding box center [57, 156] width 95 height 7
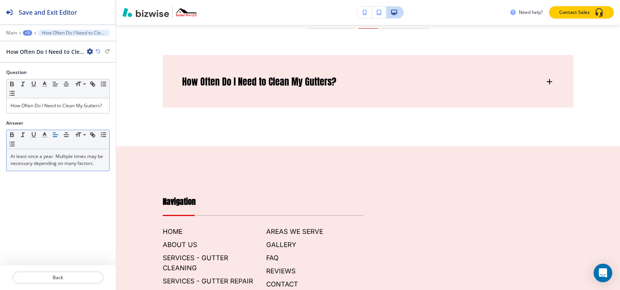
click at [29, 34] on div "+3" at bounding box center [27, 32] width 9 height 5
click at [42, 79] on button "Got Questions? We've Got Answers" at bounding box center [48, 73] width 50 height 14
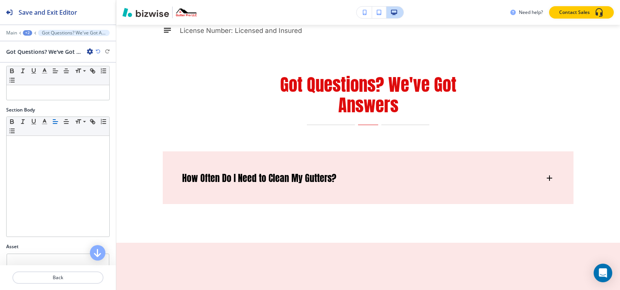
scroll to position [194, 0]
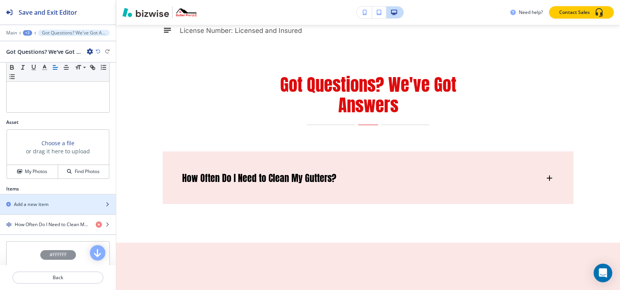
click at [39, 207] on h2 "Add a new item" at bounding box center [31, 204] width 35 height 7
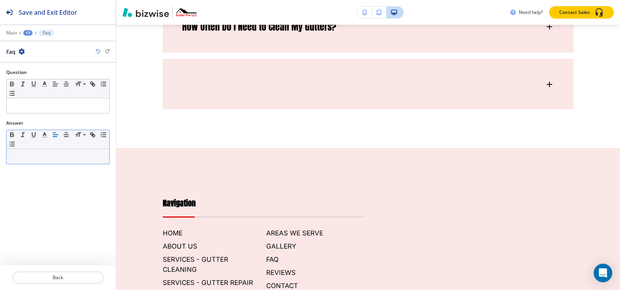
scroll to position [2037, 0]
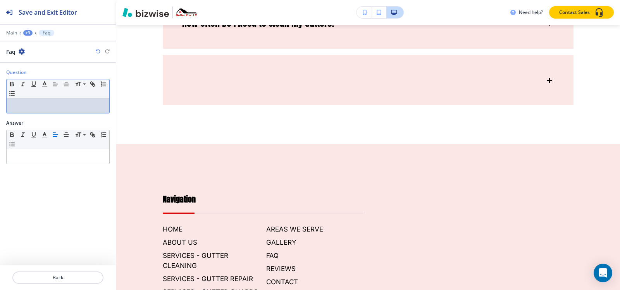
click at [43, 106] on p at bounding box center [57, 105] width 95 height 7
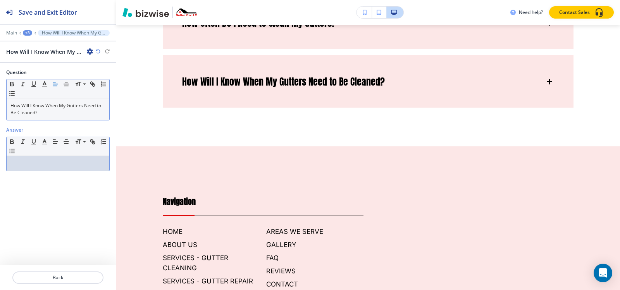
click at [29, 162] on p at bounding box center [57, 163] width 95 height 7
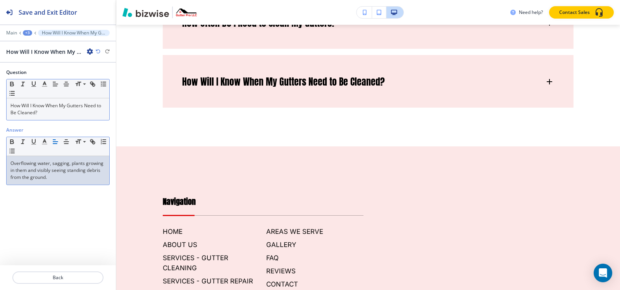
click at [26, 34] on div "+3" at bounding box center [27, 32] width 9 height 5
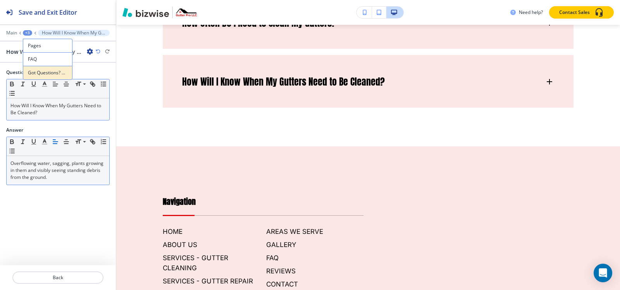
click at [45, 71] on p "Got Questions? We've Got Answers" at bounding box center [48, 72] width 40 height 7
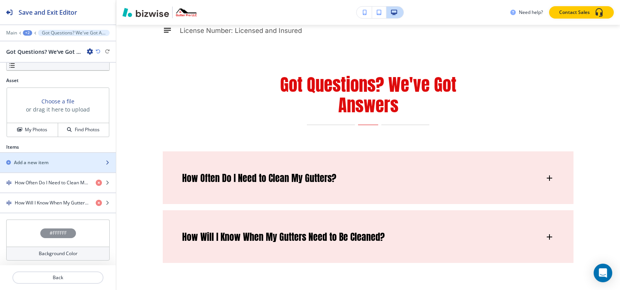
scroll to position [237, 0]
click at [48, 159] on h2 "Add a new item" at bounding box center [31, 161] width 35 height 7
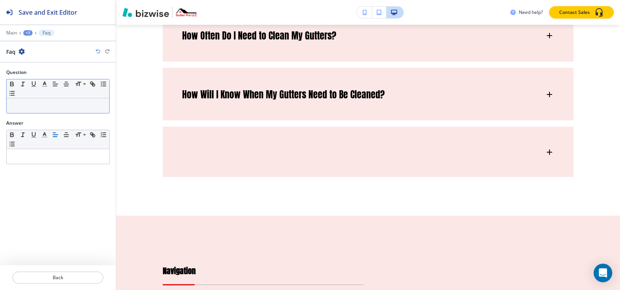
scroll to position [2096, 0]
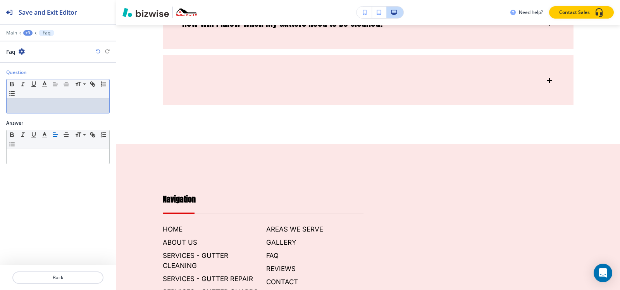
click at [46, 109] on div at bounding box center [58, 105] width 103 height 15
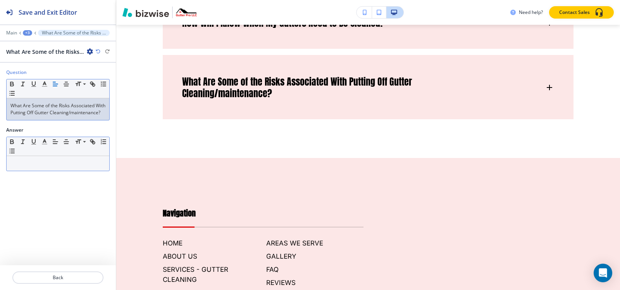
click at [33, 171] on div at bounding box center [58, 163] width 103 height 15
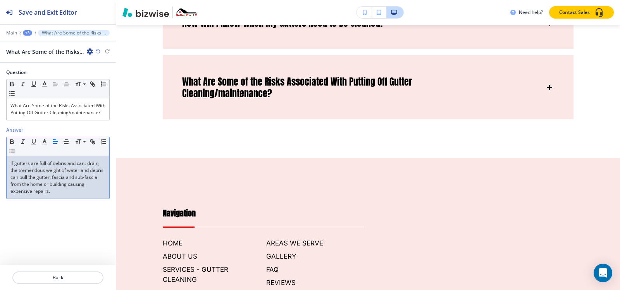
click at [23, 33] on div "+3" at bounding box center [27, 32] width 9 height 5
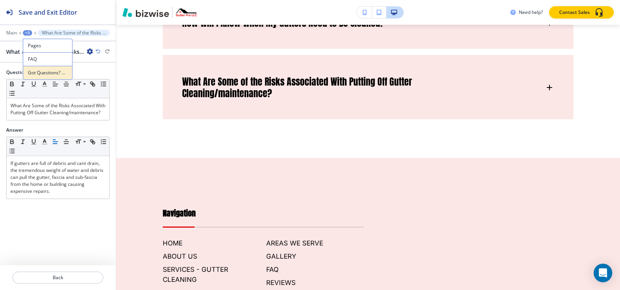
click at [43, 74] on p "Got Questions? We've Got Answers" at bounding box center [48, 72] width 40 height 7
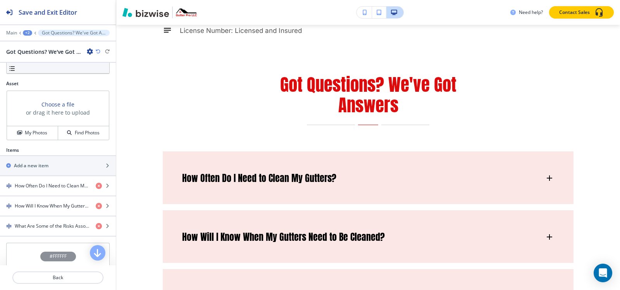
scroll to position [257, 0]
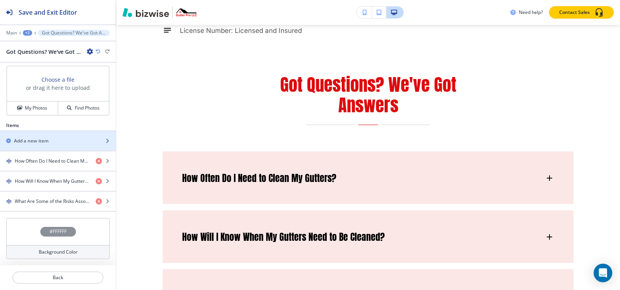
click at [54, 138] on div "Add a new item" at bounding box center [49, 141] width 99 height 7
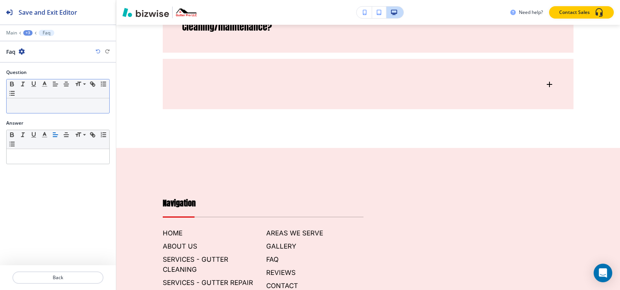
scroll to position [2166, 0]
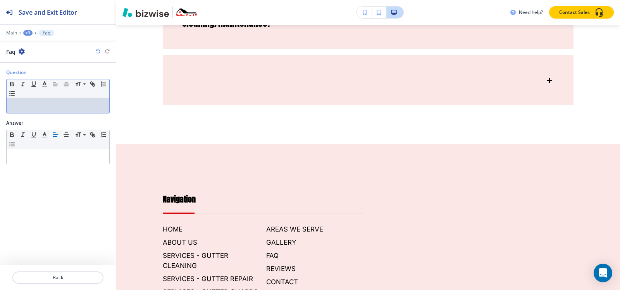
click at [59, 100] on div at bounding box center [58, 105] width 103 height 15
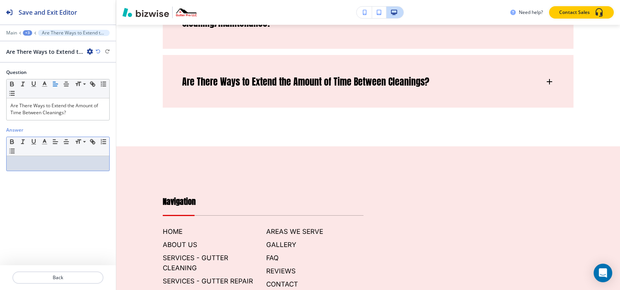
click at [40, 162] on p at bounding box center [57, 163] width 95 height 7
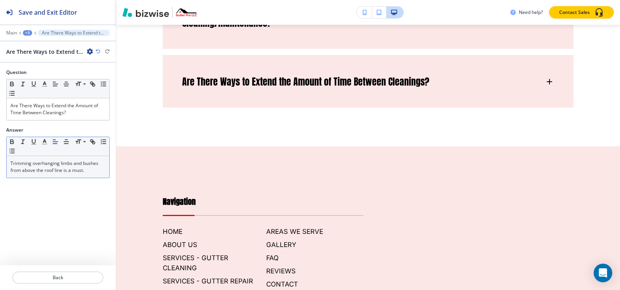
click at [26, 34] on div "+3" at bounding box center [27, 32] width 9 height 5
click at [37, 77] on button "Got Questions? We've Got Answers" at bounding box center [48, 73] width 50 height 14
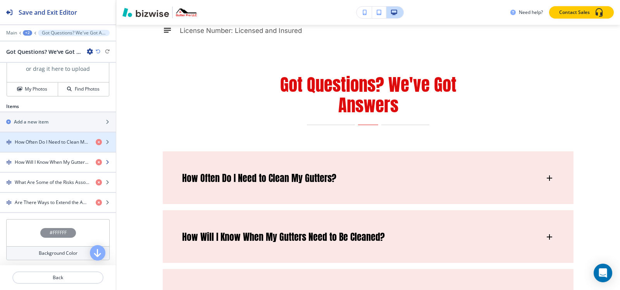
scroll to position [278, 0]
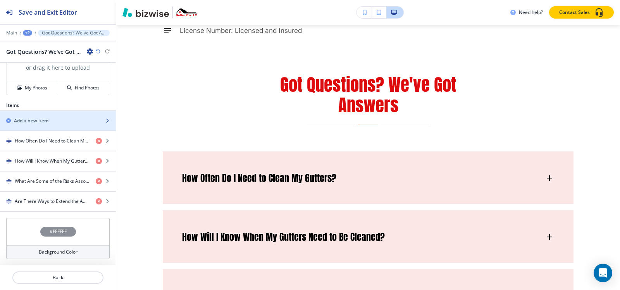
click at [40, 123] on h2 "Add a new item" at bounding box center [31, 120] width 35 height 7
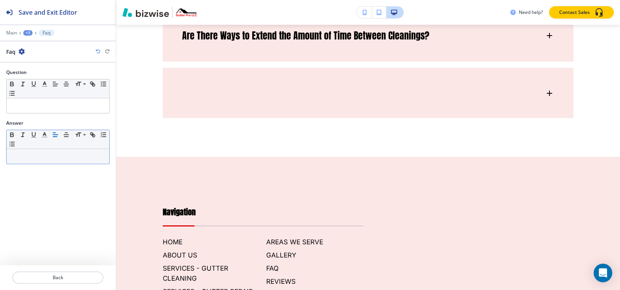
scroll to position [2225, 0]
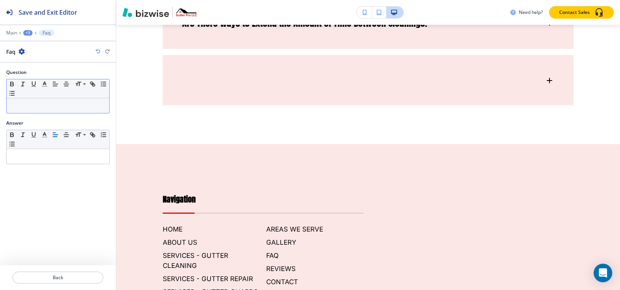
click at [44, 109] on p at bounding box center [57, 105] width 95 height 7
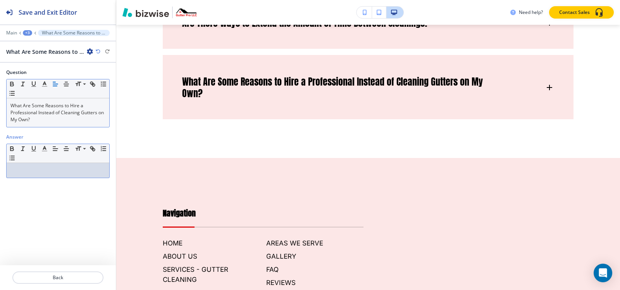
click at [35, 175] on div at bounding box center [58, 170] width 103 height 15
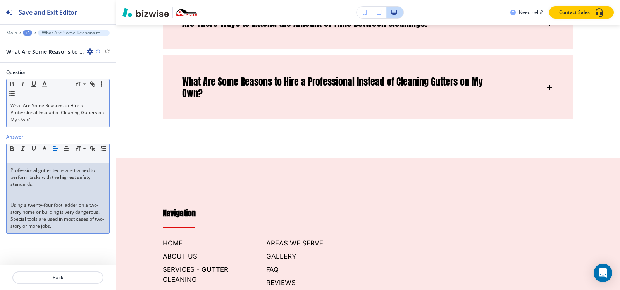
click at [15, 192] on p at bounding box center [57, 191] width 95 height 7
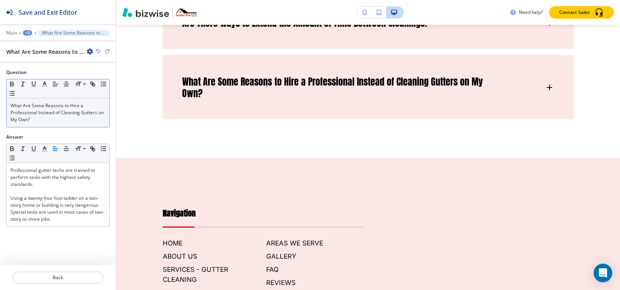
click at [25, 33] on div "+3" at bounding box center [27, 32] width 9 height 5
click at [44, 75] on p "Got Questions? We've Got Answers" at bounding box center [48, 72] width 40 height 7
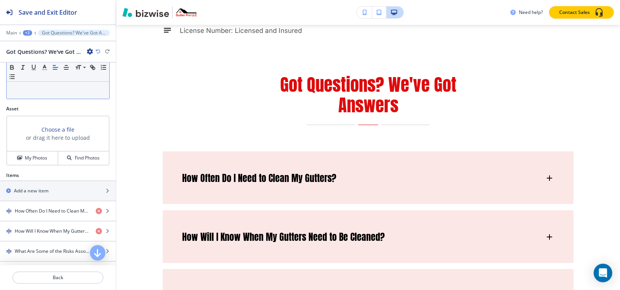
scroll to position [271, 0]
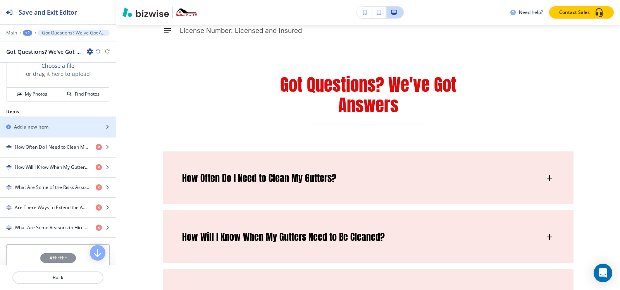
click at [47, 122] on div "button" at bounding box center [58, 120] width 116 height 6
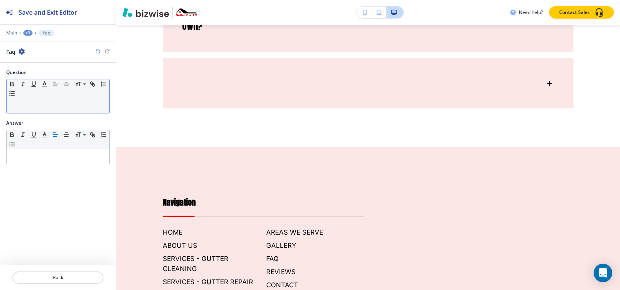
scroll to position [2296, 0]
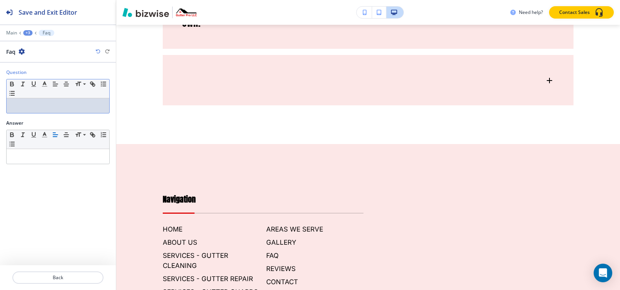
click at [46, 100] on div at bounding box center [58, 105] width 103 height 15
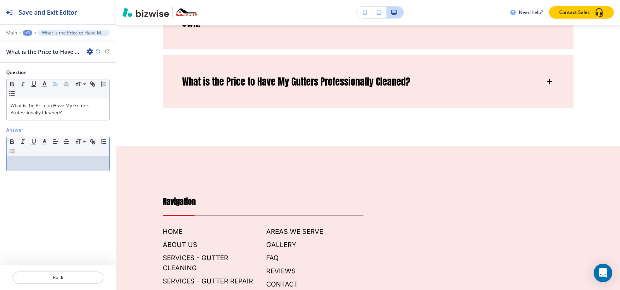
click at [45, 163] on p at bounding box center [57, 163] width 95 height 7
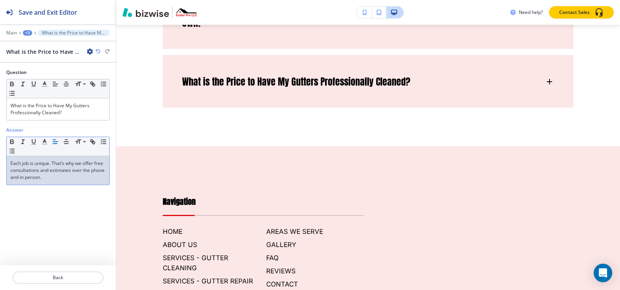
click at [24, 32] on div "+3" at bounding box center [27, 32] width 9 height 5
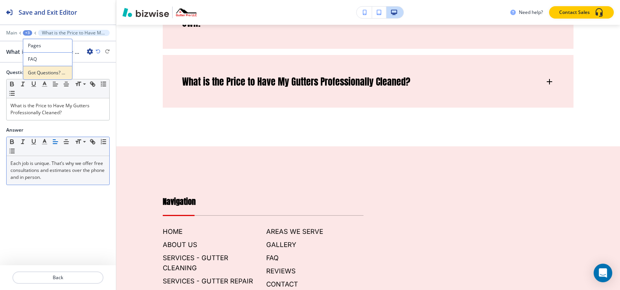
click at [32, 72] on p "Got Questions? We've Got Answers" at bounding box center [48, 72] width 40 height 7
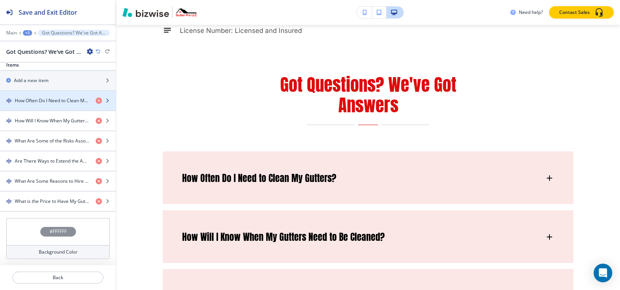
scroll to position [279, 0]
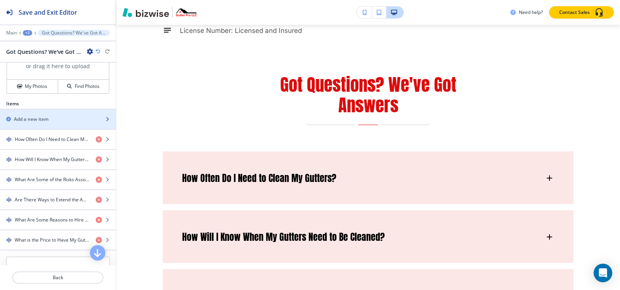
click at [35, 117] on h2 "Add a new item" at bounding box center [31, 119] width 35 height 7
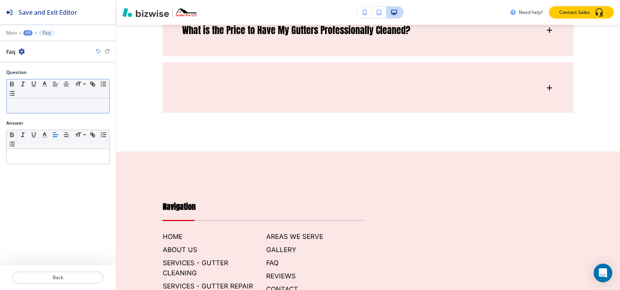
scroll to position [2355, 0]
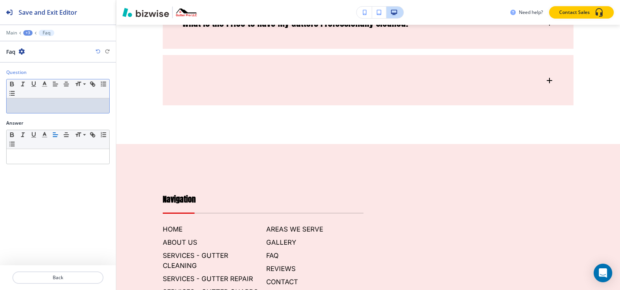
click at [38, 101] on div at bounding box center [58, 105] width 103 height 15
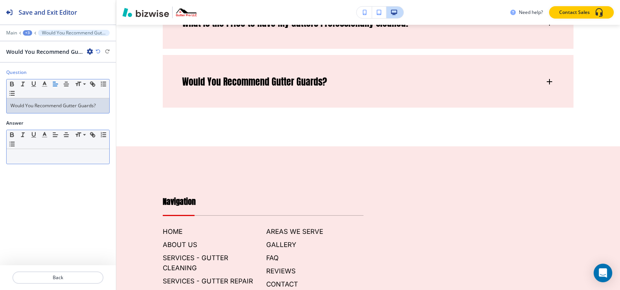
click at [38, 161] on div at bounding box center [58, 156] width 103 height 15
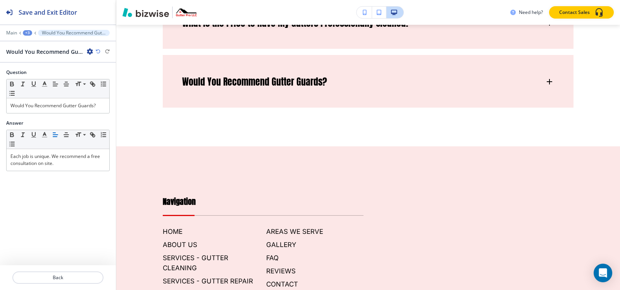
click at [27, 36] on div at bounding box center [58, 38] width 116 height 5
click at [28, 34] on div "+3" at bounding box center [27, 32] width 9 height 5
click at [47, 74] on p "Got Questions? We've Got Answers" at bounding box center [48, 72] width 40 height 7
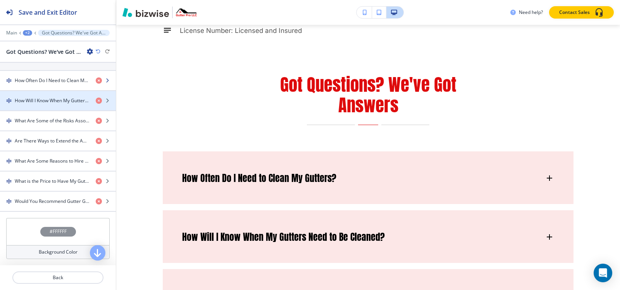
scroll to position [222, 0]
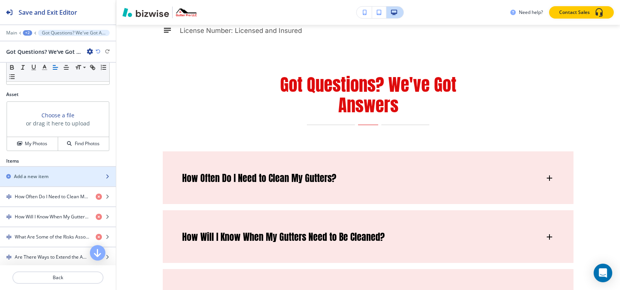
click at [37, 176] on h2 "Add a new item" at bounding box center [31, 176] width 35 height 7
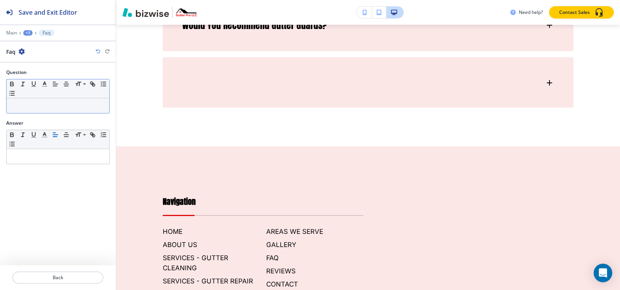
scroll to position [2413, 0]
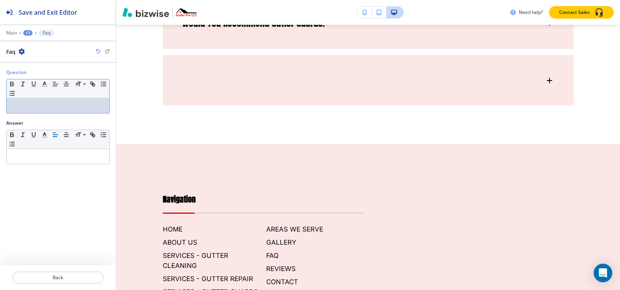
click at [43, 110] on div at bounding box center [58, 105] width 103 height 15
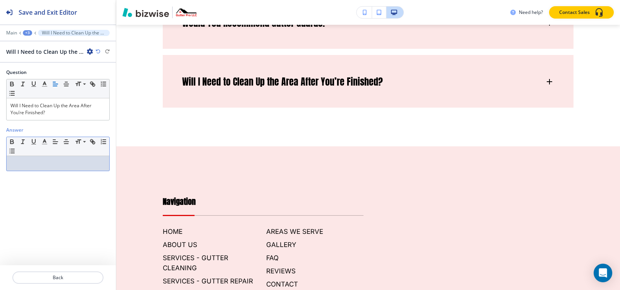
click at [31, 161] on p at bounding box center [57, 163] width 95 height 7
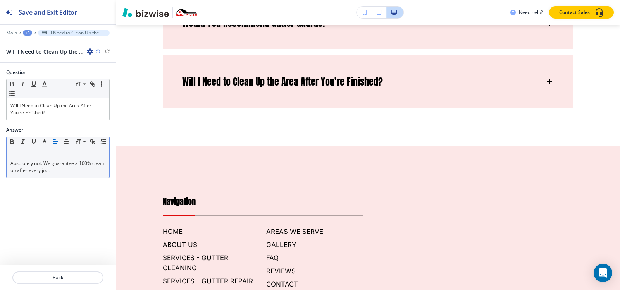
click at [29, 34] on div "+3" at bounding box center [27, 32] width 9 height 5
click at [45, 73] on p "Got Questions? We've Got Answers" at bounding box center [48, 72] width 40 height 7
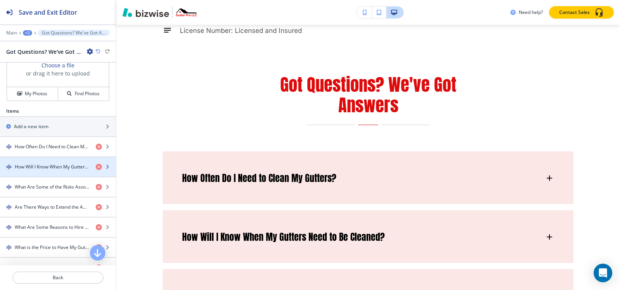
scroll to position [271, 0]
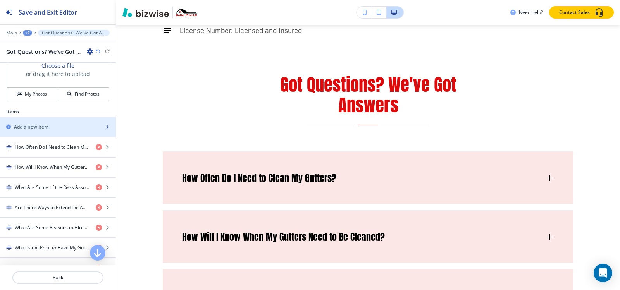
click at [41, 131] on div "button" at bounding box center [58, 134] width 116 height 6
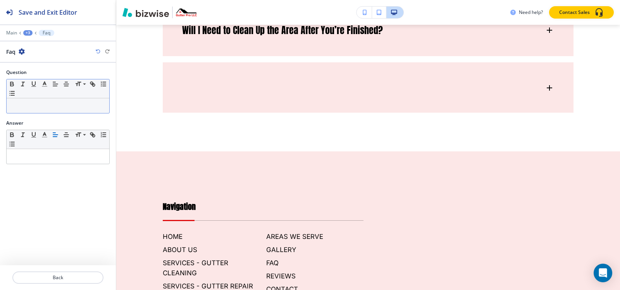
scroll to position [2472, 0]
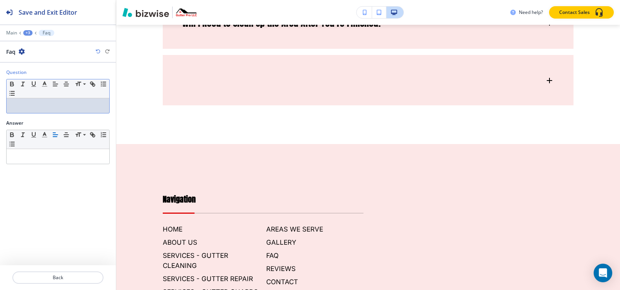
click at [59, 111] on div at bounding box center [58, 105] width 103 height 15
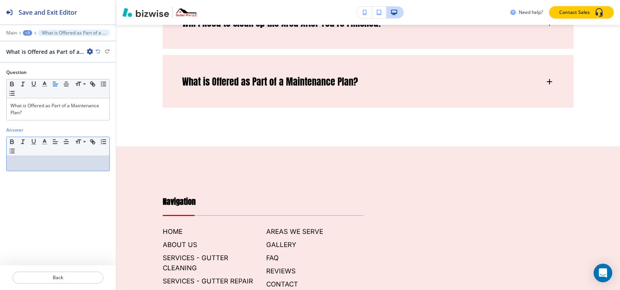
click at [41, 159] on div at bounding box center [58, 163] width 103 height 15
click at [24, 31] on div "+3" at bounding box center [27, 32] width 9 height 5
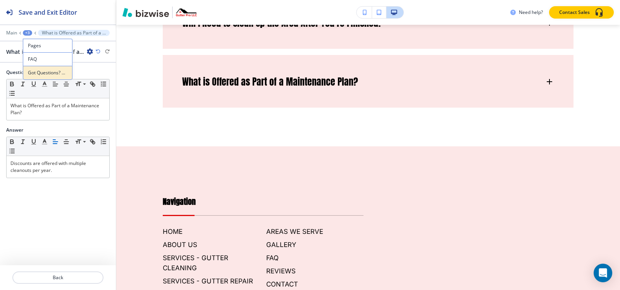
click at [51, 74] on p "Got Questions? We've Got Answers" at bounding box center [48, 72] width 40 height 7
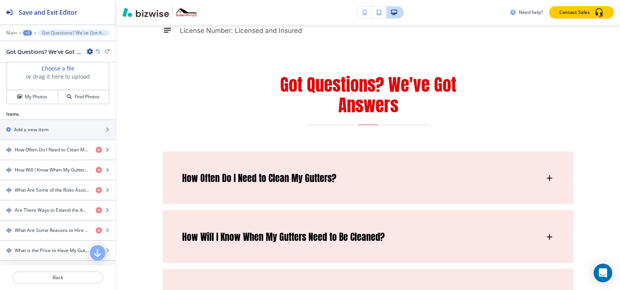
scroll to position [271, 0]
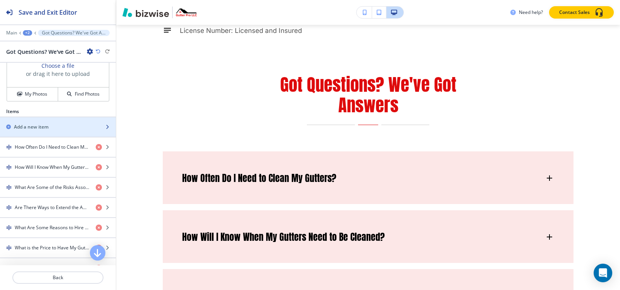
click at [44, 124] on h2 "Add a new item" at bounding box center [31, 127] width 35 height 7
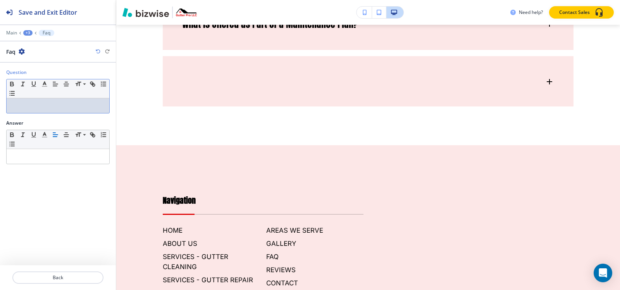
click at [54, 106] on p at bounding box center [57, 105] width 95 height 7
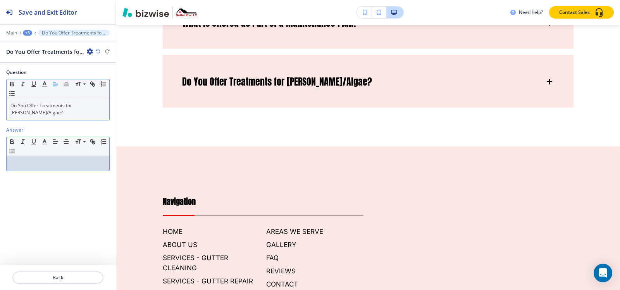
click at [40, 160] on p at bounding box center [57, 163] width 95 height 7
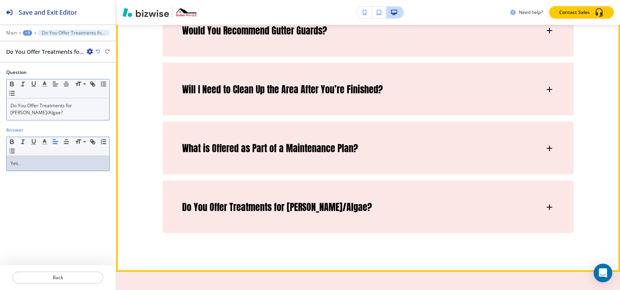
scroll to position [2376, 0]
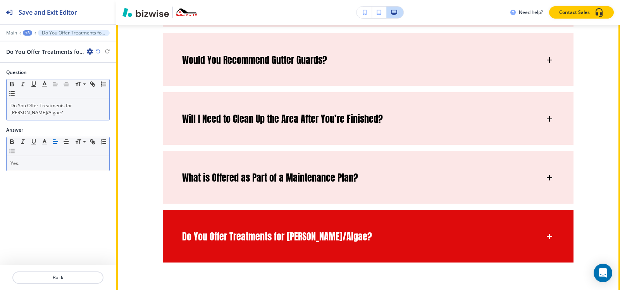
click at [309, 210] on div "Do You Offer Treatments for Moss/Algae?" at bounding box center [368, 233] width 411 height 46
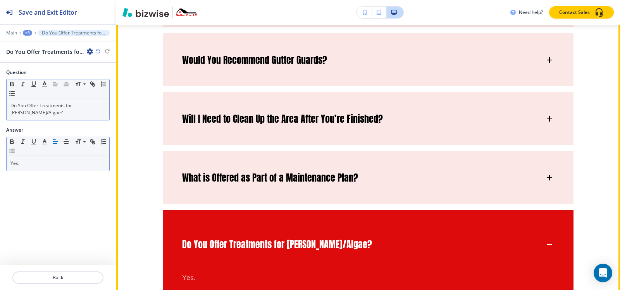
click at [308, 210] on div "Do You Offer Treatments for Moss/Algae?" at bounding box center [368, 240] width 411 height 61
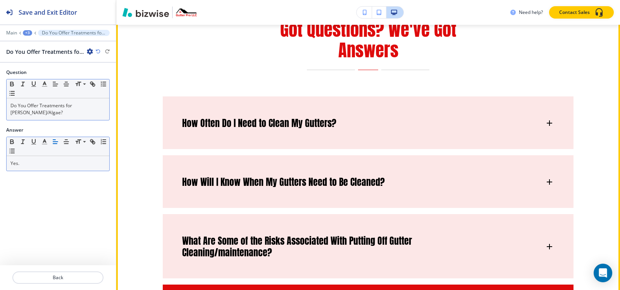
scroll to position [1872, 0]
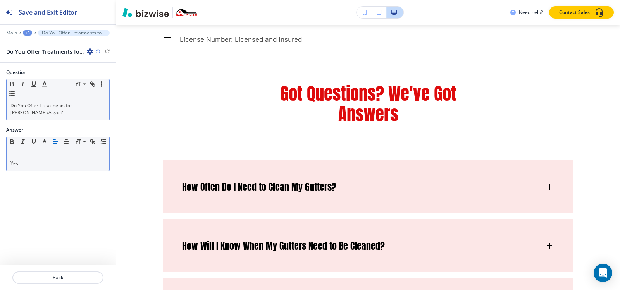
click at [26, 29] on div at bounding box center [58, 27] width 116 height 5
click at [26, 31] on div "+3" at bounding box center [27, 32] width 9 height 5
click at [35, 58] on p "FAQ" at bounding box center [48, 59] width 40 height 7
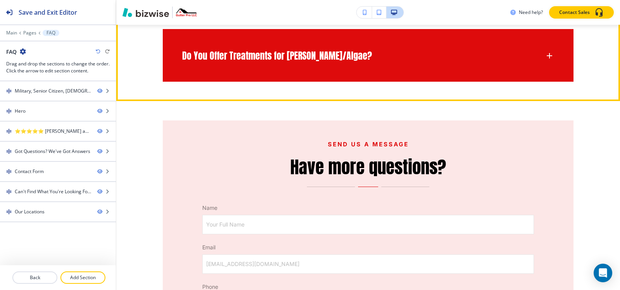
scroll to position [1226, 0]
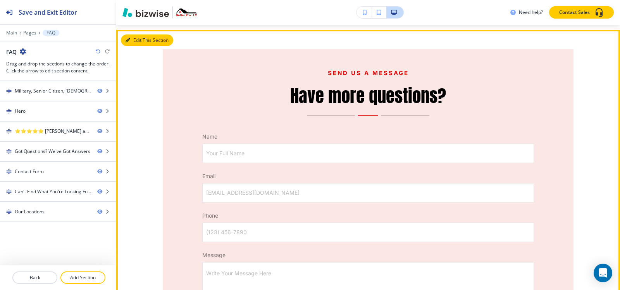
click at [128, 39] on icon "button" at bounding box center [128, 40] width 5 height 5
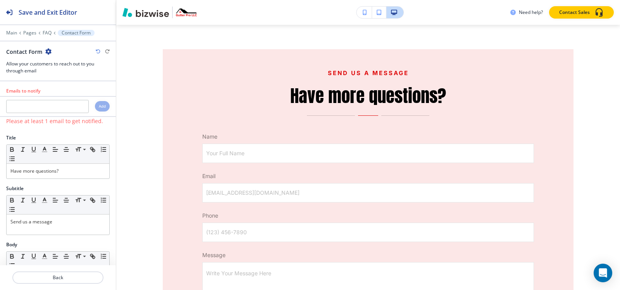
scroll to position [1231, 0]
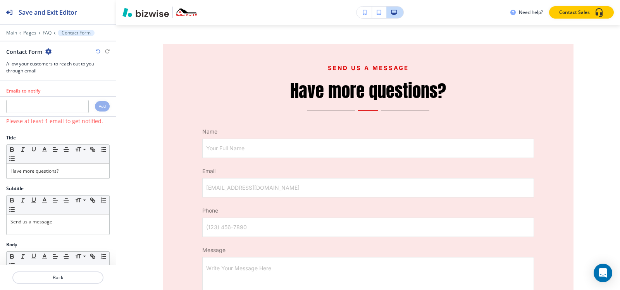
drag, startPoint x: 47, startPoint y: 49, endPoint x: 48, endPoint y: 54, distance: 5.1
click at [47, 50] on icon "button" at bounding box center [48, 51] width 6 height 6
drag, startPoint x: 57, startPoint y: 90, endPoint x: 88, endPoint y: 92, distance: 31.1
click at [58, 90] on p "Delete Section" at bounding box center [70, 92] width 40 height 7
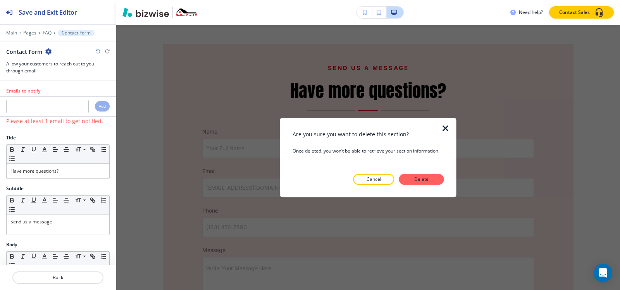
click at [426, 186] on div at bounding box center [369, 191] width 152 height 12
click at [425, 183] on p "Delete" at bounding box center [422, 179] width 19 height 7
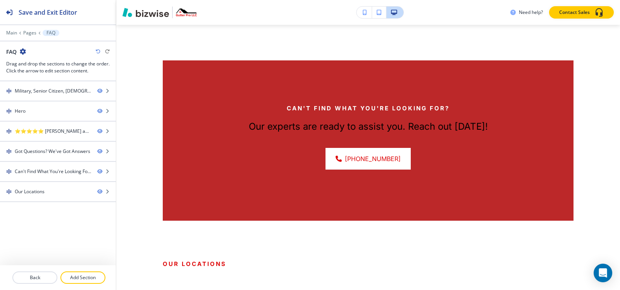
scroll to position [1153, 0]
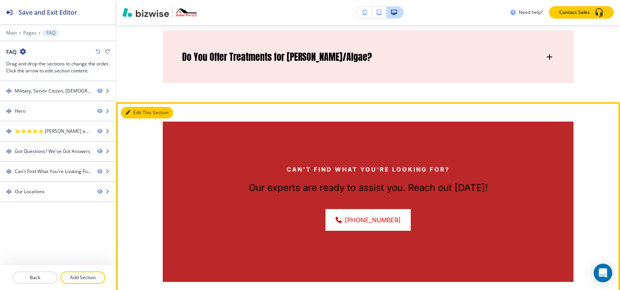
click at [129, 113] on icon "button" at bounding box center [128, 112] width 5 height 5
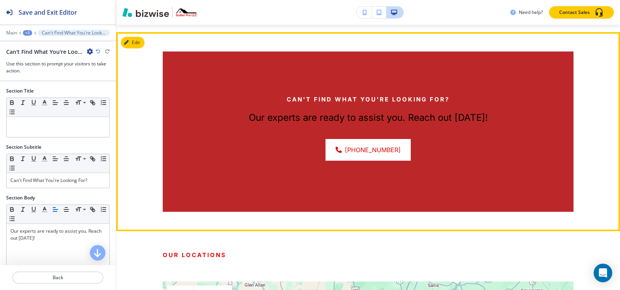
scroll to position [1231, 0]
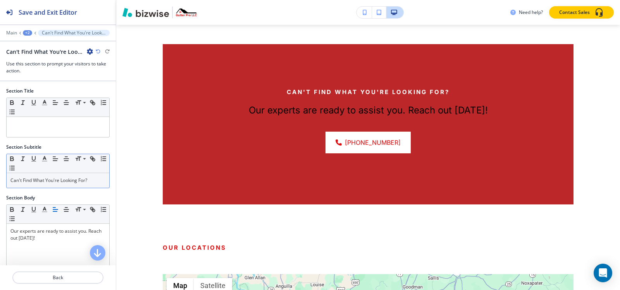
click at [20, 175] on div "Can't Find What You're Looking For?" at bounding box center [58, 180] width 103 height 15
copy p "Can't Find What You're Looking For?"
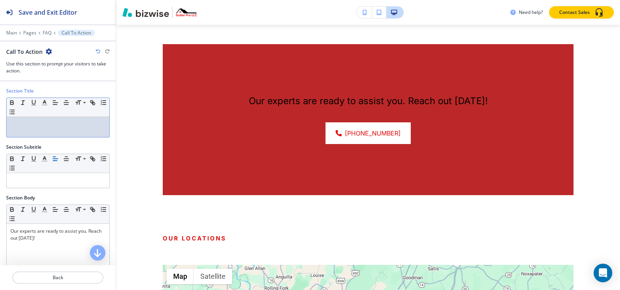
click at [47, 125] on p at bounding box center [57, 124] width 95 height 7
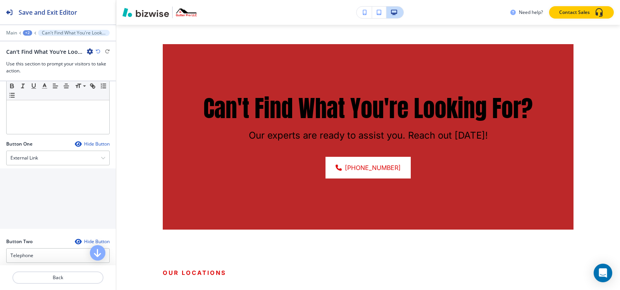
scroll to position [194, 0]
click at [37, 159] on div "External Link" at bounding box center [58, 155] width 103 height 14
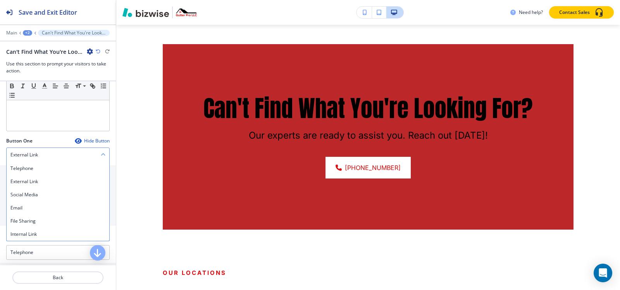
click at [37, 159] on div "External Link" at bounding box center [58, 155] width 103 height 14
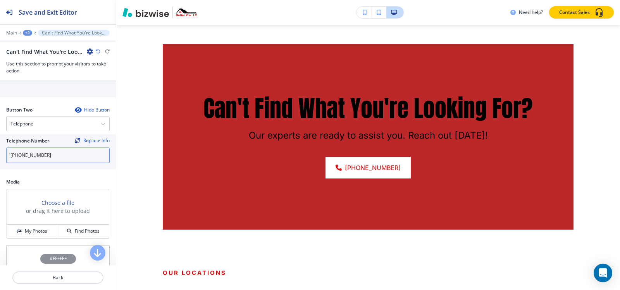
scroll to position [310, 0]
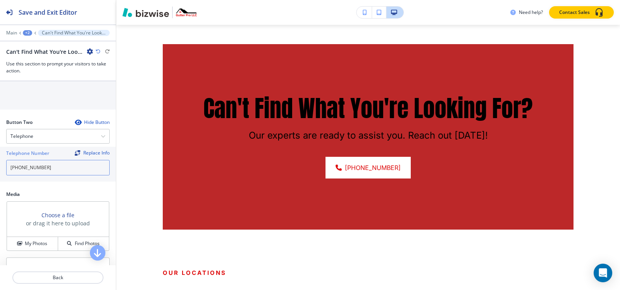
click at [59, 170] on input "[PHONE_NUMBER]" at bounding box center [58, 168] width 104 height 16
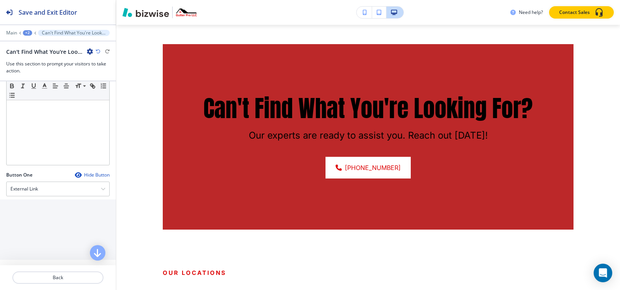
scroll to position [155, 0]
click at [50, 190] on div "External Link" at bounding box center [58, 194] width 103 height 14
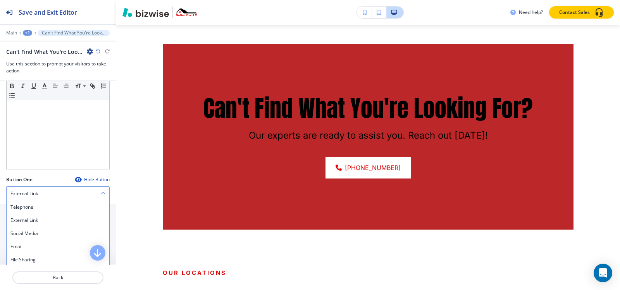
scroll to position [194, 0]
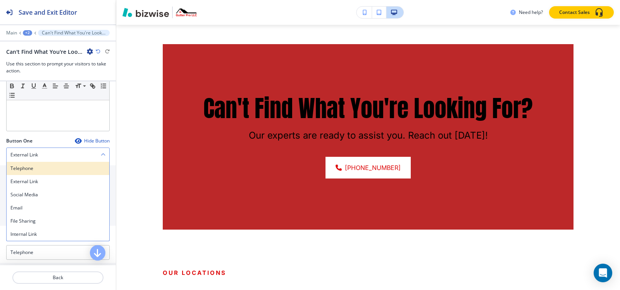
click at [42, 165] on h4 "Telephone" at bounding box center [57, 168] width 95 height 7
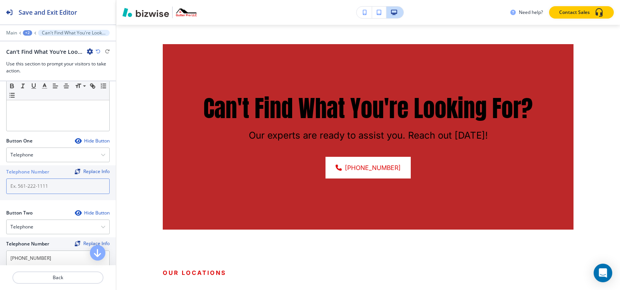
click at [43, 192] on input "text" at bounding box center [58, 187] width 104 height 16
paste input "[PHONE_NUMBER]"
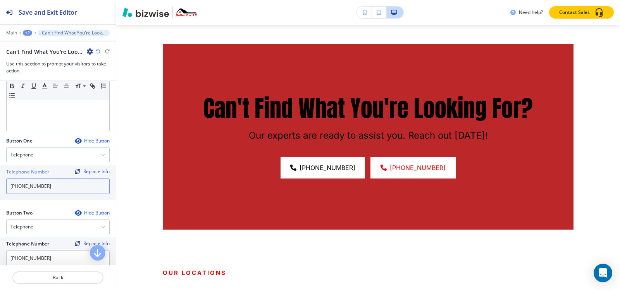
scroll to position [271, 0]
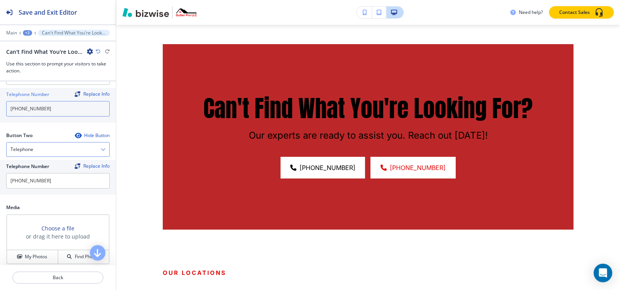
type input "[PHONE_NUMBER]"
click at [39, 147] on div "Telephone" at bounding box center [58, 150] width 103 height 14
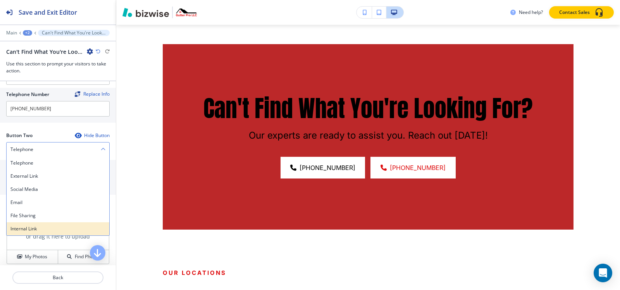
click at [26, 229] on h4 "Internal Link" at bounding box center [57, 229] width 95 height 7
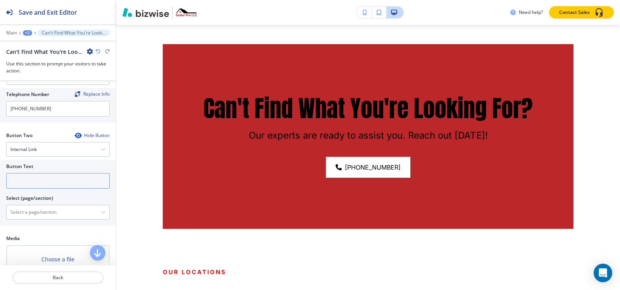
click at [35, 184] on input "text" at bounding box center [58, 181] width 104 height 16
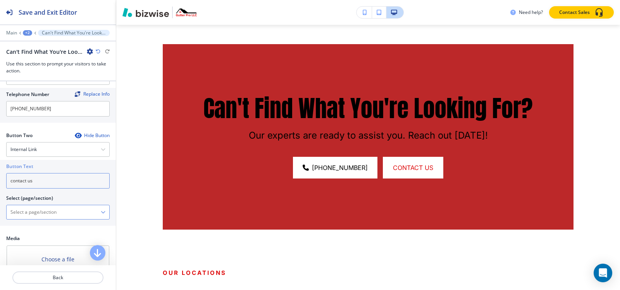
type input "contact us"
click at [42, 214] on \(page\/section\) "Manual Input" at bounding box center [54, 212] width 94 height 13
paste \(page\/section\) "contact us"
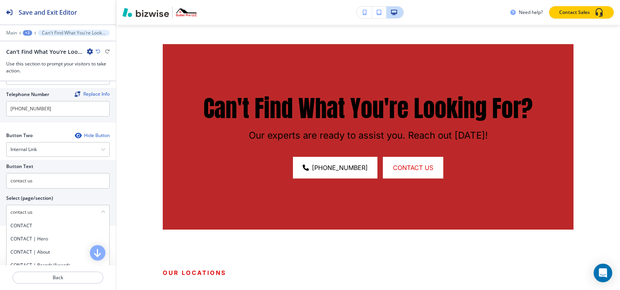
click at [28, 227] on h4 "CONTACT" at bounding box center [57, 226] width 95 height 7
type \(page\/section\) "CONTACT"
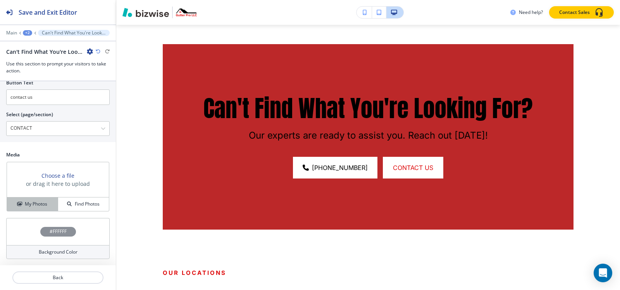
click at [35, 203] on h4 "My Photos" at bounding box center [36, 204] width 22 height 7
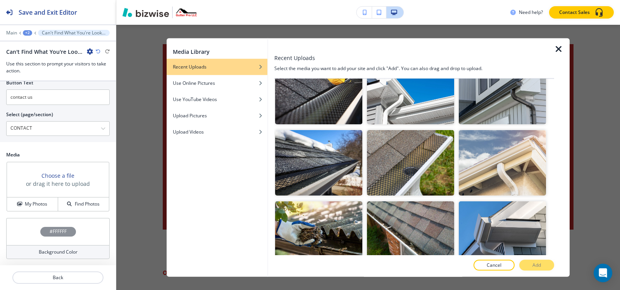
scroll to position [465, 0]
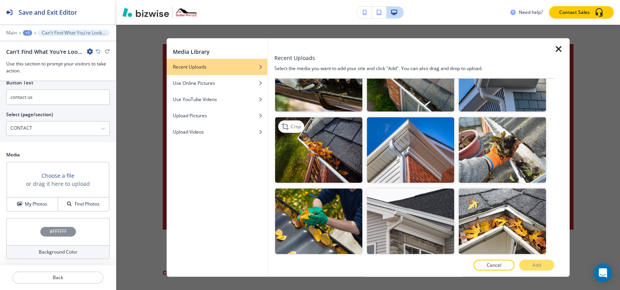
click at [312, 132] on img "button" at bounding box center [318, 150] width 87 height 66
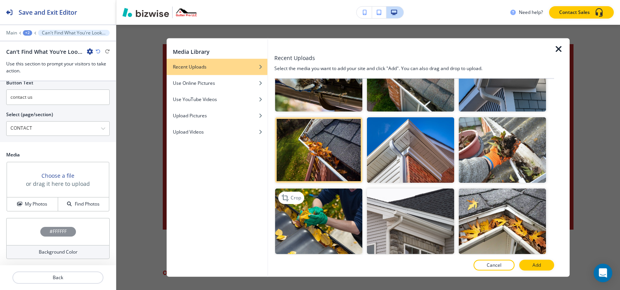
click at [300, 213] on img "button" at bounding box center [318, 222] width 87 height 66
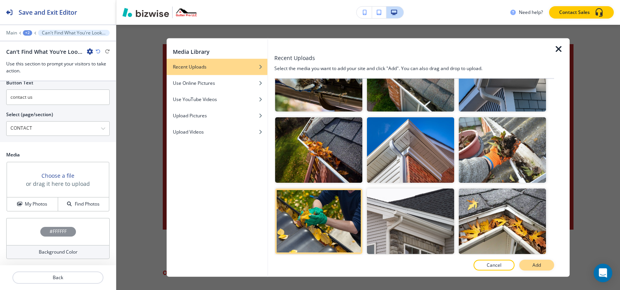
click at [526, 261] on button "Add" at bounding box center [537, 265] width 35 height 11
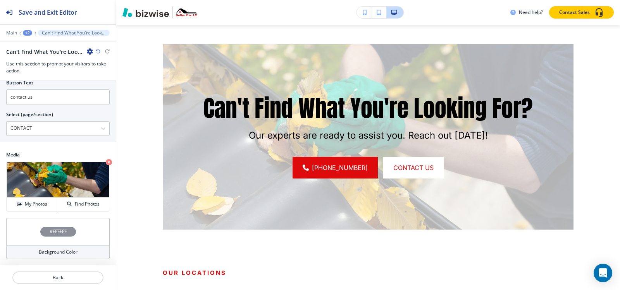
click at [57, 228] on h4 "#FFFFFF" at bounding box center [58, 231] width 17 height 7
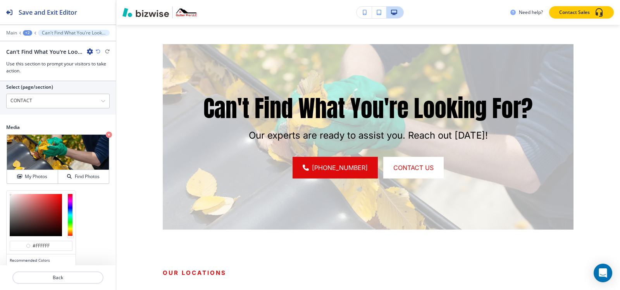
scroll to position [418, 0]
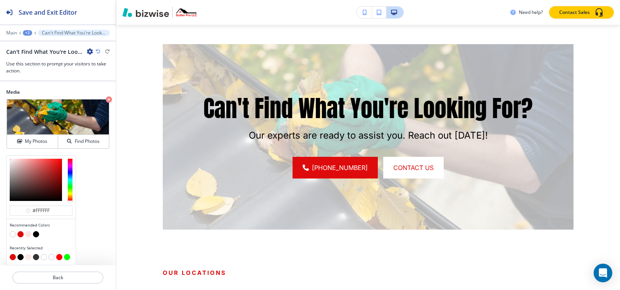
click at [35, 235] on button "button" at bounding box center [36, 234] width 6 height 6
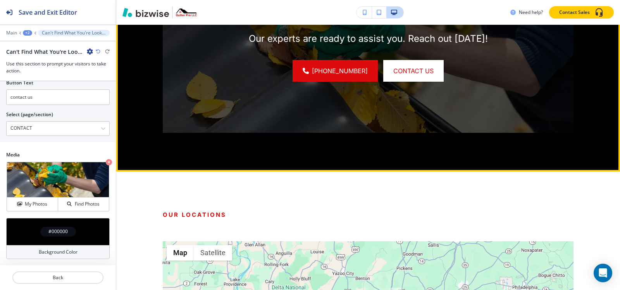
scroll to position [1522, 0]
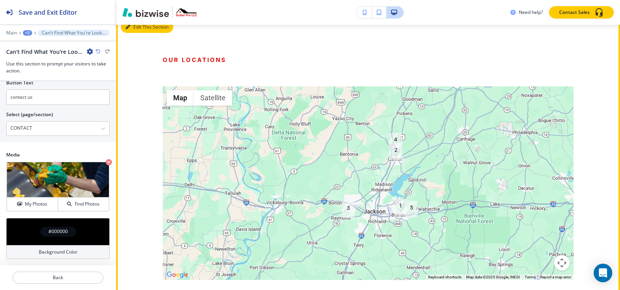
click at [141, 33] on button "Edit This Section" at bounding box center [147, 27] width 52 height 12
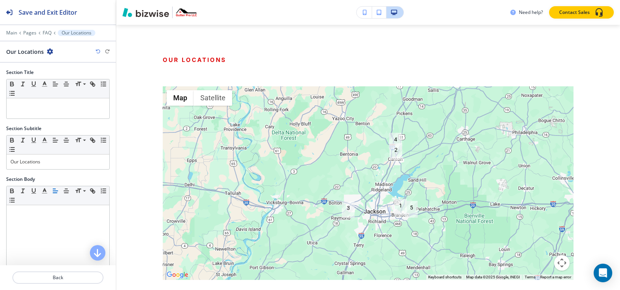
scroll to position [1541, 0]
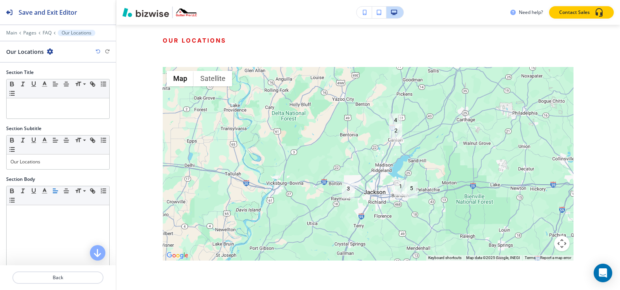
click at [48, 52] on icon "button" at bounding box center [50, 51] width 6 height 6
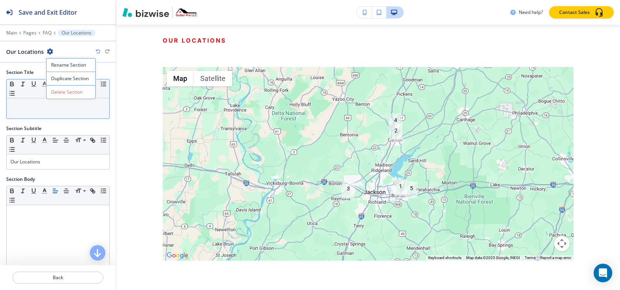
click at [63, 97] on button "Delete Section" at bounding box center [71, 92] width 50 height 14
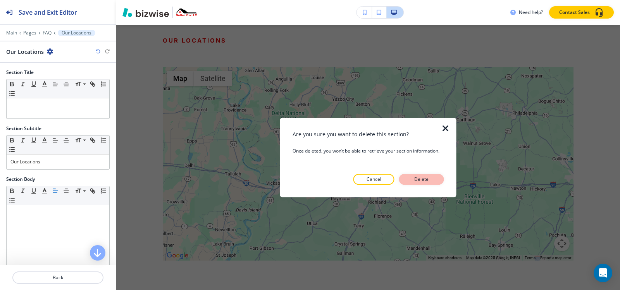
click at [413, 176] on p "Delete" at bounding box center [422, 179] width 19 height 7
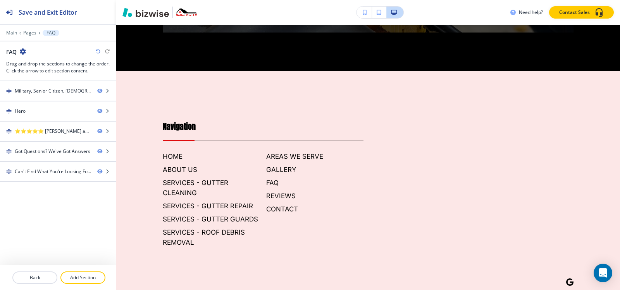
scroll to position [1425, 0]
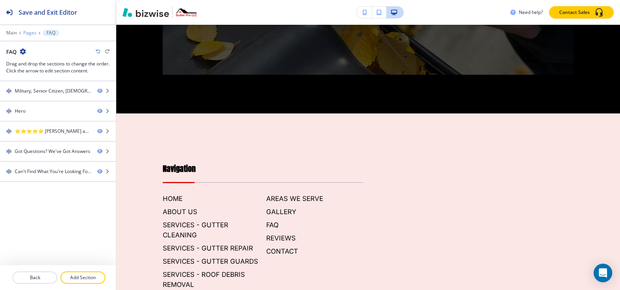
click at [30, 33] on p "Pages" at bounding box center [29, 32] width 13 height 5
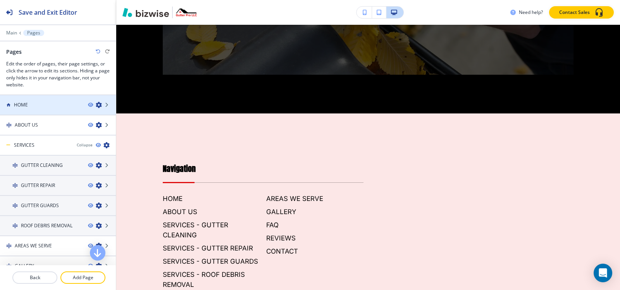
click at [25, 104] on h4 "HOME" at bounding box center [21, 105] width 14 height 7
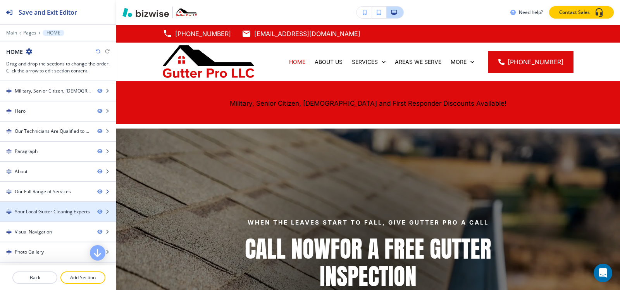
scroll to position [78, 0]
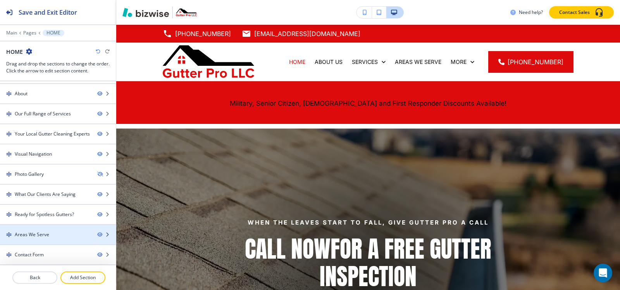
click at [29, 231] on div at bounding box center [58, 228] width 116 height 6
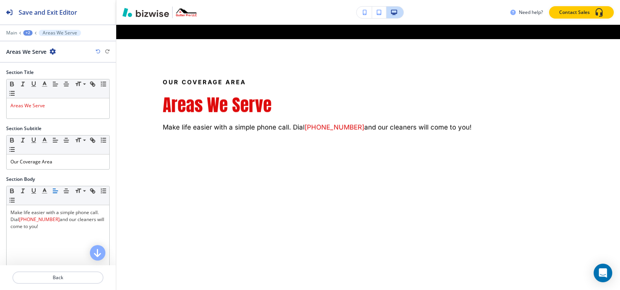
click at [51, 57] on div at bounding box center [58, 59] width 116 height 6
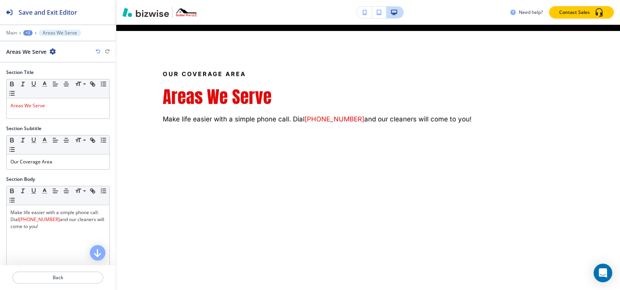
scroll to position [2964, 0]
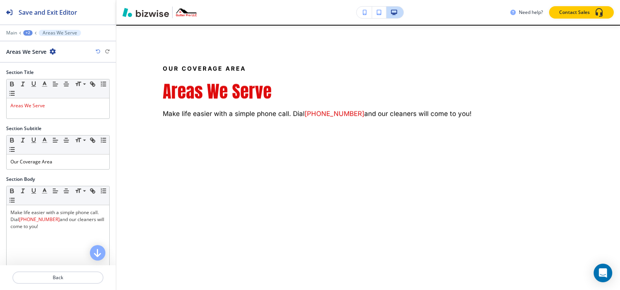
click at [52, 53] on icon "button" at bounding box center [53, 51] width 6 height 6
click at [56, 80] on p "Duplicate Section" at bounding box center [75, 78] width 40 height 7
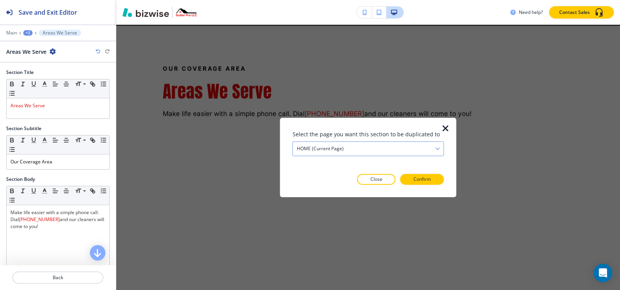
click at [342, 144] on div "HOME (current page)" at bounding box center [368, 149] width 151 height 14
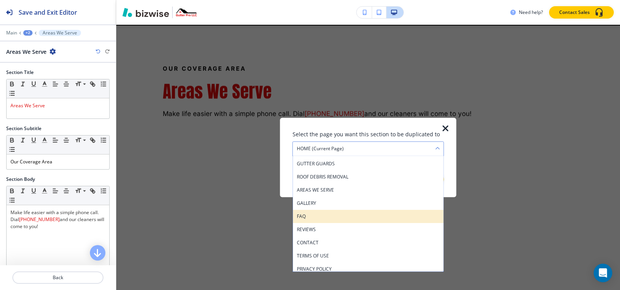
scroll to position [55, 0]
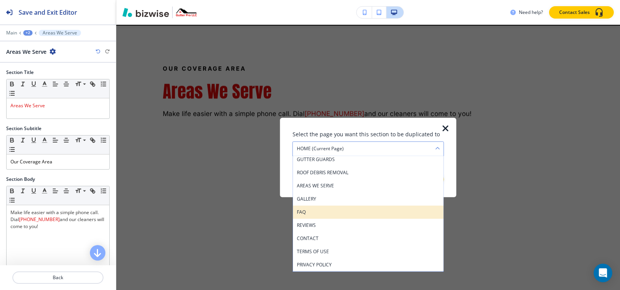
drag, startPoint x: 311, startPoint y: 216, endPoint x: 355, endPoint y: 216, distance: 44.6
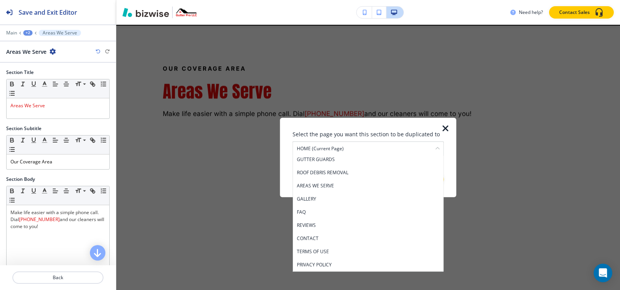
click at [311, 216] on div "FAQ" at bounding box center [368, 212] width 151 height 13
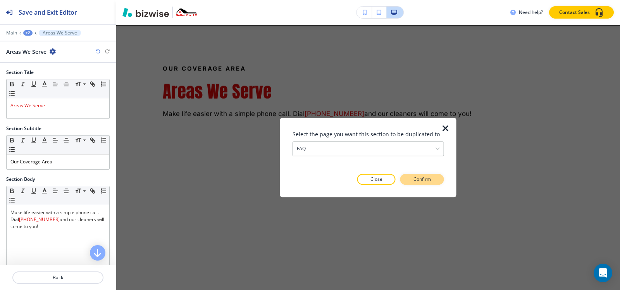
click at [421, 178] on p "Confirm" at bounding box center [422, 179] width 17 height 7
click at [421, 178] on p "Take me there" at bounding box center [415, 179] width 31 height 7
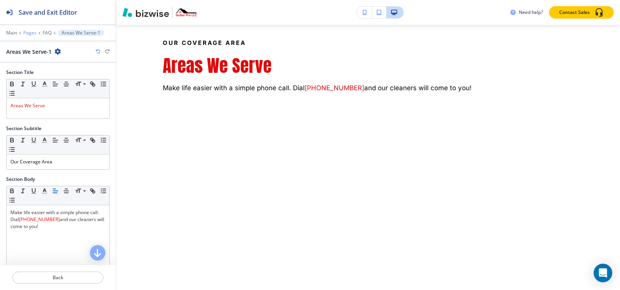
scroll to position [1541, 0]
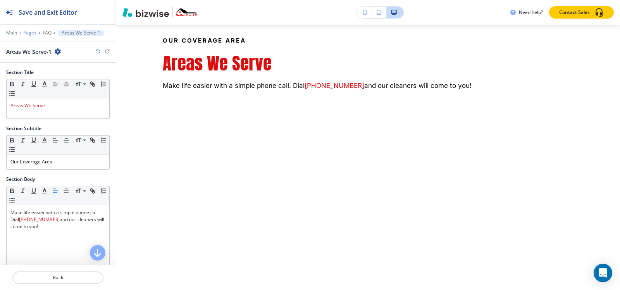
click at [35, 33] on p "Pages" at bounding box center [29, 32] width 13 height 5
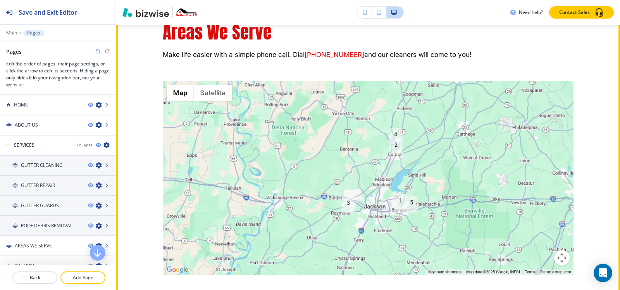
scroll to position [1580, 0]
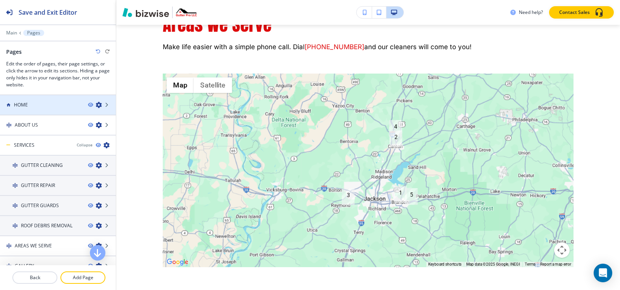
click at [41, 107] on div "HOME" at bounding box center [41, 105] width 82 height 7
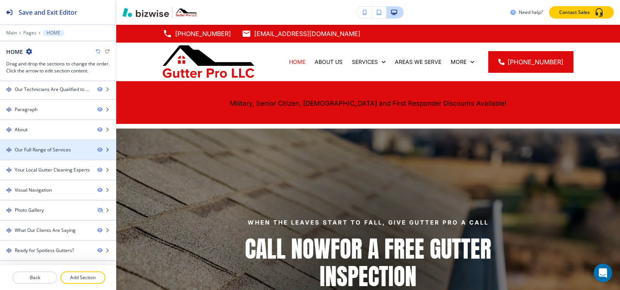
scroll to position [78, 0]
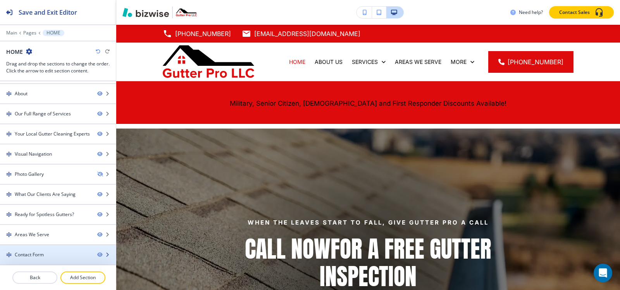
click at [57, 252] on div "Contact Form" at bounding box center [45, 255] width 91 height 7
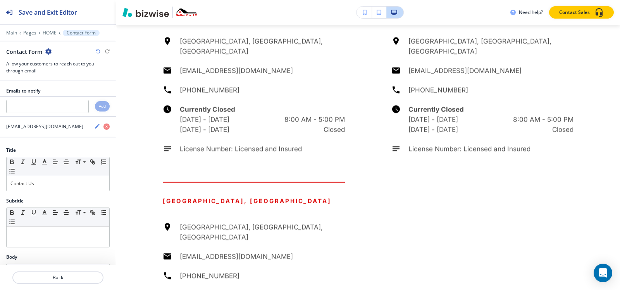
click at [48, 53] on icon "button" at bounding box center [48, 51] width 6 height 6
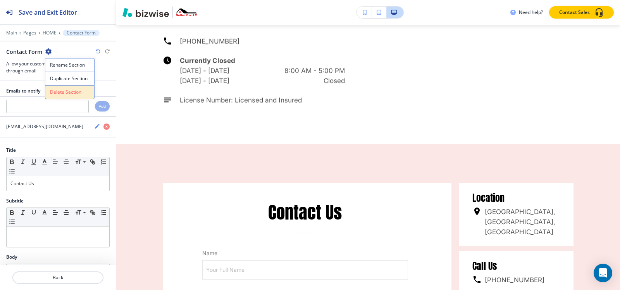
scroll to position [3843, 0]
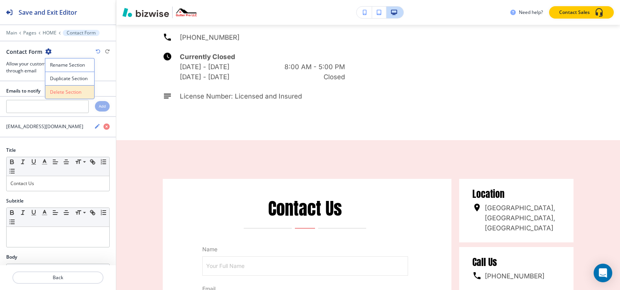
click at [67, 88] on button "Delete Section" at bounding box center [70, 92] width 50 height 14
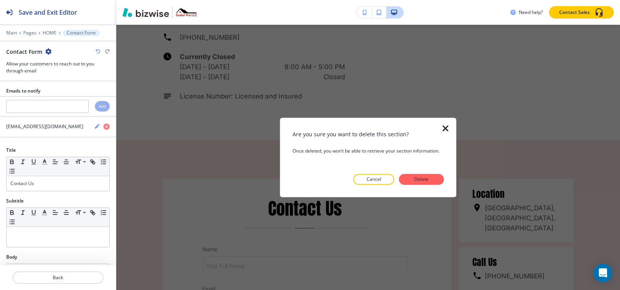
click at [448, 130] on icon "button" at bounding box center [445, 128] width 9 height 9
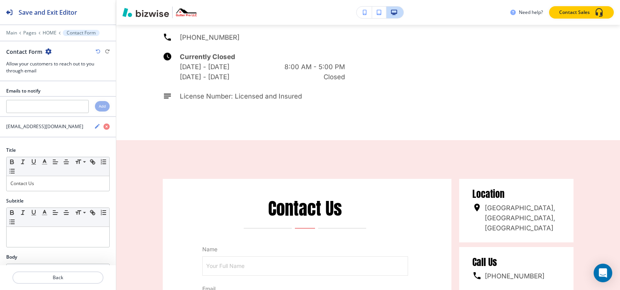
click at [48, 51] on icon "button" at bounding box center [48, 51] width 6 height 6
click at [71, 83] on button "Duplicate Section" at bounding box center [70, 79] width 50 height 14
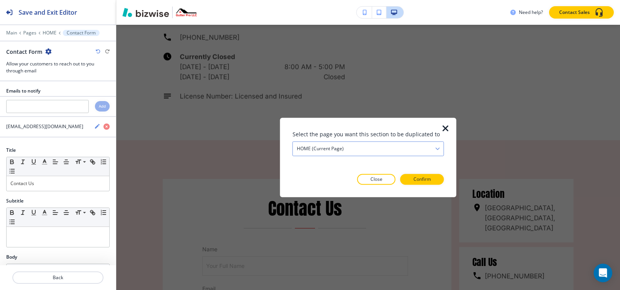
click at [381, 150] on div "HOME (current page)" at bounding box center [368, 149] width 151 height 14
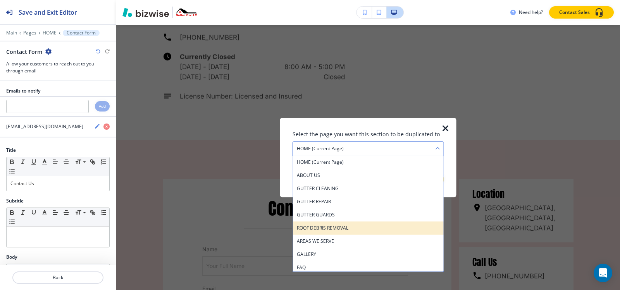
scroll to position [39, 0]
click at [354, 223] on div "FAQ" at bounding box center [368, 229] width 151 height 13
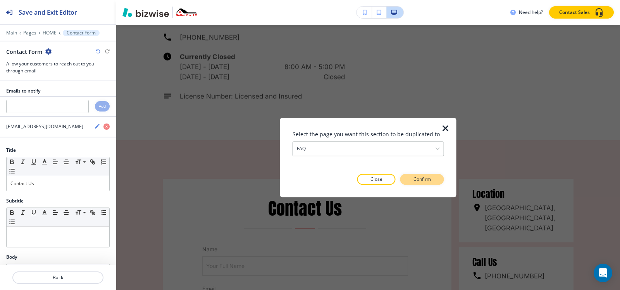
click at [437, 178] on button "Confirm" at bounding box center [423, 179] width 44 height 11
click at [437, 178] on button "Take me there" at bounding box center [416, 179] width 58 height 11
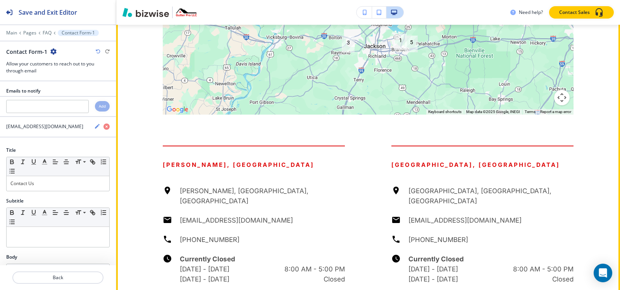
scroll to position [1722, 0]
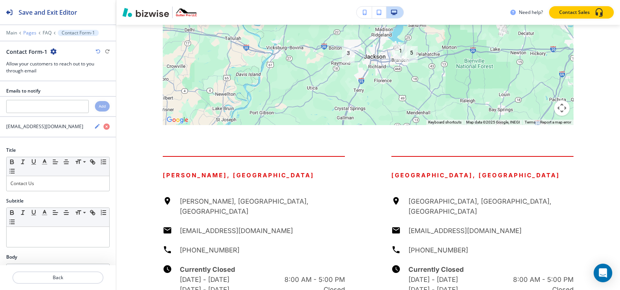
click at [25, 31] on p "Pages" at bounding box center [29, 32] width 13 height 5
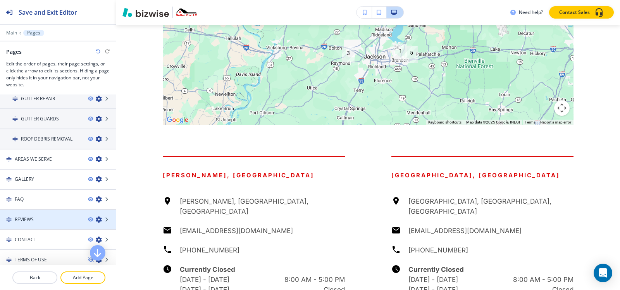
scroll to position [112, 0]
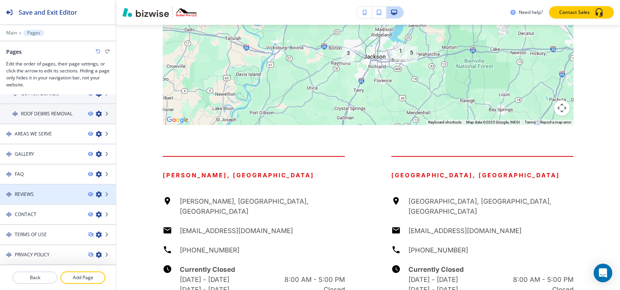
click at [36, 199] on div at bounding box center [58, 201] width 116 height 6
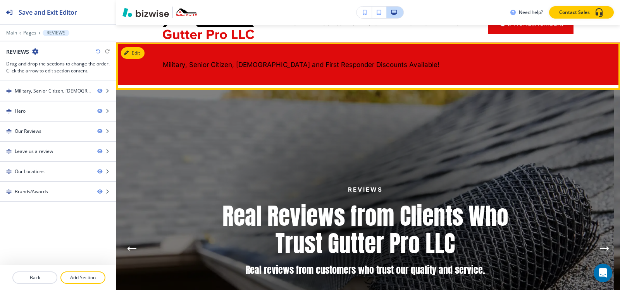
scroll to position [0, 0]
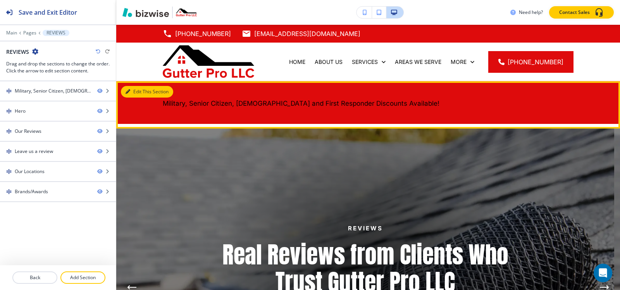
click at [135, 90] on button "Edit This Section" at bounding box center [147, 92] width 52 height 12
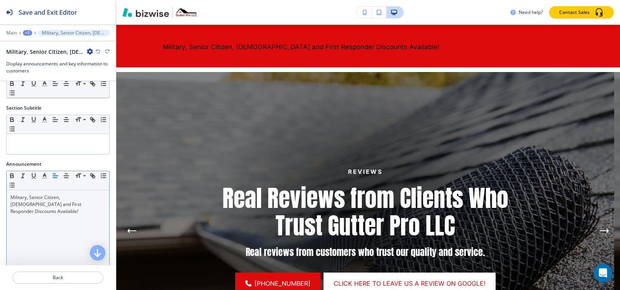
scroll to position [78, 0]
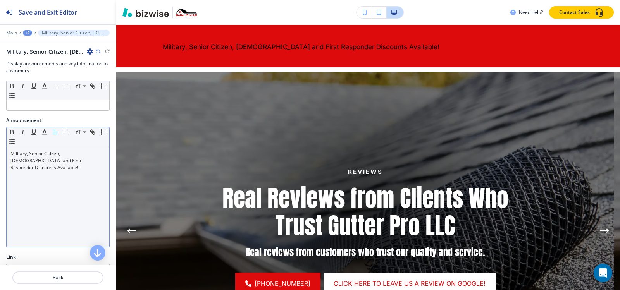
click at [43, 167] on div "Military, Senior Citizen, [DEMOGRAPHIC_DATA] and First Responder Discounts Avai…" at bounding box center [58, 197] width 103 height 101
click at [64, 131] on icon "button" at bounding box center [66, 132] width 7 height 7
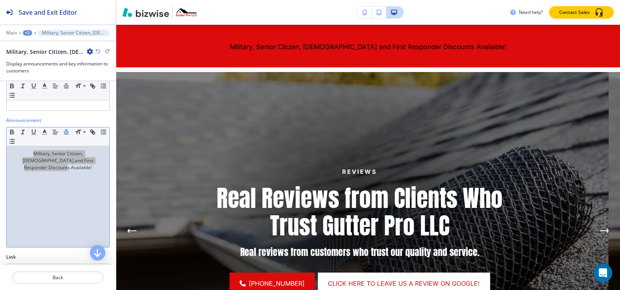
scroll to position [0, 0]
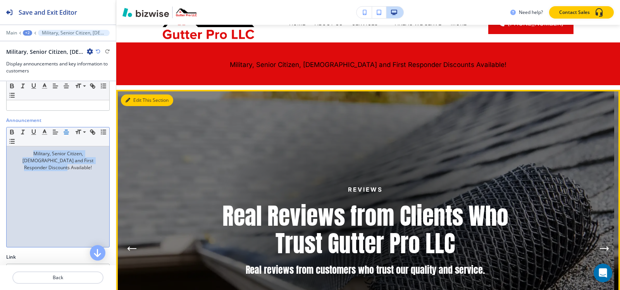
click at [135, 100] on button "Edit This Section" at bounding box center [147, 101] width 52 height 12
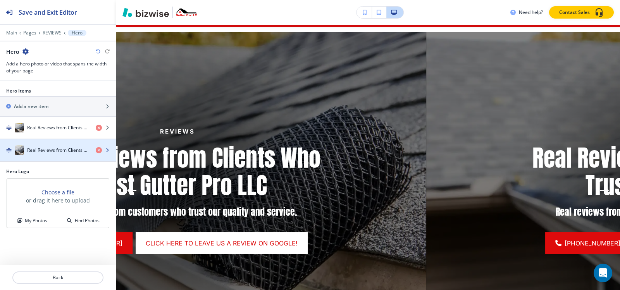
scroll to position [104, 0]
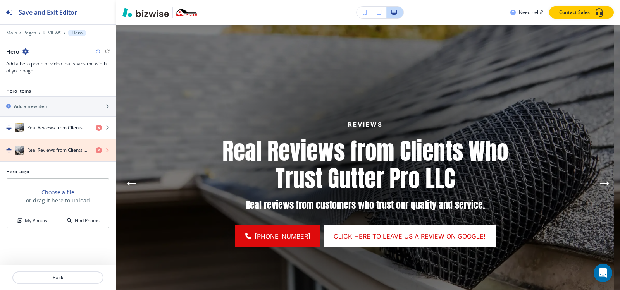
click at [100, 152] on icon "button" at bounding box center [99, 150] width 6 height 6
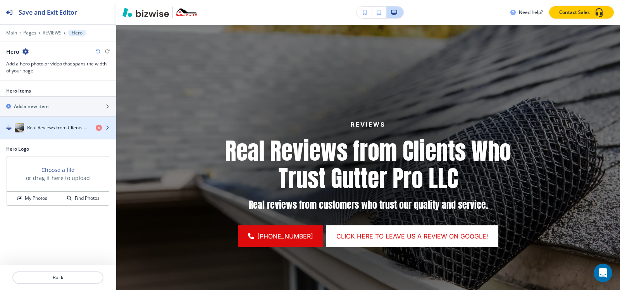
click at [59, 129] on h4 "Real Reviews from Clients Who Trust Gutter Pro LLC" at bounding box center [58, 127] width 62 height 7
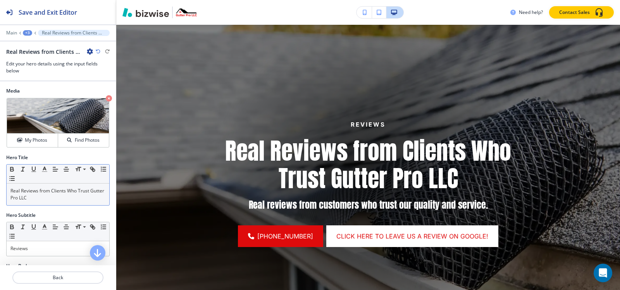
click at [50, 196] on p "Real Reviews from Clients Who Trust Gutter Pro LLC" at bounding box center [57, 195] width 95 height 14
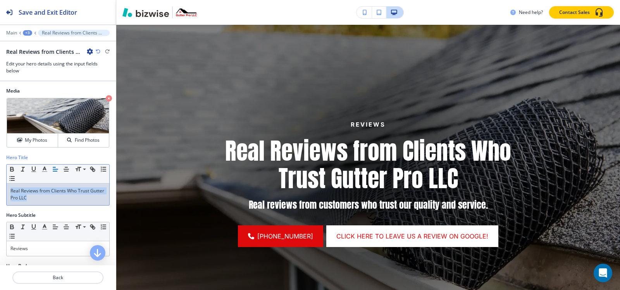
copy p "Real Reviews from Clients Who Trust Gutter Pro LLC"
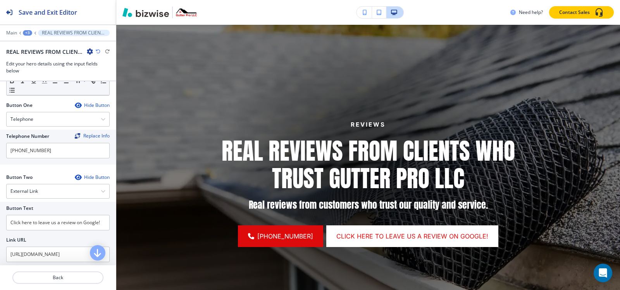
scroll to position [310, 0]
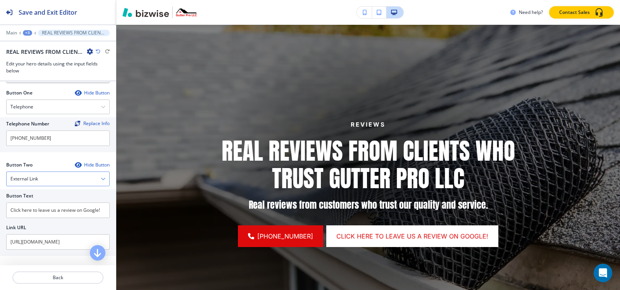
click at [57, 182] on div "External Link" at bounding box center [58, 179] width 103 height 14
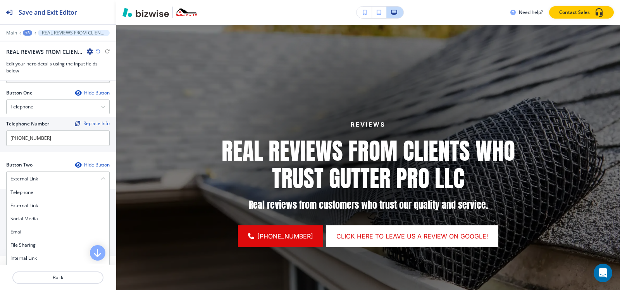
click at [29, 255] on h4 "Internal Link" at bounding box center [57, 258] width 95 height 7
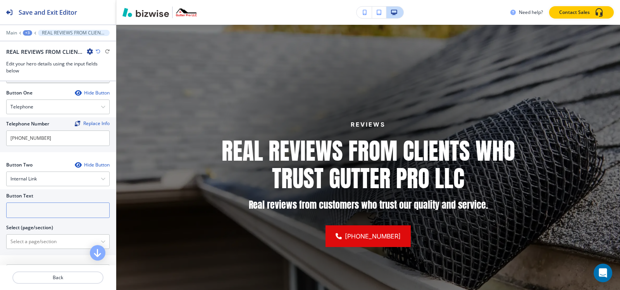
click at [42, 207] on input "text" at bounding box center [58, 211] width 104 height 16
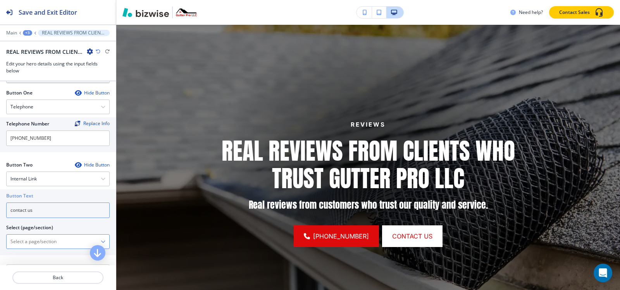
type input "contact us"
click at [27, 236] on \(page\/section\) "Manual Input" at bounding box center [54, 241] width 94 height 13
paste \(page\/section\) "contact us"
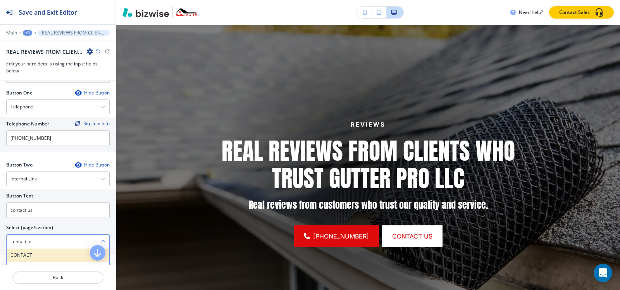
click at [30, 251] on div "CONTACT" at bounding box center [58, 255] width 103 height 13
type \(page\/section\) "CONTACT"
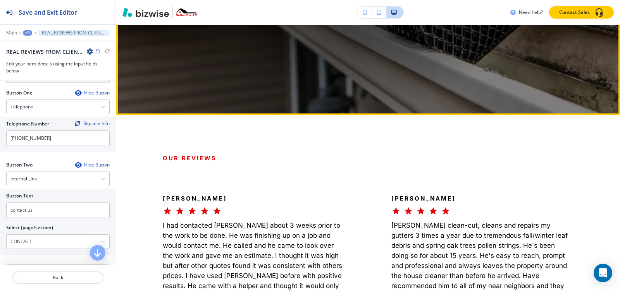
scroll to position [388, 0]
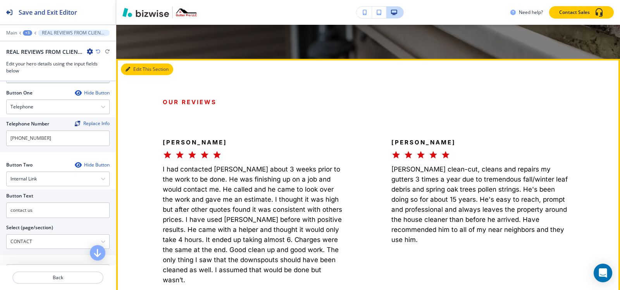
click at [135, 68] on button "Edit This Section" at bounding box center [147, 70] width 52 height 12
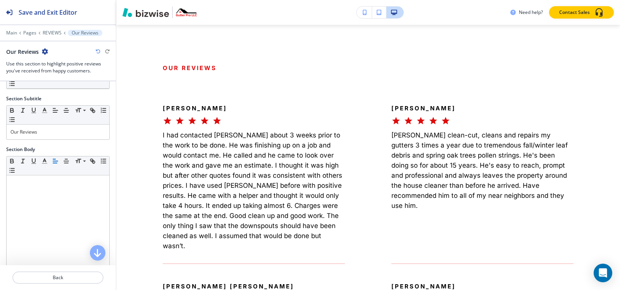
scroll to position [0, 0]
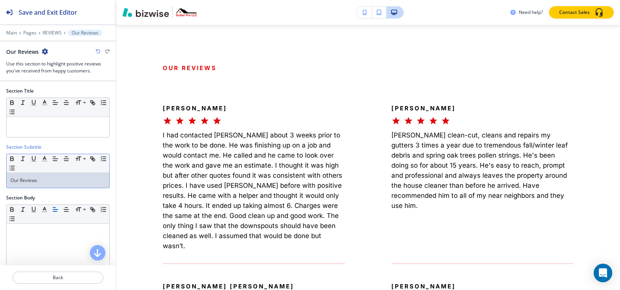
click at [45, 180] on p "Our Reviews" at bounding box center [57, 180] width 95 height 7
copy p "Our Reviews"
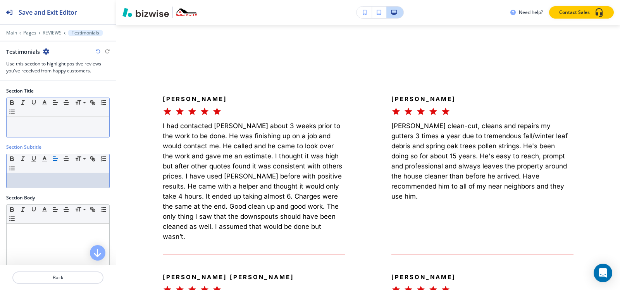
click at [31, 124] on p at bounding box center [57, 124] width 95 height 7
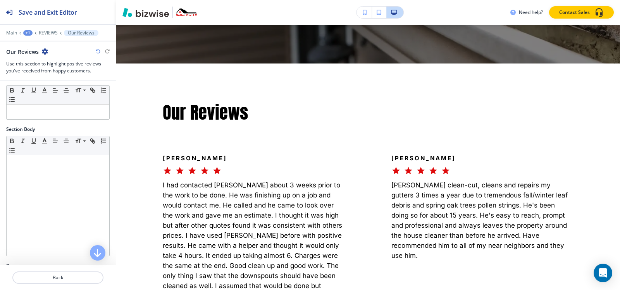
scroll to position [233, 0]
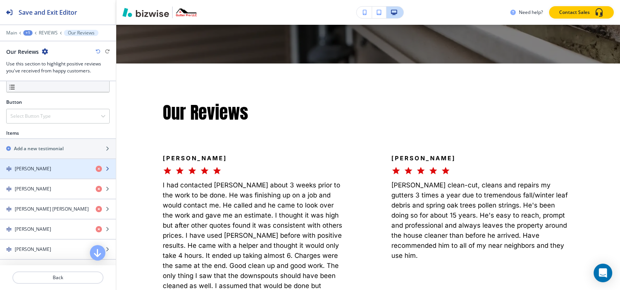
click at [40, 166] on div "[PERSON_NAME]" at bounding box center [45, 169] width 90 height 7
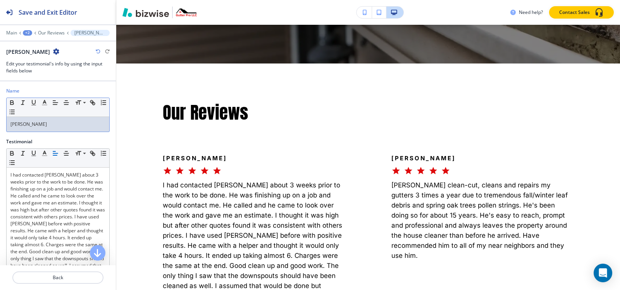
click at [43, 129] on div "[PERSON_NAME]" at bounding box center [58, 124] width 103 height 15
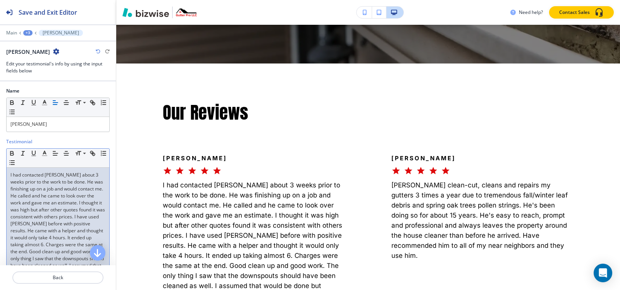
click at [36, 225] on p "I had contacted [PERSON_NAME] about 3 weeks prior to the work to be done. He wa…" at bounding box center [57, 224] width 95 height 105
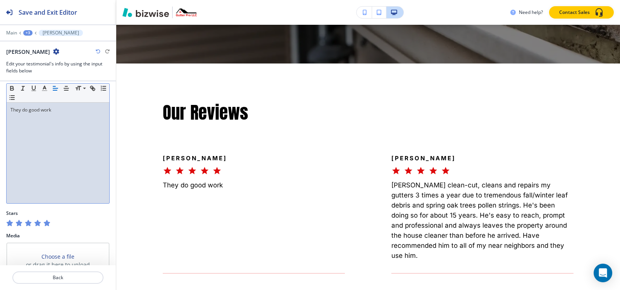
scroll to position [99, 0]
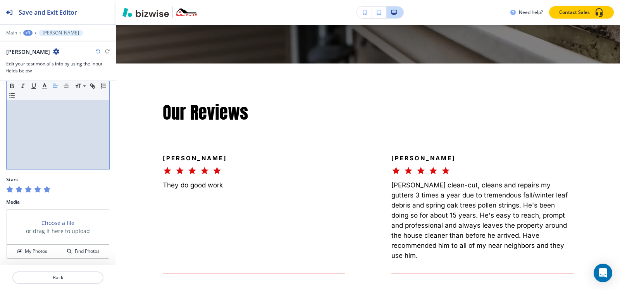
click at [29, 31] on div "+3" at bounding box center [27, 32] width 9 height 5
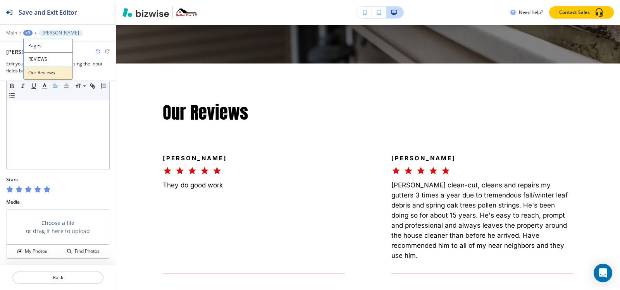
click at [39, 72] on p "Our Reviews" at bounding box center [48, 72] width 40 height 7
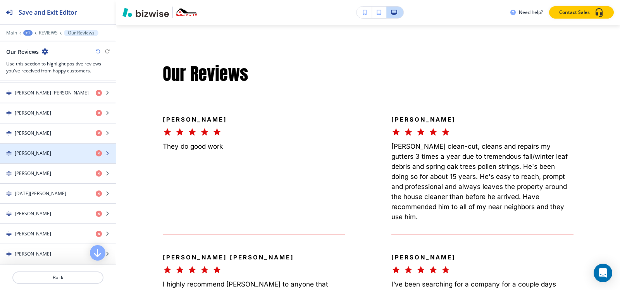
scroll to position [271, 0]
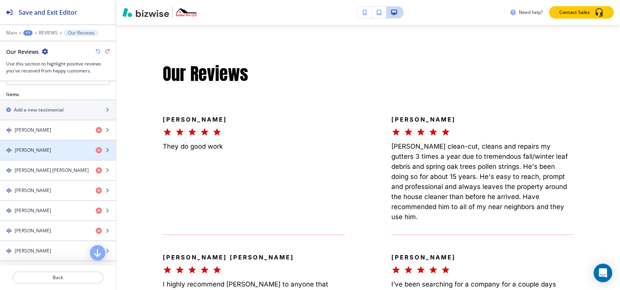
click at [35, 150] on div "[PERSON_NAME]" at bounding box center [45, 150] width 90 height 7
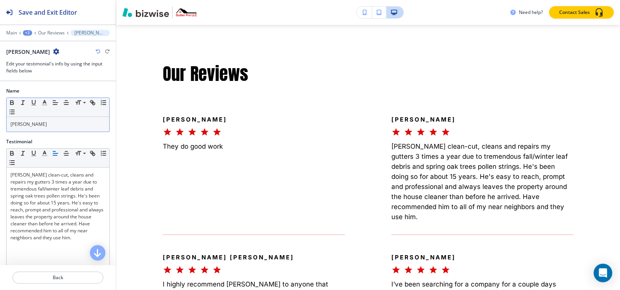
click at [38, 119] on div "[PERSON_NAME]" at bounding box center [58, 124] width 103 height 15
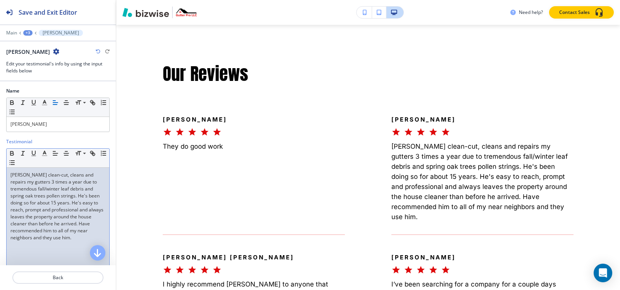
click at [39, 193] on p "Glenn clean-cut, cleans and repairs my gutters 3 times a year due to tremendous…" at bounding box center [57, 207] width 95 height 70
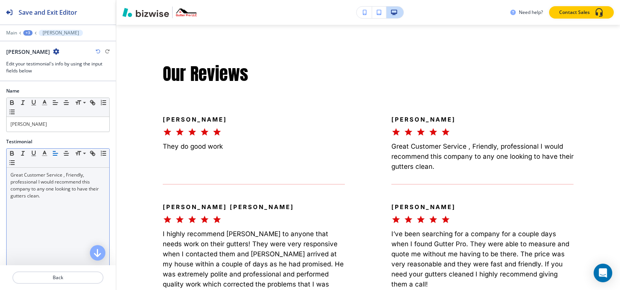
click at [24, 30] on div "Main +3 Vanessa G." at bounding box center [58, 33] width 104 height 6
click at [31, 35] on div "+3" at bounding box center [27, 32] width 9 height 5
click at [54, 70] on p "Our Reviews" at bounding box center [48, 72] width 40 height 7
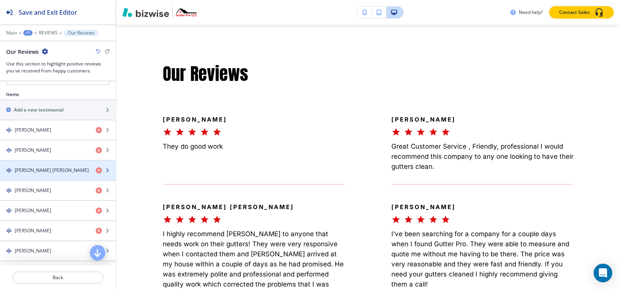
click at [42, 170] on h4 "Carol Moore Anderson" at bounding box center [52, 170] width 74 height 7
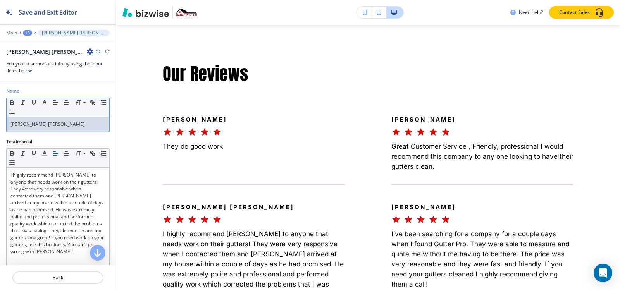
click at [41, 129] on div "Carol Moore Anderson" at bounding box center [58, 124] width 103 height 15
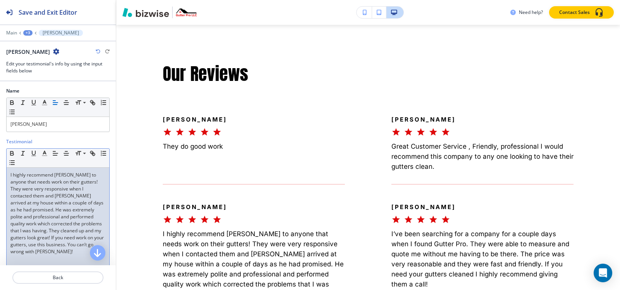
click at [61, 222] on p "I highly recommend GutterPro to anyone that needs work on their gutters! They w…" at bounding box center [57, 214] width 95 height 84
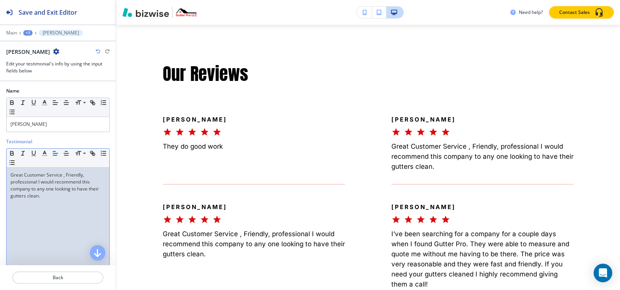
scroll to position [0, 0]
click at [28, 32] on div "+3" at bounding box center [27, 32] width 9 height 5
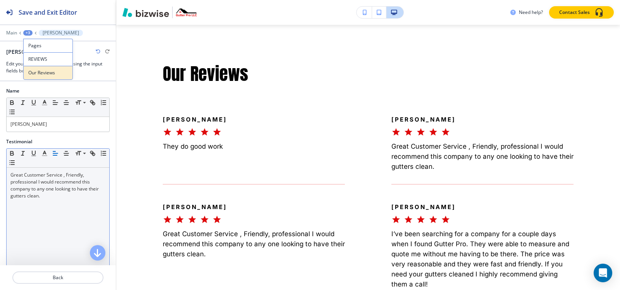
click at [37, 74] on p "Our Reviews" at bounding box center [48, 72] width 40 height 7
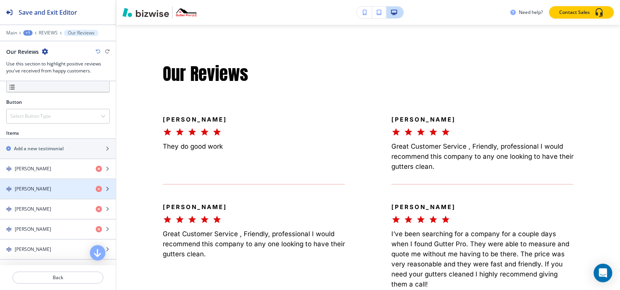
scroll to position [310, 0]
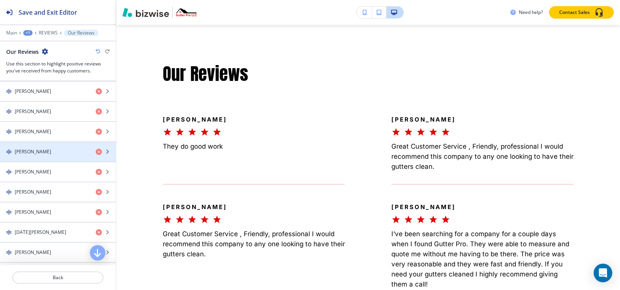
click at [26, 148] on div "button" at bounding box center [58, 145] width 116 height 6
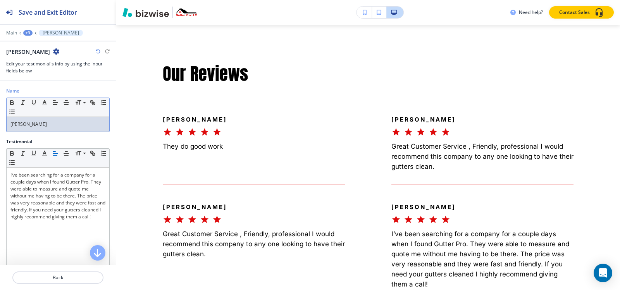
click at [36, 126] on p "Tiffany Jackson" at bounding box center [57, 124] width 95 height 7
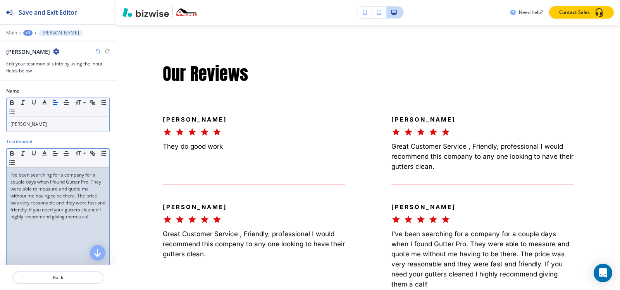
click at [26, 214] on p "I’ve been searching for a company for a couple days when I found Gutter Pro. Th…" at bounding box center [57, 196] width 95 height 49
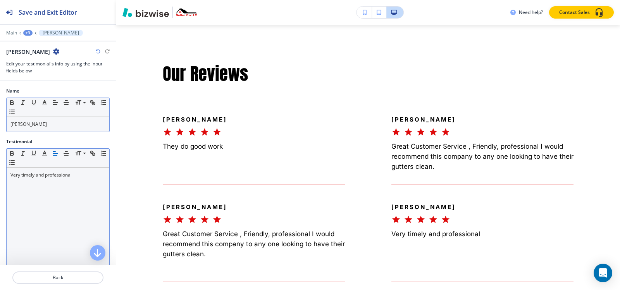
click at [28, 34] on div "+3" at bounding box center [27, 32] width 9 height 5
click at [37, 71] on p "Our Reviews" at bounding box center [48, 72] width 40 height 7
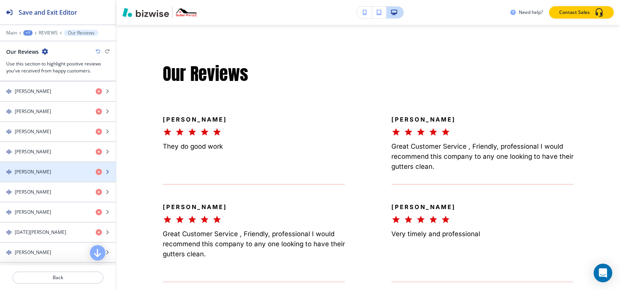
click at [40, 171] on h4 "Kris Hughes" at bounding box center [33, 172] width 36 height 7
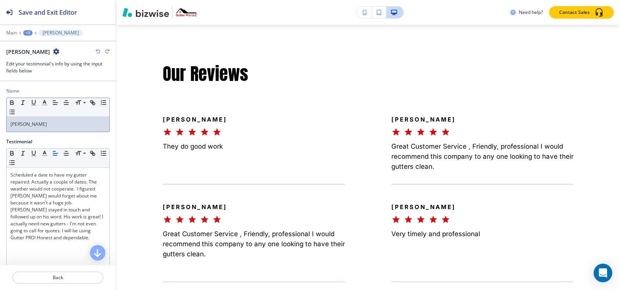
click at [48, 125] on p "Kris Hughes" at bounding box center [57, 124] width 95 height 7
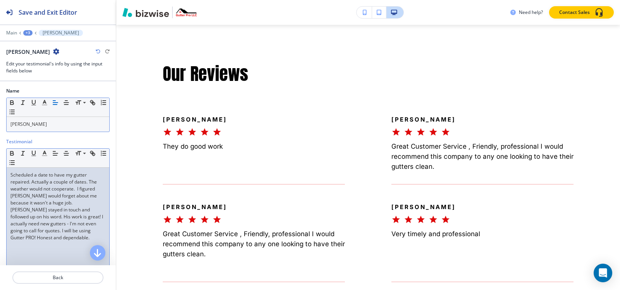
click at [35, 229] on p "Scheduled a date to have my gutter repaired. Actually a couple of dates. The we…" at bounding box center [57, 207] width 95 height 70
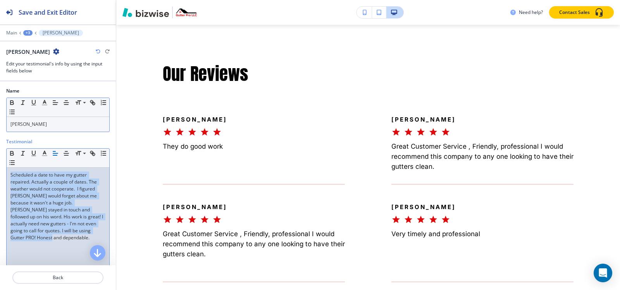
paste div
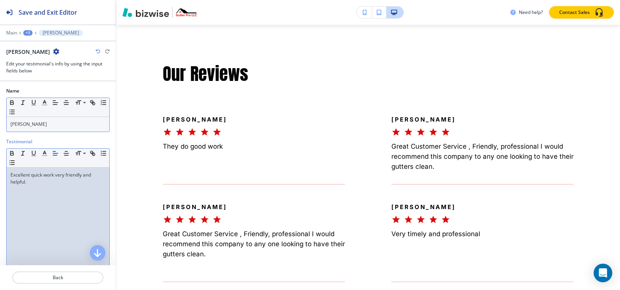
click at [27, 29] on div at bounding box center [58, 27] width 116 height 5
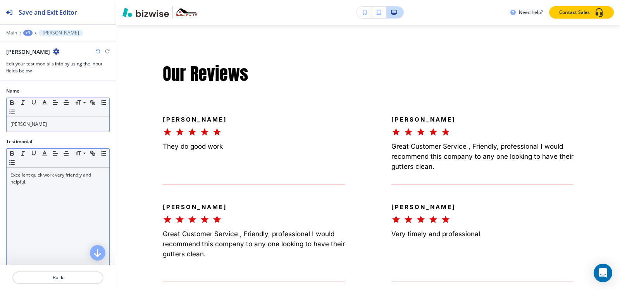
click at [27, 32] on div "+3" at bounding box center [27, 32] width 9 height 5
click at [35, 66] on button "Our Reviews" at bounding box center [48, 73] width 50 height 14
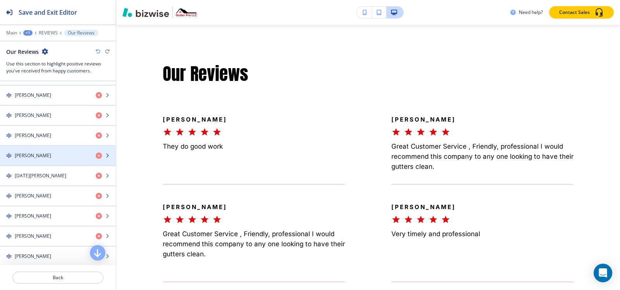
scroll to position [349, 0]
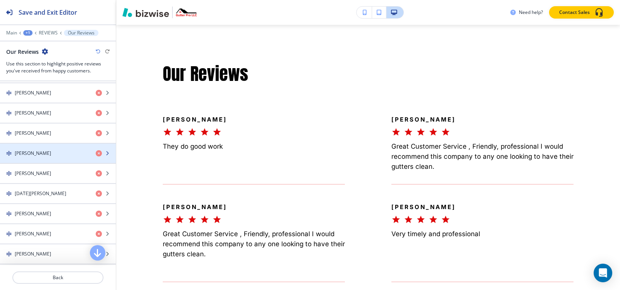
click at [43, 148] on div "button" at bounding box center [58, 147] width 116 height 6
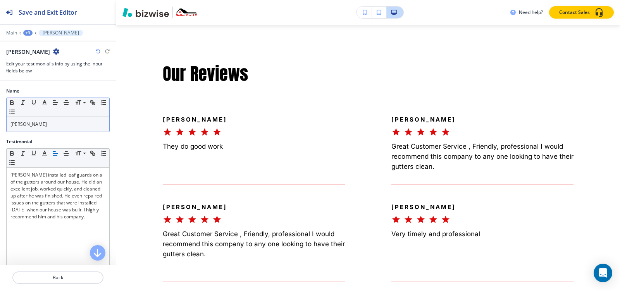
drag, startPoint x: 49, startPoint y: 116, endPoint x: 49, endPoint y: 127, distance: 10.5
click at [49, 127] on div "Small Normal Large Huge Angela Houston" at bounding box center [58, 115] width 104 height 35
click at [49, 127] on p "Angela Houston" at bounding box center [57, 124] width 95 height 7
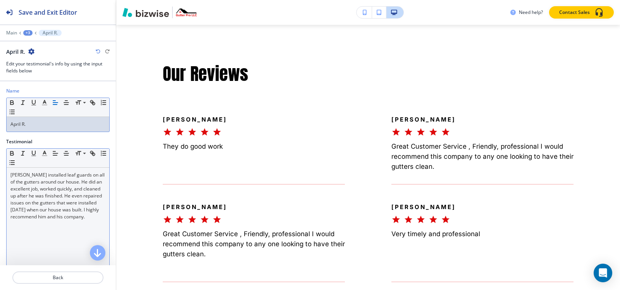
click at [68, 175] on p "Glenn installed leaf guards on all of the gutters around our house. He did an e…" at bounding box center [57, 196] width 95 height 49
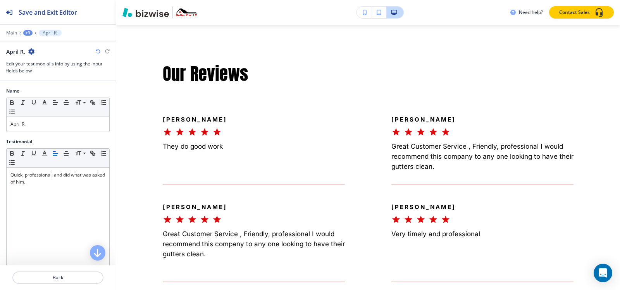
click at [27, 36] on div at bounding box center [58, 38] width 116 height 5
click at [27, 35] on div "+3" at bounding box center [27, 32] width 9 height 5
click at [39, 72] on p "Our Reviews" at bounding box center [48, 72] width 40 height 7
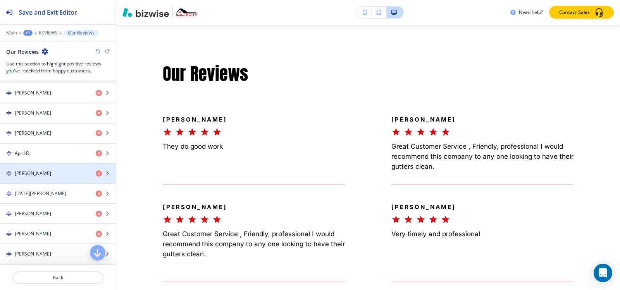
click at [36, 171] on h4 "Michelle Stanley" at bounding box center [33, 173] width 36 height 7
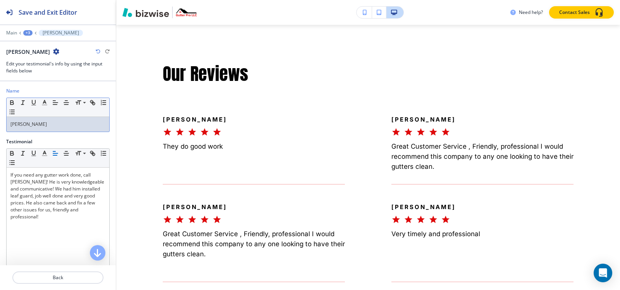
click at [50, 130] on div "Michelle Stanley" at bounding box center [58, 124] width 103 height 15
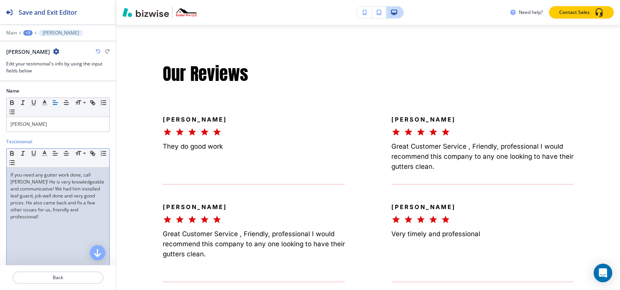
click at [41, 189] on p "If you need any gutter work done, call Glenn! He is very knowledgeable and comm…" at bounding box center [57, 196] width 95 height 49
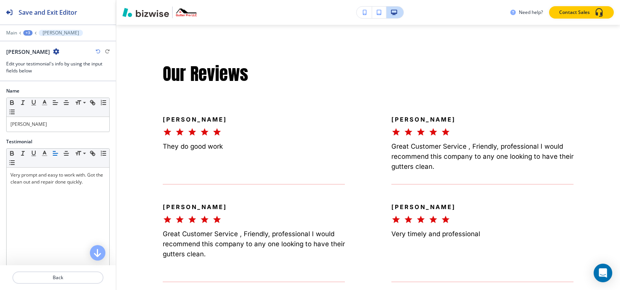
click at [29, 34] on div "+3" at bounding box center [27, 32] width 9 height 5
click at [32, 76] on p "Our Reviews" at bounding box center [48, 72] width 40 height 7
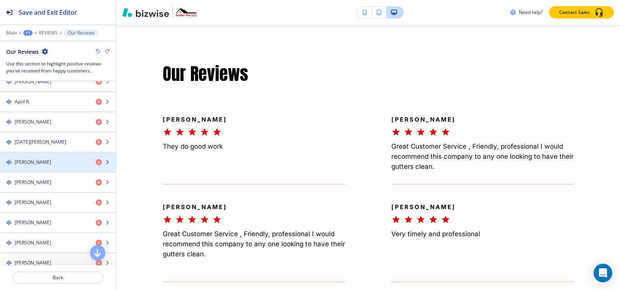
scroll to position [388, 0]
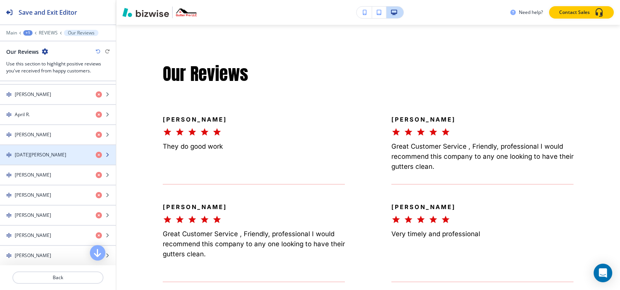
click at [28, 159] on div "button" at bounding box center [58, 162] width 116 height 6
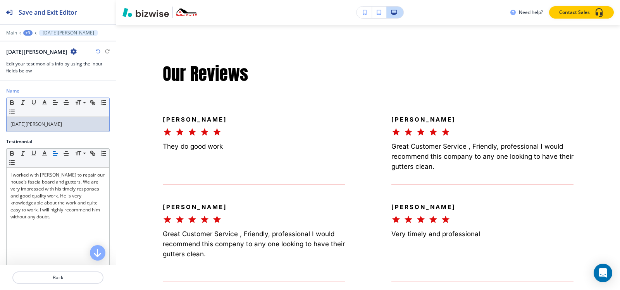
click at [41, 133] on div "Name Small Normal Large Huge Raja Cheruku" at bounding box center [58, 113] width 116 height 51
click at [29, 35] on div "+3" at bounding box center [27, 32] width 9 height 5
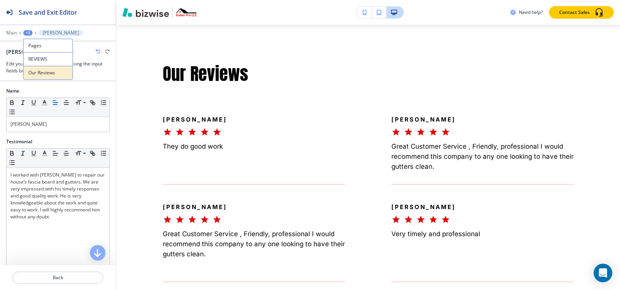
click at [40, 79] on button "Our Reviews" at bounding box center [48, 73] width 50 height 14
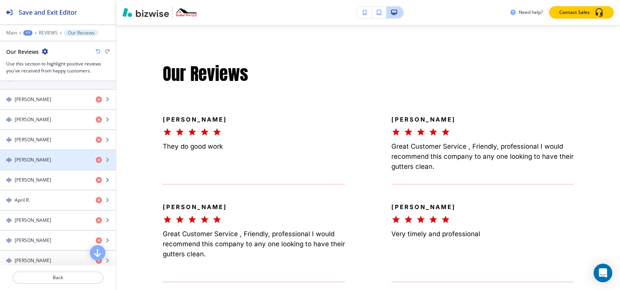
scroll to position [310, 0]
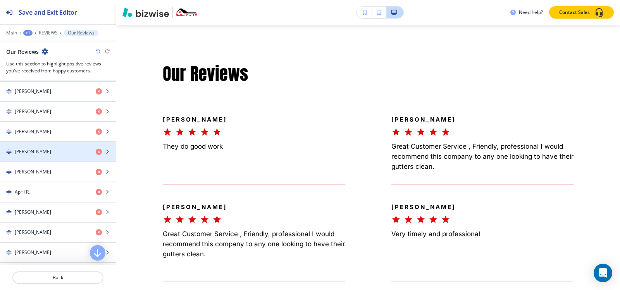
click at [38, 157] on div "button" at bounding box center [58, 158] width 116 height 6
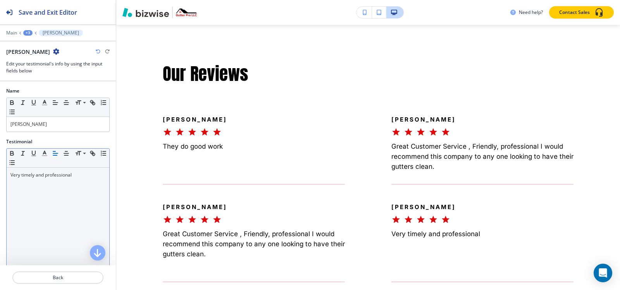
click at [55, 173] on p "Very timely and professional" at bounding box center [57, 175] width 95 height 7
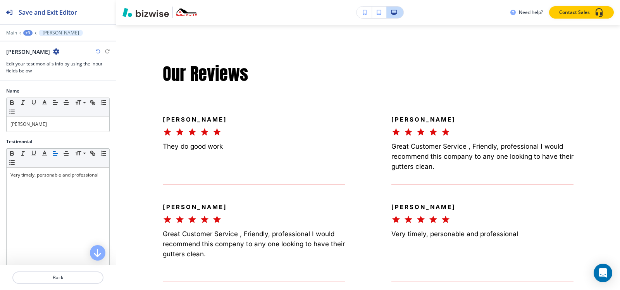
click at [31, 35] on button "+3" at bounding box center [27, 32] width 9 height 5
click at [36, 73] on p "Our Reviews" at bounding box center [48, 72] width 40 height 7
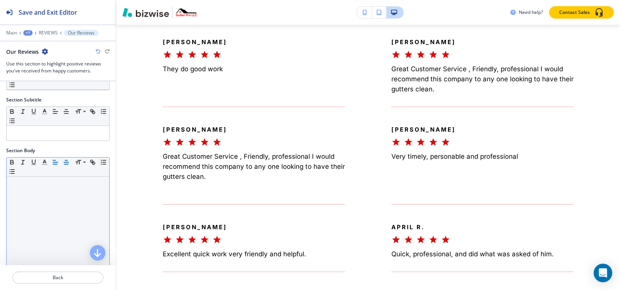
scroll to position [116, 0]
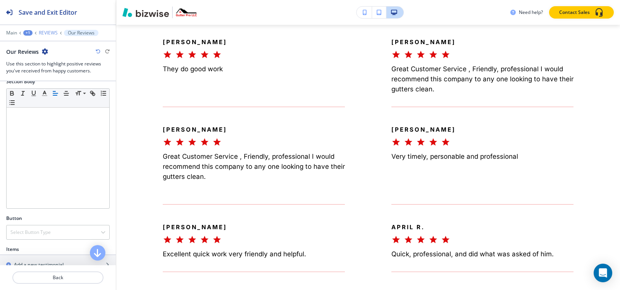
click at [44, 35] on p "REVIEWS" at bounding box center [48, 32] width 19 height 5
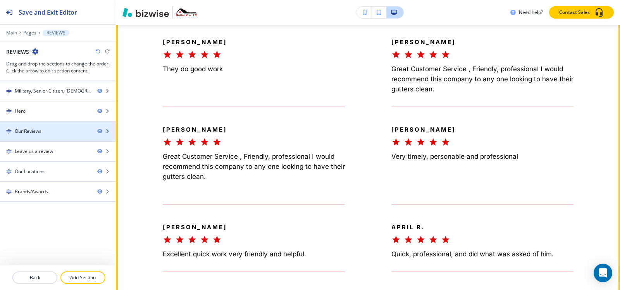
click at [52, 128] on div "Our Reviews" at bounding box center [45, 131] width 91 height 7
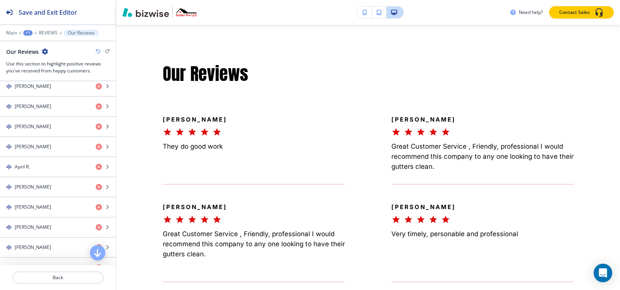
scroll to position [349, 0]
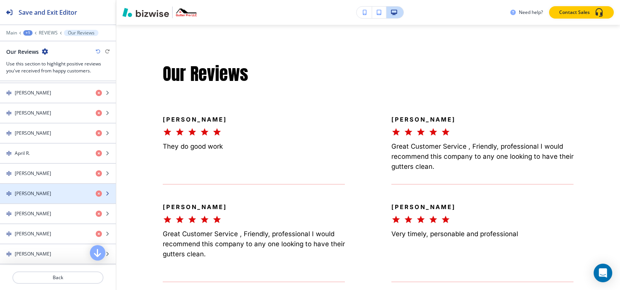
click at [31, 195] on h4 "[PERSON_NAME]" at bounding box center [33, 193] width 36 height 7
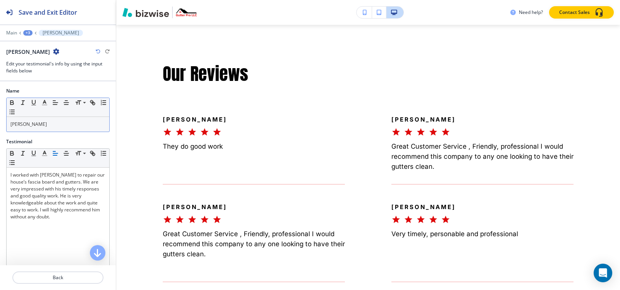
click at [48, 124] on p "[PERSON_NAME]" at bounding box center [57, 124] width 95 height 7
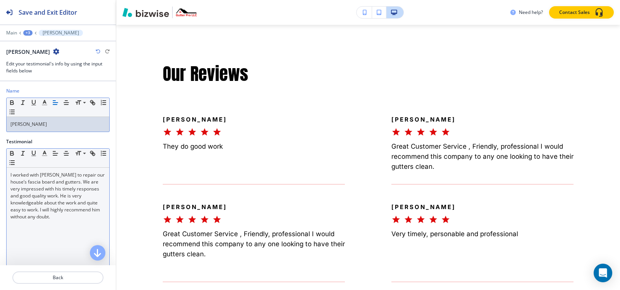
scroll to position [39, 0]
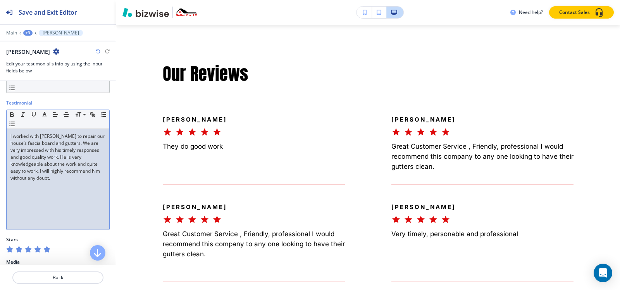
click at [31, 198] on div "I worked with Glenn to repair our house’s fascia board and gutters. We are very…" at bounding box center [58, 179] width 103 height 101
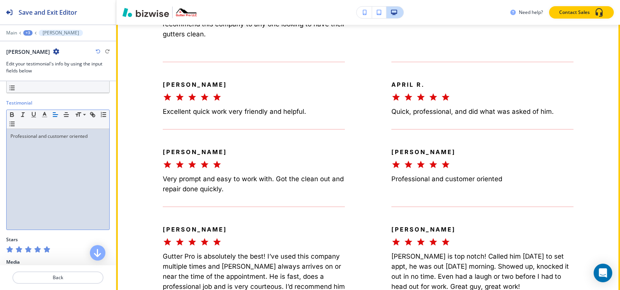
scroll to position [654, 0]
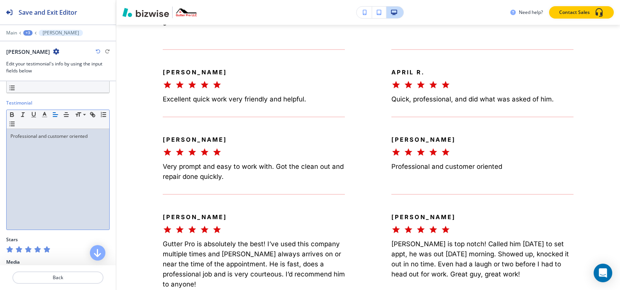
click at [27, 33] on div "+3" at bounding box center [27, 32] width 9 height 5
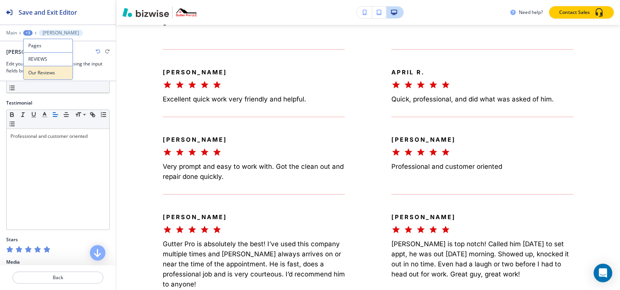
click at [37, 74] on p "Our Reviews" at bounding box center [48, 72] width 40 height 7
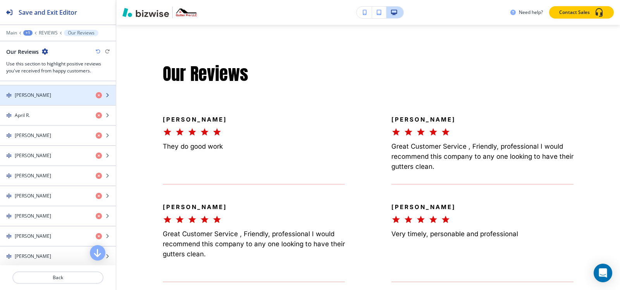
scroll to position [388, 0]
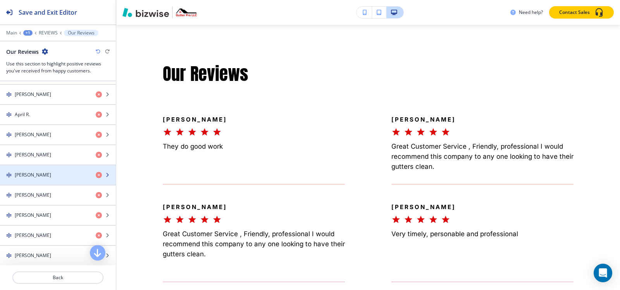
click at [42, 174] on div "Rick Stubbs" at bounding box center [45, 175] width 90 height 7
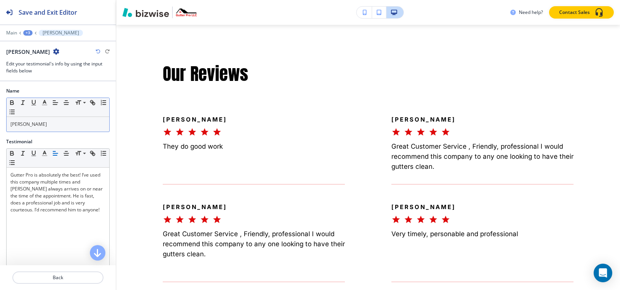
click at [56, 129] on div "Rick Stubbs" at bounding box center [58, 124] width 103 height 15
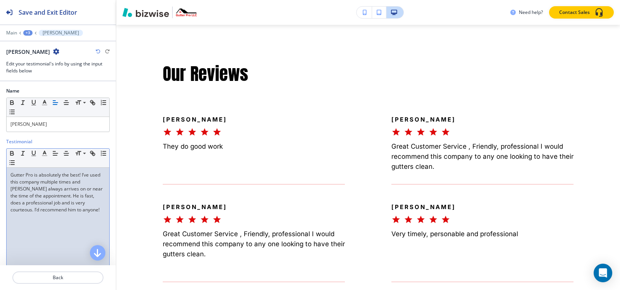
click at [59, 212] on p "Gutter Pro is absolutely the best! I’ve used this company multiple times and Gl…" at bounding box center [57, 193] width 95 height 42
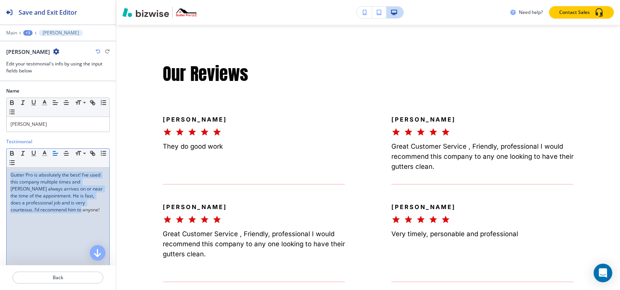
paste div
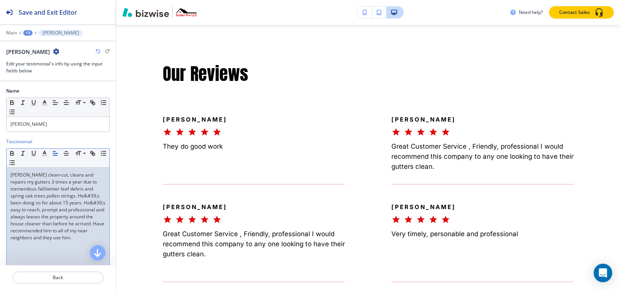
click at [28, 31] on div "+3" at bounding box center [27, 32] width 9 height 5
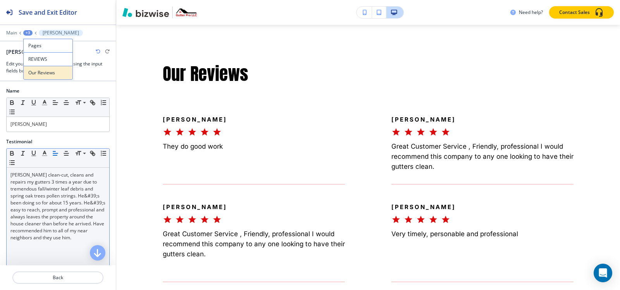
click at [48, 74] on p "Our Reviews" at bounding box center [48, 72] width 40 height 7
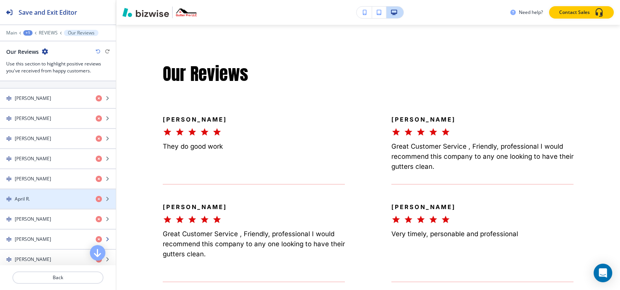
scroll to position [349, 0]
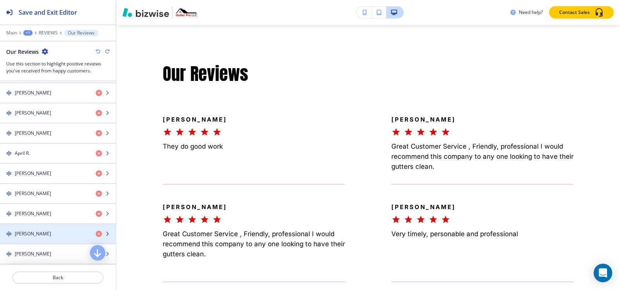
click at [33, 232] on h4 "Josh Perry" at bounding box center [33, 234] width 36 height 7
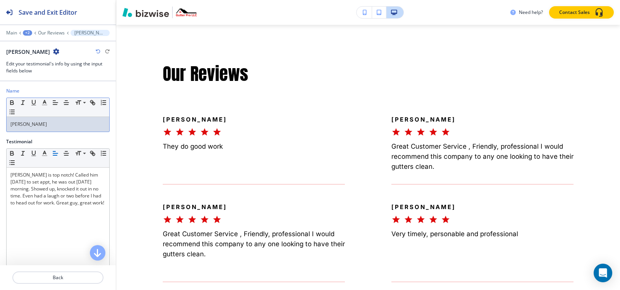
click at [48, 123] on p "Josh Perry" at bounding box center [57, 124] width 95 height 7
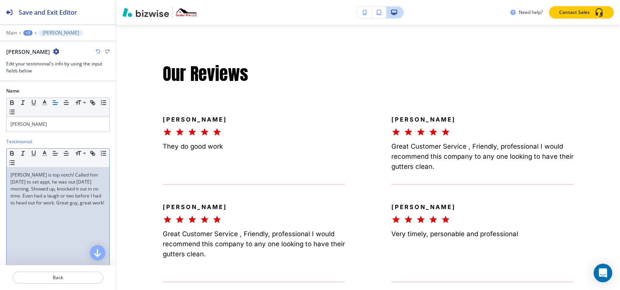
click at [31, 214] on div "Glenn is top notch! Called him Sunday to set appt, he was out Tuesday morning. …" at bounding box center [58, 218] width 103 height 101
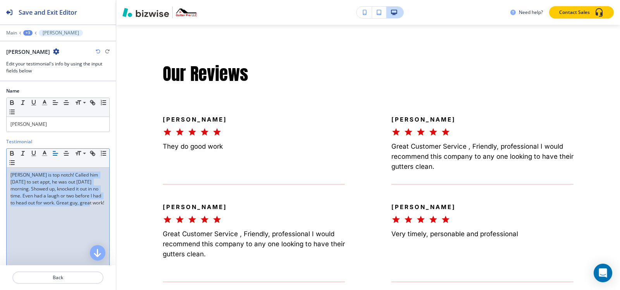
paste div
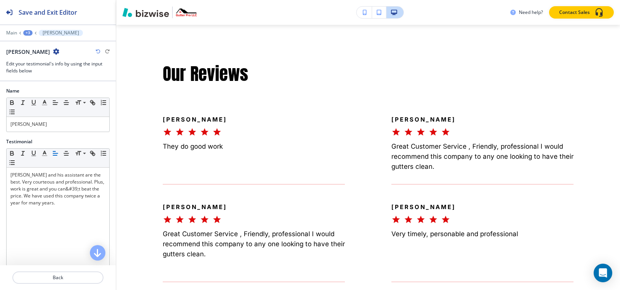
click at [27, 32] on div "+3" at bounding box center [27, 32] width 9 height 5
click at [43, 68] on button "Our Reviews" at bounding box center [48, 73] width 50 height 14
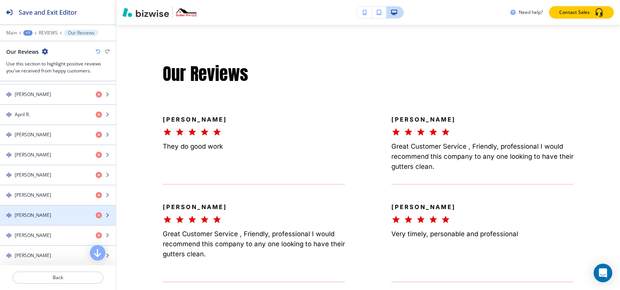
scroll to position [426, 0]
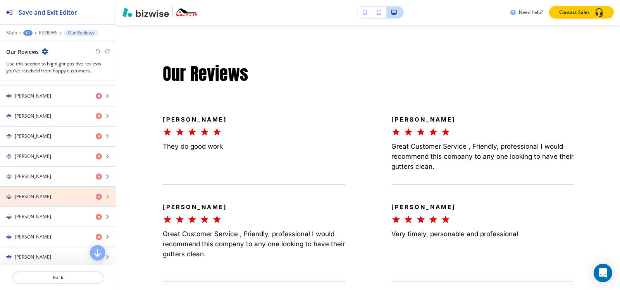
click at [96, 198] on icon "button" at bounding box center [99, 197] width 6 height 6
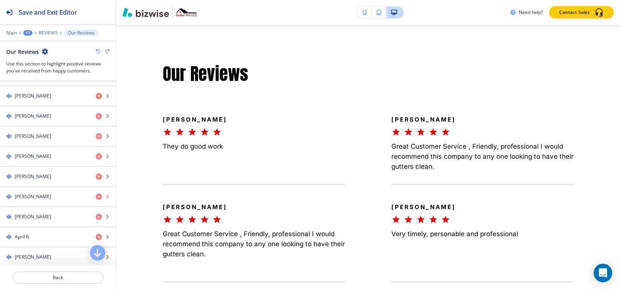
click at [96, 198] on icon "button" at bounding box center [99, 197] width 6 height 6
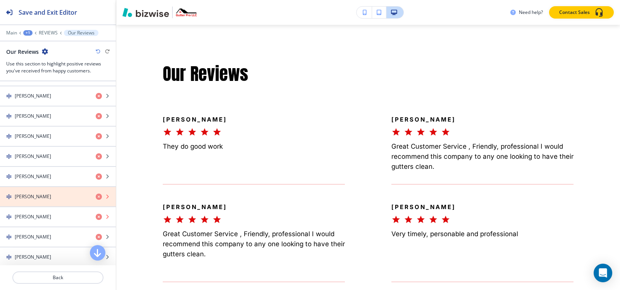
click at [96, 214] on icon "button" at bounding box center [99, 217] width 6 height 6
click at [96, 198] on icon "button" at bounding box center [99, 197] width 6 height 6
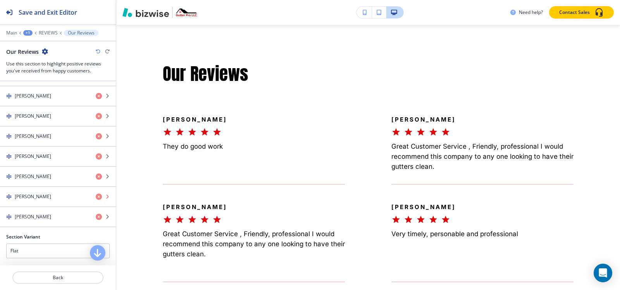
click at [96, 198] on icon "button" at bounding box center [99, 197] width 6 height 6
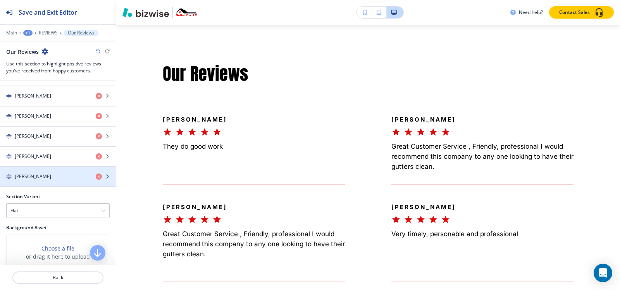
click at [20, 173] on h4 "Larry Boozer" at bounding box center [33, 176] width 36 height 7
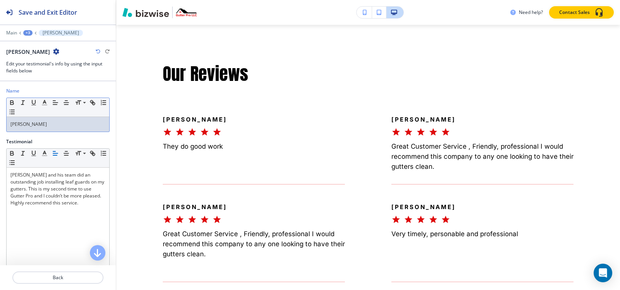
click at [38, 119] on div "Larry Boozer" at bounding box center [58, 124] width 103 height 15
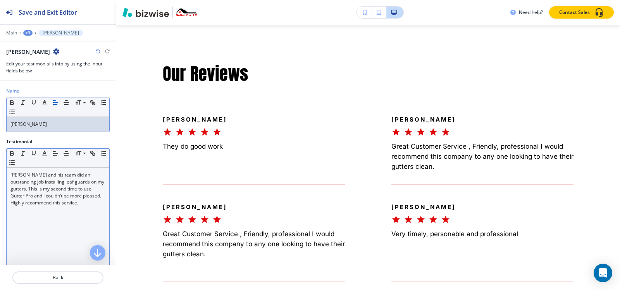
click at [27, 190] on p "Glenn and his team did an outstanding job installing leaf guards on my gutters.…" at bounding box center [57, 189] width 95 height 35
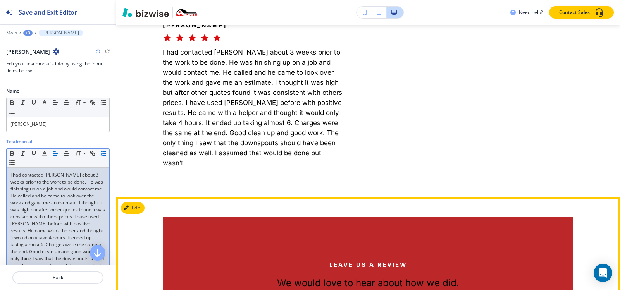
scroll to position [1081, 0]
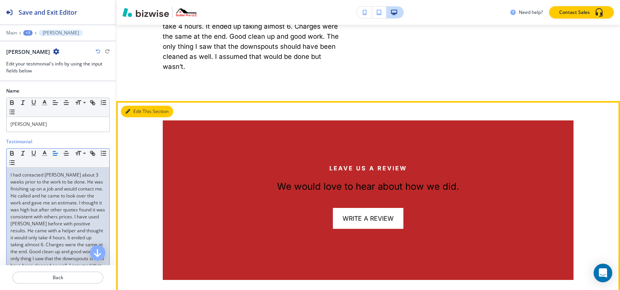
click at [131, 106] on button "Edit This Section" at bounding box center [147, 112] width 52 height 12
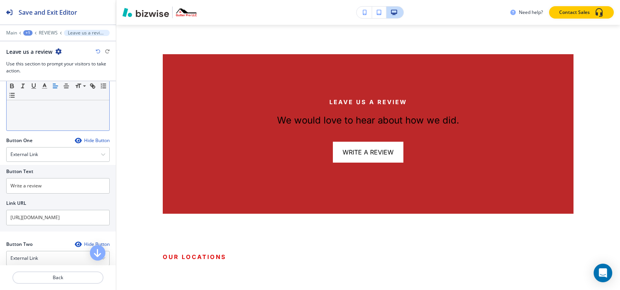
scroll to position [194, 0]
click at [39, 156] on div "External Link" at bounding box center [58, 155] width 103 height 14
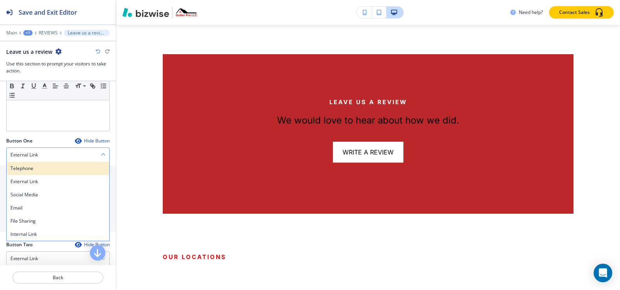
click at [29, 169] on h4 "Telephone" at bounding box center [57, 168] width 95 height 7
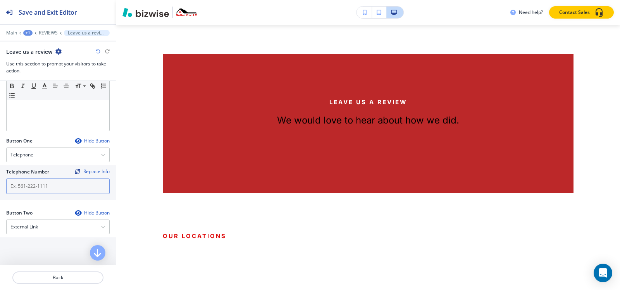
click at [30, 182] on input "text" at bounding box center [58, 187] width 104 height 16
paste input "[PHONE_NUMBER]"
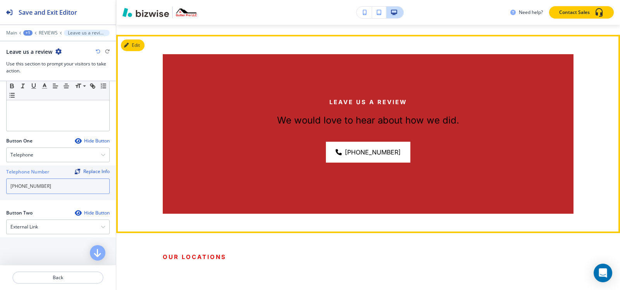
type input "[PHONE_NUMBER]"
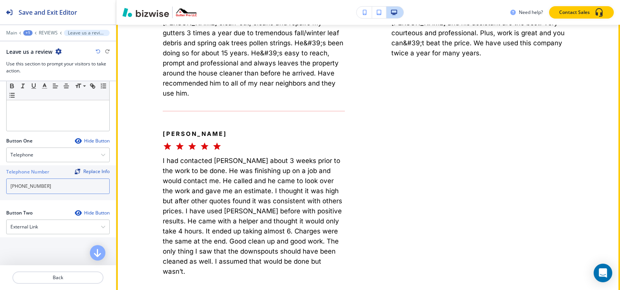
scroll to position [1108, 0]
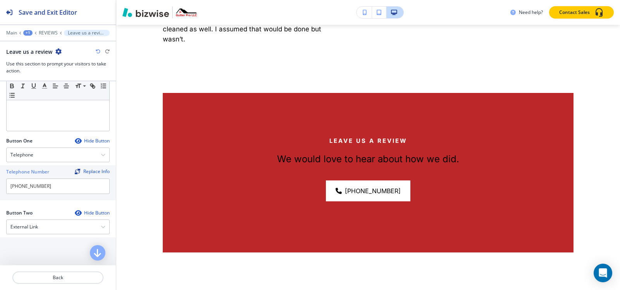
click at [97, 51] on icon "button" at bounding box center [98, 51] width 5 height 5
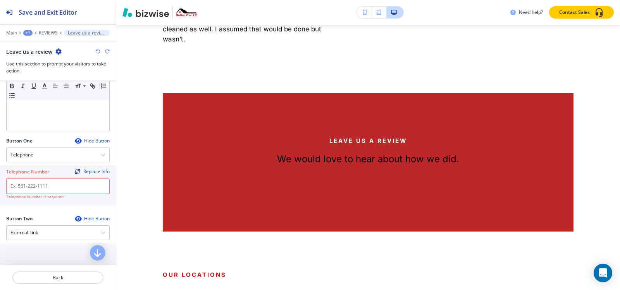
click at [97, 51] on icon "button" at bounding box center [98, 51] width 5 height 5
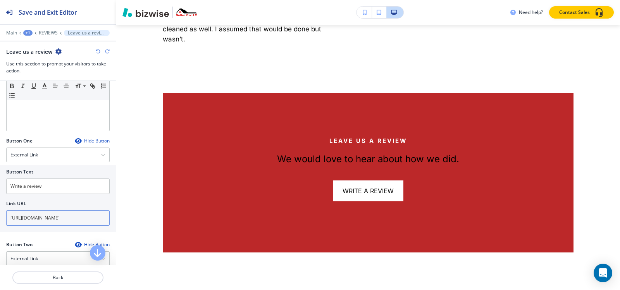
scroll to position [233, 0]
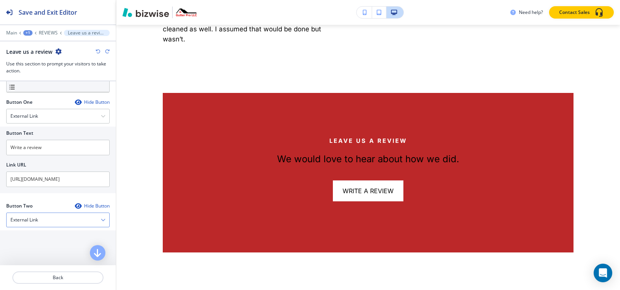
click at [45, 215] on div "External Link" at bounding box center [58, 220] width 103 height 14
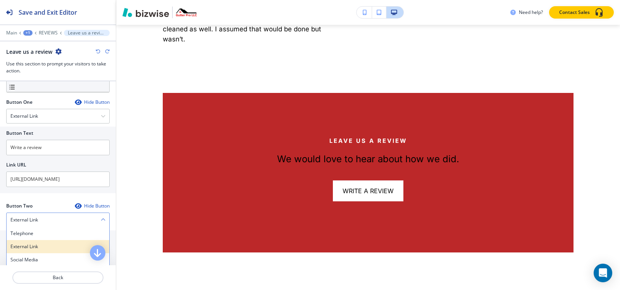
click at [33, 245] on h4 "External Link" at bounding box center [57, 246] width 95 height 7
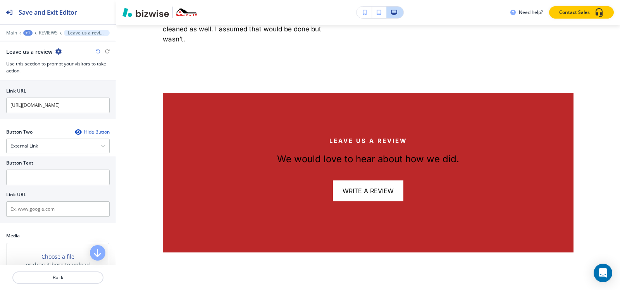
scroll to position [310, 0]
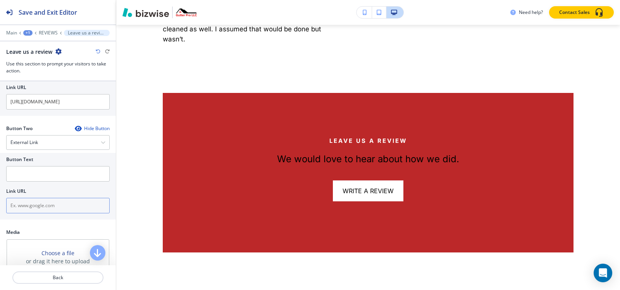
click at [38, 205] on input "text" at bounding box center [58, 206] width 104 height 16
paste input "https://www.google.com/search?hl=en-PH&gl=ph&q=Gutter+Pro&ludocid=8319991505936…"
type input "https://www.google.com/search?hl=en-PH&gl=ph&q=Gutter+Pro&ludocid=8319991505936…"
click at [33, 173] on input "text" at bounding box center [58, 174] width 104 height 16
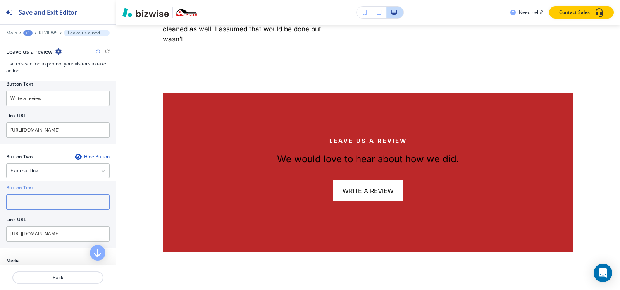
scroll to position [271, 0]
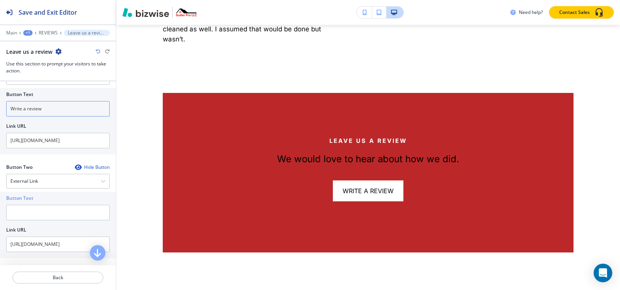
click at [52, 114] on input "Write a review" at bounding box center [58, 109] width 104 height 16
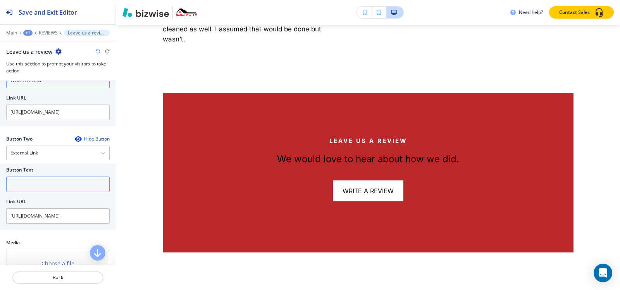
scroll to position [310, 0]
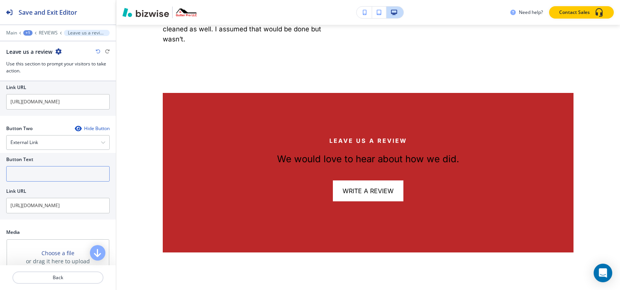
click at [39, 179] on input "text" at bounding box center [58, 174] width 104 height 16
paste input "Write a review"
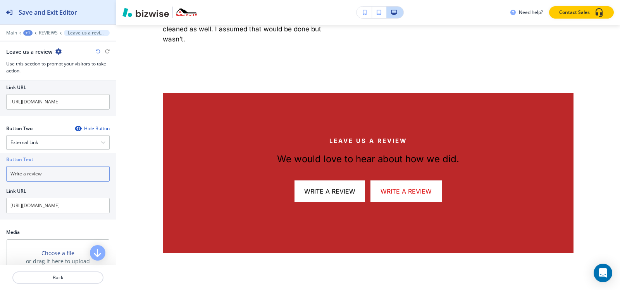
type input "Write a review"
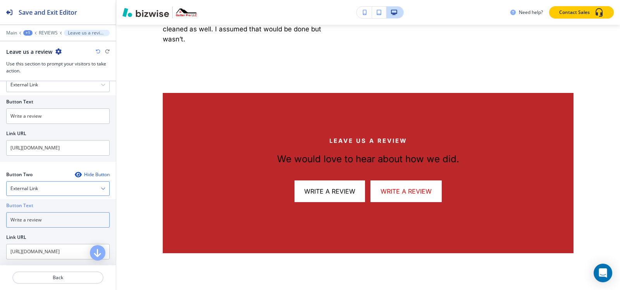
scroll to position [194, 0]
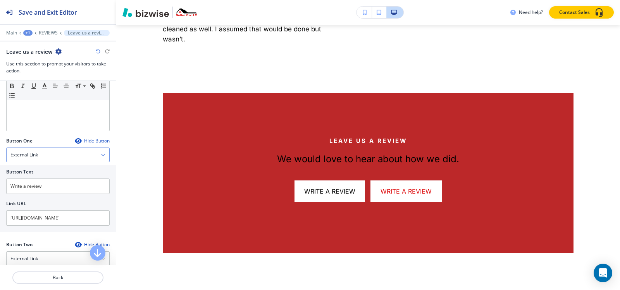
click at [46, 154] on div "External Link" at bounding box center [58, 155] width 103 height 14
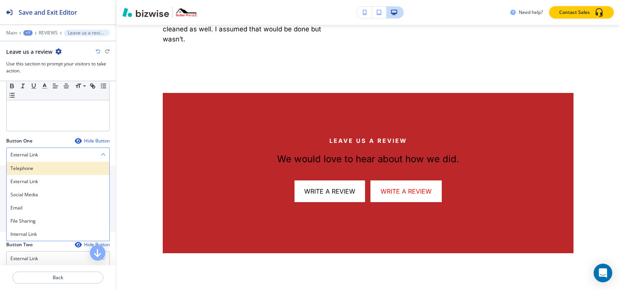
click at [40, 165] on h4 "Telephone" at bounding box center [57, 168] width 95 height 7
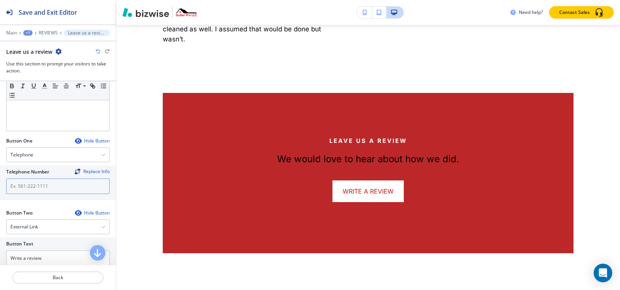
click at [38, 185] on input "text" at bounding box center [58, 187] width 104 height 16
paste input "[PHONE_NUMBER]"
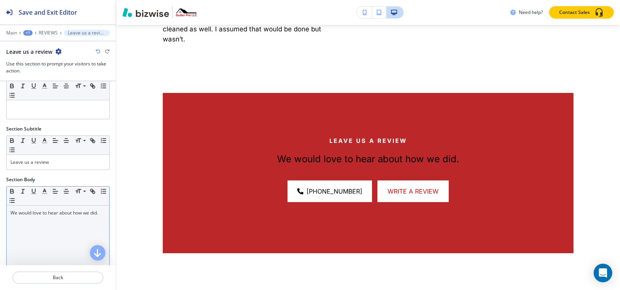
scroll to position [0, 0]
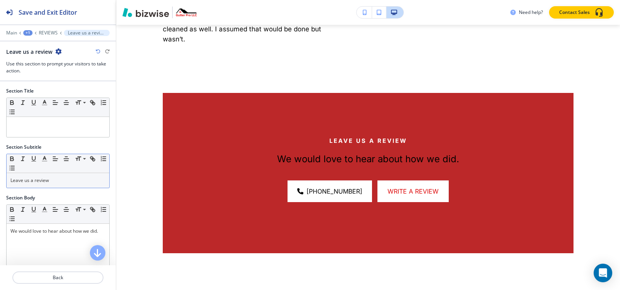
type input "[PHONE_NUMBER]"
click at [55, 177] on p "Leave us a review" at bounding box center [57, 180] width 95 height 7
copy p "Leave us a review"
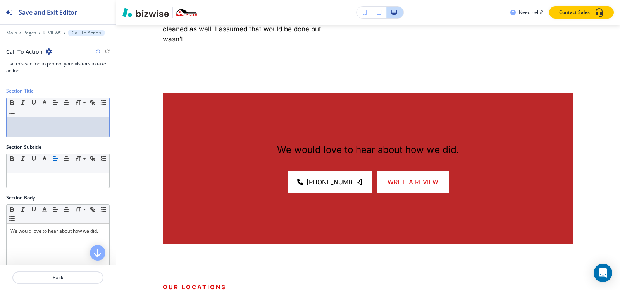
click at [55, 130] on div at bounding box center [58, 127] width 103 height 20
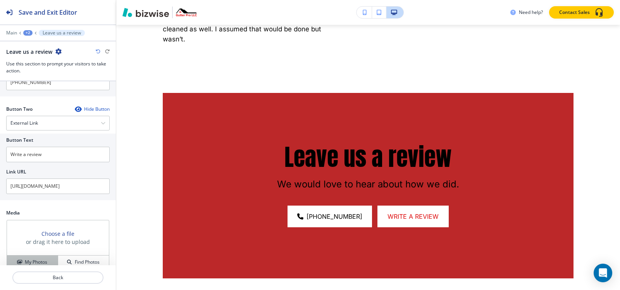
scroll to position [349, 0]
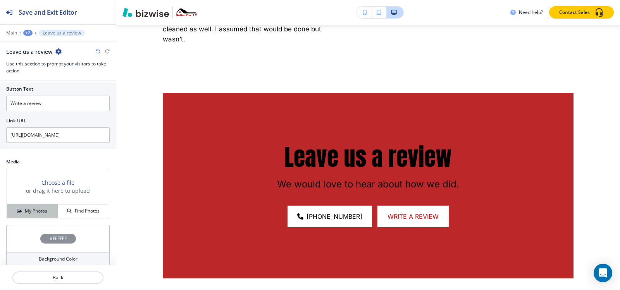
click at [35, 210] on h4 "My Photos" at bounding box center [36, 211] width 22 height 7
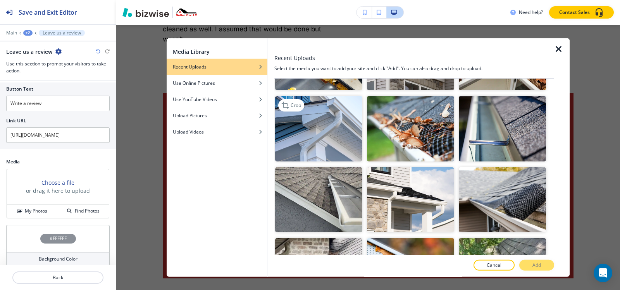
scroll to position [737, 0]
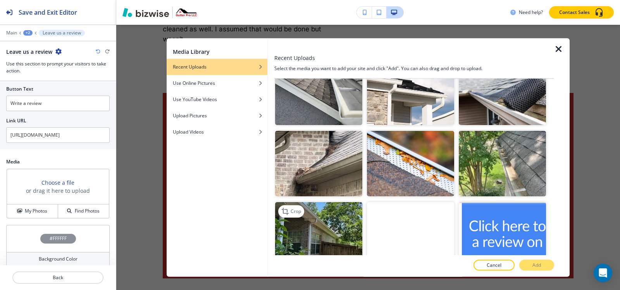
click at [320, 212] on img "button" at bounding box center [318, 235] width 87 height 66
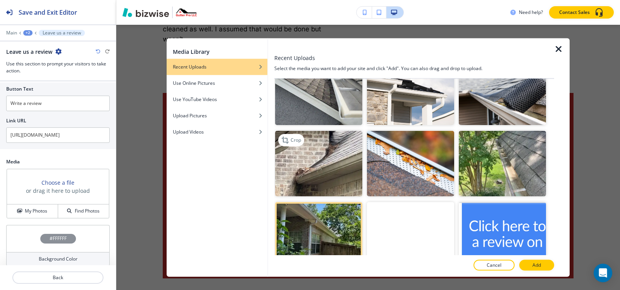
click at [323, 156] on img "button" at bounding box center [318, 164] width 87 height 66
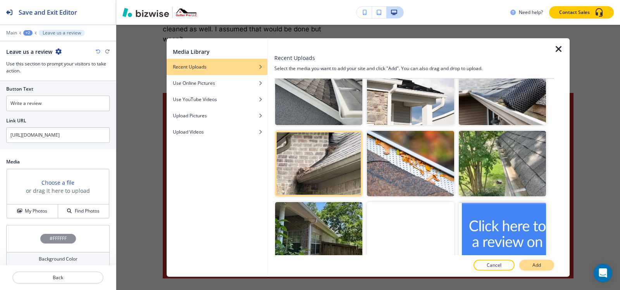
click at [538, 264] on p "Add" at bounding box center [537, 265] width 9 height 7
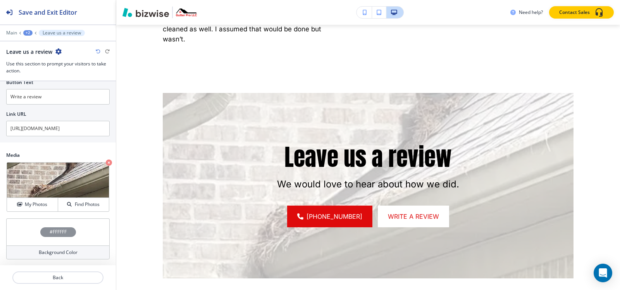
scroll to position [356, 0]
click at [45, 237] on div "#FFFFFF" at bounding box center [58, 231] width 104 height 27
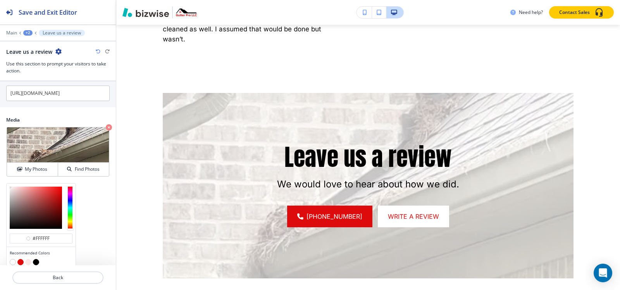
scroll to position [419, 0]
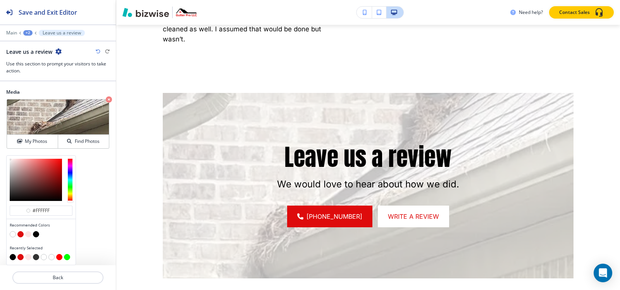
click at [37, 236] on button "button" at bounding box center [36, 234] width 6 height 6
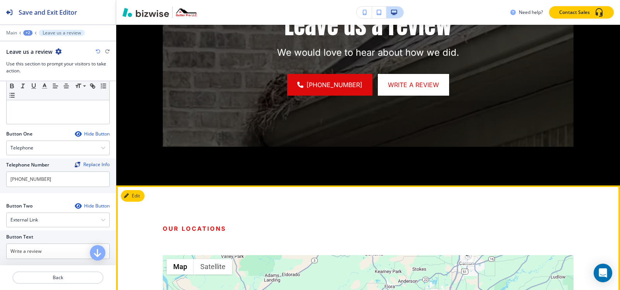
scroll to position [1264, 0]
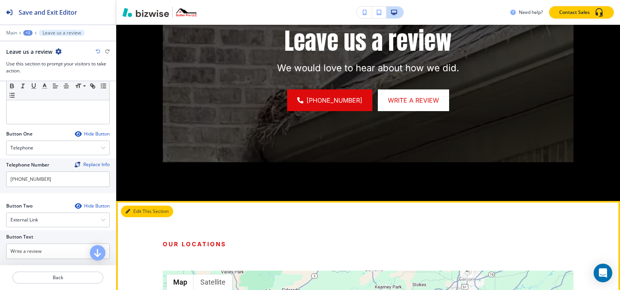
click at [136, 206] on button "Edit This Section" at bounding box center [147, 212] width 52 height 12
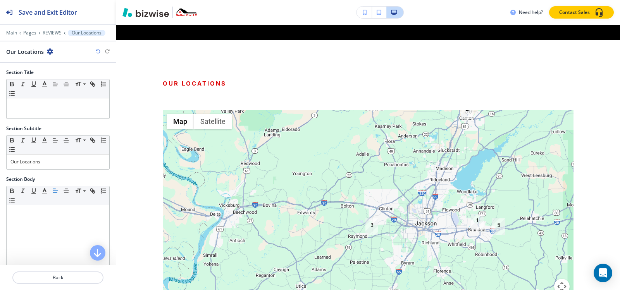
scroll to position [1430, 0]
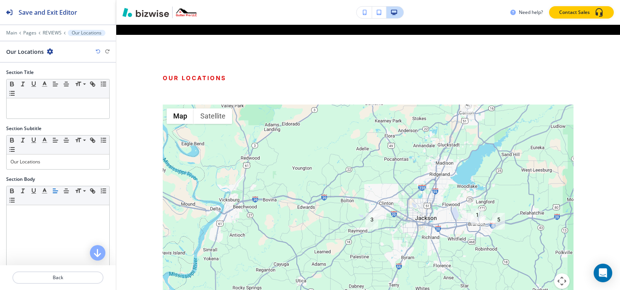
click at [50, 53] on icon "button" at bounding box center [50, 51] width 6 height 6
click at [60, 90] on p "Delete Section" at bounding box center [71, 92] width 40 height 7
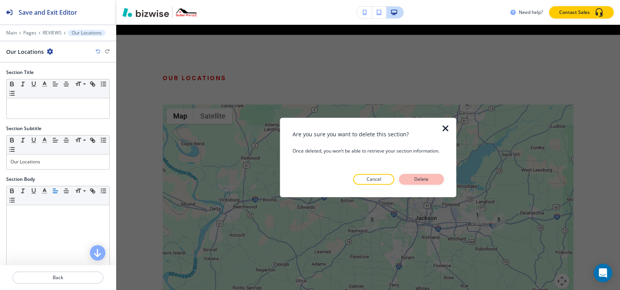
click at [418, 180] on p "Delete" at bounding box center [422, 179] width 19 height 7
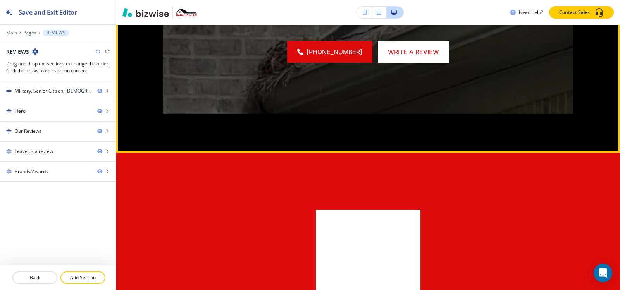
scroll to position [1236, 0]
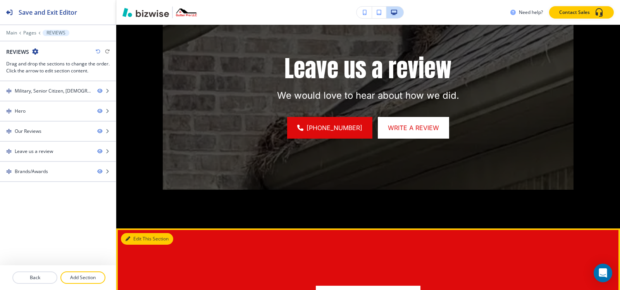
drag, startPoint x: 142, startPoint y: 228, endPoint x: 129, endPoint y: 200, distance: 30.0
click at [142, 233] on button "Edit This Section" at bounding box center [147, 239] width 52 height 12
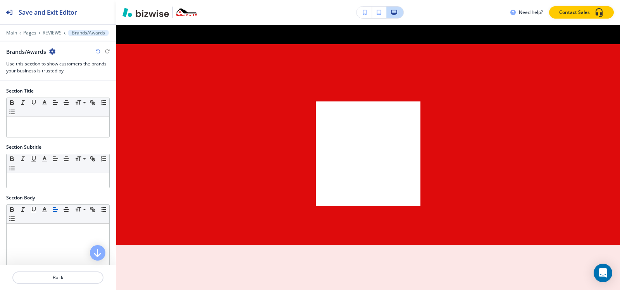
scroll to position [1430, 0]
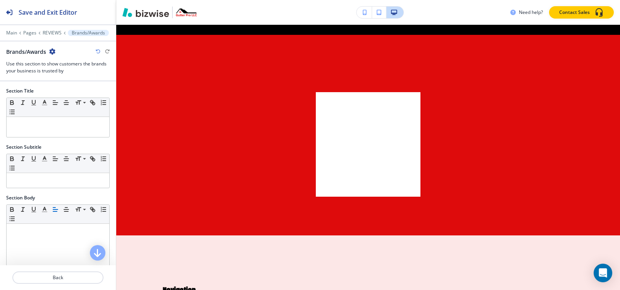
click at [55, 50] on icon "button" at bounding box center [52, 51] width 6 height 6
click at [75, 94] on p "Delete Section" at bounding box center [75, 92] width 40 height 7
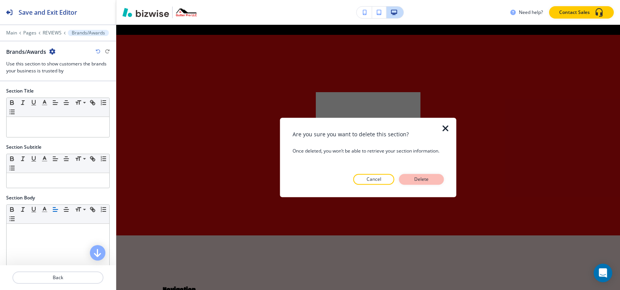
click at [425, 180] on p "Delete" at bounding box center [422, 179] width 19 height 7
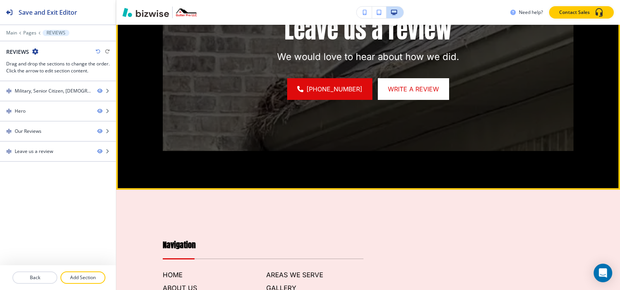
scroll to position [1197, 0]
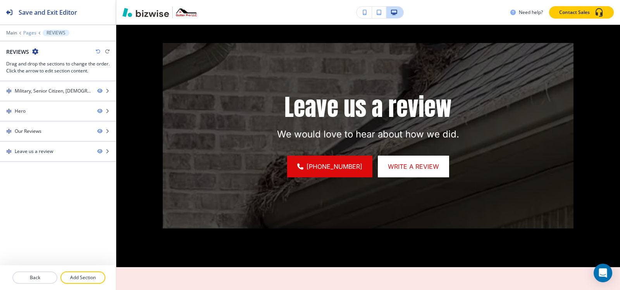
click at [26, 33] on p "Pages" at bounding box center [29, 32] width 13 height 5
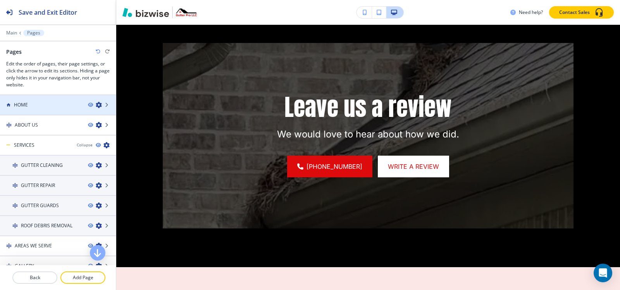
click at [24, 100] on div at bounding box center [58, 98] width 116 height 6
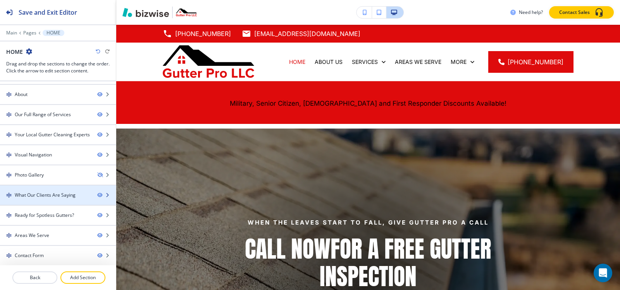
scroll to position [78, 0]
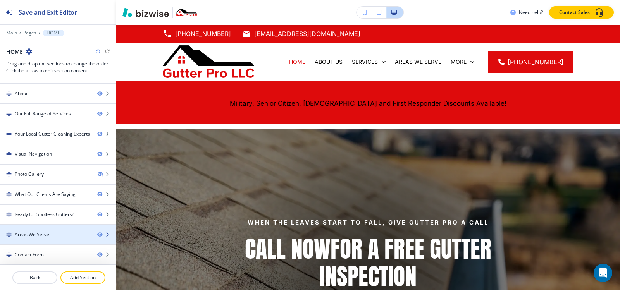
click at [36, 240] on div at bounding box center [58, 241] width 116 height 6
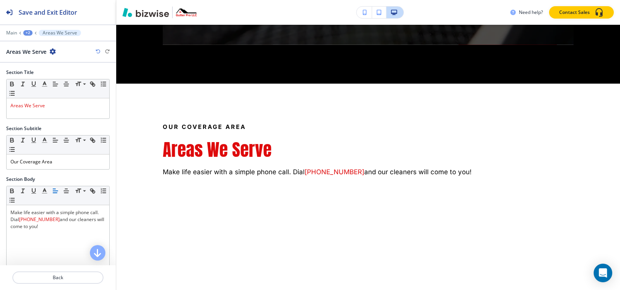
click at [54, 52] on icon "button" at bounding box center [53, 51] width 6 height 6
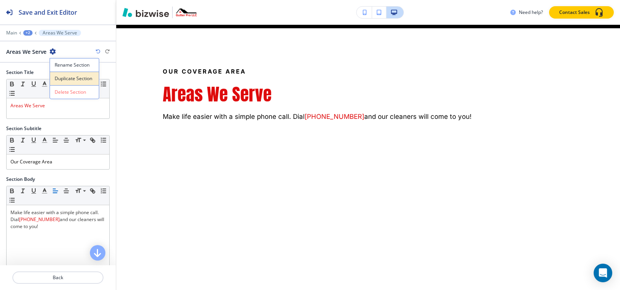
scroll to position [2964, 0]
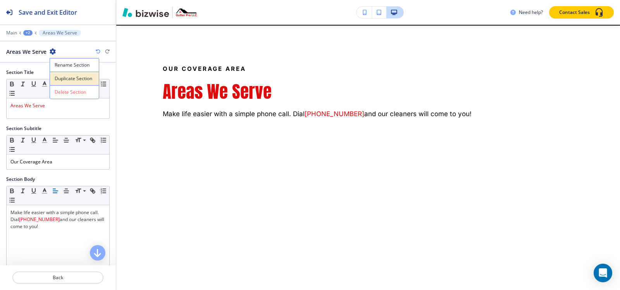
click at [60, 78] on p "Duplicate Section" at bounding box center [75, 78] width 40 height 7
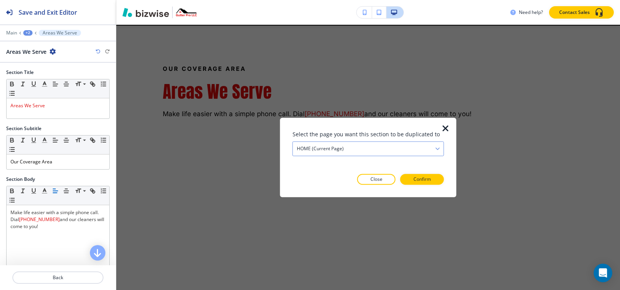
click at [413, 150] on div "HOME (current page)" at bounding box center [368, 149] width 151 height 14
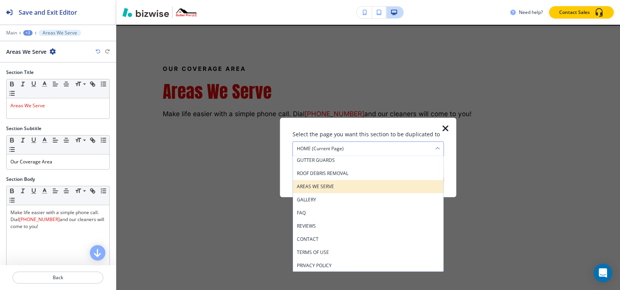
scroll to position [55, 0]
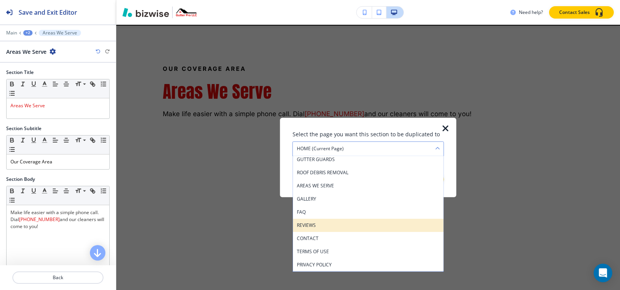
click at [320, 227] on h4 "REVIEWS" at bounding box center [368, 225] width 143 height 7
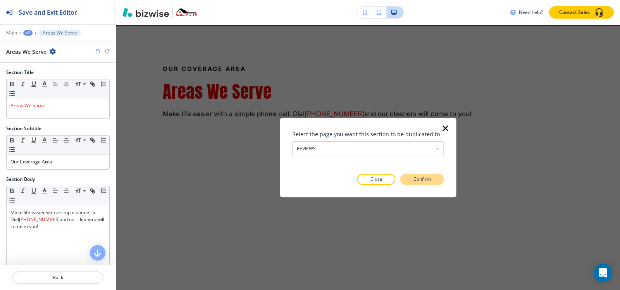
click at [420, 179] on p "Confirm" at bounding box center [422, 179] width 17 height 7
click at [420, 179] on p "Take me there" at bounding box center [415, 179] width 31 height 7
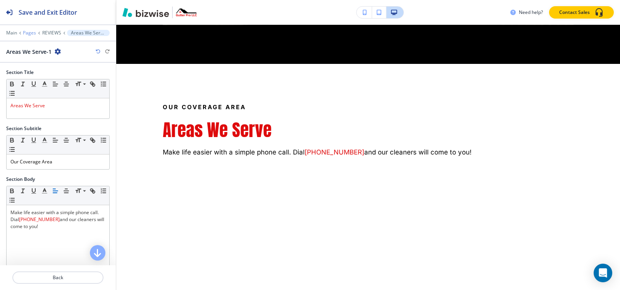
scroll to position [1430, 0]
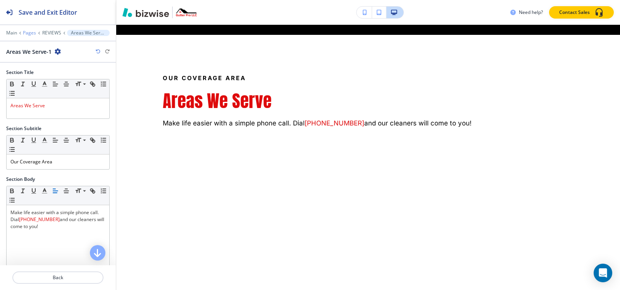
click at [31, 34] on p "Pages" at bounding box center [29, 32] width 13 height 5
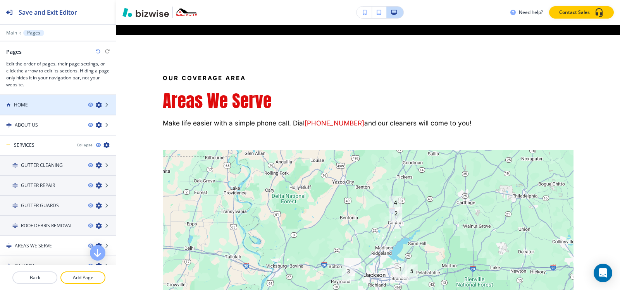
click at [40, 104] on div "HOME" at bounding box center [41, 105] width 82 height 7
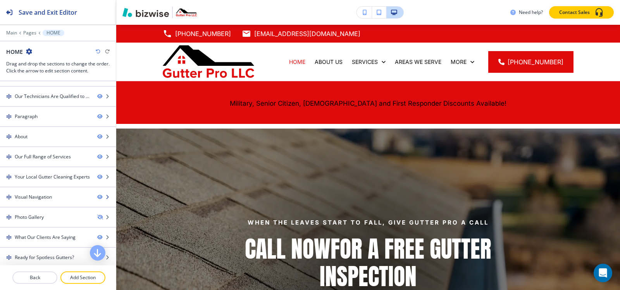
scroll to position [78, 0]
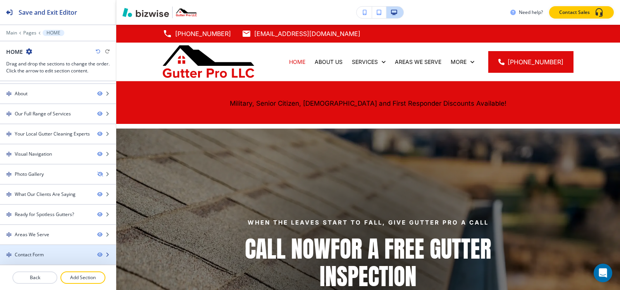
click at [34, 255] on div "Contact Form" at bounding box center [29, 255] width 29 height 7
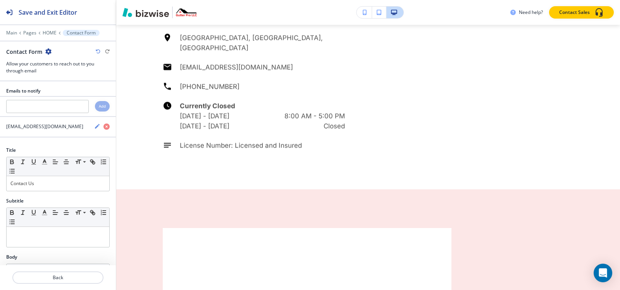
click at [48, 54] on icon "button" at bounding box center [48, 51] width 6 height 6
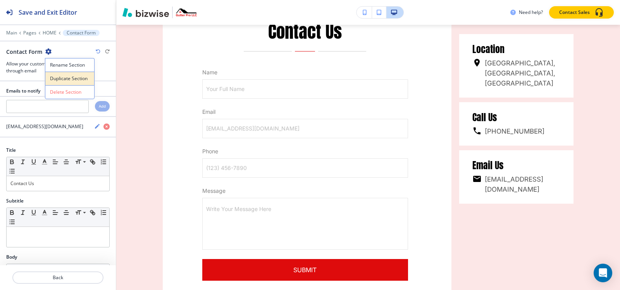
scroll to position [3936, 0]
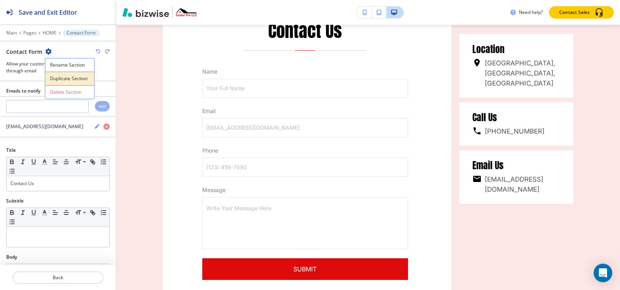
click at [55, 79] on p "Duplicate Section" at bounding box center [70, 78] width 40 height 7
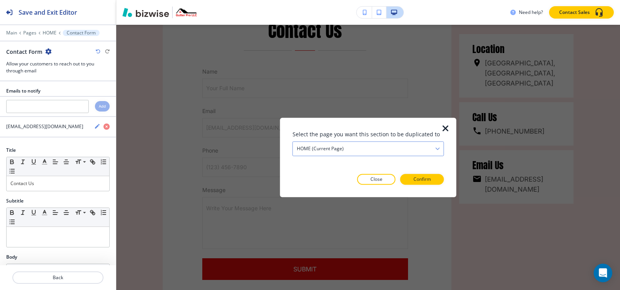
click at [349, 150] on div "HOME (current page)" at bounding box center [368, 149] width 151 height 14
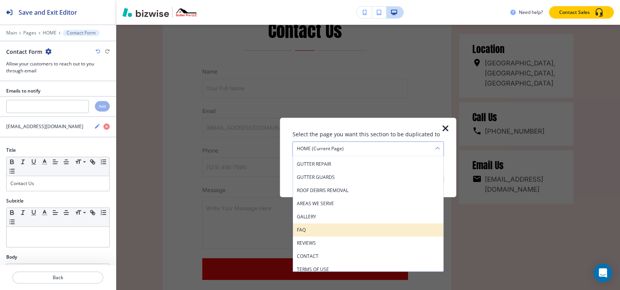
scroll to position [55, 0]
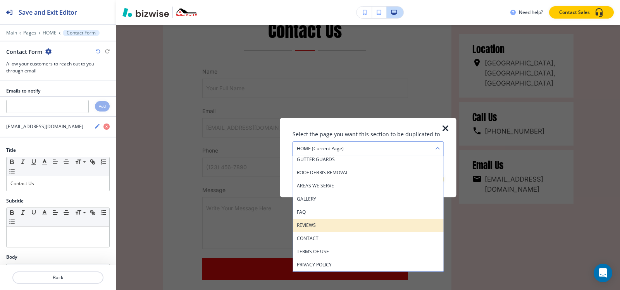
click at [318, 227] on h4 "REVIEWS" at bounding box center [368, 225] width 143 height 7
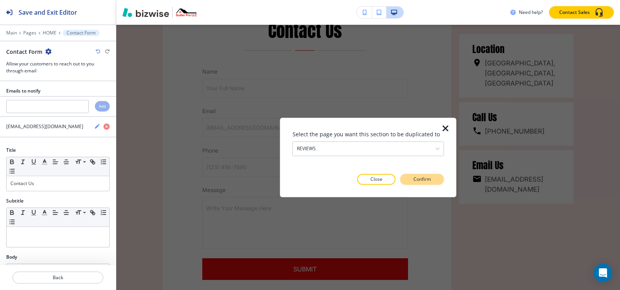
click at [423, 180] on p "Confirm" at bounding box center [422, 179] width 17 height 7
click at [423, 180] on p "Take me there" at bounding box center [415, 179] width 31 height 7
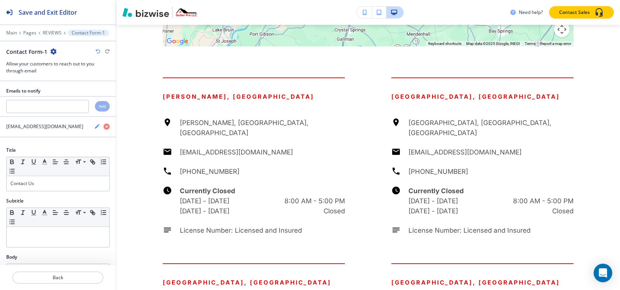
scroll to position [1650, 0]
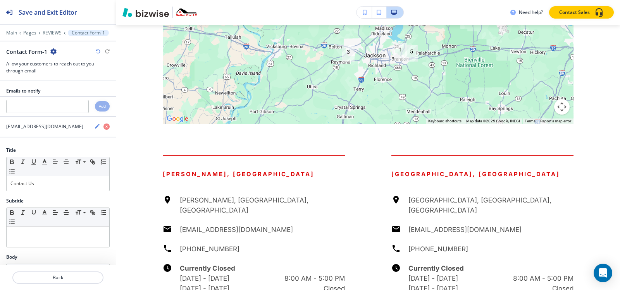
click at [21, 33] on icon at bounding box center [20, 32] width 3 height 3
click at [31, 33] on p "Pages" at bounding box center [29, 32] width 13 height 5
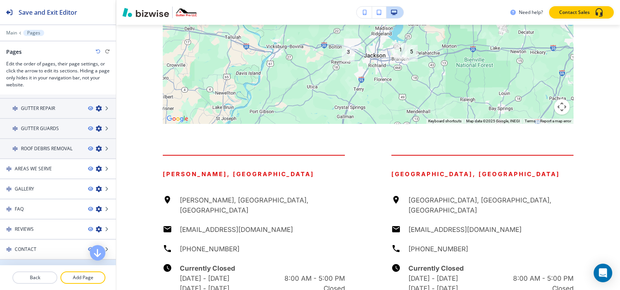
scroll to position [112, 0]
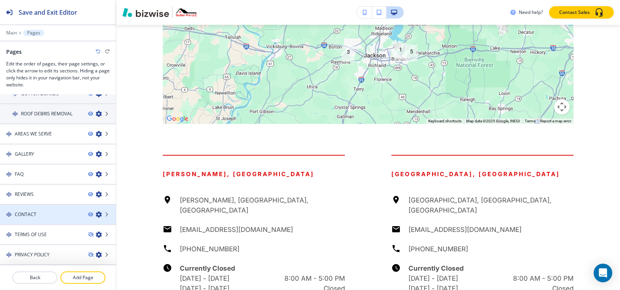
click at [35, 218] on div at bounding box center [58, 221] width 116 height 6
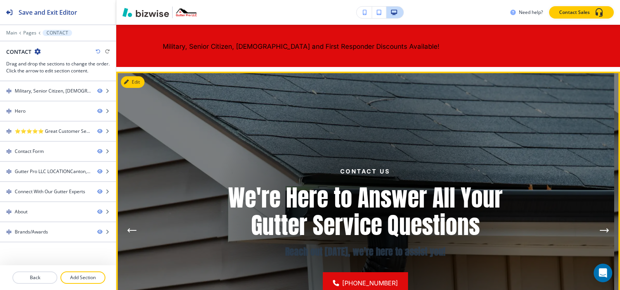
scroll to position [39, 0]
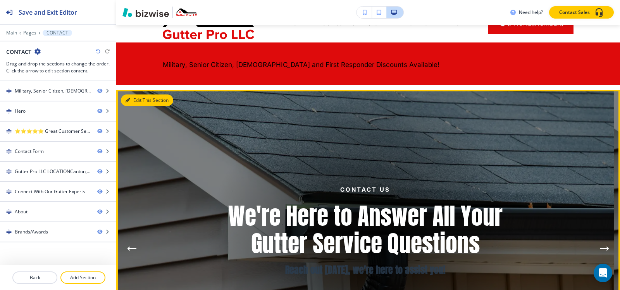
click at [136, 99] on button "Edit This Section" at bounding box center [147, 101] width 52 height 12
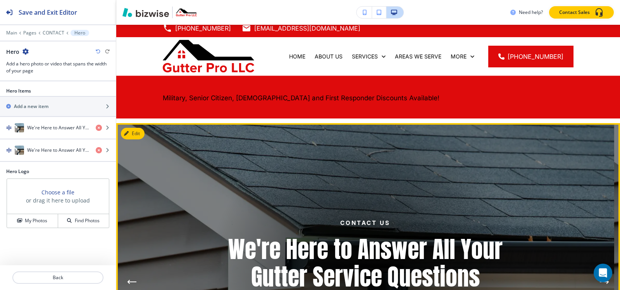
scroll to position [0, 0]
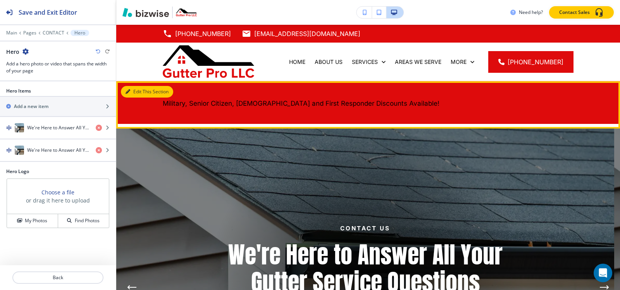
click at [140, 94] on button "Edit This Section" at bounding box center [147, 92] width 52 height 12
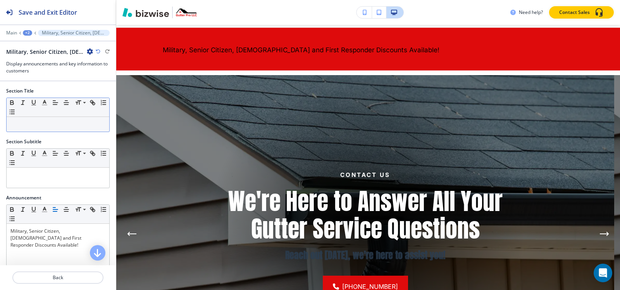
scroll to position [57, 0]
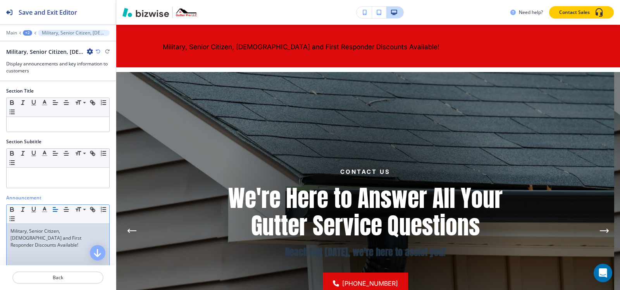
click at [40, 252] on div "Military, Senior Citizen, [DEMOGRAPHIC_DATA] and First Responder Discounts Avai…" at bounding box center [58, 274] width 103 height 101
click at [67, 212] on icon "button" at bounding box center [66, 209] width 7 height 7
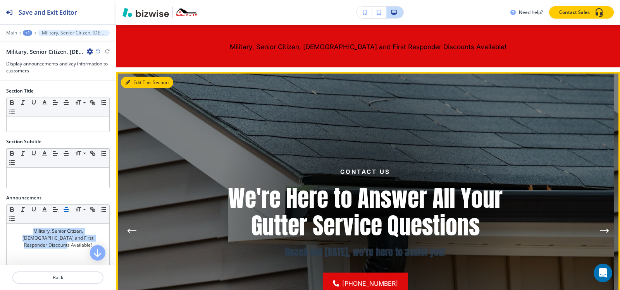
click at [139, 79] on button "Edit This Section" at bounding box center [147, 83] width 52 height 12
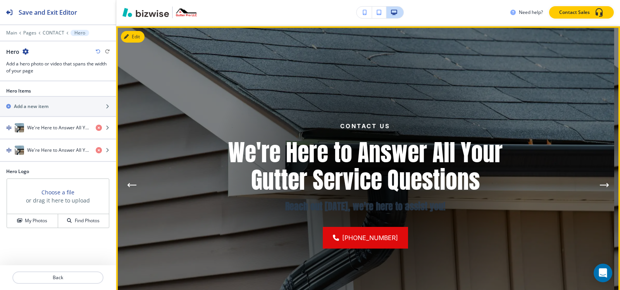
scroll to position [104, 0]
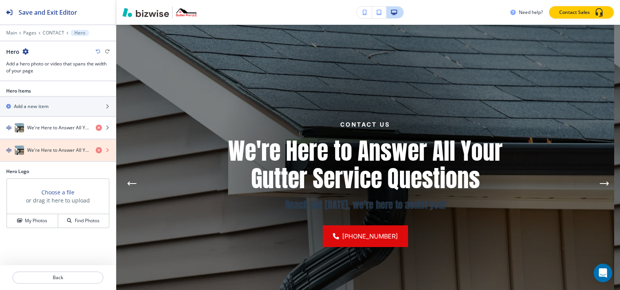
click at [97, 151] on icon "button" at bounding box center [99, 150] width 6 height 6
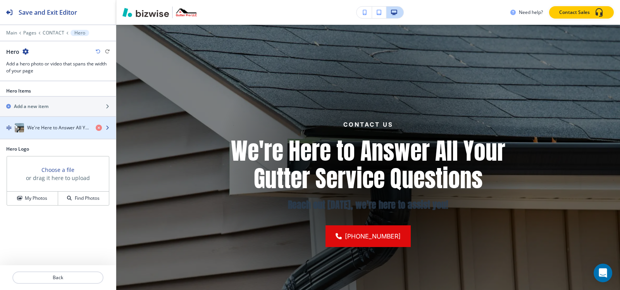
click at [73, 133] on div "button" at bounding box center [58, 136] width 116 height 6
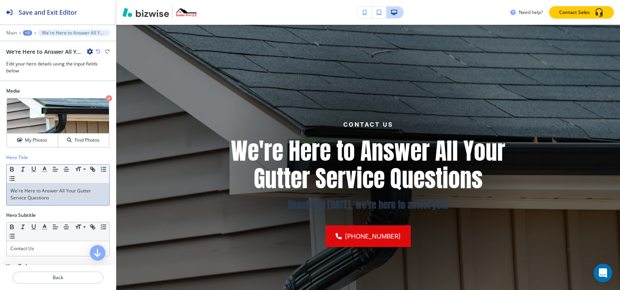
click at [60, 195] on p "We're Here to Answer All Your Gutter Service Questions" at bounding box center [57, 195] width 95 height 14
copy p "We're Here to Answer All Your Gutter Service Questions"
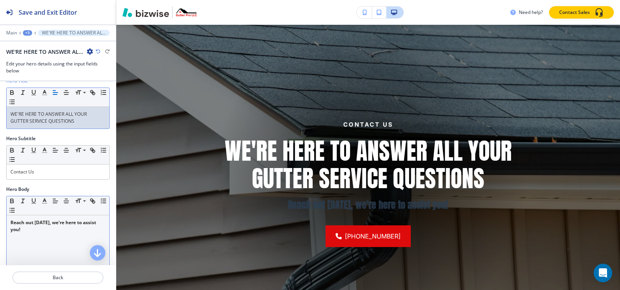
scroll to position [78, 0]
click at [37, 229] on p "Reach out today, we're here to assist you!" at bounding box center [57, 226] width 95 height 14
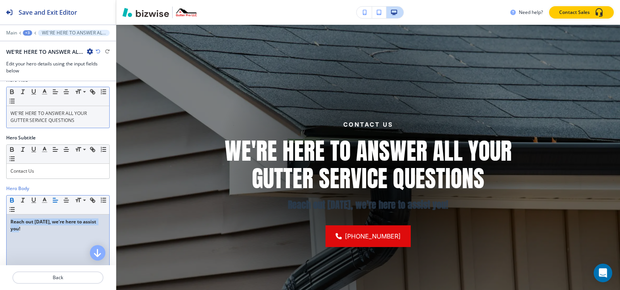
copy strong "Reach out today, we're here to assist you!"
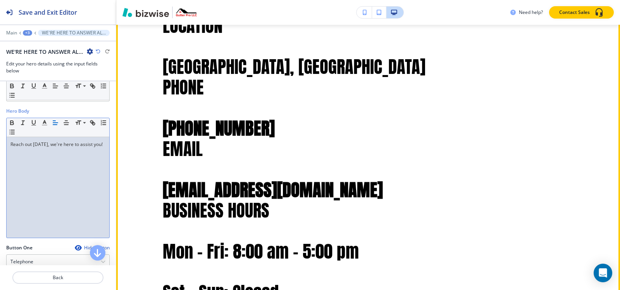
scroll to position [802, 0]
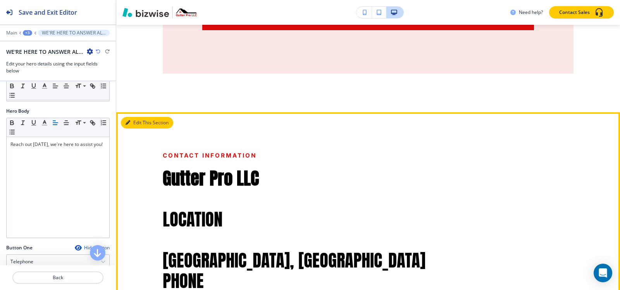
click at [143, 123] on button "Edit This Section" at bounding box center [147, 123] width 52 height 12
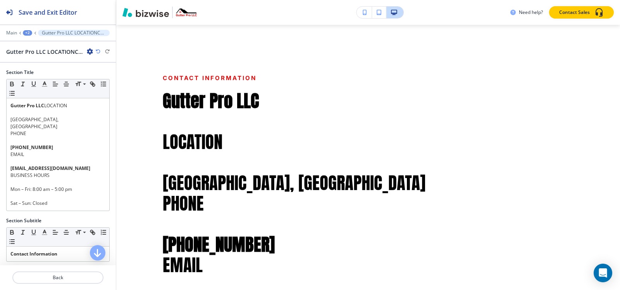
scroll to position [889, 0]
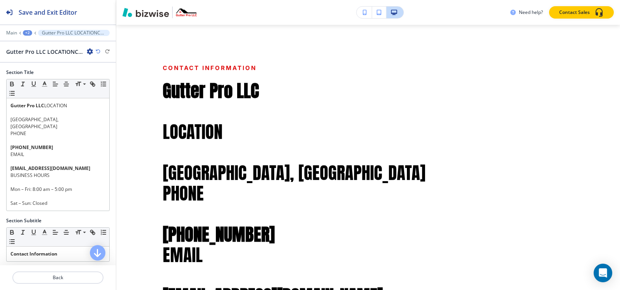
click at [88, 52] on icon "button" at bounding box center [90, 51] width 6 height 6
click at [102, 91] on p "Delete Section" at bounding box center [112, 92] width 40 height 7
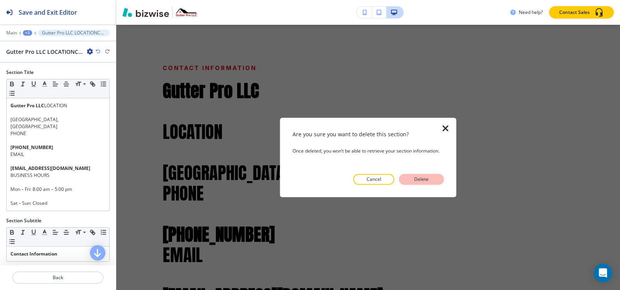
click at [430, 180] on p "Delete" at bounding box center [422, 179] width 19 height 7
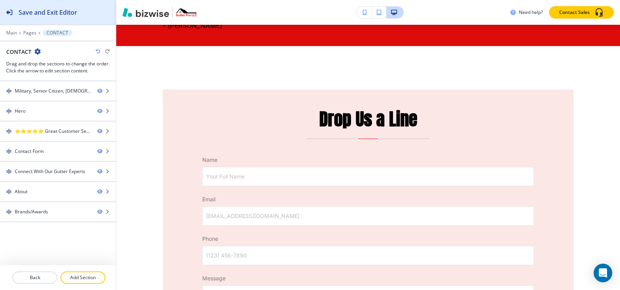
scroll to position [463, 0]
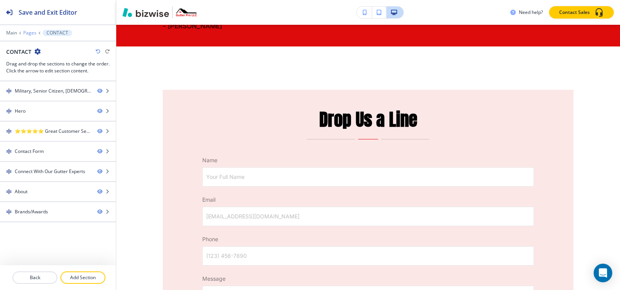
click at [34, 33] on p "Pages" at bounding box center [29, 32] width 13 height 5
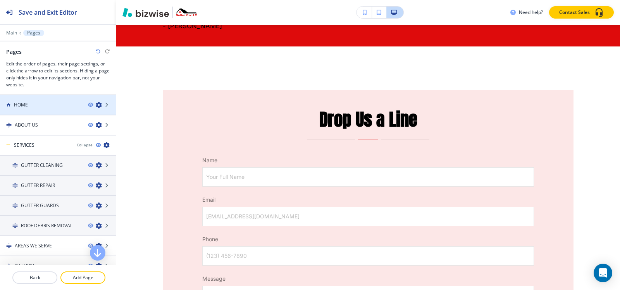
click at [29, 104] on div "HOME" at bounding box center [41, 105] width 82 height 7
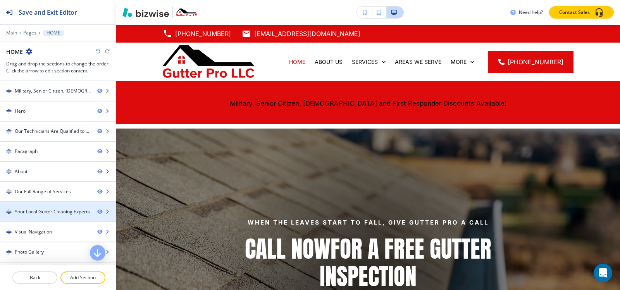
scroll to position [78, 0]
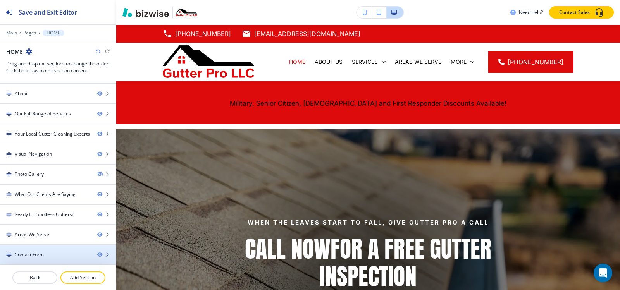
click at [36, 257] on div "Contact Form" at bounding box center [29, 255] width 29 height 7
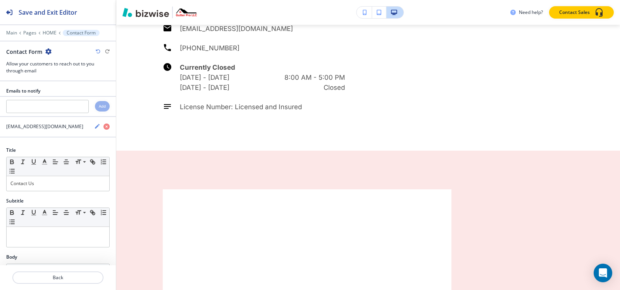
click at [50, 52] on icon "button" at bounding box center [48, 51] width 6 height 6
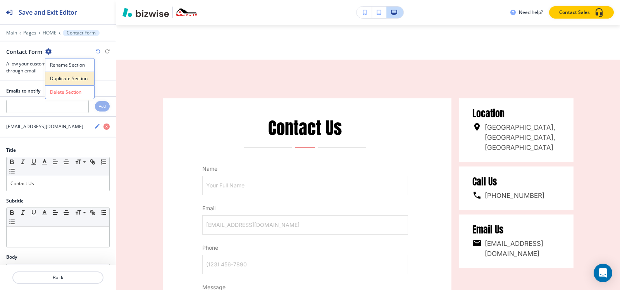
scroll to position [3843, 0]
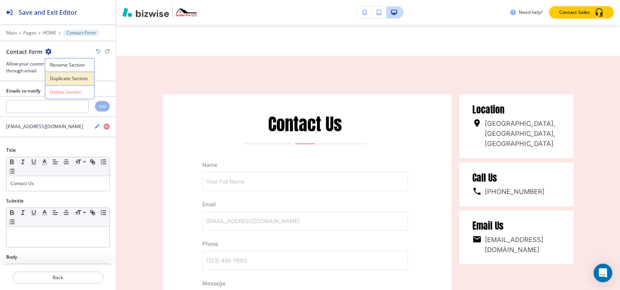
click at [54, 78] on p "Duplicate Section" at bounding box center [70, 78] width 40 height 7
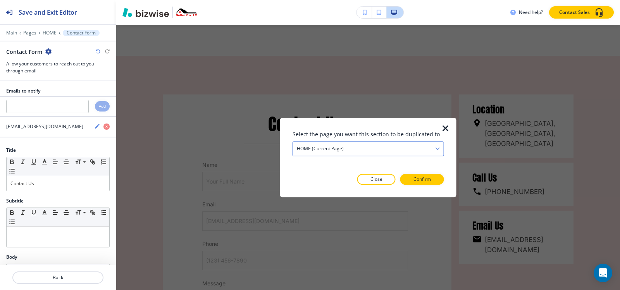
click at [361, 148] on div "HOME (current page)" at bounding box center [368, 149] width 151 height 14
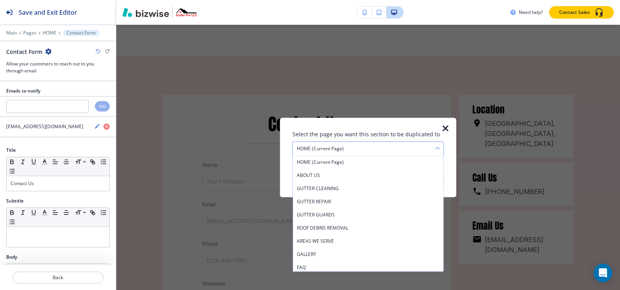
scroll to position [55, 0]
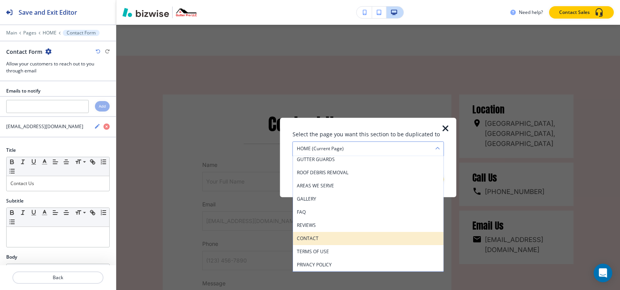
click at [330, 238] on h4 "CONTACT" at bounding box center [368, 238] width 143 height 7
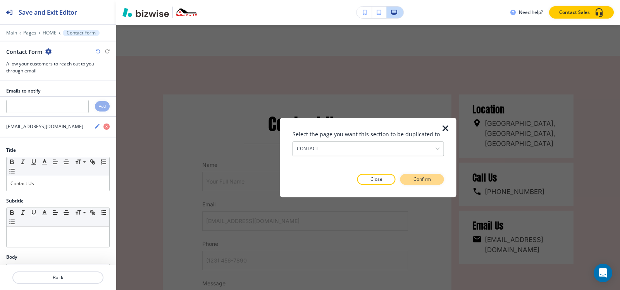
click at [430, 176] on p "Confirm" at bounding box center [422, 179] width 17 height 7
click at [432, 179] on button "Take me there" at bounding box center [416, 179] width 58 height 11
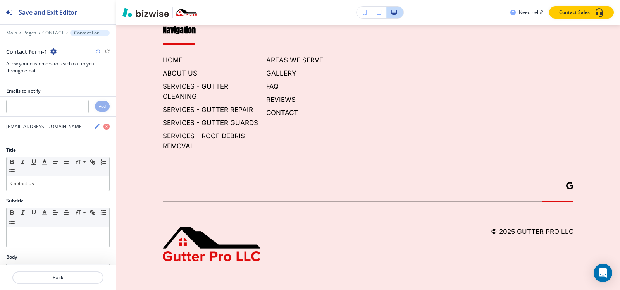
scroll to position [0, 0]
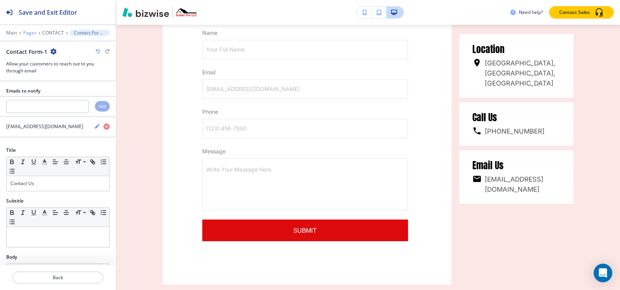
click at [32, 33] on p "Pages" at bounding box center [29, 32] width 13 height 5
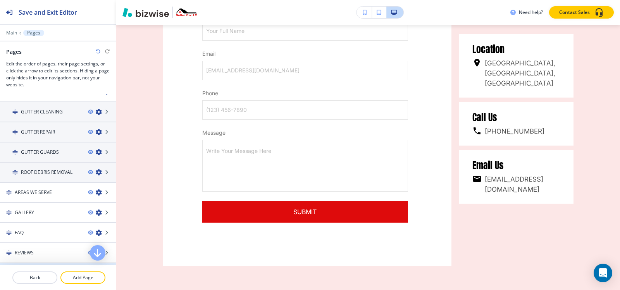
scroll to position [112, 0]
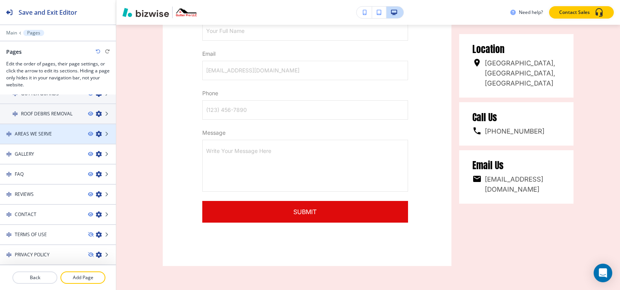
click at [43, 137] on h4 "AREAS WE SERVE" at bounding box center [33, 134] width 37 height 7
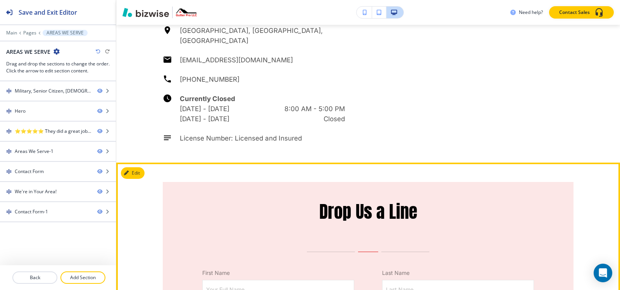
scroll to position [1241, 0]
click at [141, 168] on button "Edit This Section" at bounding box center [147, 174] width 52 height 12
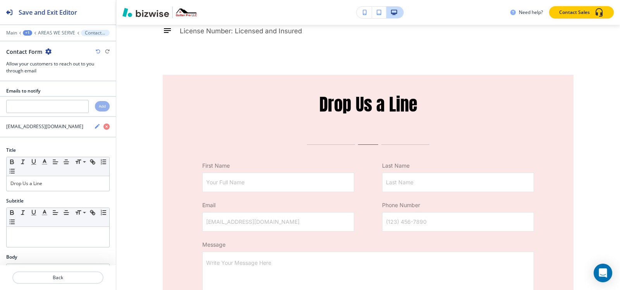
scroll to position [1349, 0]
click at [43, 51] on div "Contact Form" at bounding box center [28, 52] width 45 height 8
click at [47, 52] on icon "button" at bounding box center [48, 51] width 6 height 6
click at [70, 81] on p "Duplicate Section" at bounding box center [70, 78] width 40 height 7
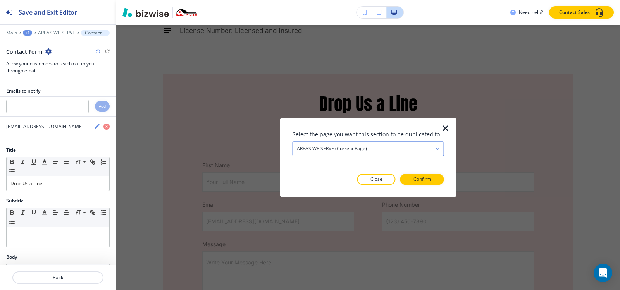
click at [332, 146] on h4 "AREAS WE SERVE (current page)" at bounding box center [332, 148] width 70 height 7
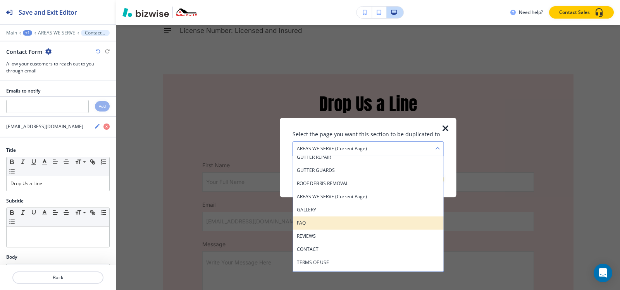
scroll to position [55, 0]
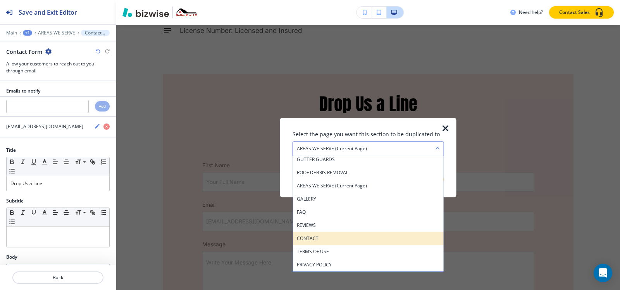
click at [339, 240] on h4 "CONTACT" at bounding box center [368, 238] width 143 height 7
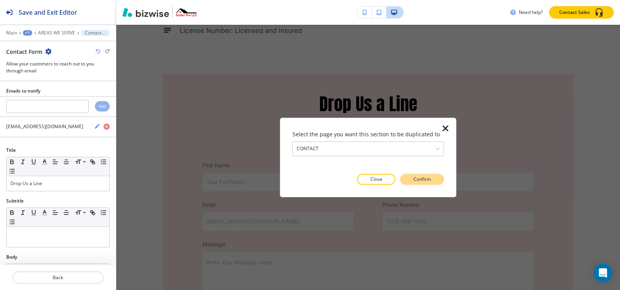
click at [418, 181] on p "Confirm" at bounding box center [422, 179] width 17 height 7
click at [418, 181] on p "Take me there" at bounding box center [415, 179] width 31 height 7
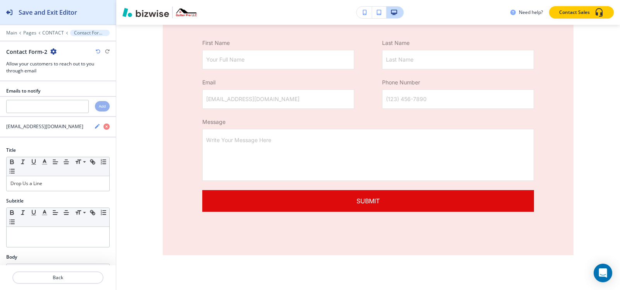
scroll to position [1883, 0]
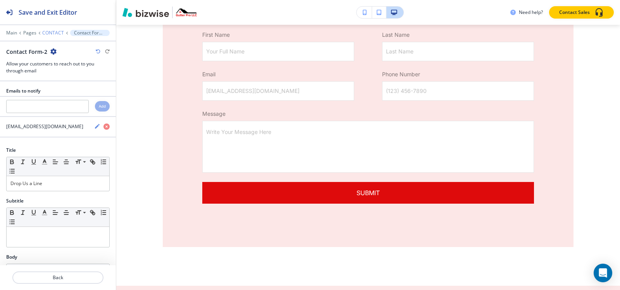
click at [54, 32] on p "CONTACT" at bounding box center [53, 32] width 22 height 5
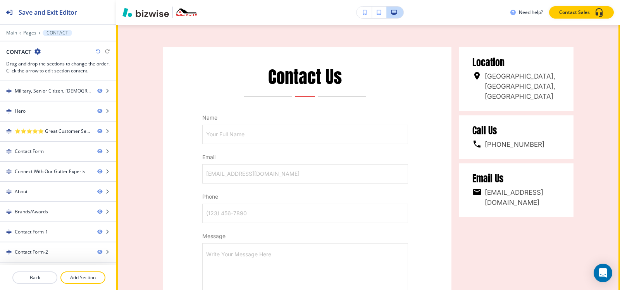
scroll to position [1379, 0]
click at [123, 25] on button "Edit This Section" at bounding box center [147, 20] width 52 height 12
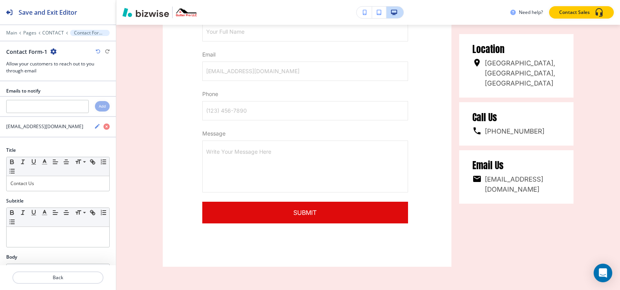
scroll to position [1483, 0]
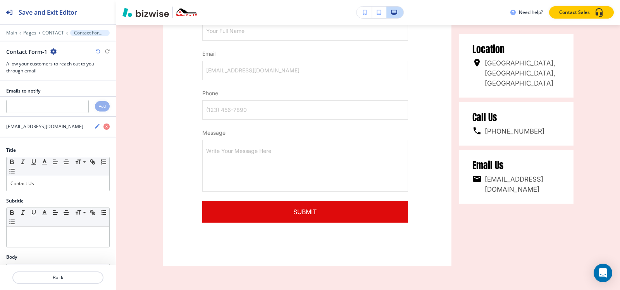
click at [59, 30] on div "Main Pages CONTACT Contact Form-1" at bounding box center [58, 33] width 104 height 6
click at [58, 33] on p "CONTACT" at bounding box center [53, 32] width 22 height 5
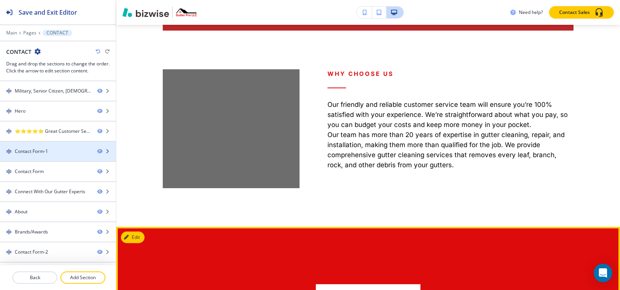
scroll to position [489, 0]
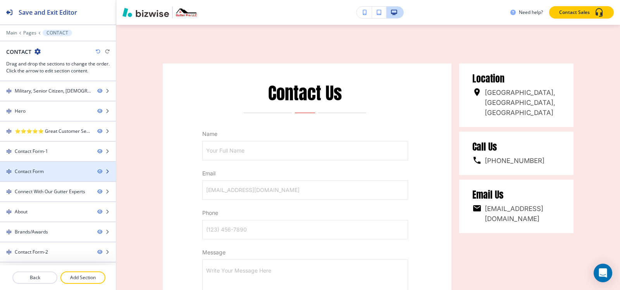
click at [31, 171] on div "Contact Form" at bounding box center [29, 171] width 29 height 7
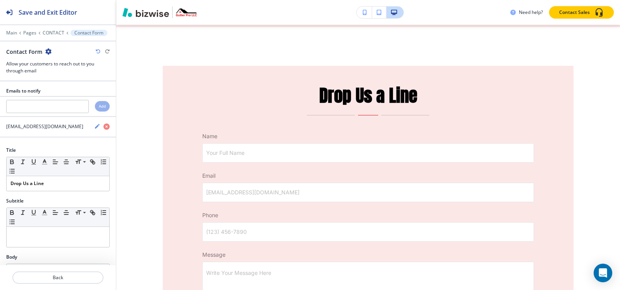
scroll to position [889, 0]
click at [45, 53] on icon "button" at bounding box center [48, 51] width 6 height 6
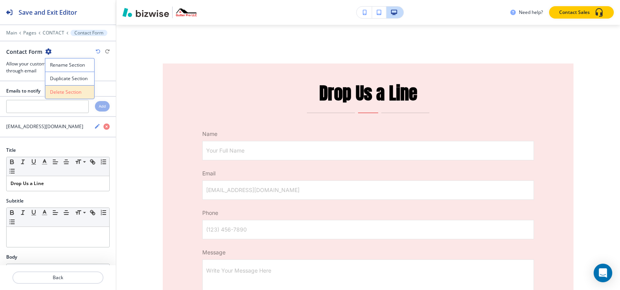
click at [59, 91] on p "Delete Section" at bounding box center [70, 92] width 40 height 7
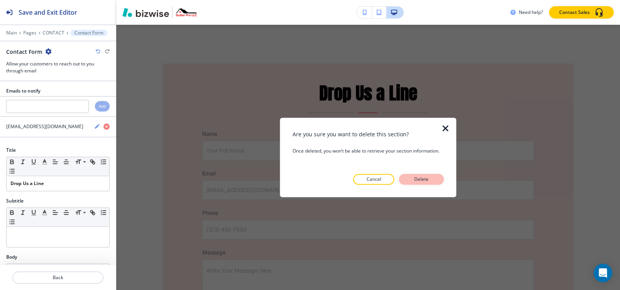
click at [418, 180] on p "Delete" at bounding box center [422, 179] width 19 height 7
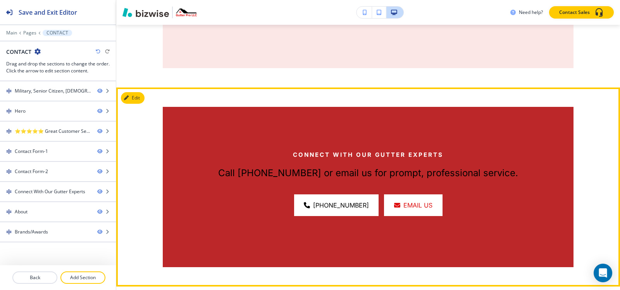
scroll to position [1122, 0]
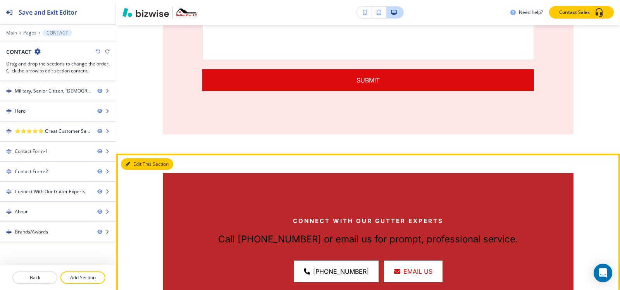
click at [134, 163] on button "Edit This Section" at bounding box center [147, 165] width 52 height 12
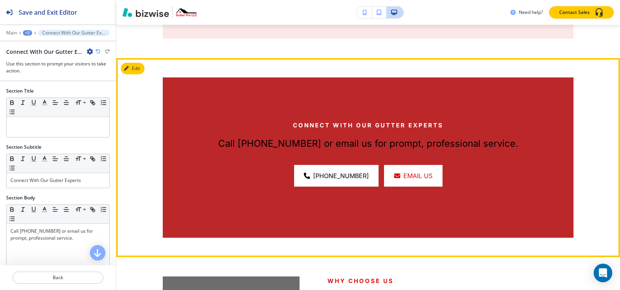
scroll to position [1174, 0]
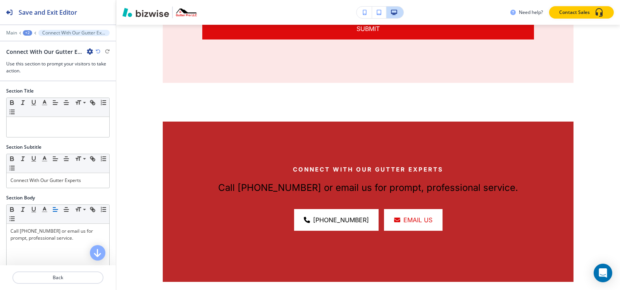
click at [27, 33] on div "+2" at bounding box center [27, 32] width 9 height 5
click at [36, 45] on p "Pages" at bounding box center [48, 45] width 40 height 7
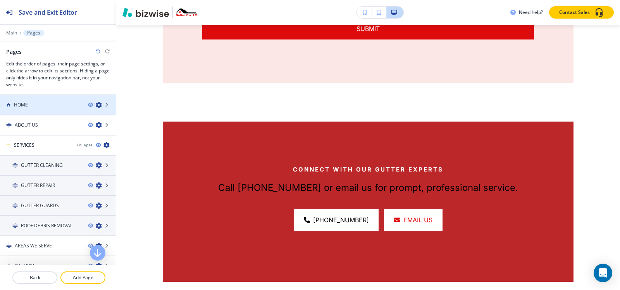
click at [27, 102] on h4 "HOME" at bounding box center [21, 105] width 14 height 7
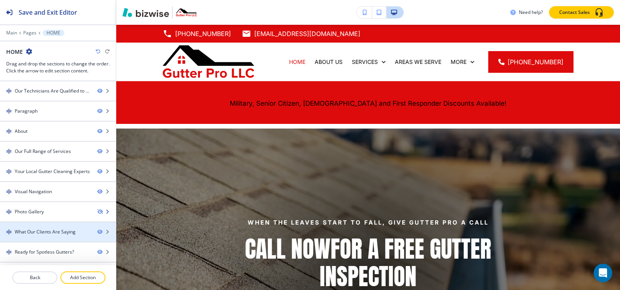
scroll to position [78, 0]
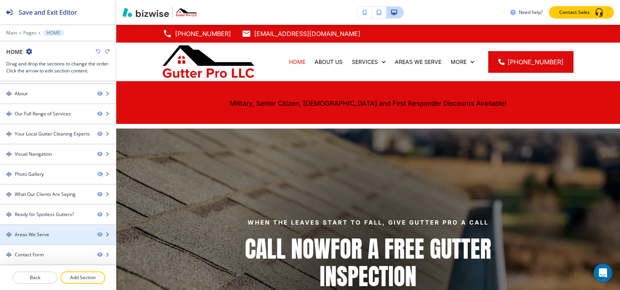
click at [44, 240] on div at bounding box center [58, 241] width 116 height 6
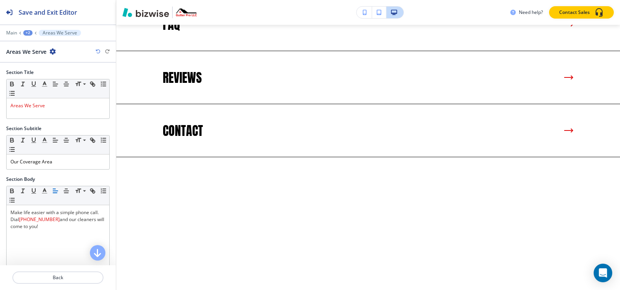
click at [52, 52] on icon "button" at bounding box center [53, 51] width 6 height 6
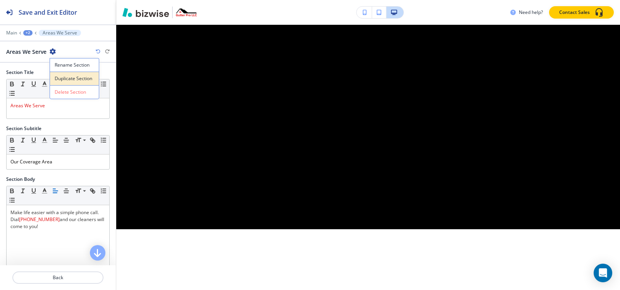
click at [64, 78] on p "Duplicate Section" at bounding box center [75, 78] width 40 height 7
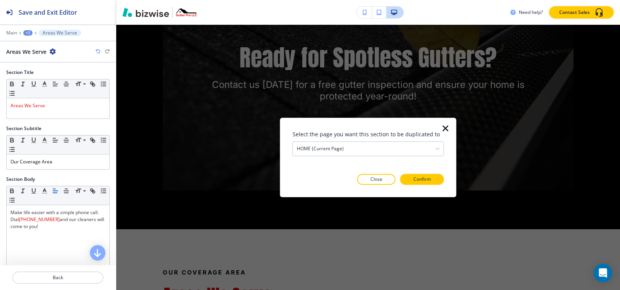
scroll to position [2964, 0]
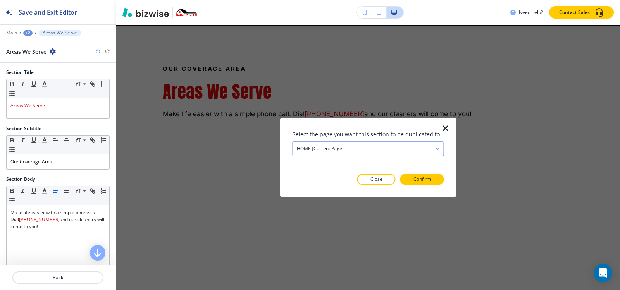
click at [331, 149] on h4 "HOME (current page)" at bounding box center [320, 148] width 47 height 7
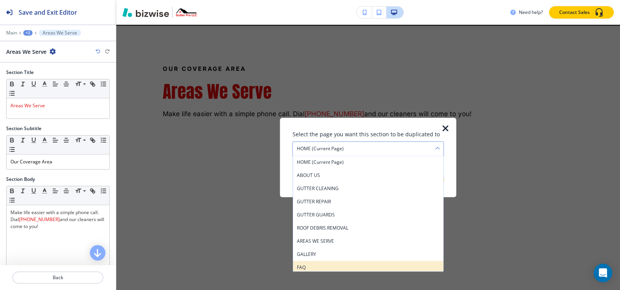
scroll to position [55, 0]
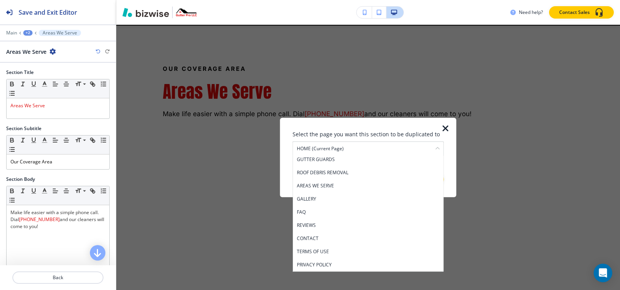
drag, startPoint x: 330, startPoint y: 238, endPoint x: 346, endPoint y: 226, distance: 20.5
click at [330, 238] on h4 "CONTACT" at bounding box center [368, 238] width 143 height 7
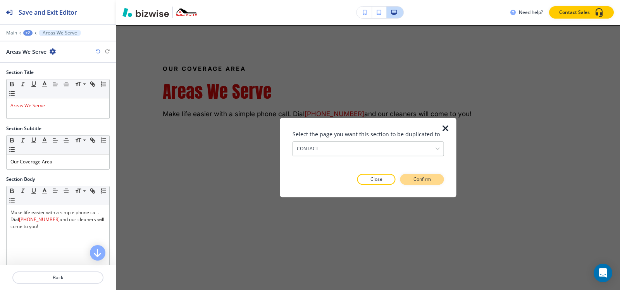
click at [414, 183] on p "Confirm" at bounding box center [422, 179] width 17 height 7
click at [414, 183] on p "Take me there" at bounding box center [415, 179] width 31 height 7
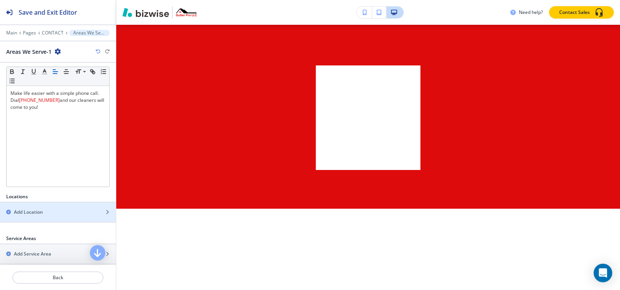
scroll to position [155, 0]
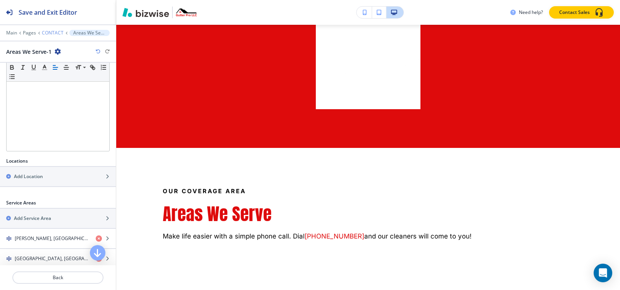
click at [54, 31] on p "CONTACT" at bounding box center [53, 32] width 22 height 5
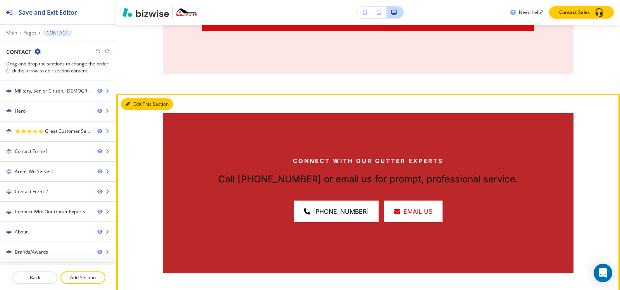
click at [135, 98] on button "Edit This Section" at bounding box center [147, 104] width 52 height 12
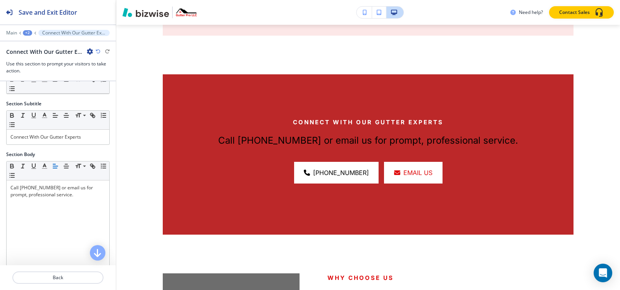
scroll to position [39, 0]
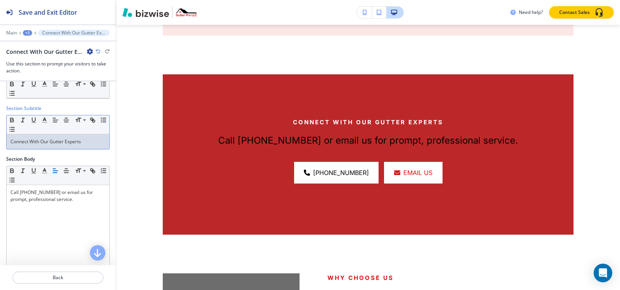
click at [84, 145] on p "Connect With Our Gutter Experts" at bounding box center [57, 141] width 95 height 7
copy p "Connect With Our Gutter Experts"
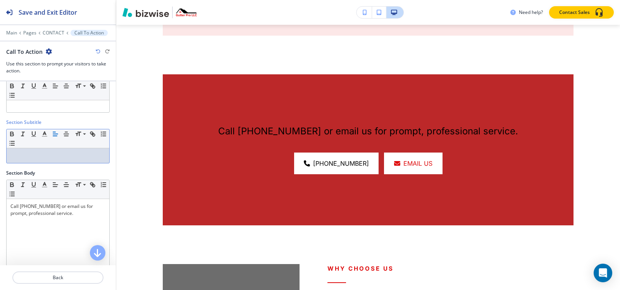
scroll to position [0, 0]
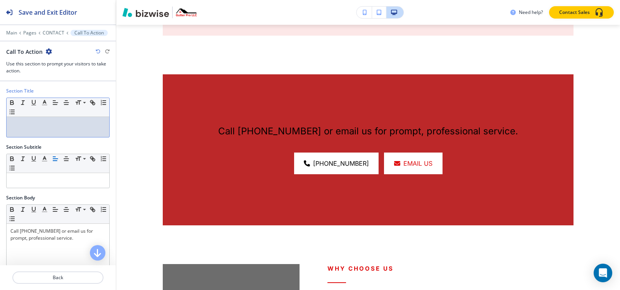
click at [63, 126] on p at bounding box center [57, 124] width 95 height 7
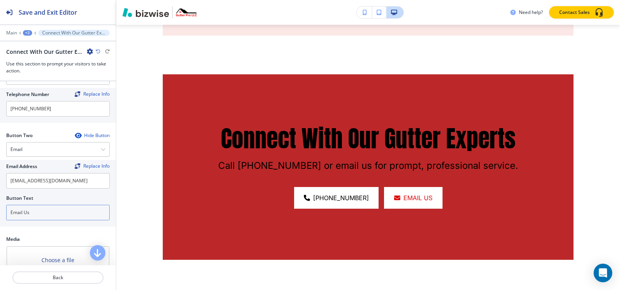
scroll to position [356, 0]
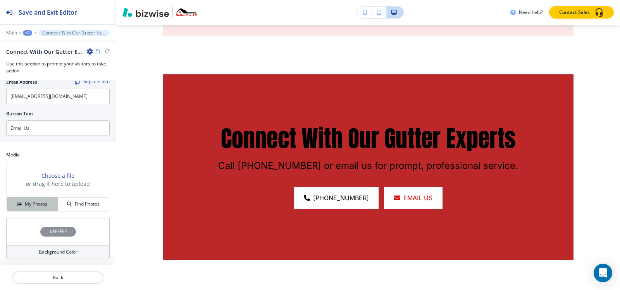
click at [31, 209] on button "My Photos" at bounding box center [32, 205] width 51 height 14
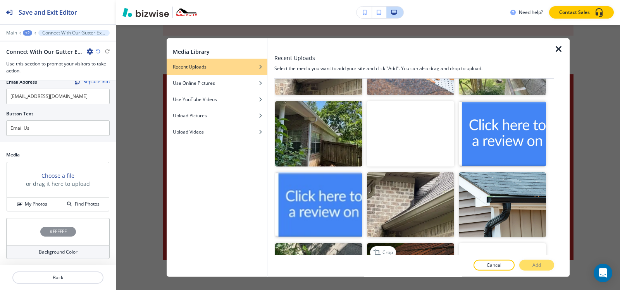
scroll to position [892, 0]
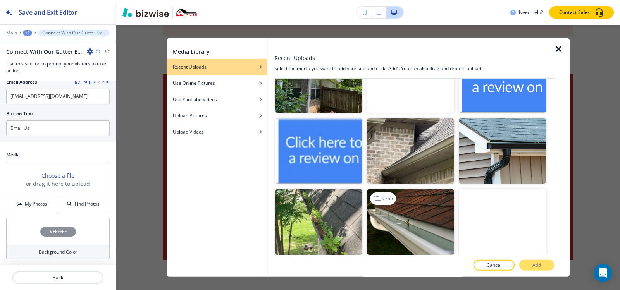
click at [415, 206] on img "button" at bounding box center [410, 223] width 87 height 66
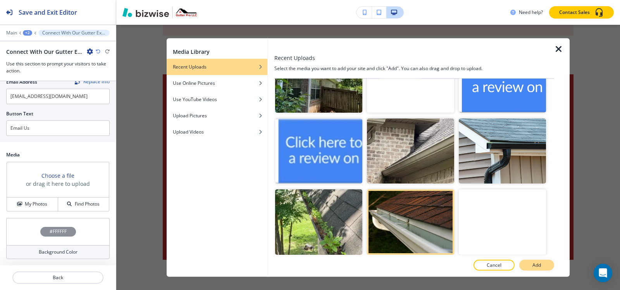
click at [535, 266] on p "Add" at bounding box center [537, 265] width 9 height 7
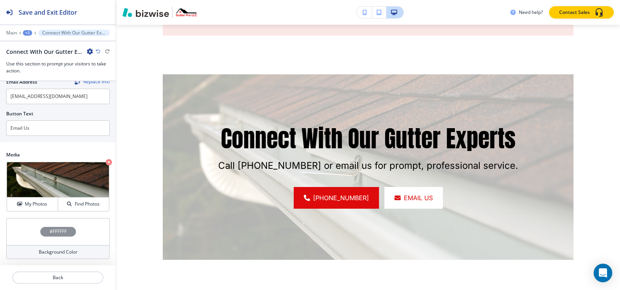
click at [57, 231] on h4 "#FFFFFF" at bounding box center [58, 231] width 17 height 7
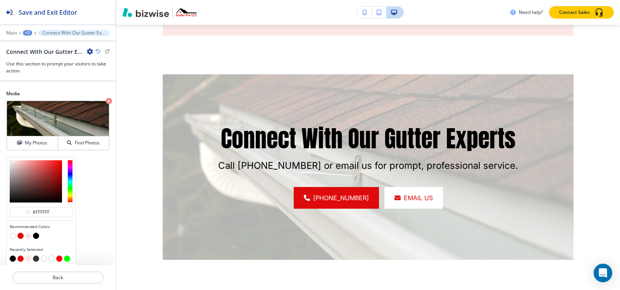
scroll to position [419, 0]
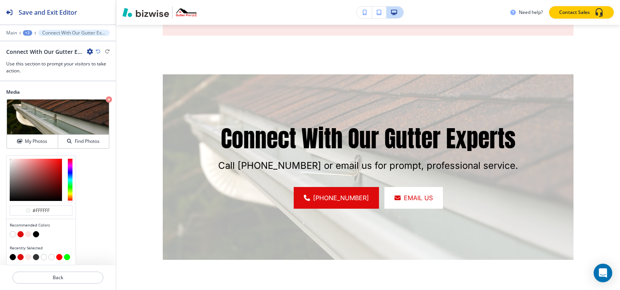
click at [36, 236] on button "button" at bounding box center [36, 234] width 6 height 6
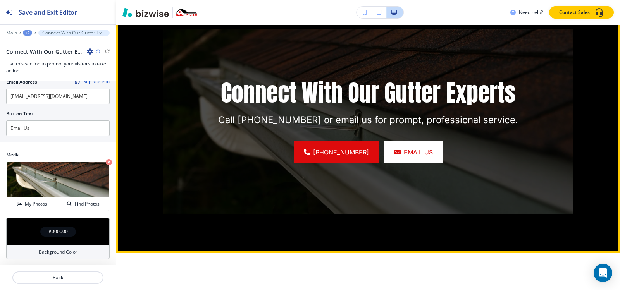
scroll to position [2305, 0]
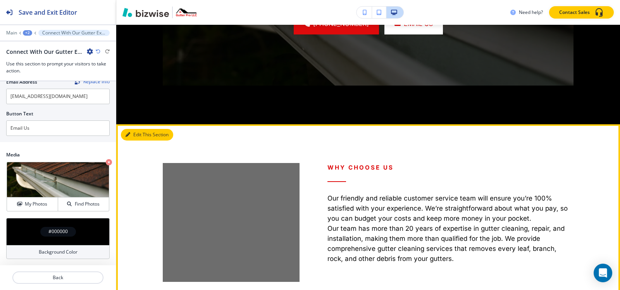
click at [138, 129] on button "Edit This Section" at bounding box center [147, 135] width 52 height 12
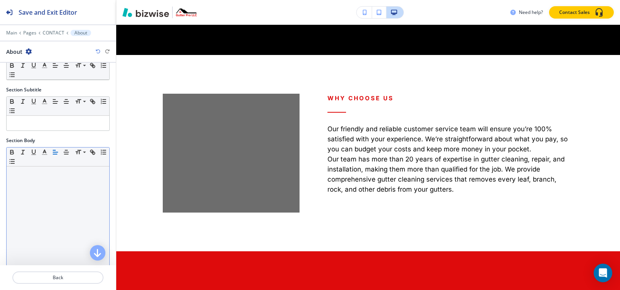
scroll to position [150, 0]
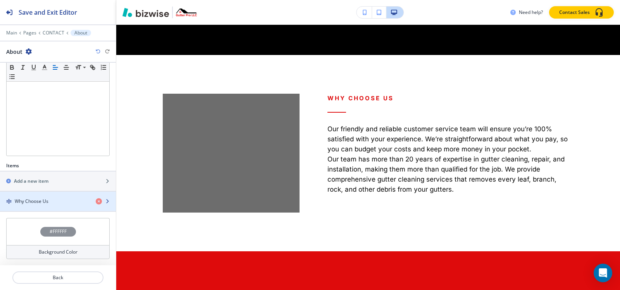
click at [33, 195] on div "button" at bounding box center [58, 195] width 116 height 6
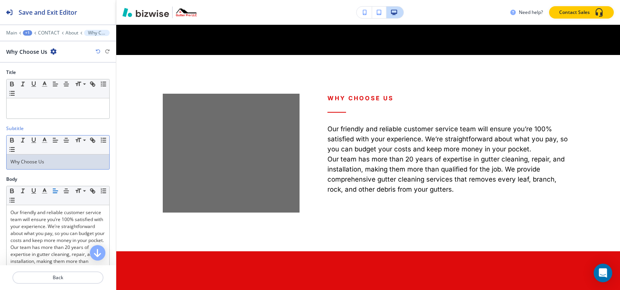
click at [57, 166] on div "Why Choose Us" at bounding box center [58, 162] width 103 height 15
copy p "Why Choose Us"
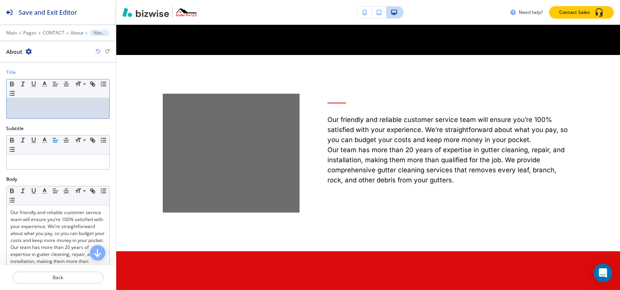
click at [79, 111] on div at bounding box center [58, 108] width 103 height 20
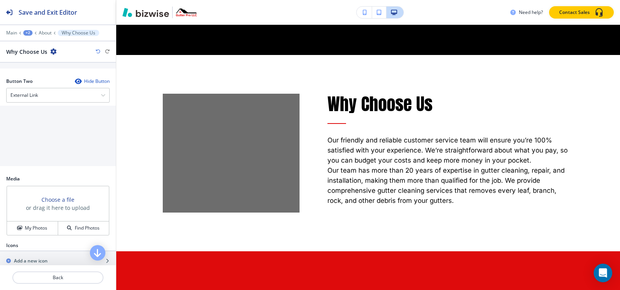
scroll to position [345, 0]
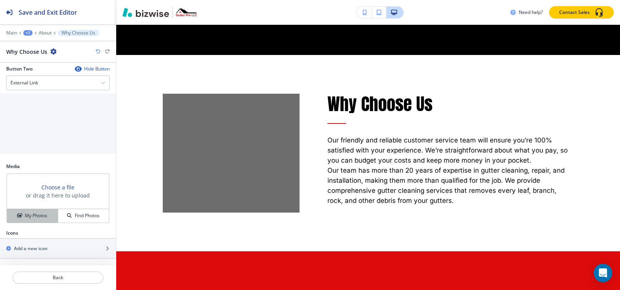
click at [26, 214] on h4 "My Photos" at bounding box center [36, 215] width 22 height 7
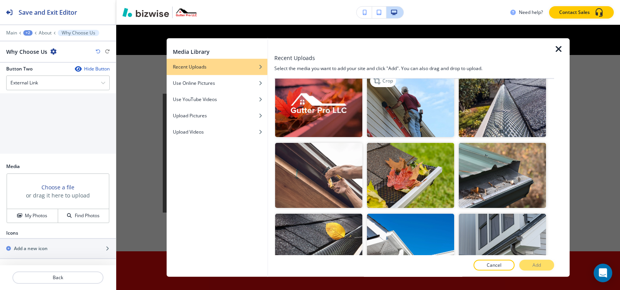
scroll to position [233, 0]
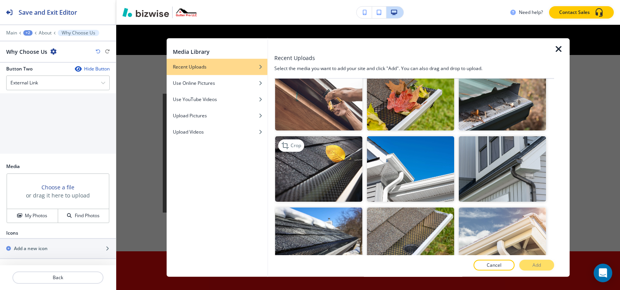
click at [325, 157] on img "button" at bounding box center [318, 169] width 87 height 66
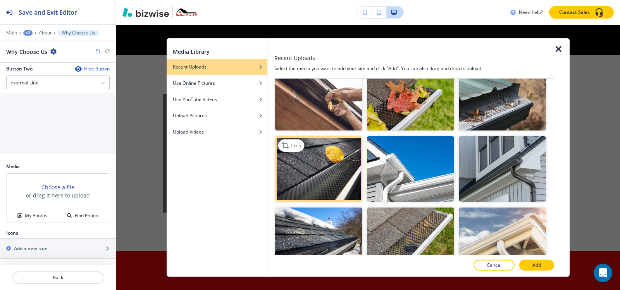
click at [338, 153] on img "button" at bounding box center [318, 169] width 87 height 66
click at [541, 267] on p "Add" at bounding box center [537, 265] width 9 height 7
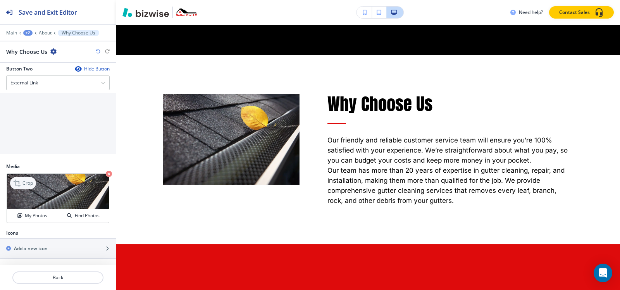
click at [25, 183] on p "Crop" at bounding box center [27, 183] width 10 height 7
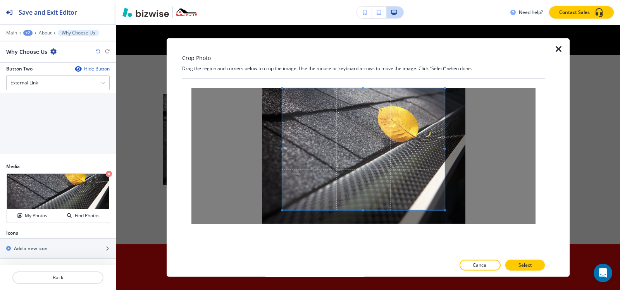
click at [364, 71] on div "Crop Photo Drag the region and corners below to crop the image. Use the mouse o…" at bounding box center [363, 157] width 363 height 239
click at [382, 257] on div "Crop Photo Drag the region and corners below to crop the image. Use the mouse o…" at bounding box center [363, 157] width 363 height 239
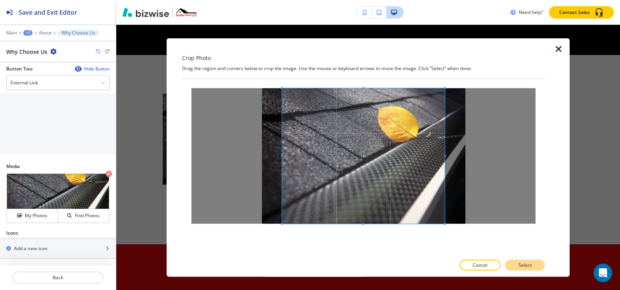
click at [532, 265] on button "Select" at bounding box center [526, 265] width 40 height 11
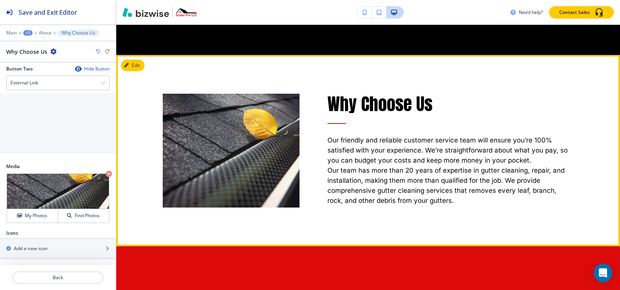
scroll to position [2568, 0]
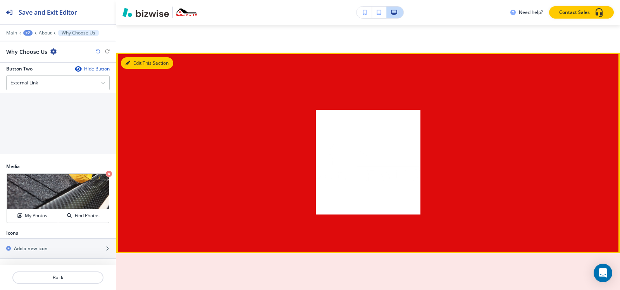
click at [137, 57] on button "Edit This Section" at bounding box center [147, 63] width 52 height 12
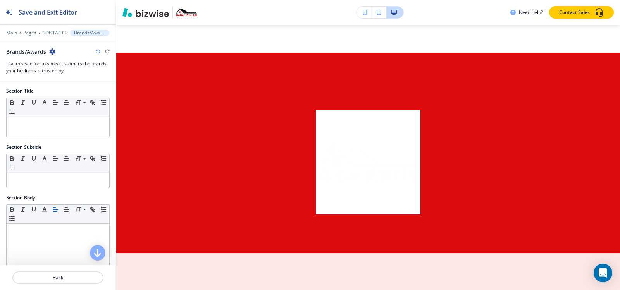
scroll to position [2564, 0]
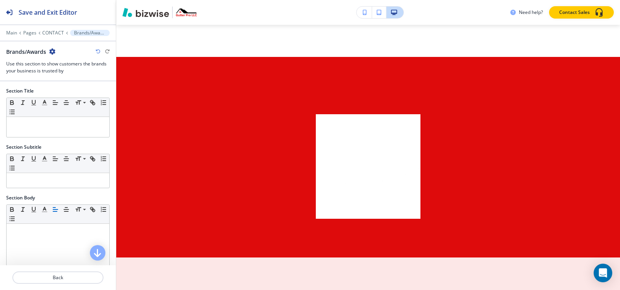
click at [52, 51] on icon "button" at bounding box center [52, 51] width 6 height 6
click at [63, 91] on p "Delete Section" at bounding box center [75, 92] width 40 height 7
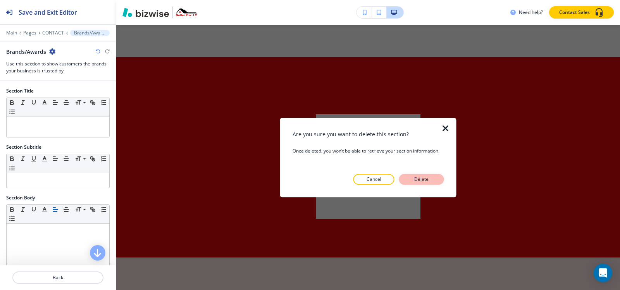
click at [424, 181] on p "Delete" at bounding box center [422, 179] width 19 height 7
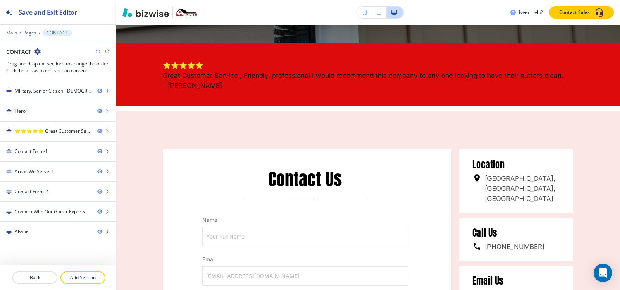
scroll to position [0, 0]
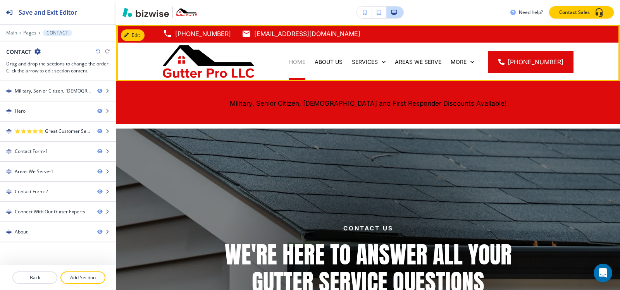
click at [300, 59] on p "HOME" at bounding box center [297, 62] width 16 height 8
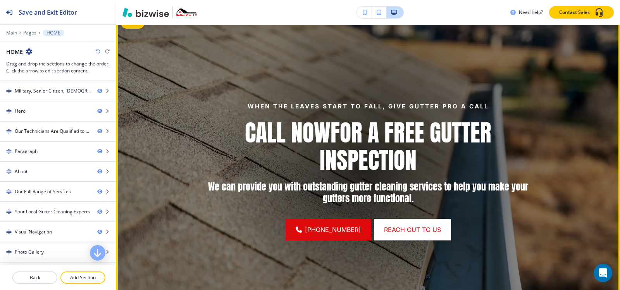
scroll to position [78, 0]
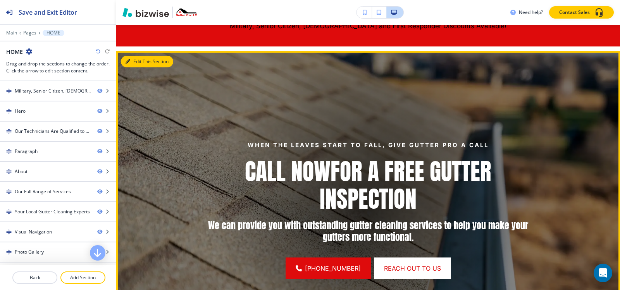
click at [133, 64] on button "Edit This Section" at bounding box center [147, 62] width 52 height 12
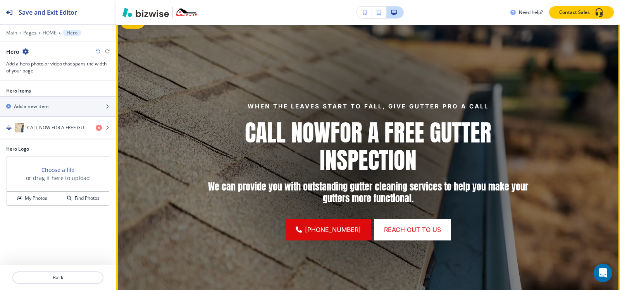
scroll to position [109, 0]
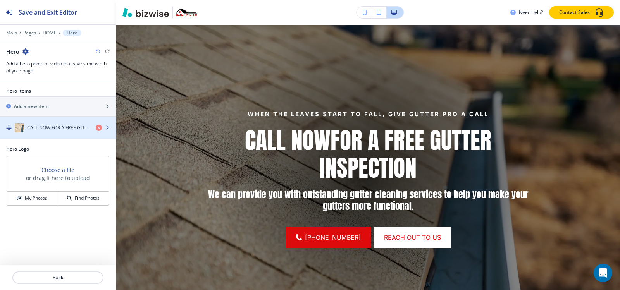
click at [45, 123] on div "CALL NOW FOR A FREE GUTTER INSPECTION" at bounding box center [45, 127] width 90 height 9
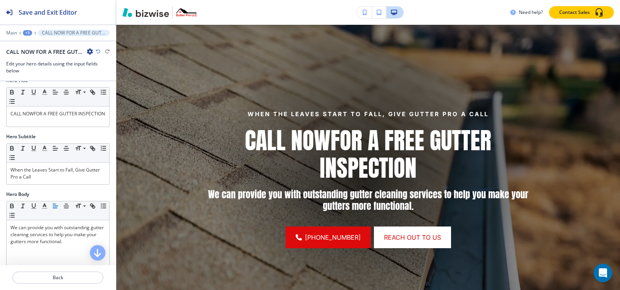
scroll to position [78, 0]
click at [52, 184] on div "When the Leaves Start to Fall, Give Gutter Pro a Call" at bounding box center [58, 173] width 103 height 22
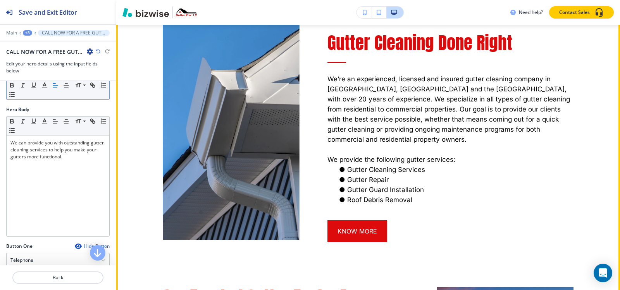
scroll to position [884, 0]
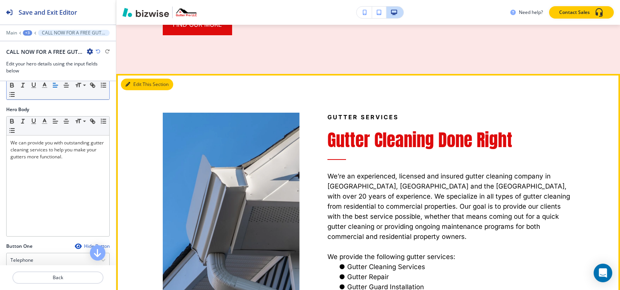
click at [142, 79] on button "Edit This Section" at bounding box center [147, 85] width 52 height 12
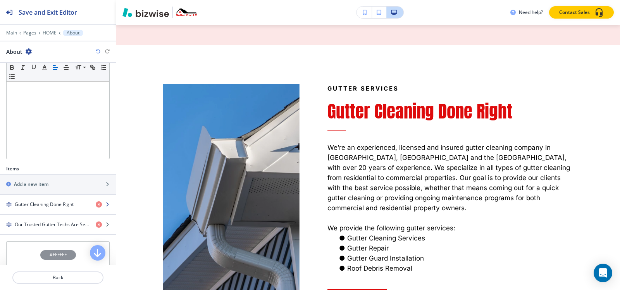
scroll to position [171, 0]
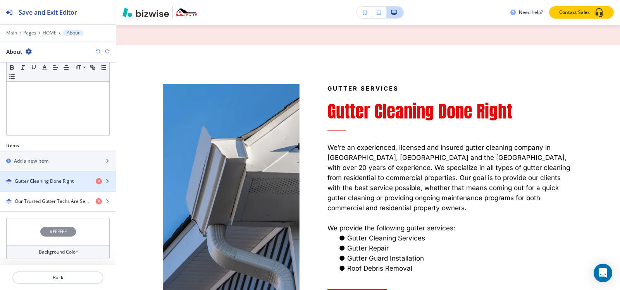
click at [42, 187] on div "button" at bounding box center [58, 188] width 116 height 6
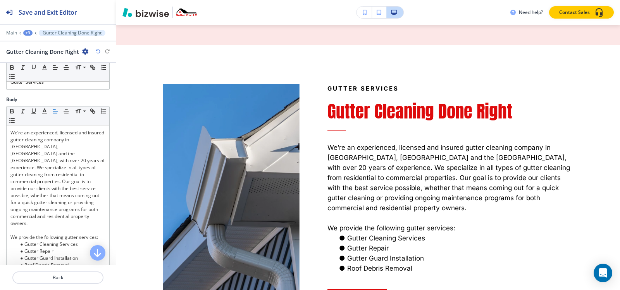
scroll to position [155, 0]
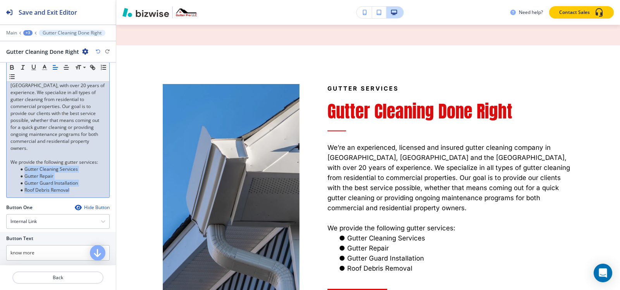
drag, startPoint x: 20, startPoint y: 162, endPoint x: 73, endPoint y: 185, distance: 58.1
click at [73, 185] on ul "Gutter Cleaning Services Gutter Repair Gutter Guard Installation Roof Debris Re…" at bounding box center [57, 180] width 95 height 28
click at [43, 70] on line "button" at bounding box center [44, 70] width 5 height 0
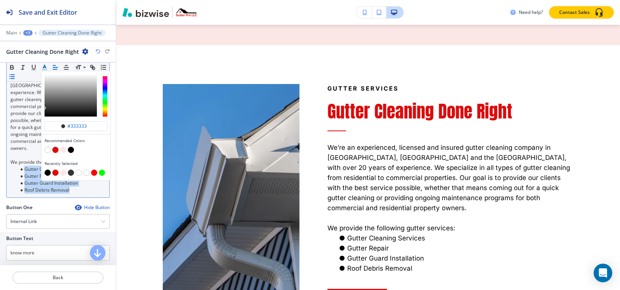
click at [55, 148] on button "button" at bounding box center [55, 150] width 6 height 6
type input "#de0b0c"
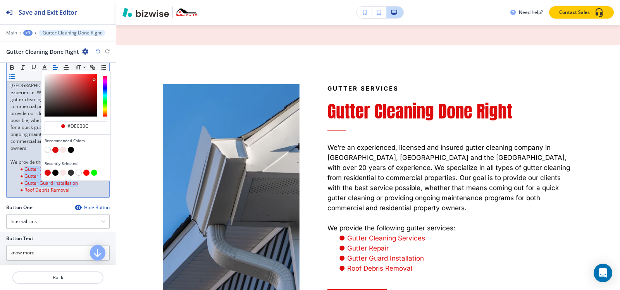
click at [80, 190] on div "We’re an experienced, licensed and insured gutter cleaning company in Canton, M…" at bounding box center [58, 123] width 103 height 147
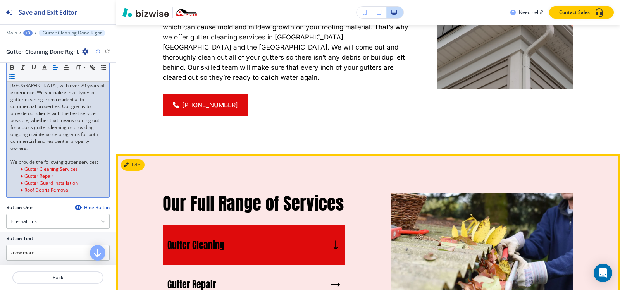
scroll to position [1300, 0]
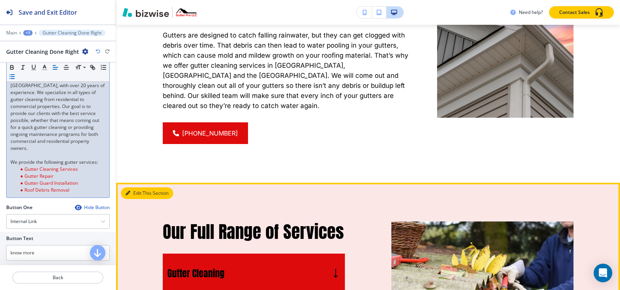
click at [139, 188] on button "Edit This Section" at bounding box center [147, 194] width 52 height 12
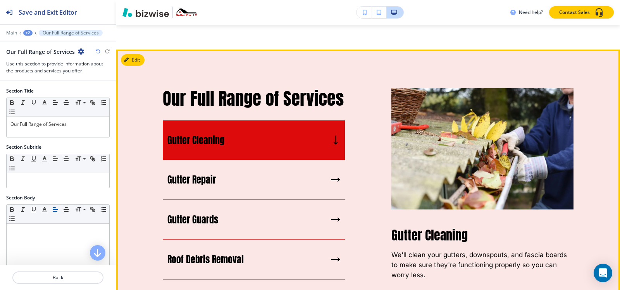
scroll to position [1437, 0]
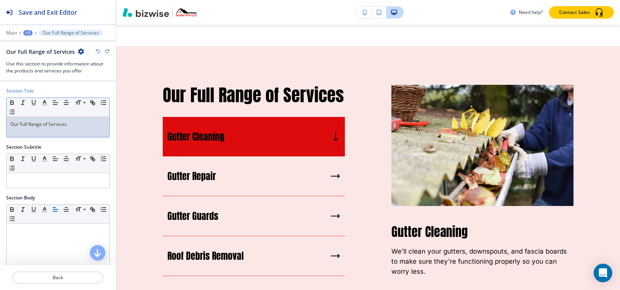
click at [68, 135] on div "Our Full Range of Services" at bounding box center [58, 127] width 103 height 20
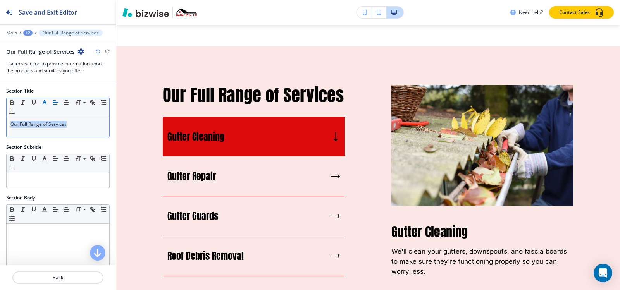
click at [43, 102] on icon "button" at bounding box center [44, 102] width 7 height 7
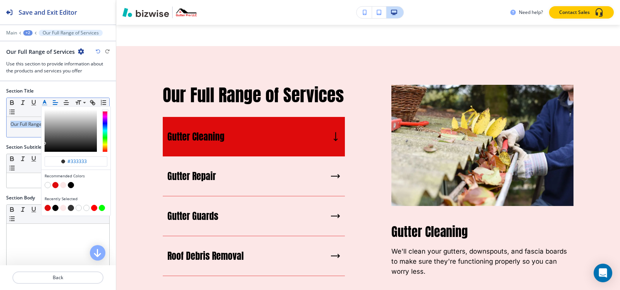
click at [56, 186] on button "button" at bounding box center [55, 185] width 6 height 6
type input "#de0b0c"
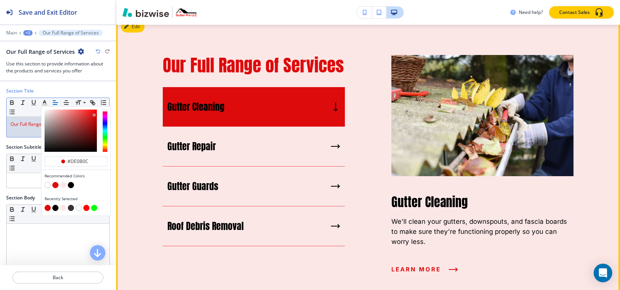
scroll to position [1515, 0]
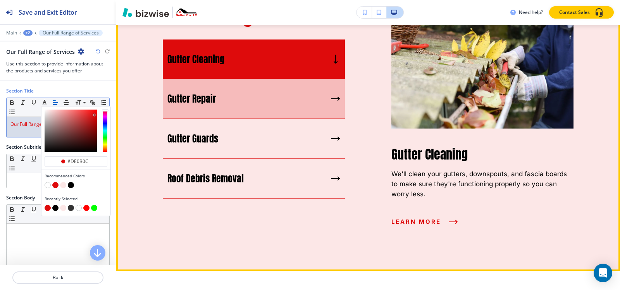
click at [256, 102] on div "Gutter Repair" at bounding box center [254, 99] width 182 height 40
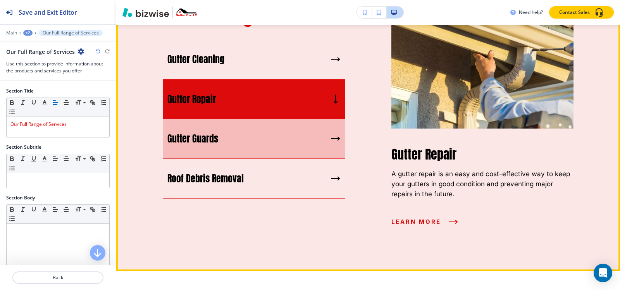
click at [247, 137] on div "Gutter Guards" at bounding box center [254, 139] width 182 height 40
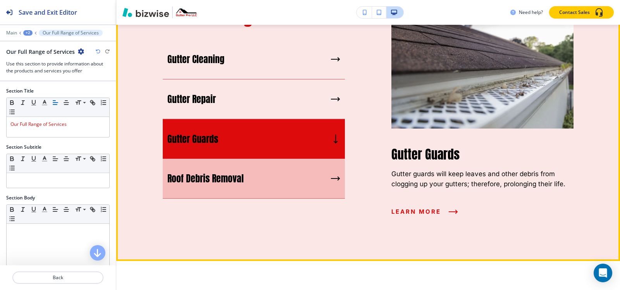
click at [225, 175] on p "Roof Debris Removal" at bounding box center [205, 179] width 76 height 12
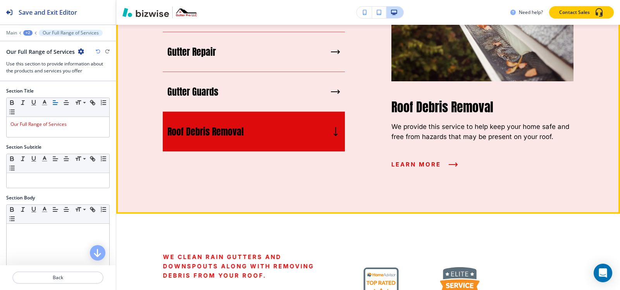
scroll to position [1670, 0]
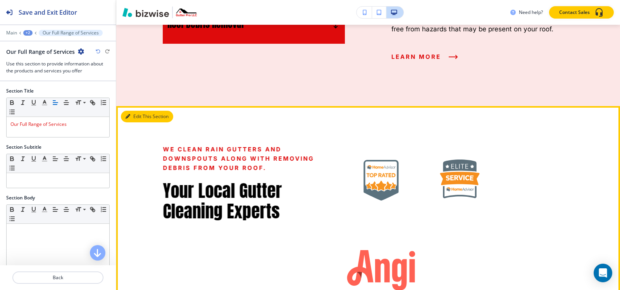
click at [129, 114] on icon "button" at bounding box center [128, 116] width 5 height 5
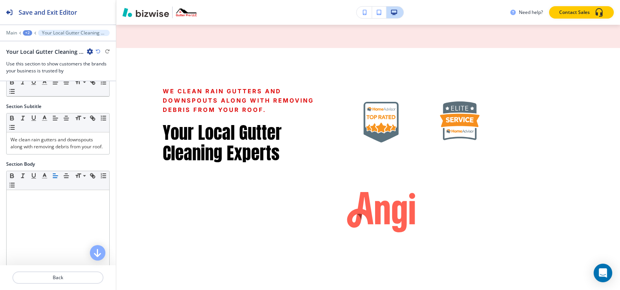
scroll to position [0, 0]
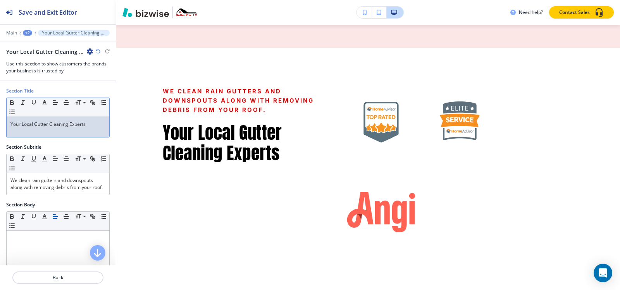
drag, startPoint x: 57, startPoint y: 133, endPoint x: 55, endPoint y: 128, distance: 5.8
click at [56, 133] on div "Your Local Gutter Cleaning Experts" at bounding box center [58, 127] width 103 height 20
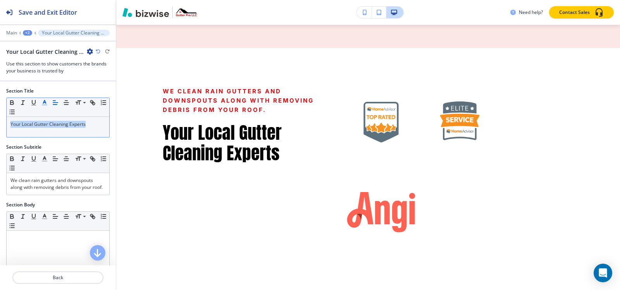
click at [45, 105] on line "button" at bounding box center [44, 105] width 5 height 0
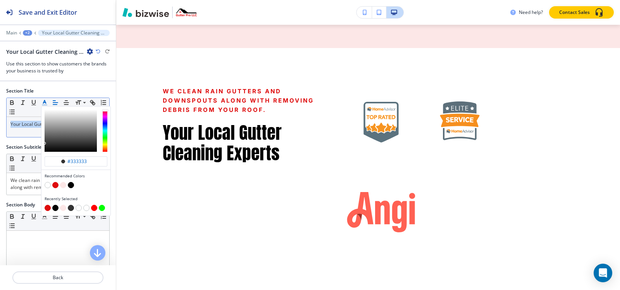
click at [55, 184] on button "button" at bounding box center [55, 185] width 6 height 6
type input "#de0b0c"
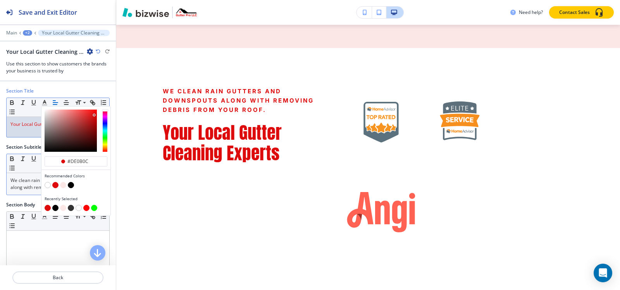
click at [32, 191] on p "We clean rain gutters and downspouts along with removing debris from your roof." at bounding box center [57, 184] width 95 height 14
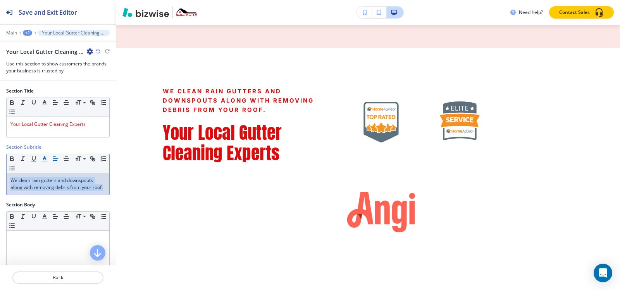
click at [45, 159] on line "button" at bounding box center [44, 159] width 2 height 0
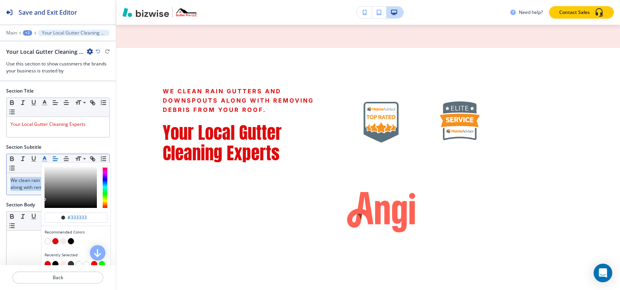
click at [72, 240] on button "button" at bounding box center [71, 241] width 6 height 6
type input "#000000"
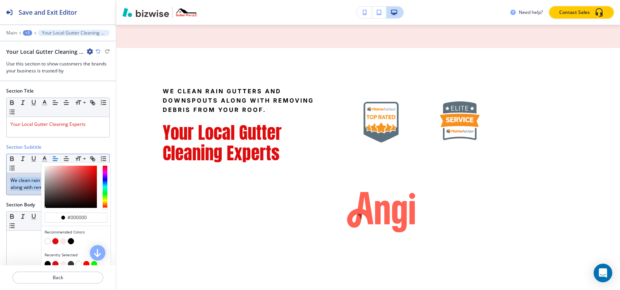
click at [35, 191] on p "We clean rain gutters and downspouts along with removing debris from your roof." at bounding box center [57, 184] width 95 height 14
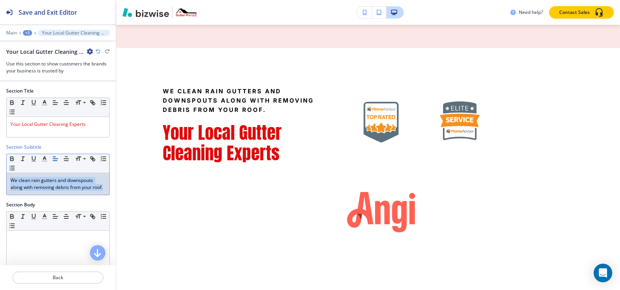
copy span "We clean rain gutters and downspouts along with removing debris from your roof."
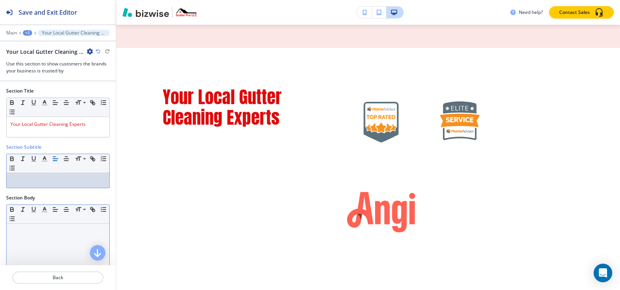
scroll to position [39, 0]
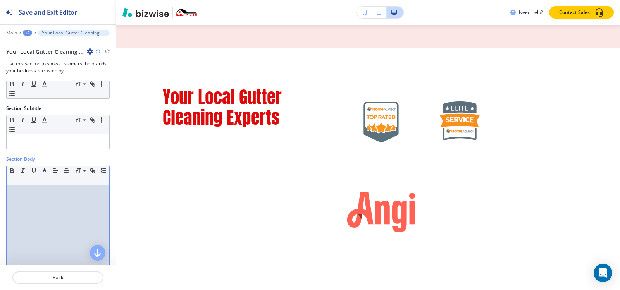
click at [31, 201] on div at bounding box center [58, 235] width 103 height 101
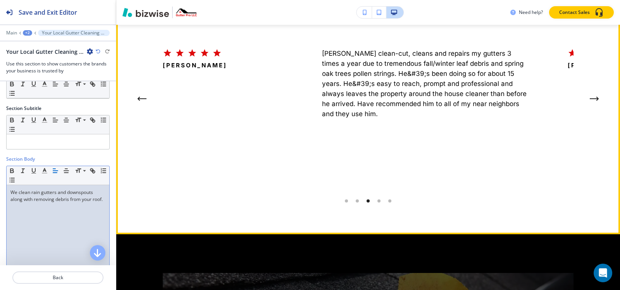
scroll to position [2503, 0]
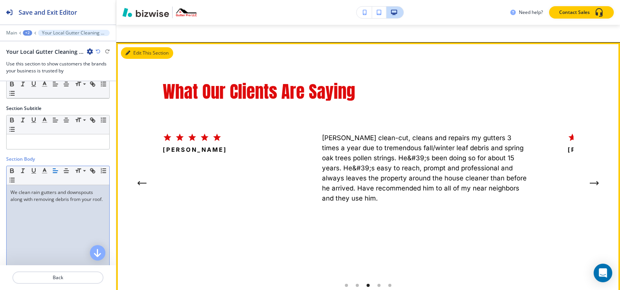
click at [135, 47] on button "Edit This Section" at bounding box center [147, 53] width 52 height 12
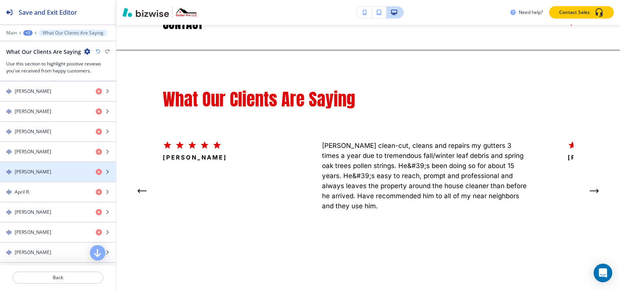
scroll to position [233, 0]
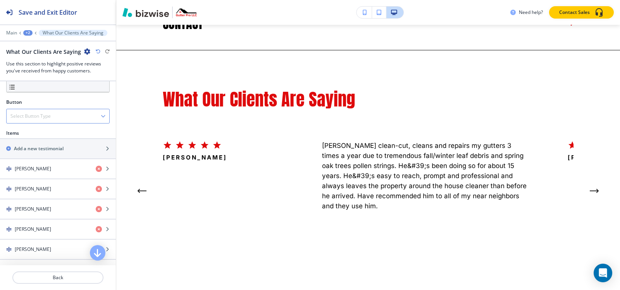
click at [64, 119] on div "Select Button Type" at bounding box center [58, 116] width 103 height 14
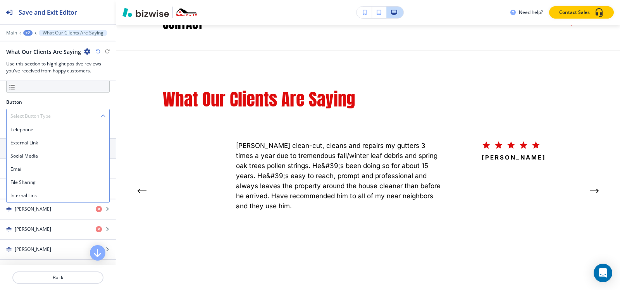
click at [64, 119] on div "Select Button Type" at bounding box center [58, 116] width 103 height 14
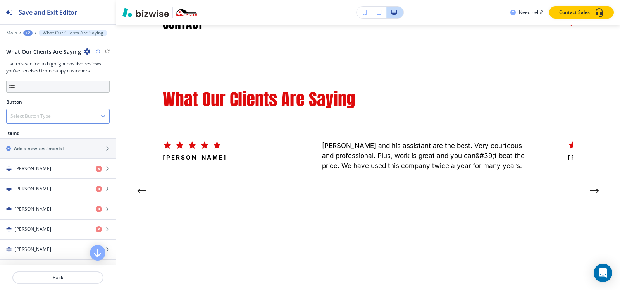
click at [64, 119] on div "Select Button Type" at bounding box center [58, 116] width 103 height 14
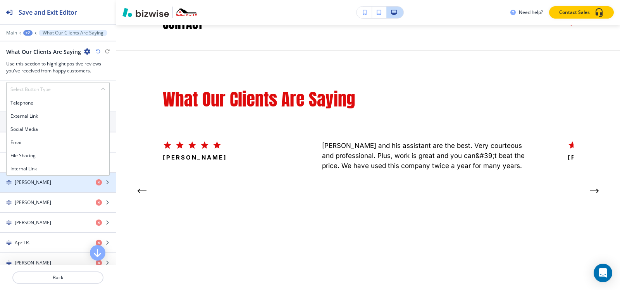
scroll to position [271, 0]
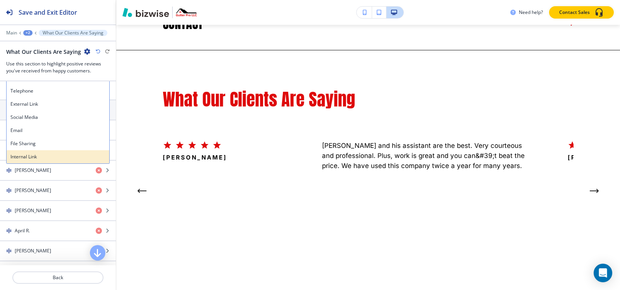
click at [51, 152] on div "Internal Link" at bounding box center [58, 156] width 103 height 13
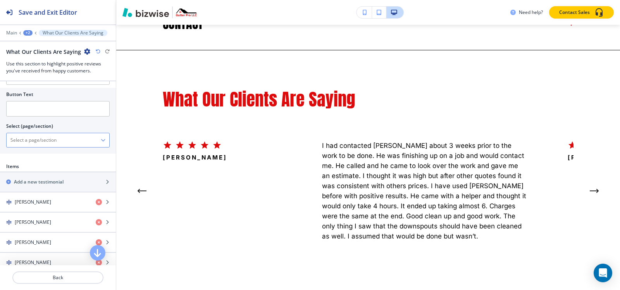
click at [45, 144] on \(page\/section\) "Manual Input" at bounding box center [54, 140] width 94 height 13
click at [45, 114] on input "text" at bounding box center [58, 109] width 104 height 16
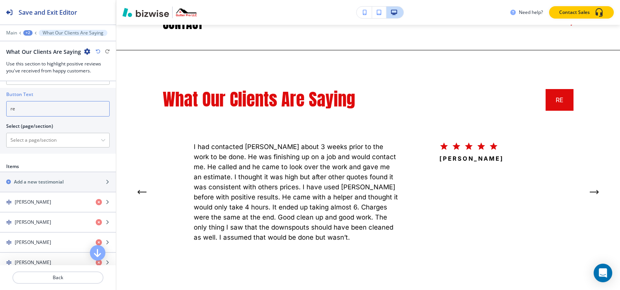
type input "r"
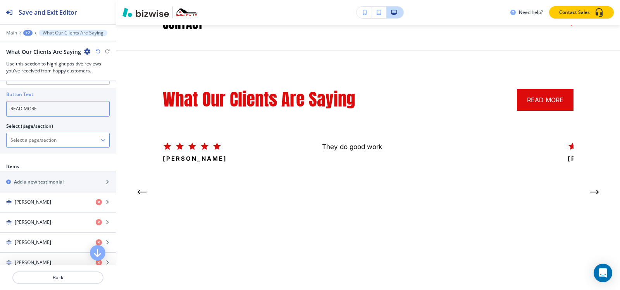
type input "READ MORE"
click at [47, 138] on \(page\/section\) "Manual Input" at bounding box center [54, 140] width 94 height 13
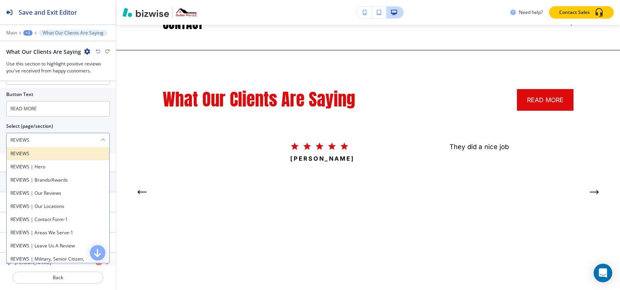
type \(page\/section\) "REVIEWS"
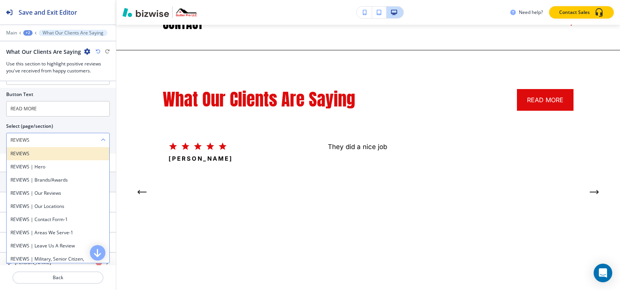
click at [24, 155] on h4 "REVIEWS" at bounding box center [57, 153] width 95 height 7
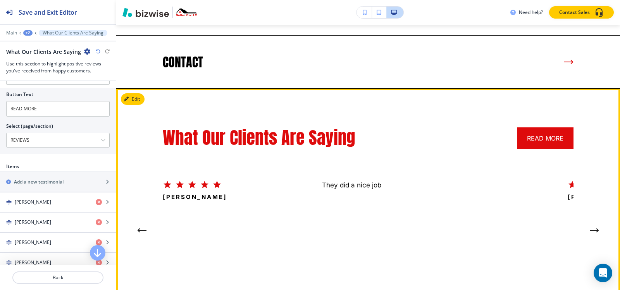
scroll to position [2457, 0]
click at [140, 94] on button "Edit This Section" at bounding box center [147, 100] width 52 height 12
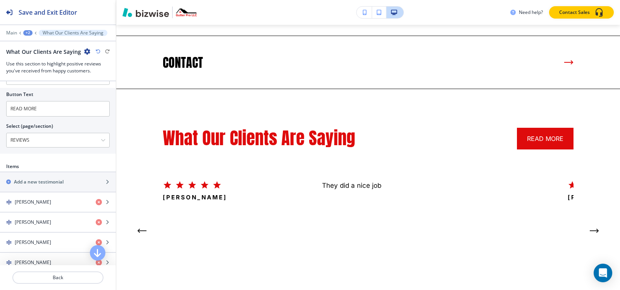
scroll to position [0, 0]
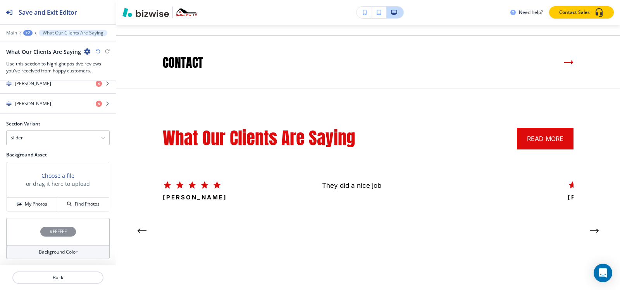
click at [50, 230] on h4 "#FFFFFF" at bounding box center [58, 231] width 17 height 7
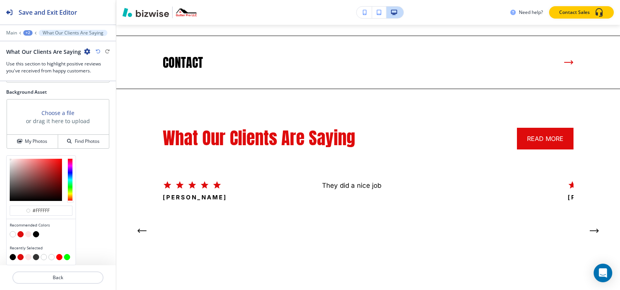
click at [29, 237] on button "button" at bounding box center [28, 234] width 6 height 6
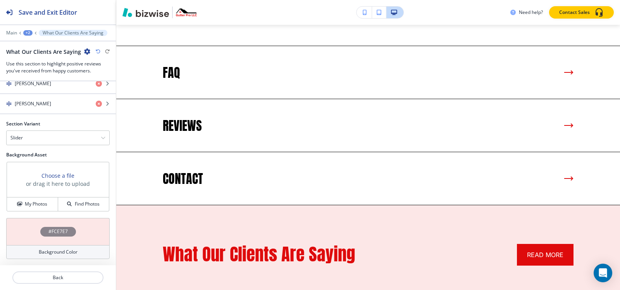
scroll to position [2534, 0]
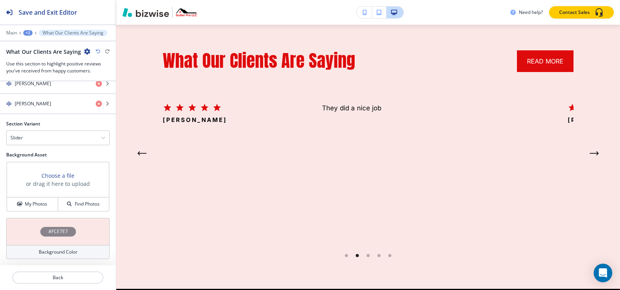
click at [62, 230] on h4 "#FCE7E7" at bounding box center [57, 231] width 19 height 7
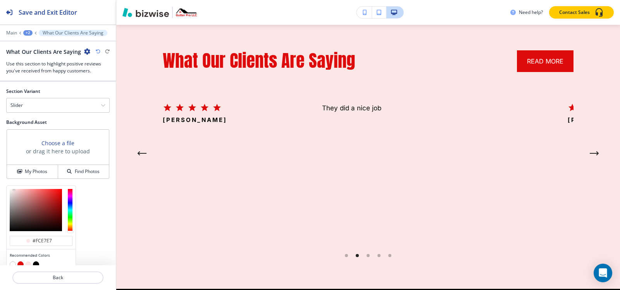
scroll to position [654, 0]
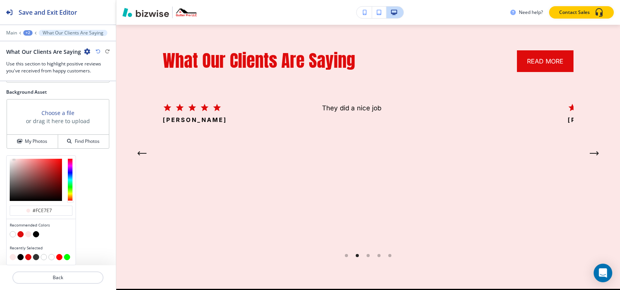
click at [36, 235] on button "button" at bounding box center [36, 234] width 6 height 6
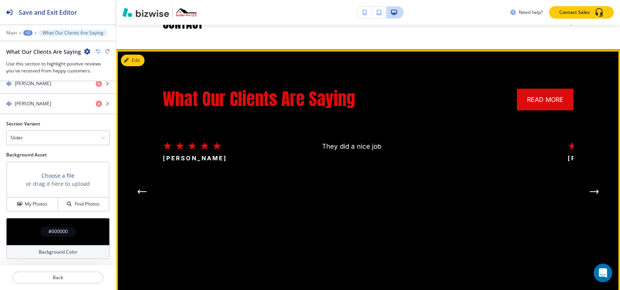
scroll to position [2496, 0]
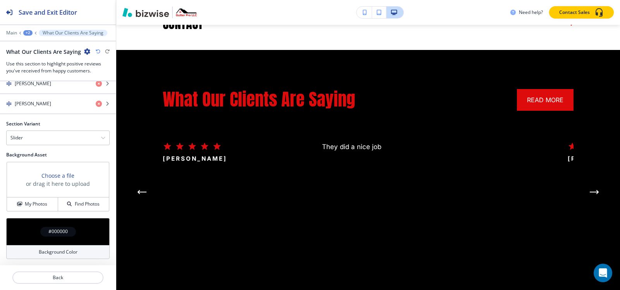
click at [58, 233] on h4 "#000000" at bounding box center [57, 231] width 19 height 7
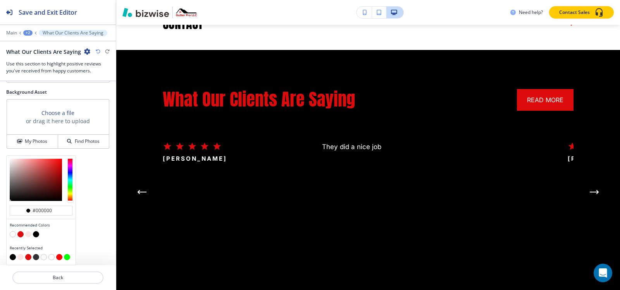
click at [22, 234] on button "button" at bounding box center [20, 234] width 6 height 6
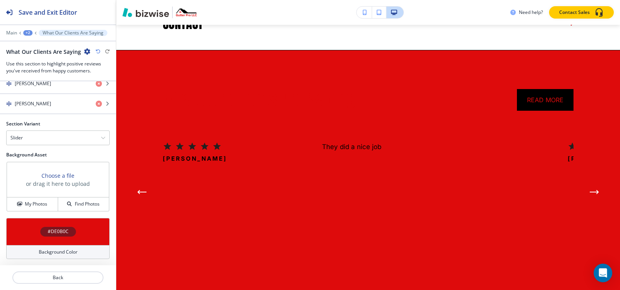
scroll to position [592, 0]
click at [48, 231] on h4 "#DE0B0C" at bounding box center [58, 231] width 21 height 7
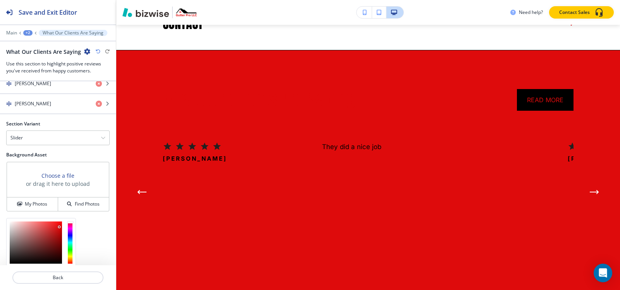
scroll to position [654, 0]
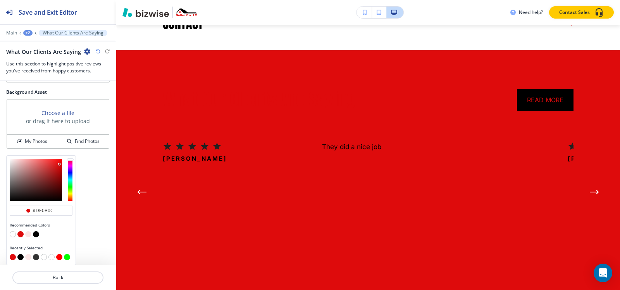
click at [10, 235] on button "button" at bounding box center [13, 234] width 6 height 6
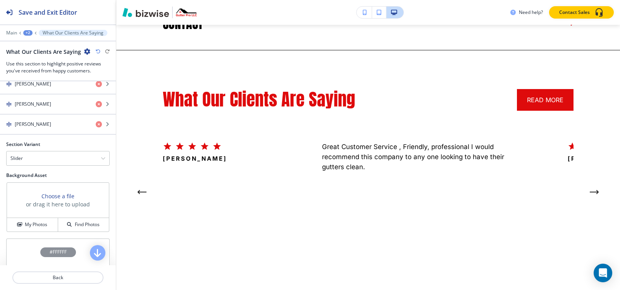
scroll to position [553, 0]
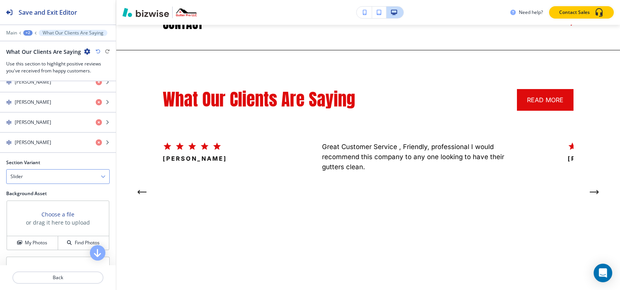
click at [43, 180] on div "Slider" at bounding box center [58, 177] width 103 height 14
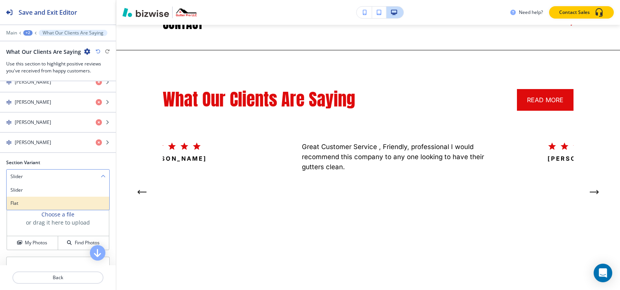
click at [31, 202] on h4 "Flat" at bounding box center [57, 203] width 95 height 7
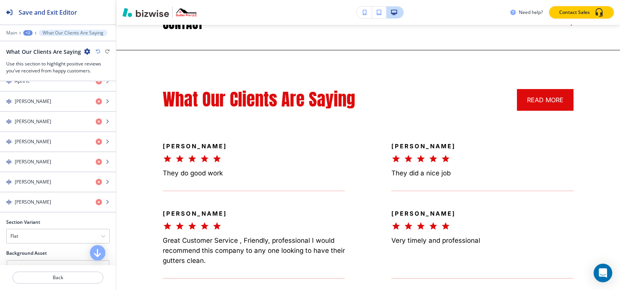
scroll to position [502, 0]
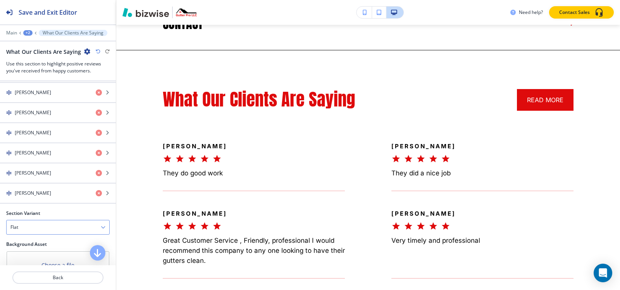
click at [50, 225] on div "Flat" at bounding box center [58, 228] width 103 height 14
click at [27, 241] on h4 "Slider" at bounding box center [57, 241] width 95 height 7
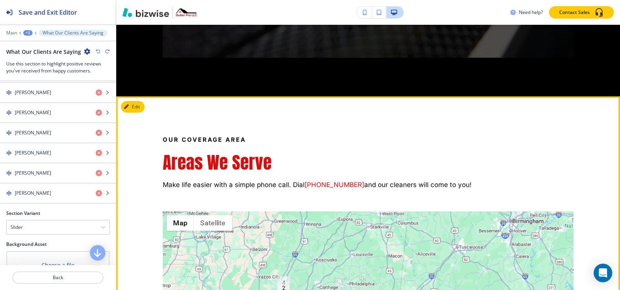
scroll to position [3000, 0]
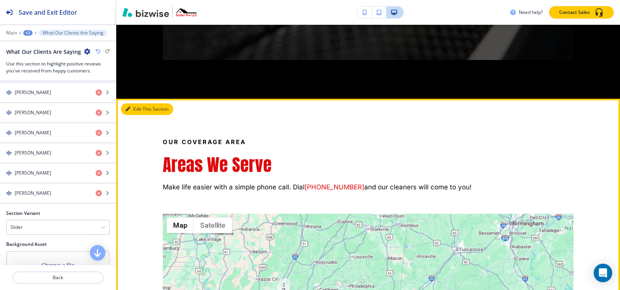
click at [138, 104] on button "Edit This Section" at bounding box center [147, 110] width 52 height 12
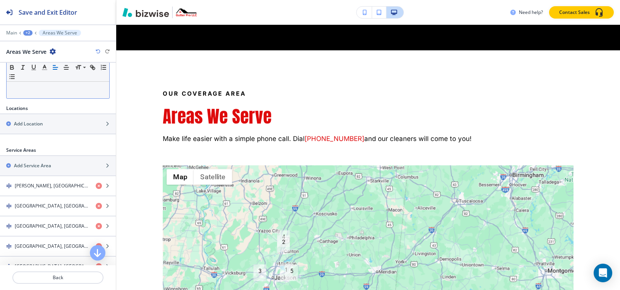
scroll to position [279, 0]
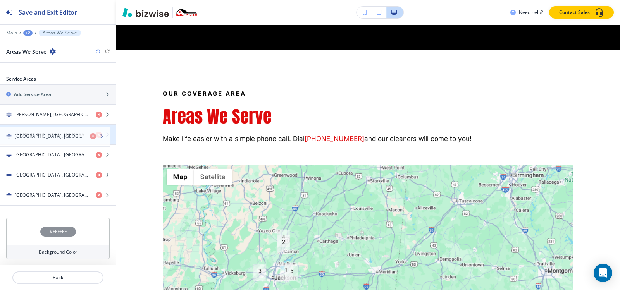
drag, startPoint x: 35, startPoint y: 195, endPoint x: 35, endPoint y: 136, distance: 58.9
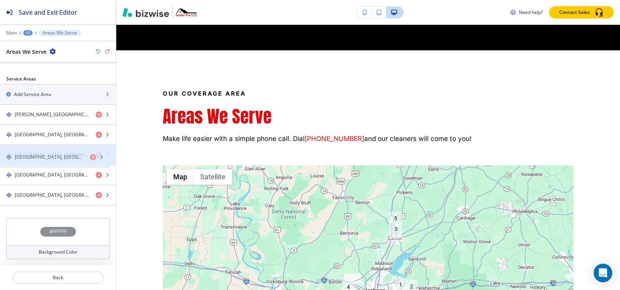
drag, startPoint x: 28, startPoint y: 174, endPoint x: 28, endPoint y: 156, distance: 17.8
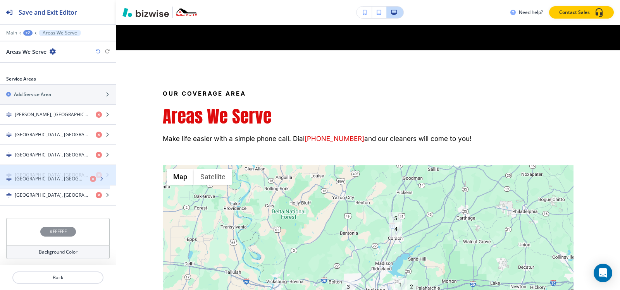
drag, startPoint x: 24, startPoint y: 191, endPoint x: 24, endPoint y: 174, distance: 16.7
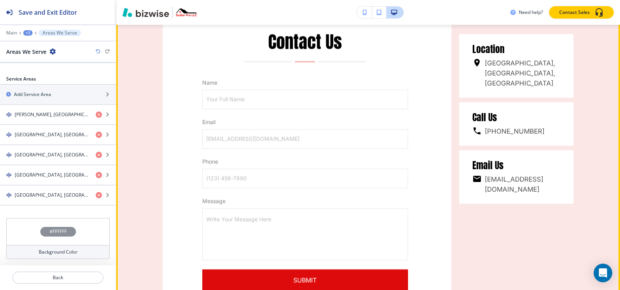
scroll to position [4017, 0]
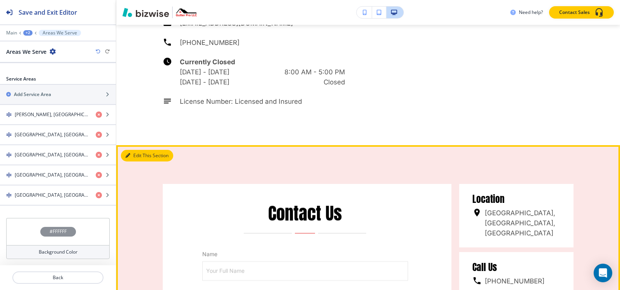
click at [129, 154] on icon "button" at bounding box center [128, 156] width 5 height 5
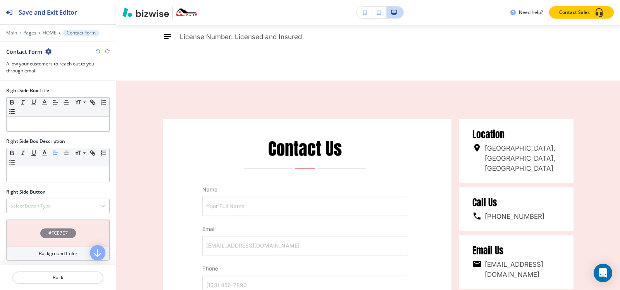
scroll to position [552, 0]
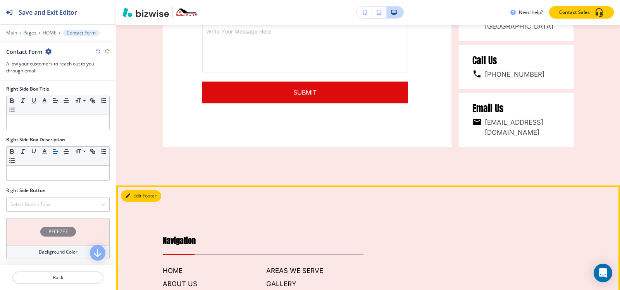
click at [138, 190] on button "Edit Footer" at bounding box center [141, 196] width 40 height 12
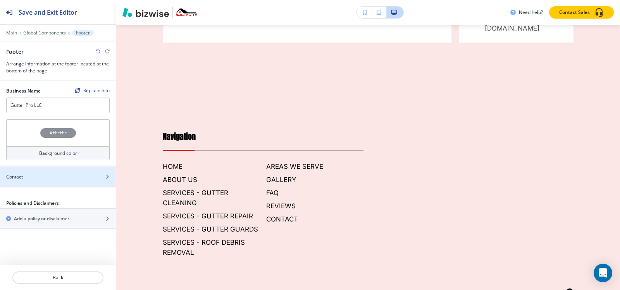
scroll to position [4327, 0]
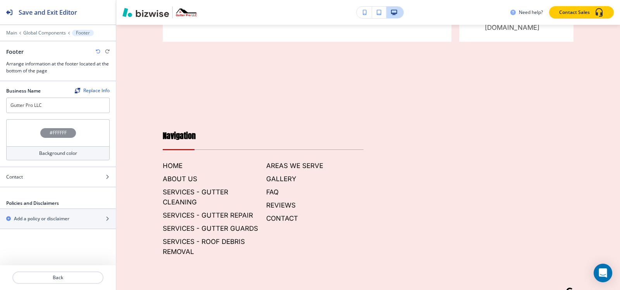
click at [48, 135] on div "#FFFFFF" at bounding box center [58, 133] width 36 height 10
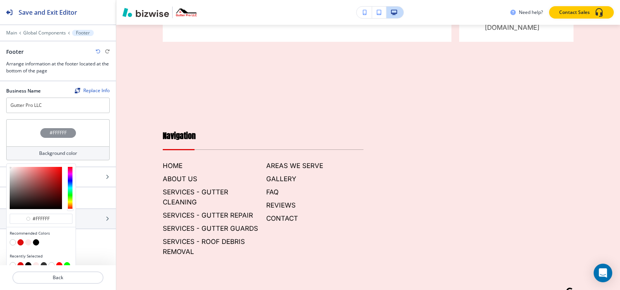
click at [35, 242] on button "button" at bounding box center [36, 243] width 6 height 6
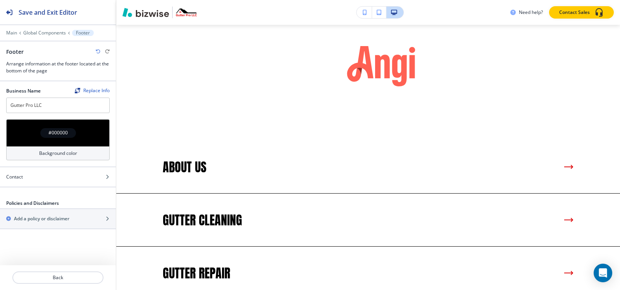
scroll to position [0, 0]
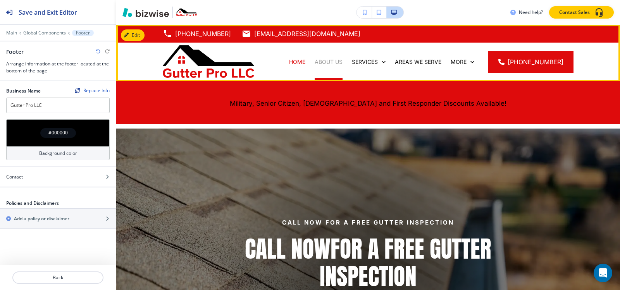
click at [323, 61] on p "ABOUT US" at bounding box center [329, 62] width 28 height 8
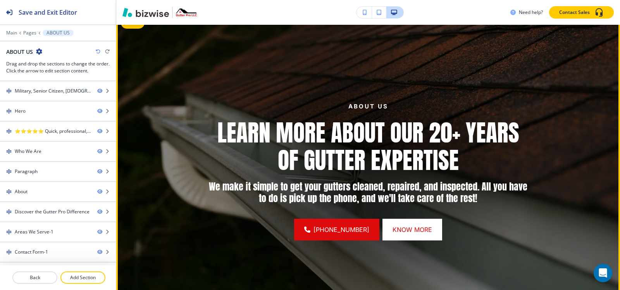
scroll to position [39, 0]
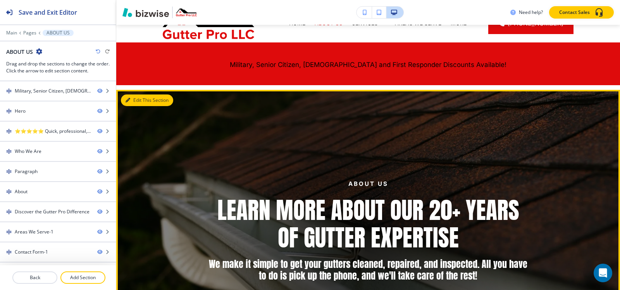
click at [131, 96] on button "Edit This Section" at bounding box center [147, 101] width 52 height 12
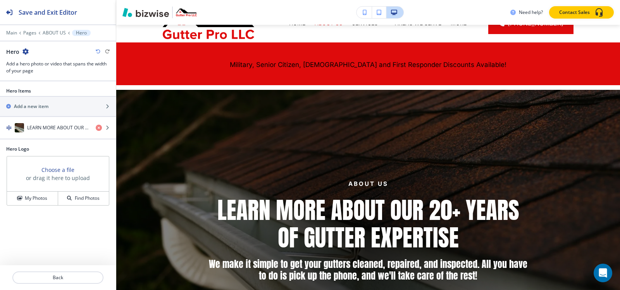
scroll to position [104, 0]
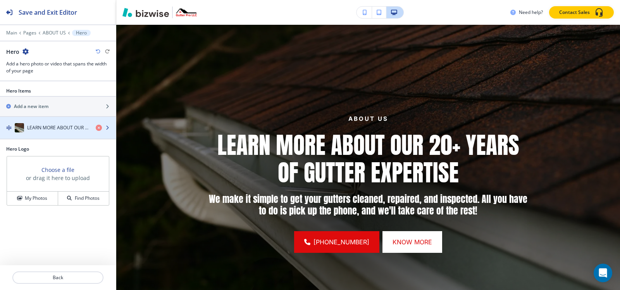
click at [53, 123] on div "button" at bounding box center [58, 120] width 116 height 6
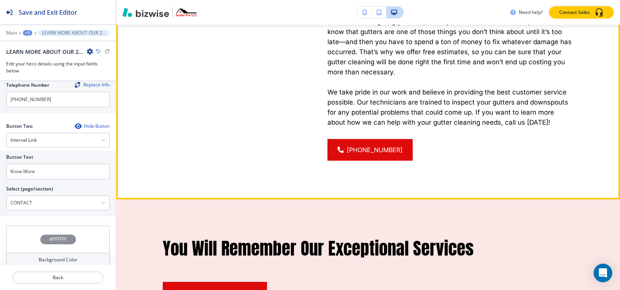
scroll to position [763, 0]
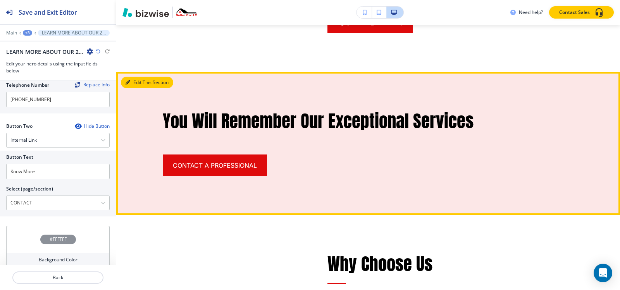
click at [133, 77] on button "Edit This Section" at bounding box center [147, 83] width 52 height 12
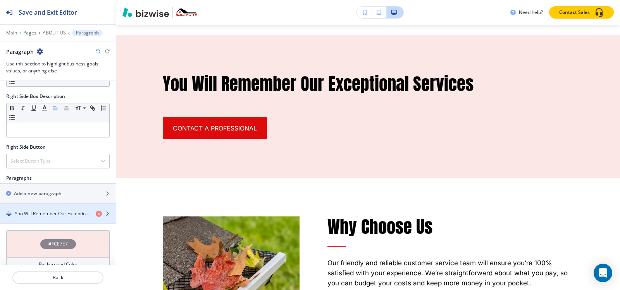
scroll to position [345, 0]
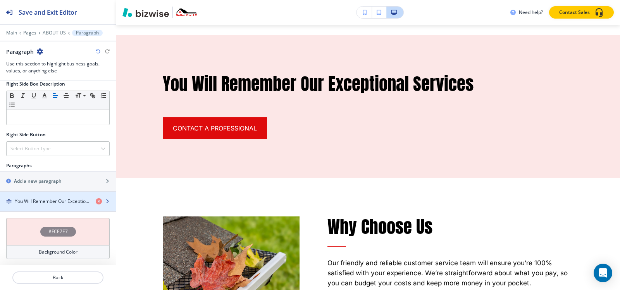
click at [36, 200] on h4 "You Will Remember Our Exceptional Services" at bounding box center [52, 201] width 75 height 7
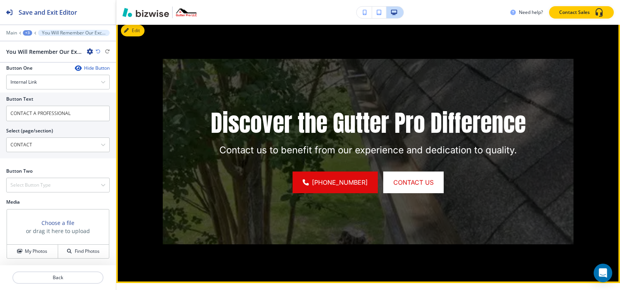
scroll to position [1110, 0]
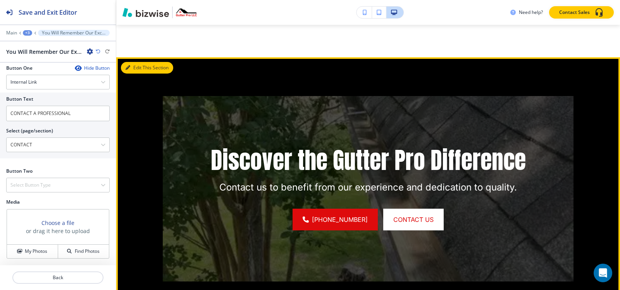
click at [142, 62] on button "Edit This Section" at bounding box center [147, 68] width 52 height 12
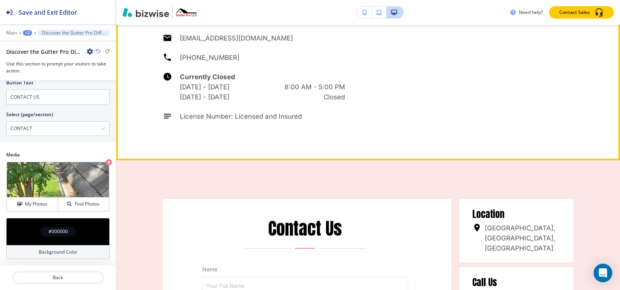
scroll to position [2141, 0]
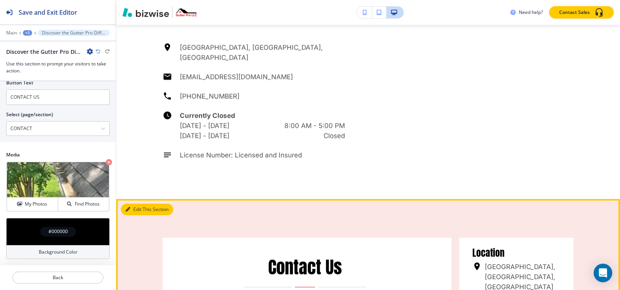
click at [128, 204] on button "Edit This Section" at bounding box center [147, 210] width 52 height 12
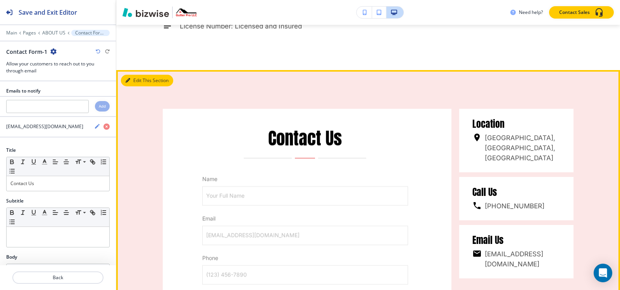
scroll to position [2275, 0]
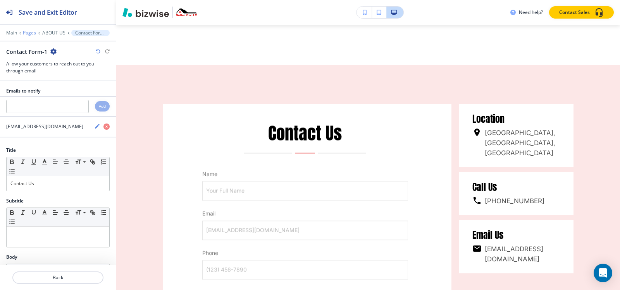
click at [35, 33] on p "Pages" at bounding box center [29, 32] width 13 height 5
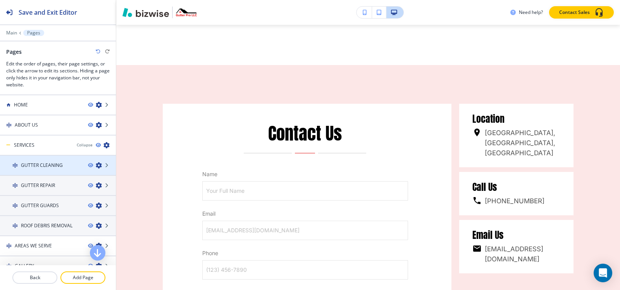
click at [57, 168] on h4 "GUTTER CLEANING" at bounding box center [42, 165] width 42 height 7
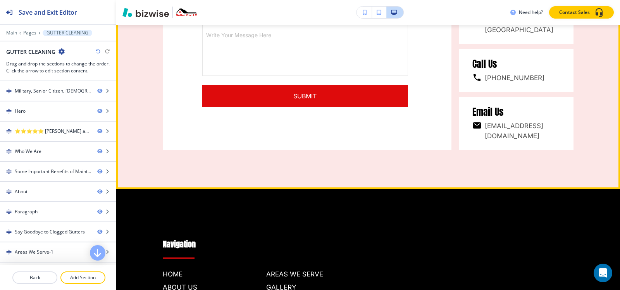
scroll to position [3024, 0]
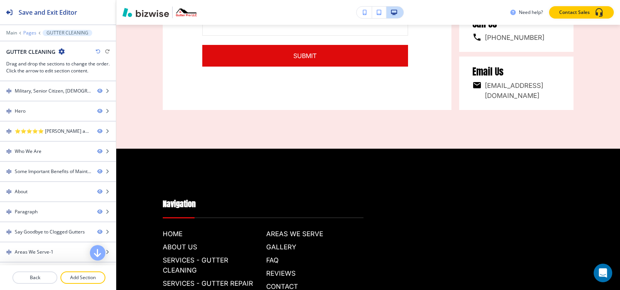
click at [33, 34] on p "Pages" at bounding box center [29, 32] width 13 height 5
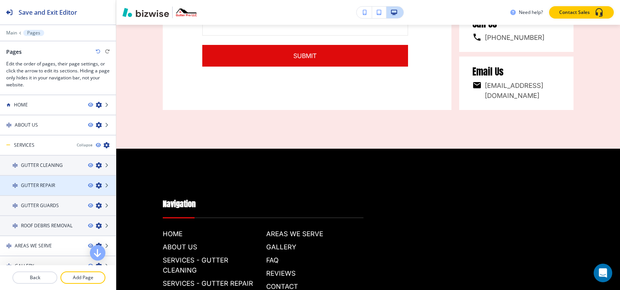
click at [38, 187] on h4 "GUTTER REPAIR" at bounding box center [38, 185] width 34 height 7
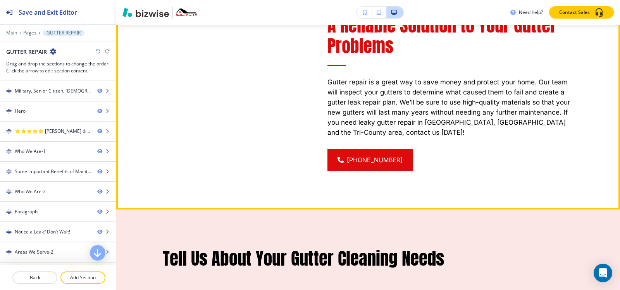
scroll to position [1202, 0]
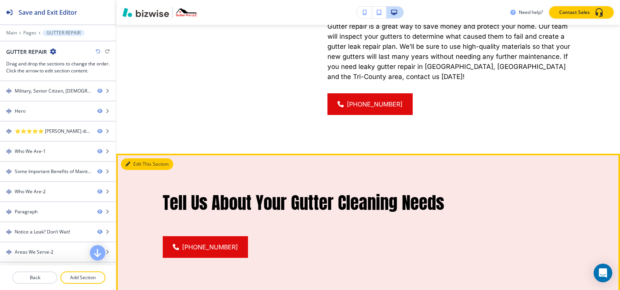
click at [138, 159] on button "Edit This Section" at bounding box center [147, 165] width 52 height 12
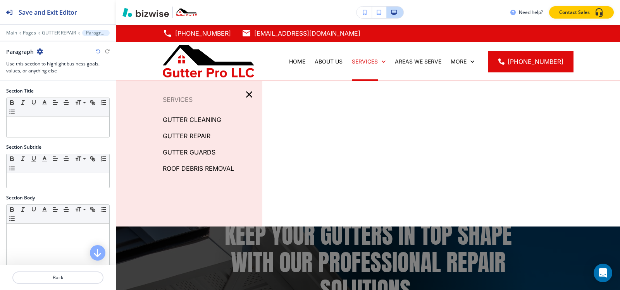
scroll to position [0, 0]
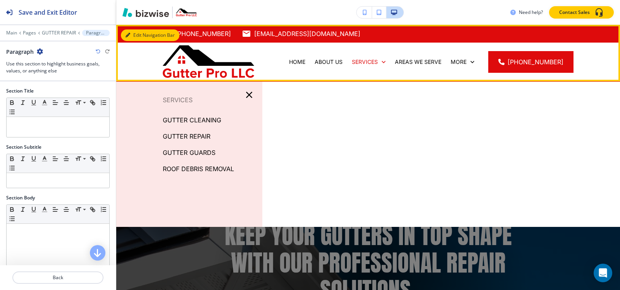
click at [131, 31] on div "Edit Navigation Bar (601) 624-3831 glennstreet@att.net Canton, MS, USA HOME ABO…" at bounding box center [368, 53] width 504 height 57
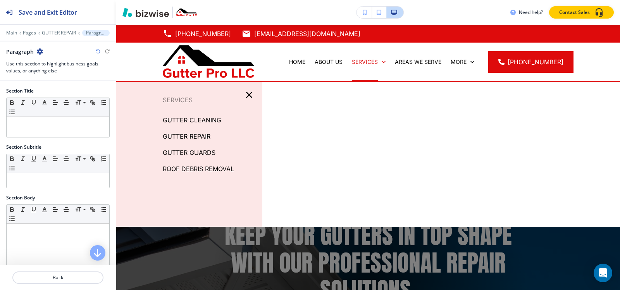
click at [249, 96] on icon "button" at bounding box center [249, 95] width 6 height 6
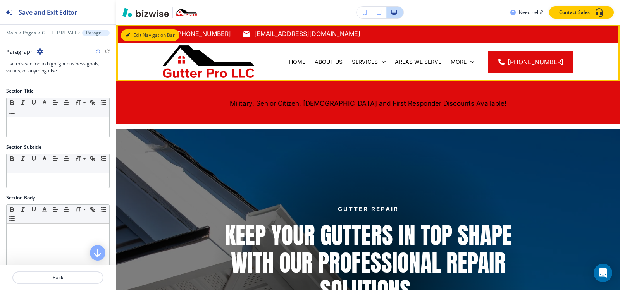
click at [133, 33] on button "Edit Navigation Bar" at bounding box center [150, 35] width 59 height 12
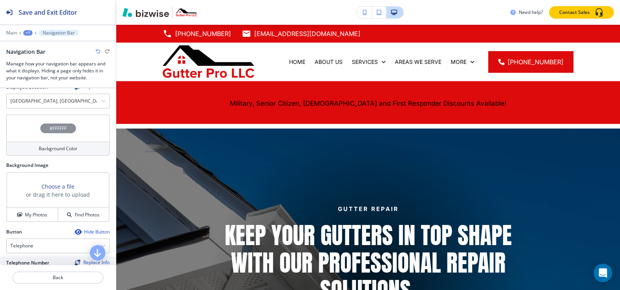
scroll to position [233, 0]
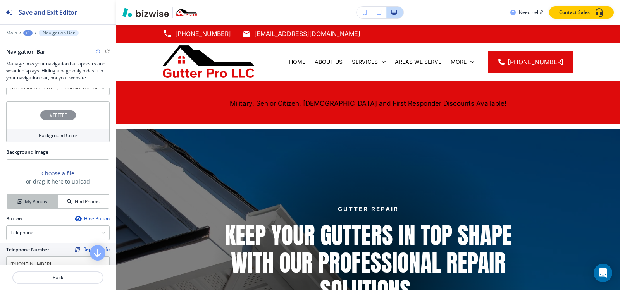
click at [42, 195] on button "My Photos" at bounding box center [32, 202] width 51 height 14
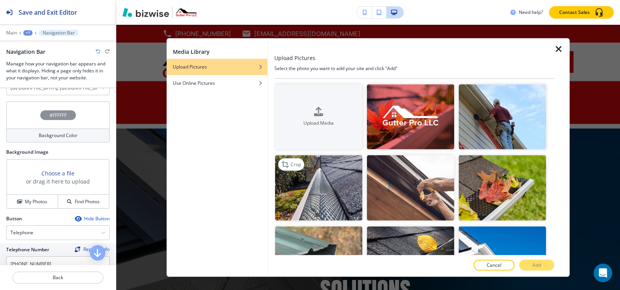
click at [337, 178] on img "button" at bounding box center [318, 188] width 87 height 66
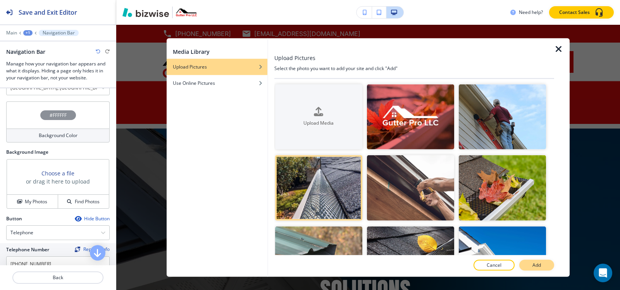
click at [535, 268] on p "Add" at bounding box center [537, 265] width 9 height 7
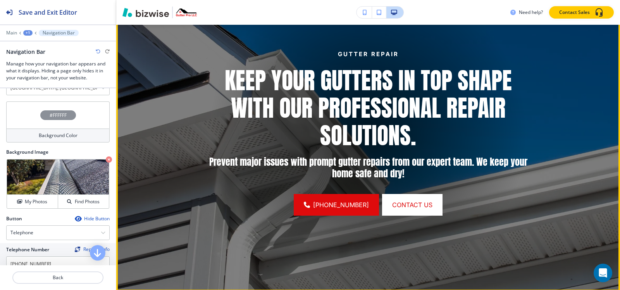
scroll to position [0, 0]
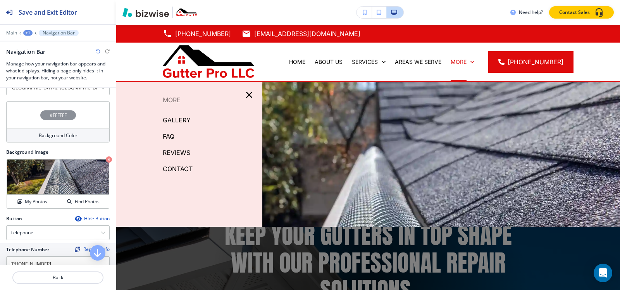
click at [180, 173] on p "CONTACT" at bounding box center [178, 169] width 30 height 12
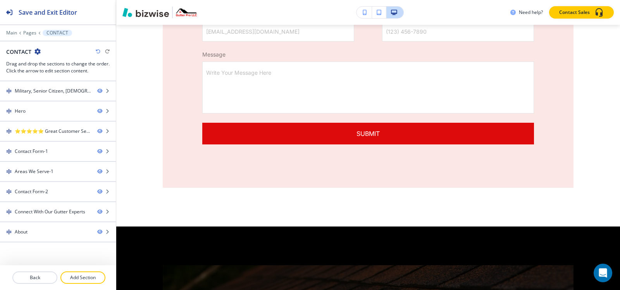
scroll to position [1861, 0]
